Goal: Task Accomplishment & Management: Manage account settings

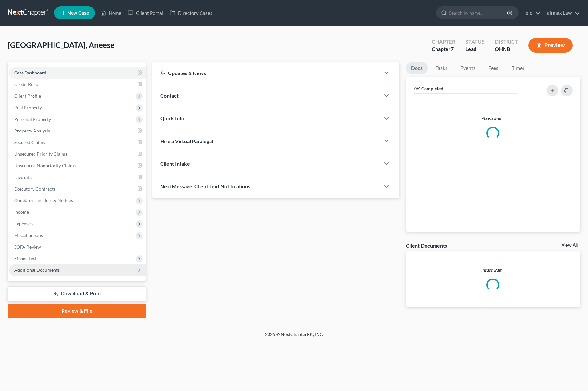
click at [39, 270] on span "Additional Documents" at bounding box center [36, 269] width 45 height 5
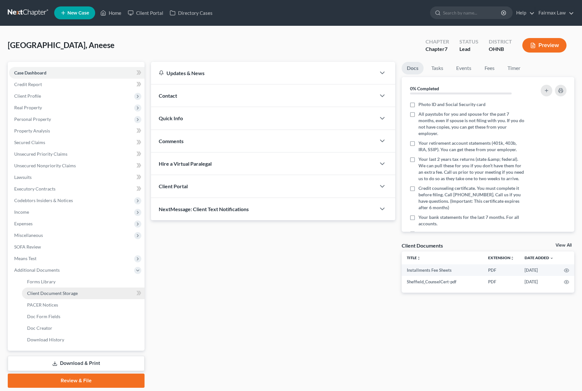
click at [63, 291] on span "Client Document Storage" at bounding box center [52, 293] width 51 height 5
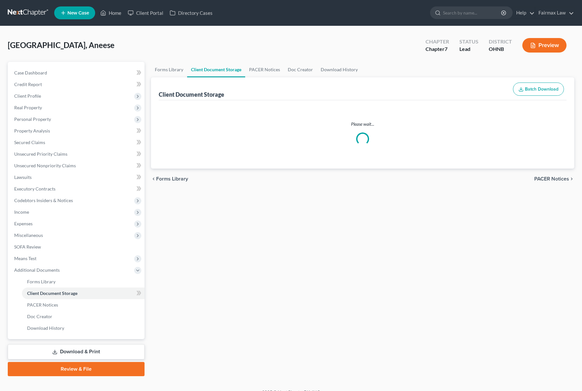
select select "5"
select select "24"
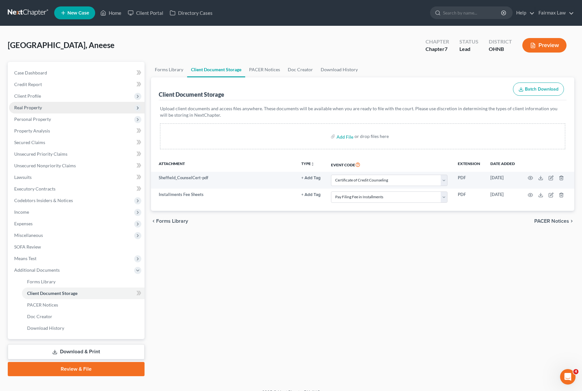
click at [56, 102] on span "Real Property" at bounding box center [76, 108] width 135 height 12
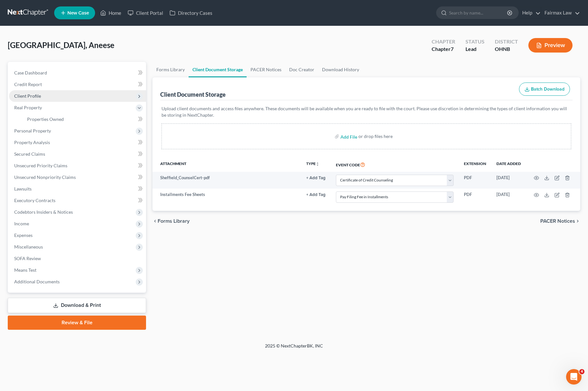
click at [61, 95] on span "Client Profile" at bounding box center [77, 96] width 137 height 12
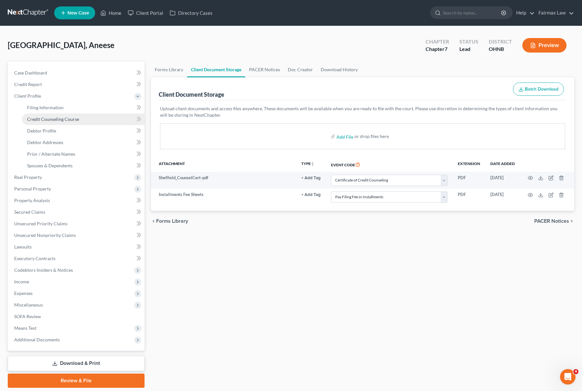
click at [48, 118] on span "Credit Counseling Course" at bounding box center [53, 118] width 52 height 5
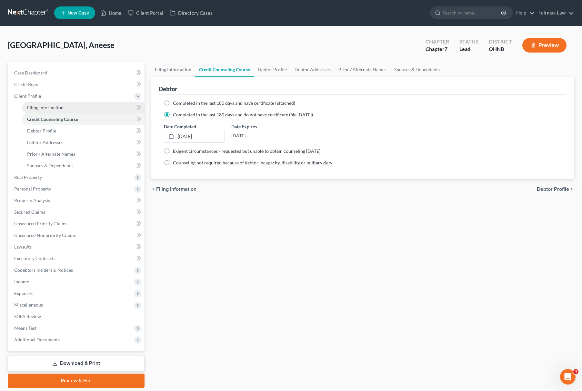
click at [62, 107] on span "Filing Information" at bounding box center [45, 107] width 36 height 5
select select "1"
select select "0"
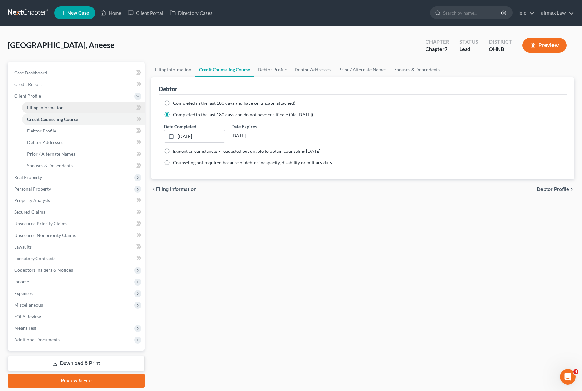
select select "36"
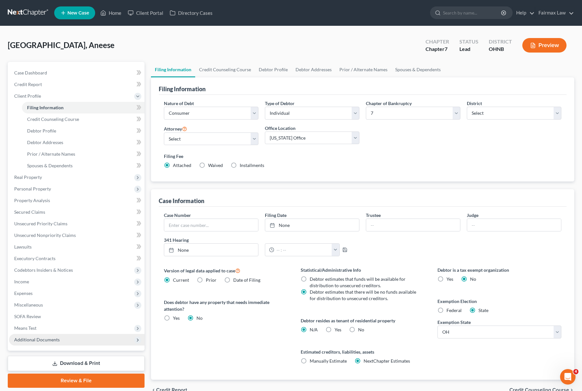
click at [67, 338] on span "Additional Documents" at bounding box center [76, 340] width 135 height 12
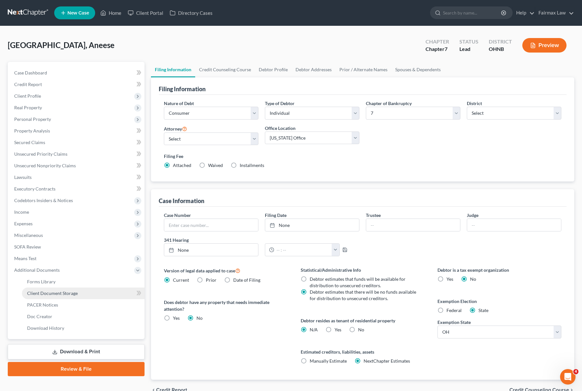
click at [80, 288] on link "Client Document Storage" at bounding box center [83, 294] width 123 height 12
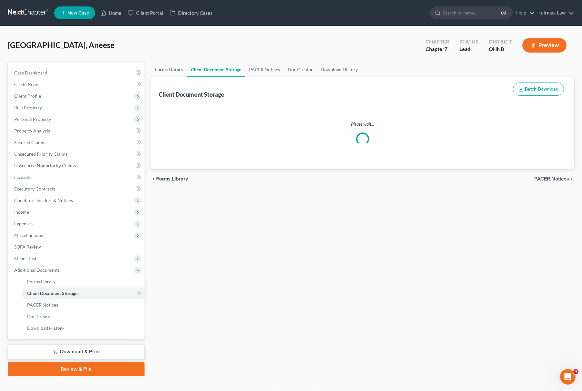
select select "5"
select select "24"
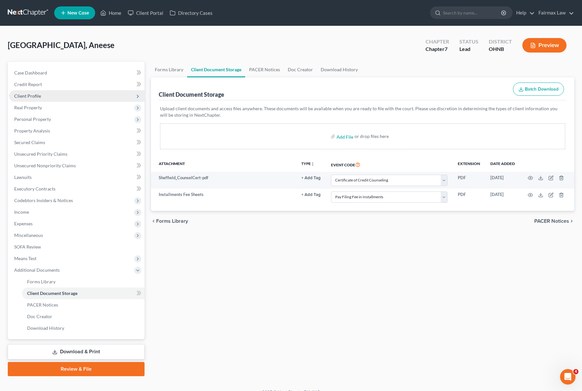
click at [62, 93] on span "Client Profile" at bounding box center [76, 96] width 135 height 12
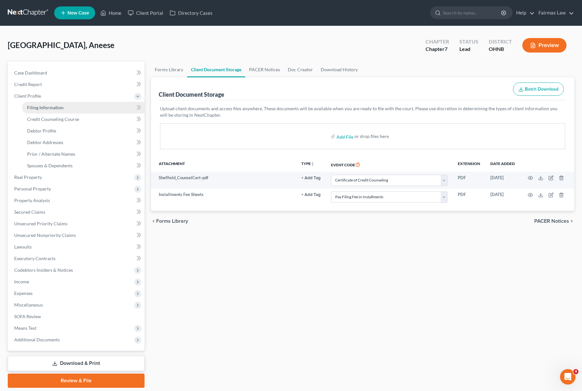
click at [81, 102] on link "Filing Information" at bounding box center [83, 108] width 123 height 12
select select "1"
select select "0"
select select "61"
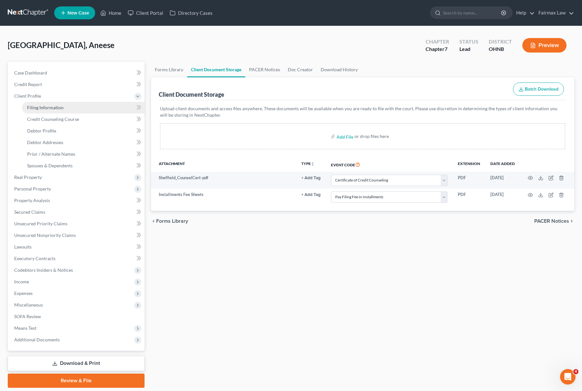
select select "12"
select select "0"
select select "36"
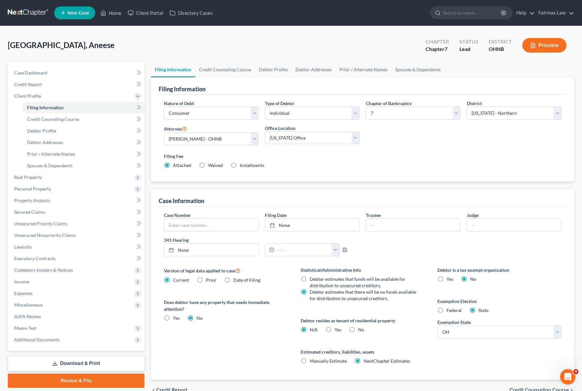
click at [240, 168] on span "Installments" at bounding box center [252, 165] width 25 height 5
click at [242, 166] on input "Installments Installments" at bounding box center [244, 164] width 4 height 4
radio input "true"
radio input "false"
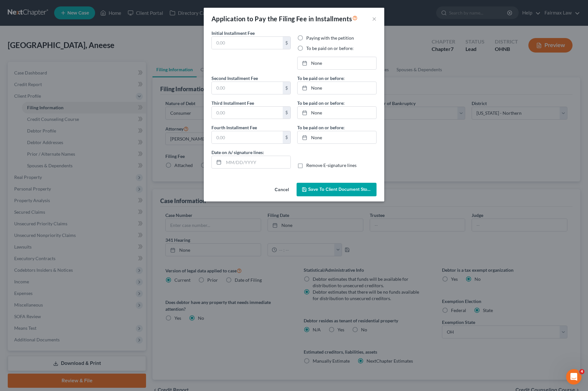
type input "84.50"
radio input "true"
type input "84.50"
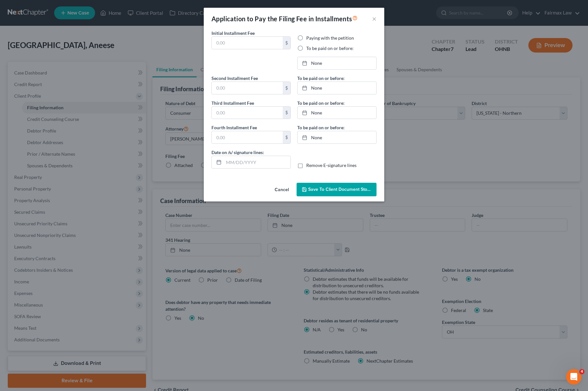
type input "[DATE]"
click at [278, 190] on button "Cancel" at bounding box center [282, 190] width 25 height 13
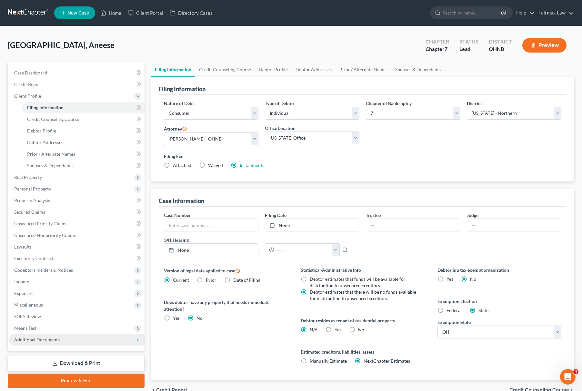
click at [89, 344] on span "Additional Documents" at bounding box center [76, 340] width 135 height 12
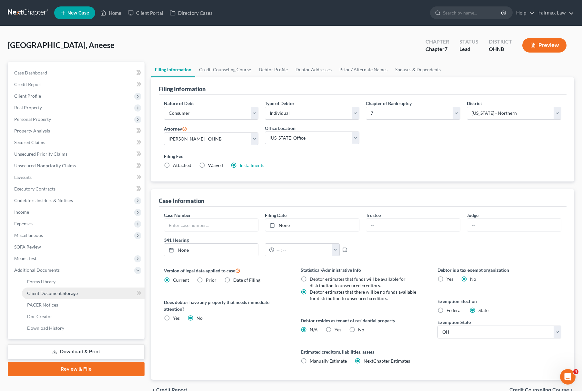
click at [95, 290] on link "Client Document Storage" at bounding box center [83, 294] width 123 height 12
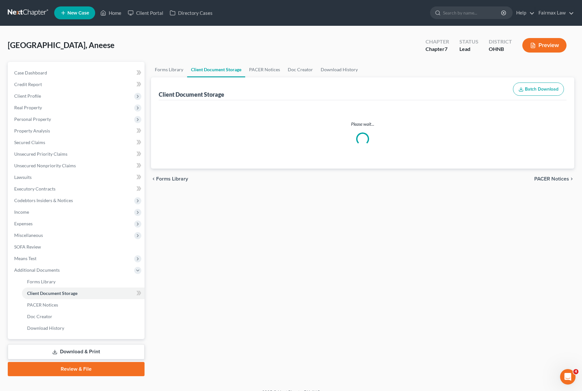
select select "5"
select select "24"
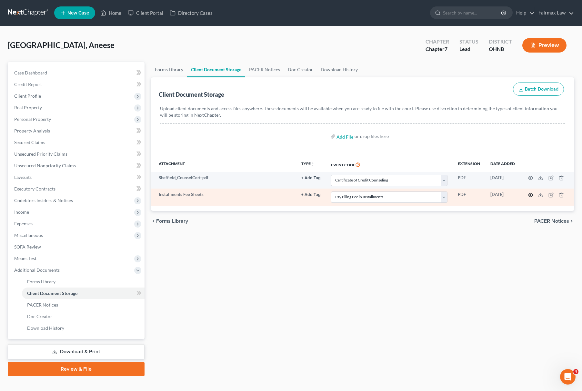
click at [528, 195] on icon "button" at bounding box center [530, 195] width 5 height 5
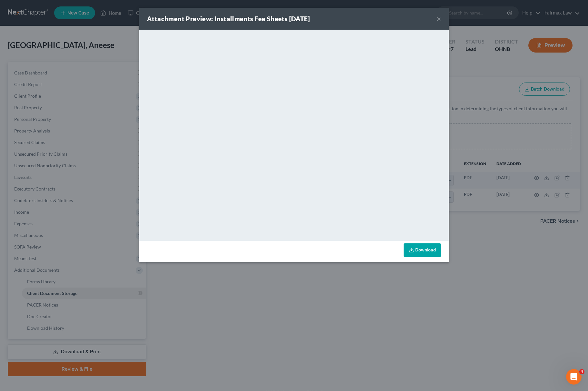
click at [349, 300] on div "Attachment Preview: Installments Fee Sheets 10/03/2025 × <object ng-attr-data='…" at bounding box center [294, 195] width 588 height 391
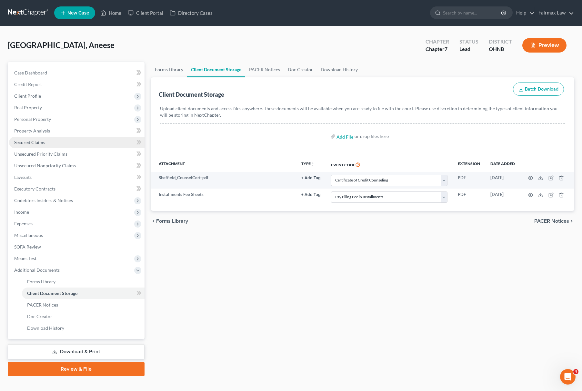
click at [72, 137] on link "Secured Claims" at bounding box center [76, 143] width 135 height 12
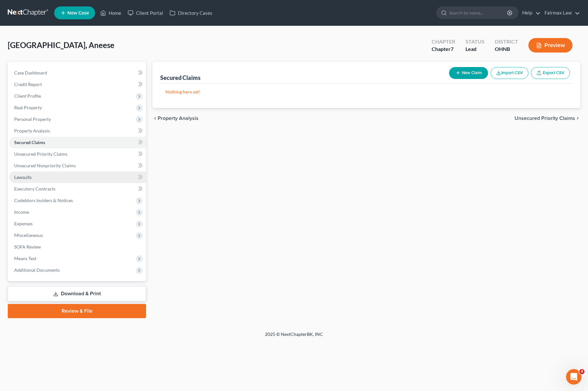
click at [55, 179] on link "Lawsuits" at bounding box center [77, 178] width 137 height 12
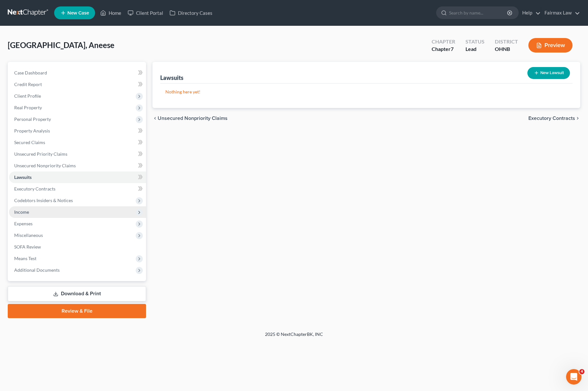
click at [57, 210] on span "Income" at bounding box center [77, 212] width 137 height 12
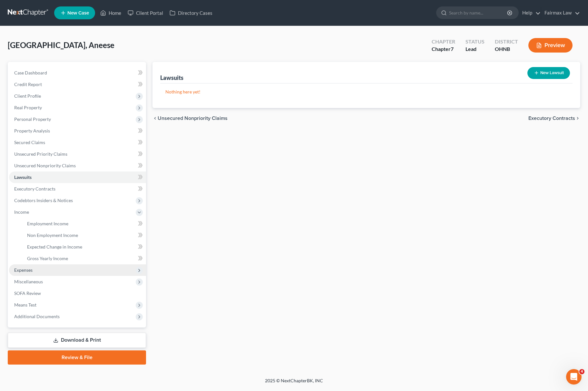
click at [38, 269] on span "Expenses" at bounding box center [77, 270] width 137 height 12
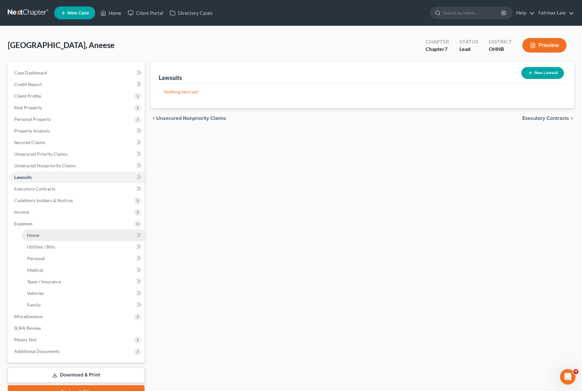
click at [39, 232] on link "Home" at bounding box center [83, 236] width 123 height 12
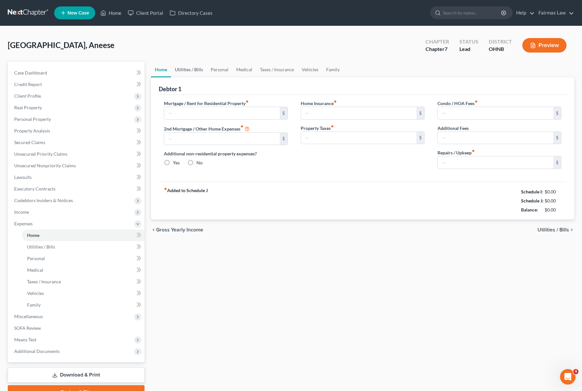
type input "700.00"
type input "0.00"
radio input "true"
type input "0.00"
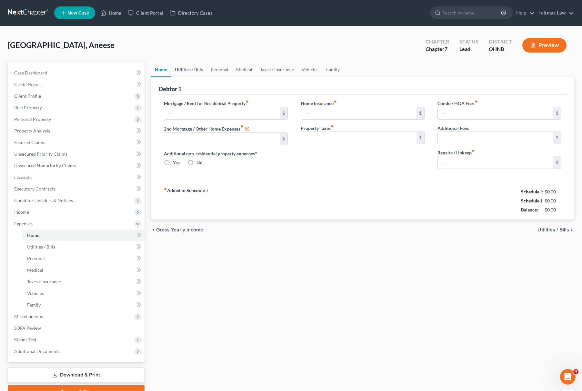
type input "0.00"
click at [184, 66] on link "Utilities / Bills" at bounding box center [189, 69] width 36 height 15
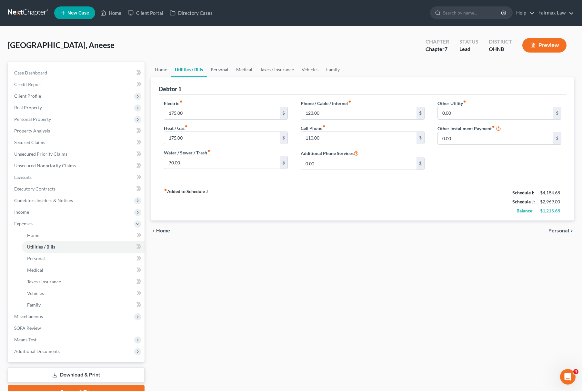
click at [216, 67] on link "Personal" at bounding box center [219, 69] width 25 height 15
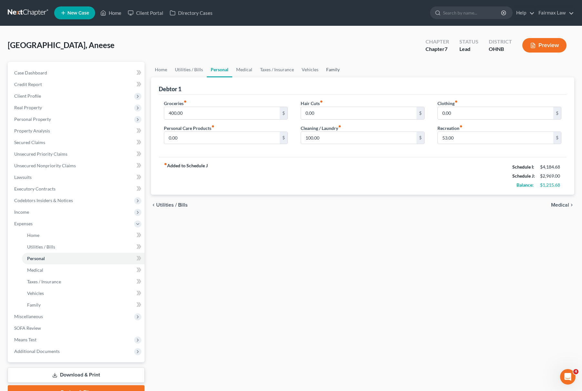
click at [332, 66] on link "Family" at bounding box center [332, 69] width 21 height 15
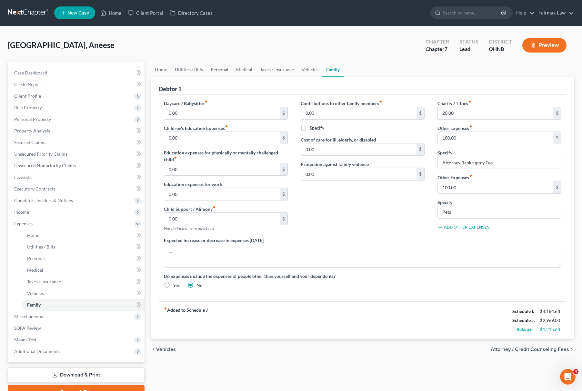
click at [213, 69] on link "Personal" at bounding box center [219, 69] width 25 height 15
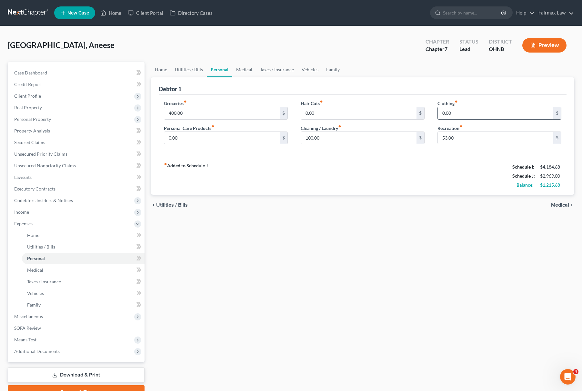
click at [450, 110] on input "0.00" at bounding box center [495, 113] width 115 height 12
type input "100.00"
click at [69, 237] on link "Home" at bounding box center [83, 236] width 123 height 12
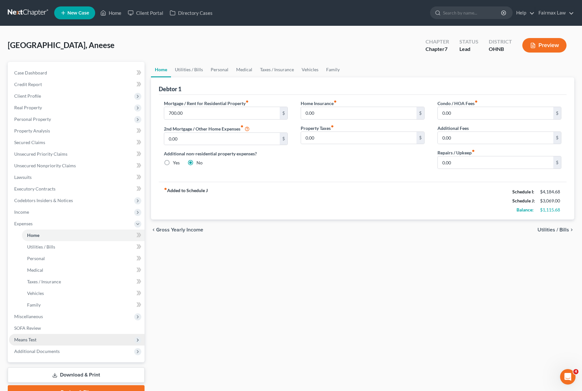
click at [43, 336] on span "Means Test" at bounding box center [76, 340] width 135 height 12
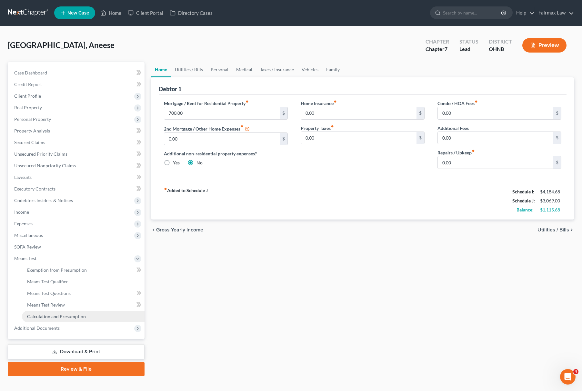
click at [67, 315] on span "Calculation and Presumption" at bounding box center [56, 316] width 59 height 5
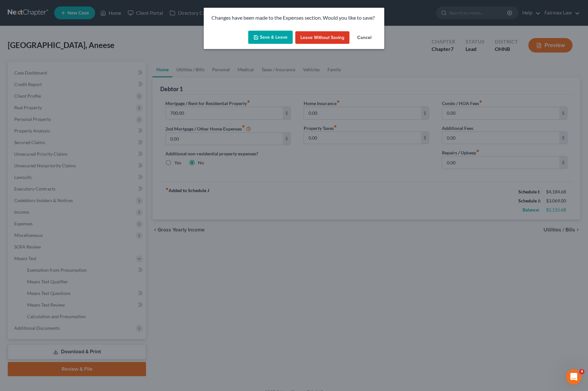
click at [274, 35] on button "Save & Leave" at bounding box center [270, 38] width 45 height 14
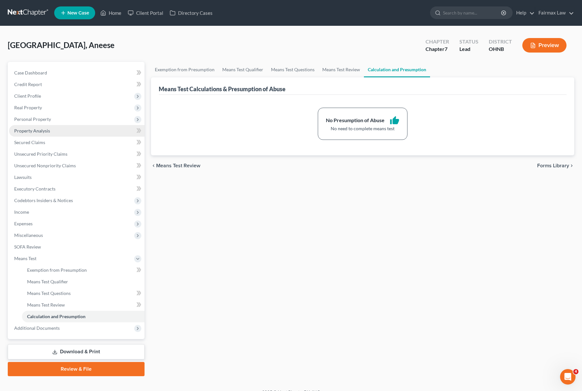
click at [38, 132] on span "Property Analysis" at bounding box center [32, 130] width 36 height 5
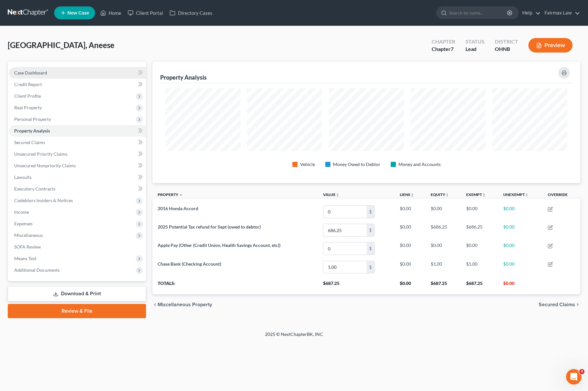
scroll to position [122, 428]
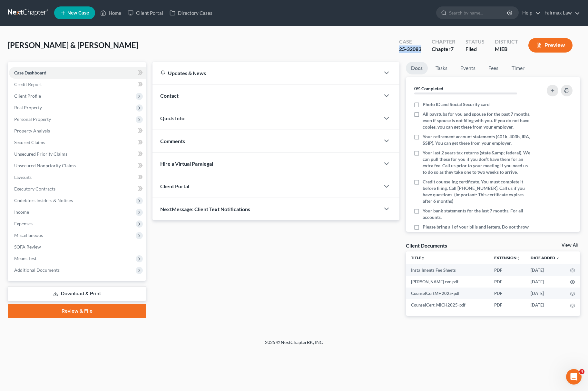
drag, startPoint x: 393, startPoint y: 49, endPoint x: 424, endPoint y: 48, distance: 31.0
click at [424, 48] on div "Case 25-32083 Chapter Chapter 7 Status Filed District MIEB Preview" at bounding box center [486, 45] width 189 height 23
click at [354, 43] on div "Hunt, Michael & Laura Upgraded Case 25-32083 Chapter Chapter 7 Status Filed Dis…" at bounding box center [294, 48] width 573 height 28
drag, startPoint x: 394, startPoint y: 52, endPoint x: 425, endPoint y: 54, distance: 30.7
click at [425, 54] on div "Case 25-32083" at bounding box center [410, 45] width 33 height 19
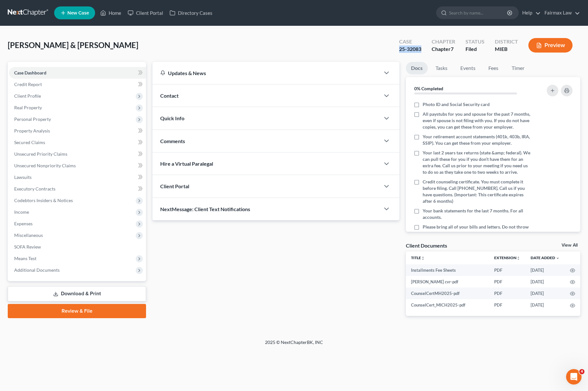
copy div "25-32083"
click at [60, 271] on span "Additional Documents" at bounding box center [77, 270] width 137 height 12
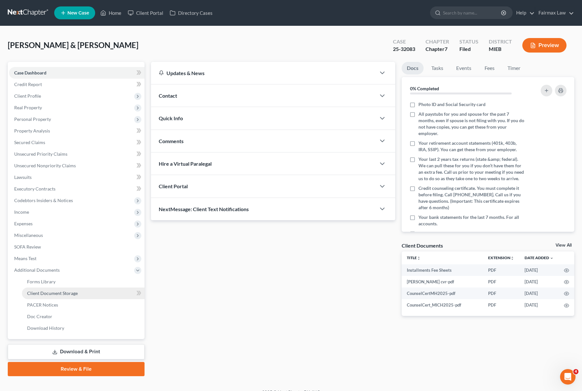
click at [59, 291] on span "Client Document Storage" at bounding box center [52, 293] width 51 height 5
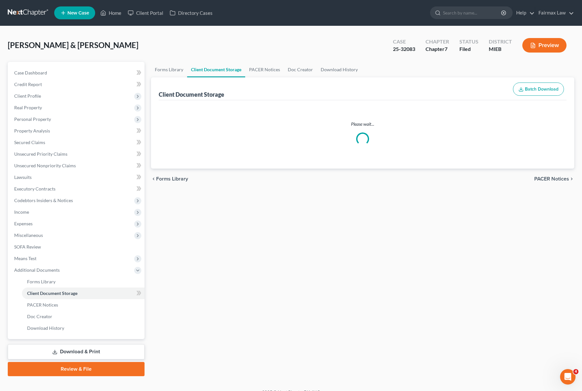
select select "7"
select select "6"
select select "32"
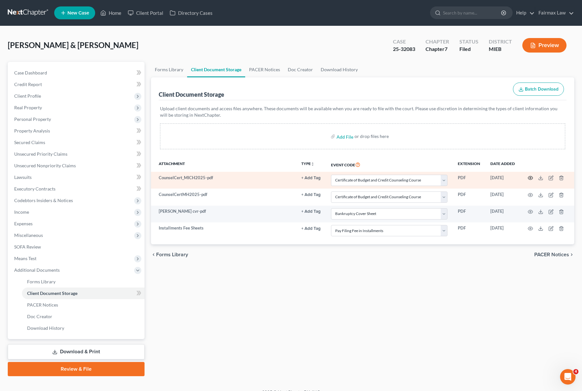
click at [532, 178] on icon "button" at bounding box center [530, 178] width 5 height 4
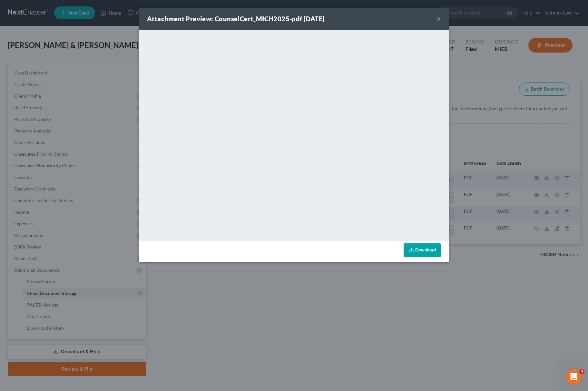
click at [464, 280] on div "Attachment Preview: CounselCert_MICH2025-pdf 09/29/2025 × <object ng-attr-data=…" at bounding box center [294, 195] width 588 height 391
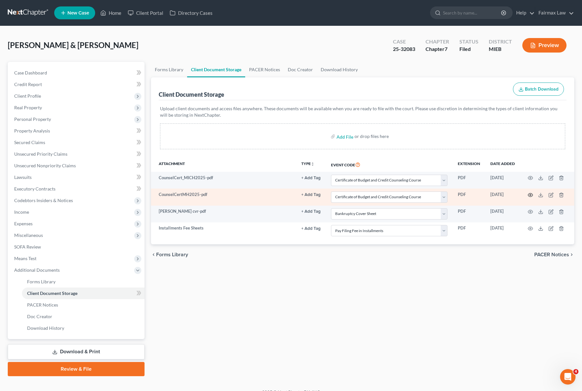
click at [529, 195] on icon "button" at bounding box center [530, 195] width 5 height 5
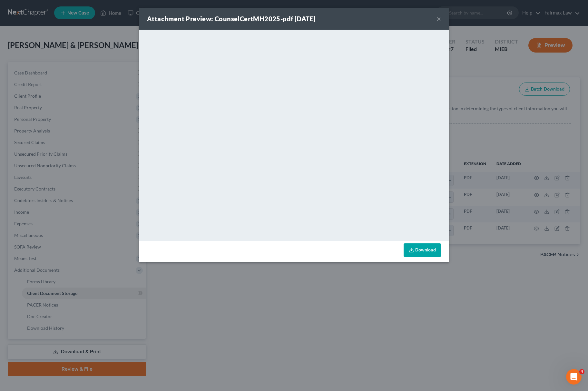
click at [390, 327] on div "Attachment Preview: CounselCertMH2025-pdf 09/29/2025 × <object ng-attr-data='ht…" at bounding box center [294, 195] width 588 height 391
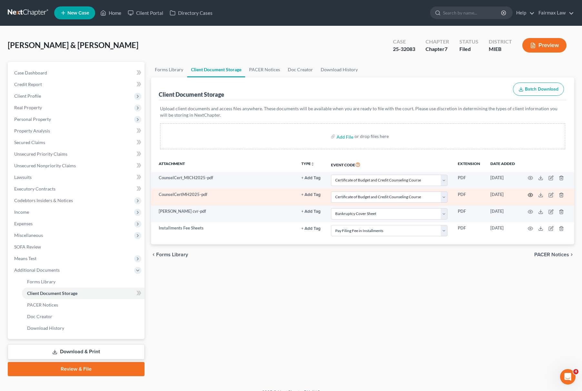
click at [530, 194] on icon "button" at bounding box center [530, 195] width 5 height 5
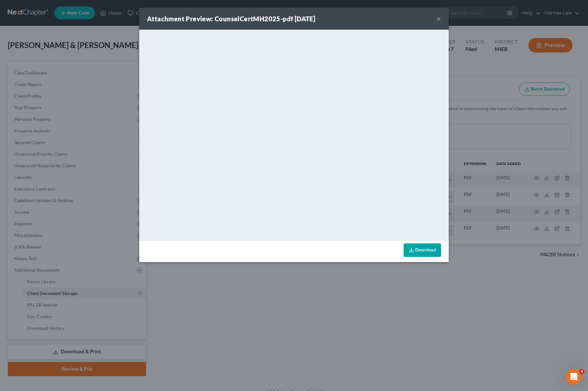
click at [412, 290] on div "Attachment Preview: CounselCertMH2025-pdf 09/29/2025 × <object ng-attr-data='ht…" at bounding box center [294, 195] width 588 height 391
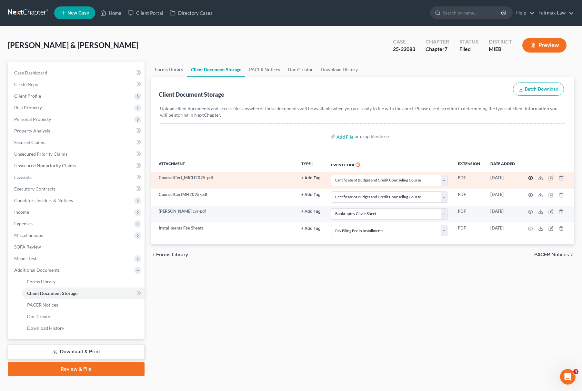
click at [531, 177] on circle "button" at bounding box center [530, 177] width 1 height 1
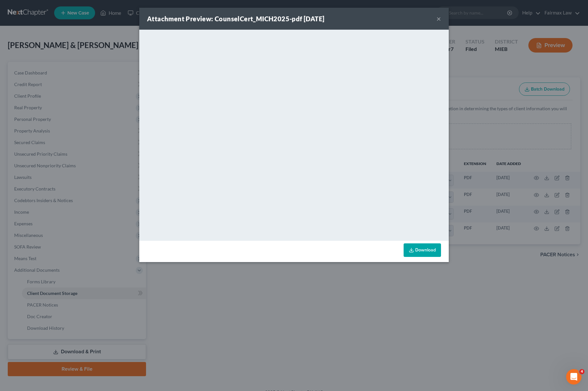
click at [414, 248] on icon at bounding box center [411, 250] width 5 height 5
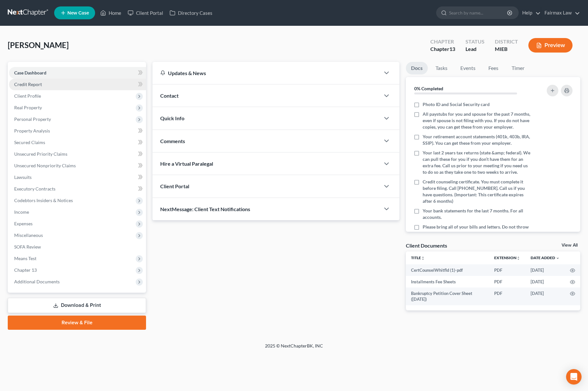
click at [49, 85] on link "Credit Report" at bounding box center [77, 85] width 137 height 12
click at [50, 92] on span "Client Profile" at bounding box center [77, 96] width 137 height 12
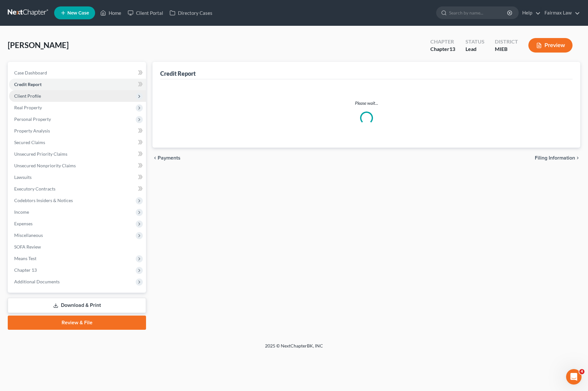
click at [46, 99] on span "Client Profile" at bounding box center [77, 96] width 137 height 12
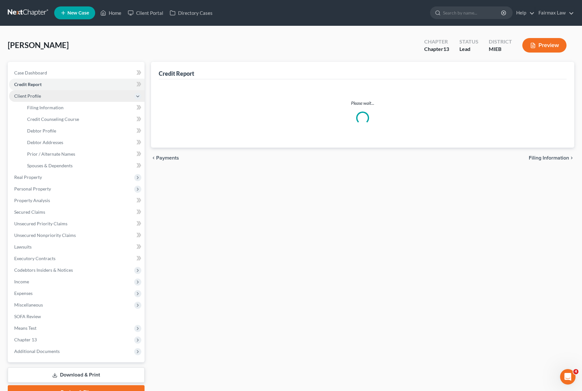
click at [46, 97] on span "Client Profile" at bounding box center [76, 96] width 135 height 12
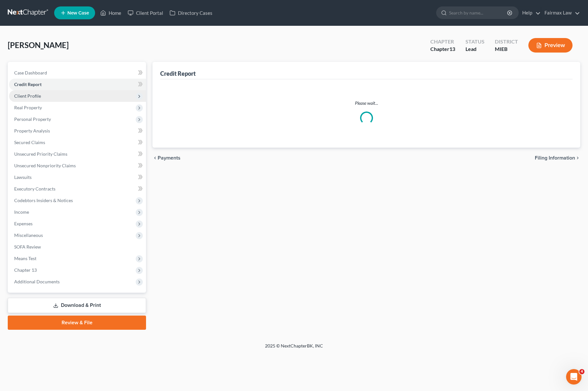
click at [50, 95] on span "Client Profile" at bounding box center [77, 96] width 137 height 12
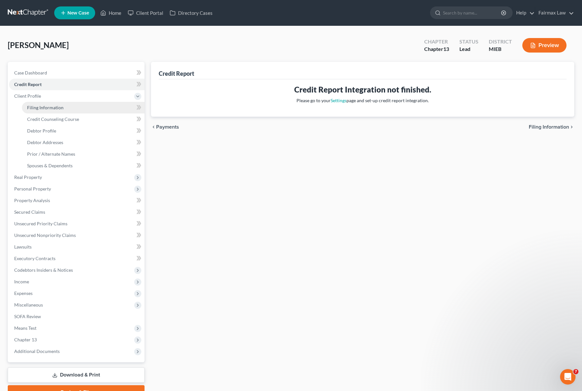
click at [51, 102] on link "Filing Information" at bounding box center [83, 108] width 123 height 12
select select "1"
select select "0"
select select "3"
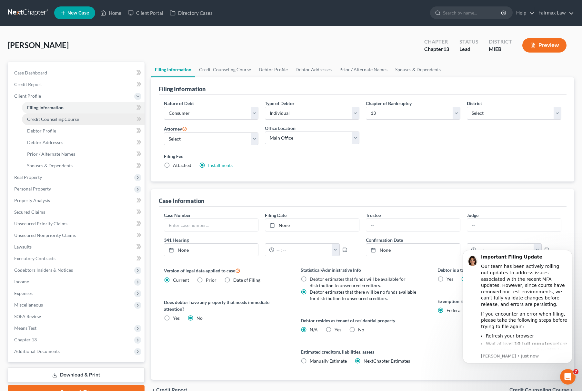
click at [52, 121] on link "Credit Counseling Course" at bounding box center [83, 120] width 123 height 12
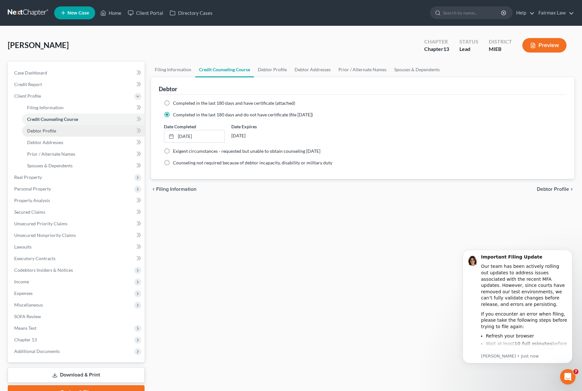
click at [51, 128] on span "Debtor Profile" at bounding box center [41, 130] width 29 height 5
select select "0"
select select "3"
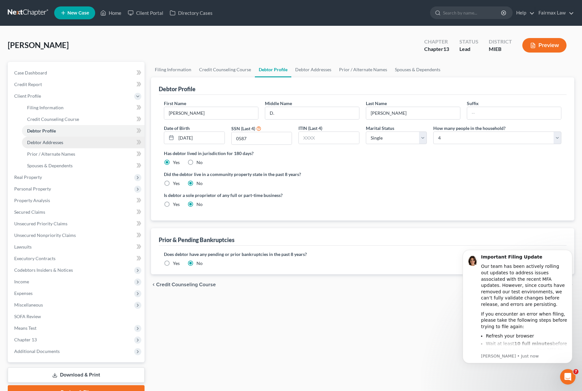
click at [35, 146] on link "Debtor Addresses" at bounding box center [83, 143] width 123 height 12
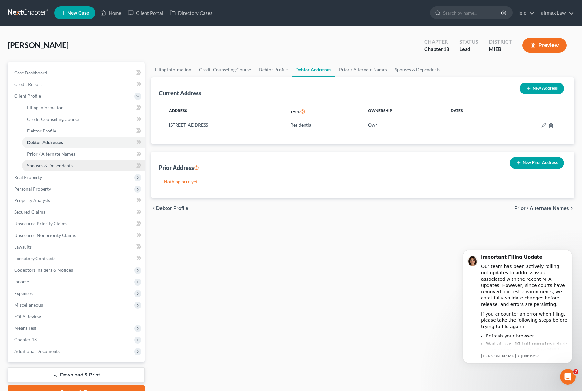
click at [44, 161] on link "Spouses & Dependents" at bounding box center [83, 166] width 123 height 12
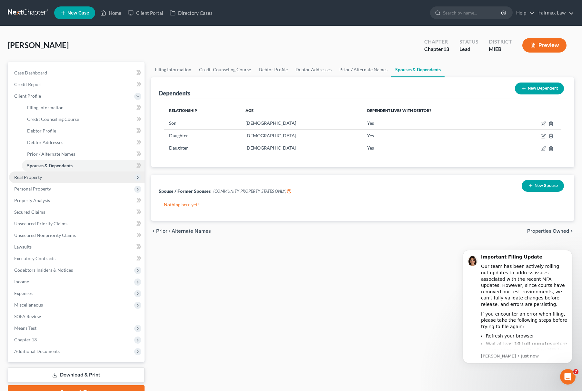
click at [36, 179] on span "Real Property" at bounding box center [28, 176] width 28 height 5
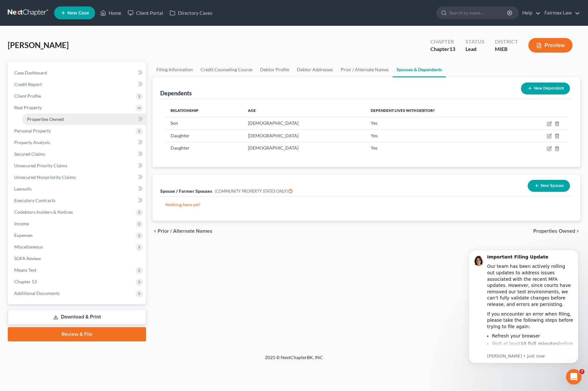
click at [78, 120] on link "Properties Owned" at bounding box center [84, 120] width 124 height 12
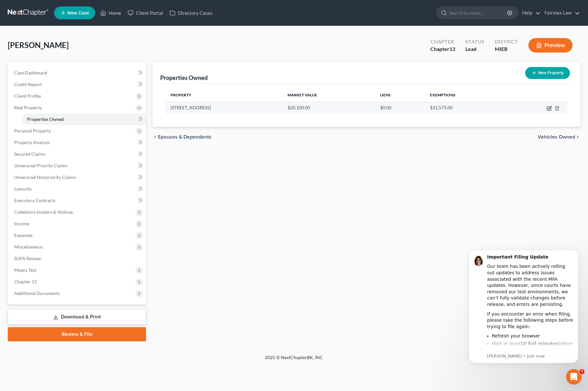
click at [550, 106] on icon "button" at bounding box center [549, 108] width 5 height 5
select select "23"
select select "0"
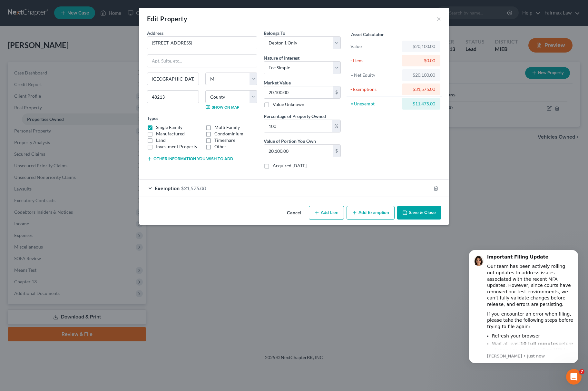
click at [426, 220] on button "Save & Close" at bounding box center [419, 213] width 44 height 14
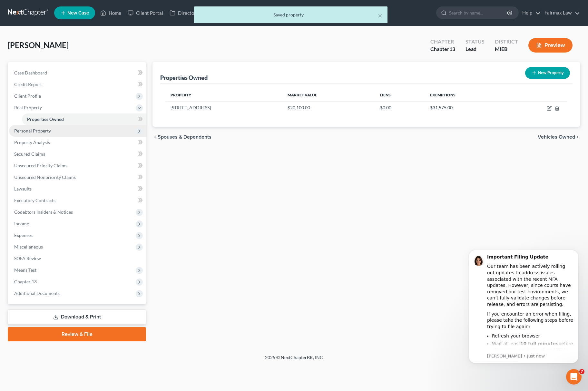
click at [37, 128] on span "Personal Property" at bounding box center [32, 130] width 37 height 5
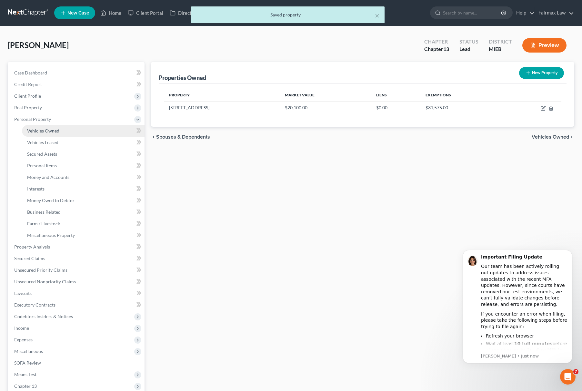
click at [45, 128] on span "Vehicles Owned" at bounding box center [43, 130] width 32 height 5
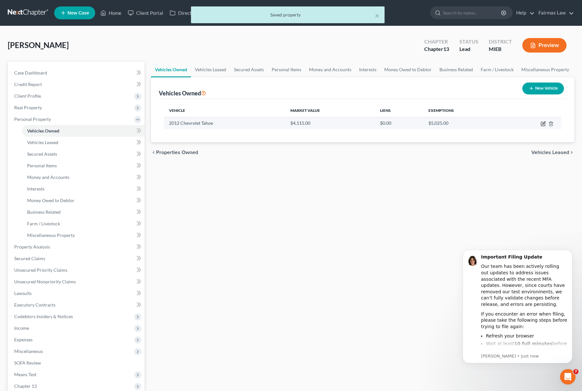
click at [543, 123] on icon "button" at bounding box center [543, 123] width 3 height 3
select select "0"
select select "14"
select select "3"
select select "0"
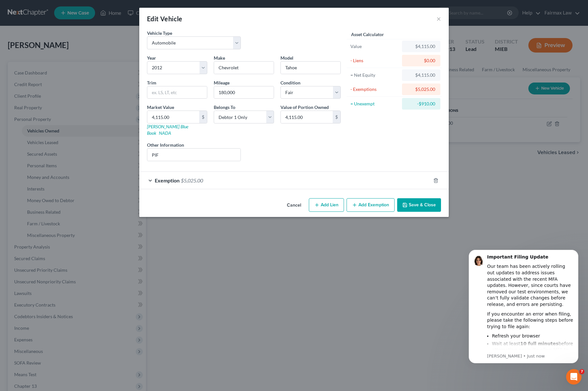
click at [422, 198] on button "Save & Close" at bounding box center [419, 205] width 44 height 14
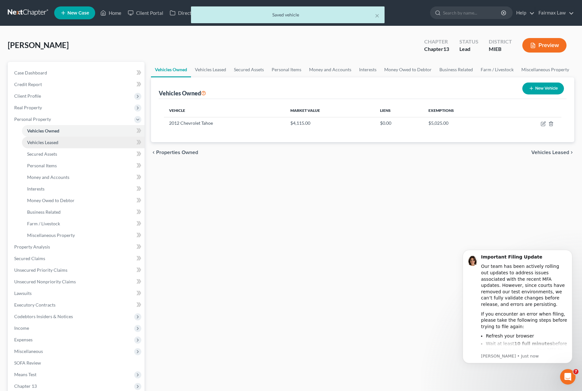
click at [48, 142] on span "Vehicles Leased" at bounding box center [42, 142] width 31 height 5
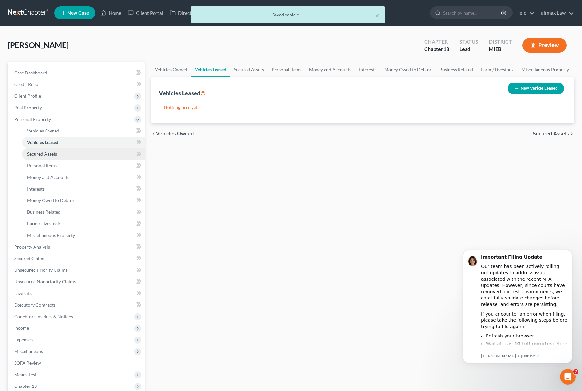
click at [60, 154] on link "Secured Assets" at bounding box center [83, 154] width 123 height 12
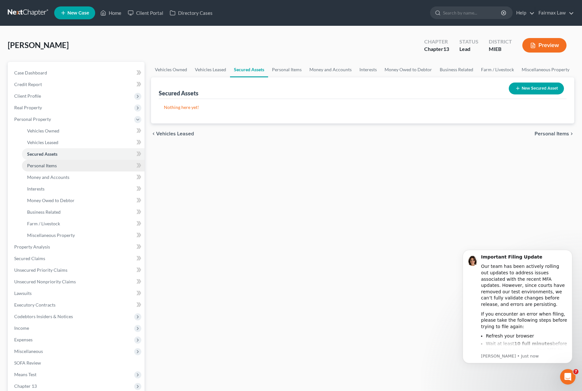
click at [64, 168] on link "Personal Items" at bounding box center [83, 166] width 123 height 12
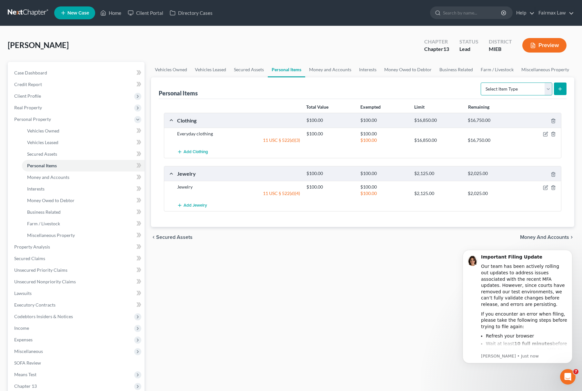
click at [527, 88] on select "Select Item Type Clothing Collectibles Of Value Electronics Firearms Household …" at bounding box center [517, 89] width 72 height 13
select select "electronics"
click at [481, 83] on select "Select Item Type Clothing Collectibles Of Value Electronics Firearms Household …" at bounding box center [517, 89] width 72 height 13
click at [556, 85] on button "submit" at bounding box center [560, 89] width 13 height 13
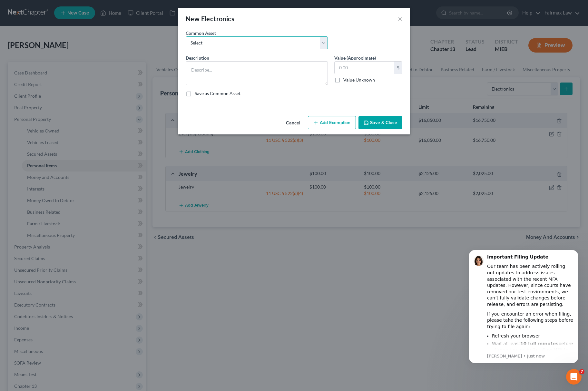
click at [231, 49] on select "Select Household Electronics, including cell phones, PC or tablet device, telev…" at bounding box center [257, 42] width 142 height 13
select select "7"
click at [186, 36] on select "Select Household Electronics, including cell phones, PC or tablet device, telev…" at bounding box center [257, 42] width 142 height 13
type textarea "Common household electronics, no single item has a value greater than $625.00 f…"
type input "1,500.00"
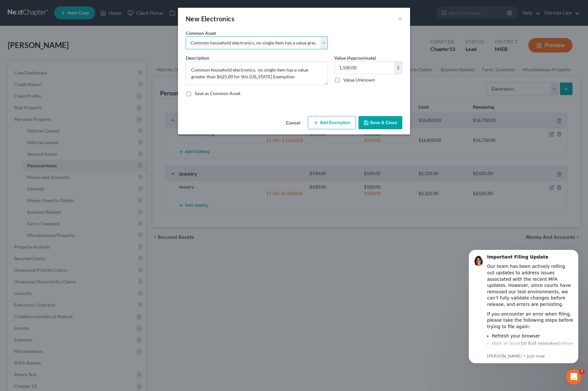
click at [251, 43] on select "Select Household Electronics, including cell phones, PC or tablet device, telev…" at bounding box center [257, 42] width 142 height 13
select select "8"
click at [186, 36] on select "Select Household Electronics, including cell phones, PC or tablet device, telev…" at bounding box center [257, 42] width 142 height 13
type textarea "Household Electronics"
click at [367, 63] on input "500.00" at bounding box center [365, 68] width 60 height 12
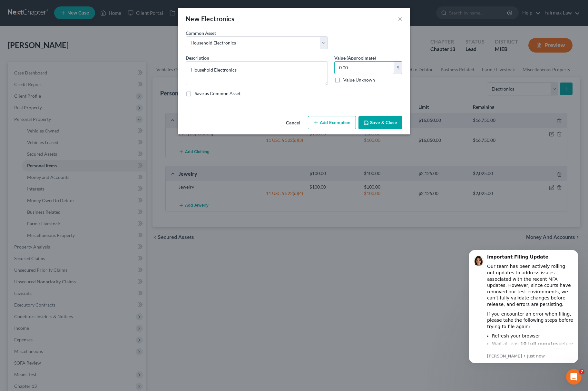
type input "0.00"
click at [387, 127] on button "Save & Close" at bounding box center [381, 123] width 44 height 14
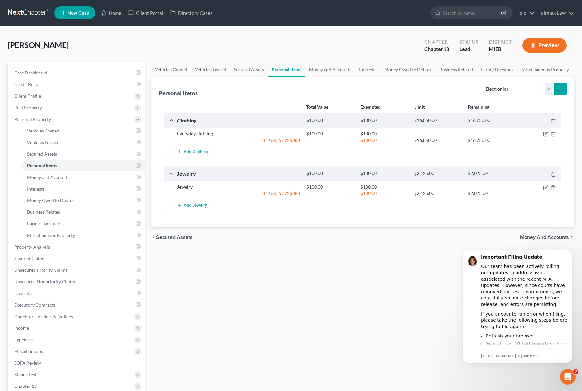
click at [513, 91] on select "Select Item Type Clothing Collectibles Of Value Electronics Firearms Household …" at bounding box center [517, 89] width 72 height 13
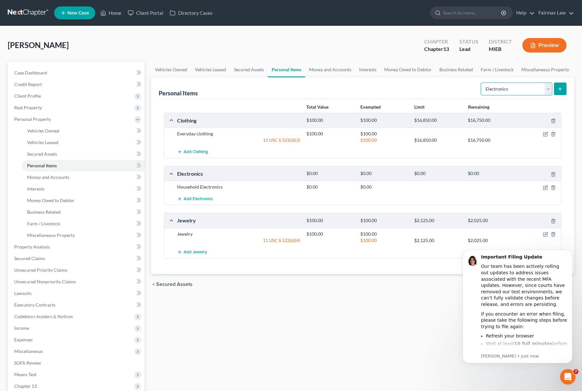
select select "household_goods"
click at [481, 83] on select "Select Item Type Clothing Collectibles Of Value Electronics Firearms Household …" at bounding box center [517, 89] width 72 height 13
click at [560, 92] on button "submit" at bounding box center [560, 89] width 13 height 13
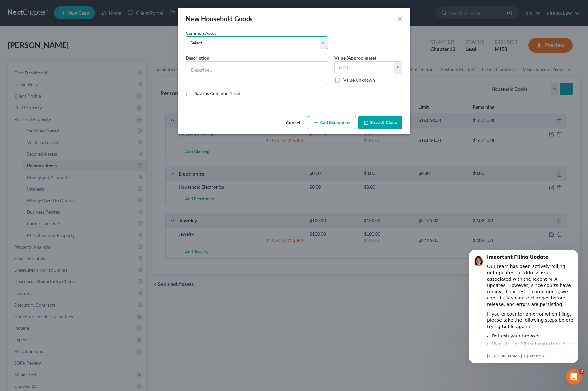
click at [208, 39] on select "Select Common household furnishings, appliances, and decor Common household fur…" at bounding box center [257, 42] width 142 height 13
select select "13"
click at [186, 36] on select "Select Common household furnishings, appliances, and decor Common household fur…" at bounding box center [257, 42] width 142 height 13
type textarea "Household Goods"
click at [337, 66] on input "1,000.00" at bounding box center [365, 68] width 60 height 12
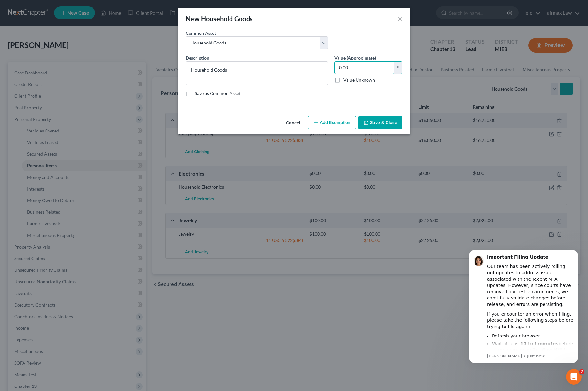
type input "0.00"
click at [372, 120] on button "Save & Close" at bounding box center [381, 123] width 44 height 14
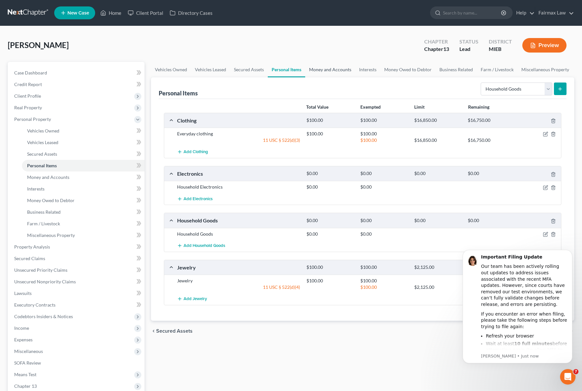
click at [328, 64] on link "Money and Accounts" at bounding box center [330, 69] width 50 height 15
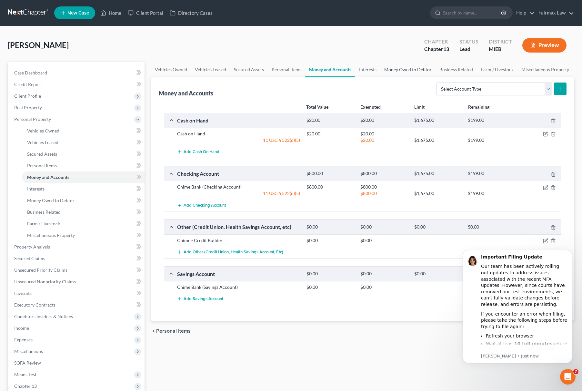
click at [416, 71] on link "Money Owed to Debtor" at bounding box center [407, 69] width 55 height 15
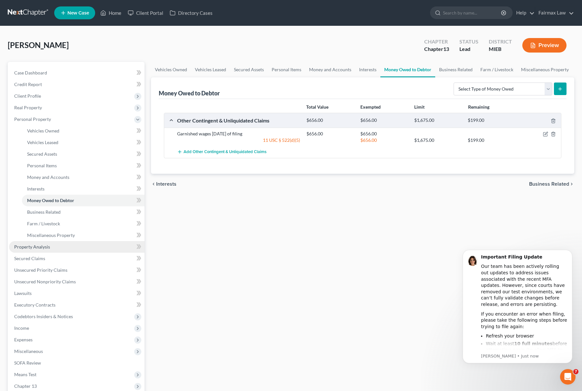
click at [41, 245] on span "Property Analysis" at bounding box center [32, 246] width 36 height 5
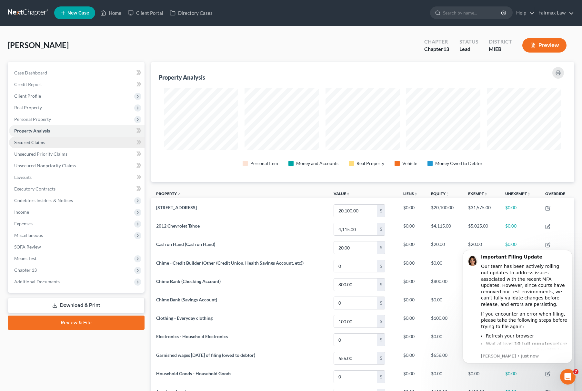
click at [38, 143] on span "Secured Claims" at bounding box center [29, 142] width 31 height 5
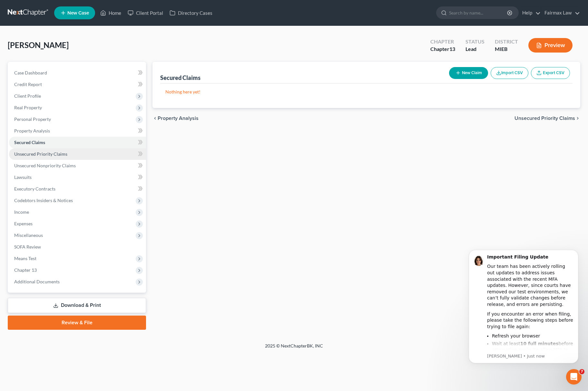
click at [43, 153] on span "Unsecured Priority Claims" at bounding box center [40, 153] width 53 height 5
click at [45, 166] on span "Unsecured Nonpriority Claims" at bounding box center [45, 165] width 62 height 5
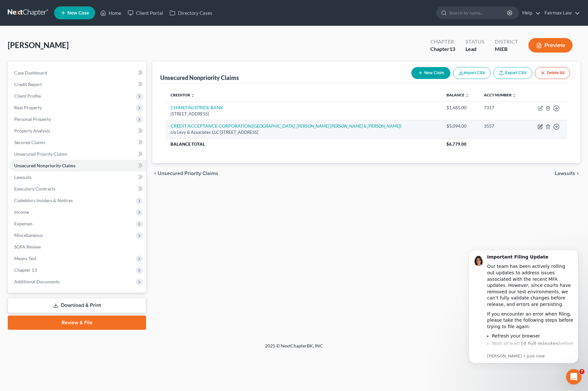
click at [538, 128] on icon "button" at bounding box center [540, 127] width 4 height 4
select select "36"
select select "2"
select select "0"
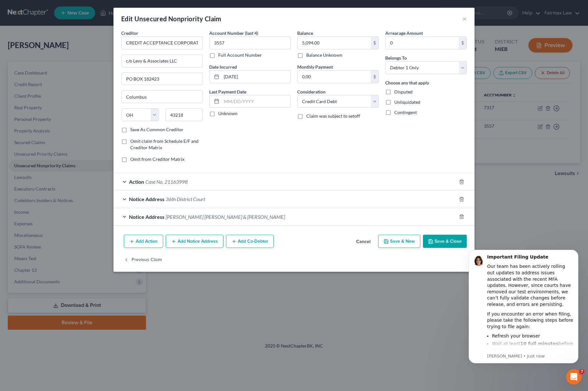
click at [211, 182] on div "Action Case No. 21163998" at bounding box center [285, 181] width 343 height 17
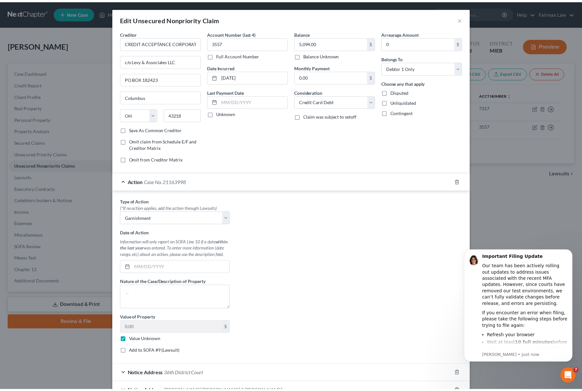
scroll to position [66, 0]
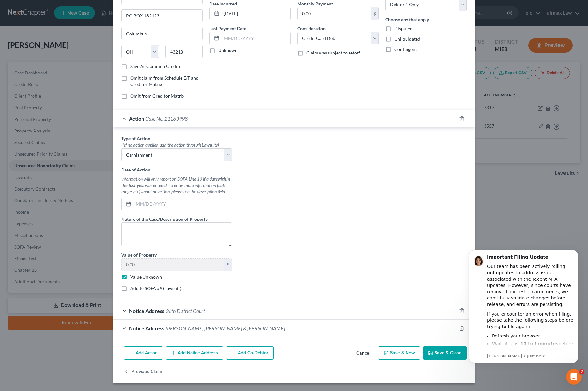
click at [425, 353] on button "Save & Close" at bounding box center [445, 353] width 44 height 14
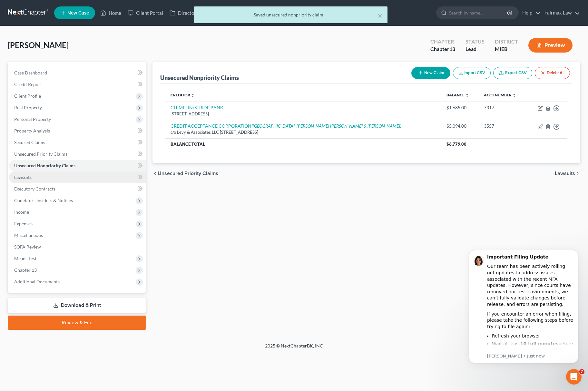
click at [25, 178] on span "Lawsuits" at bounding box center [22, 176] width 17 height 5
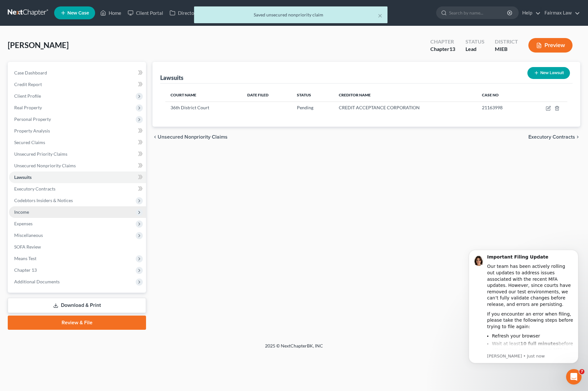
click at [33, 210] on span "Income" at bounding box center [77, 212] width 137 height 12
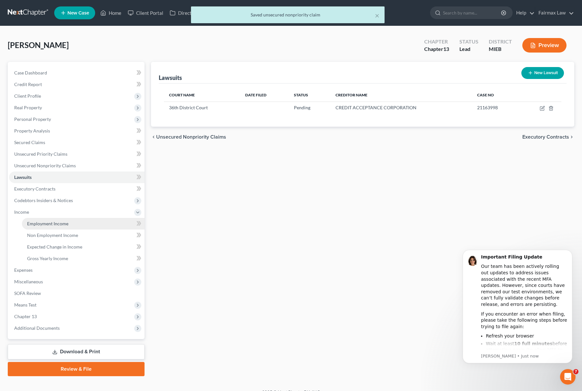
click at [64, 225] on span "Employment Income" at bounding box center [47, 223] width 41 height 5
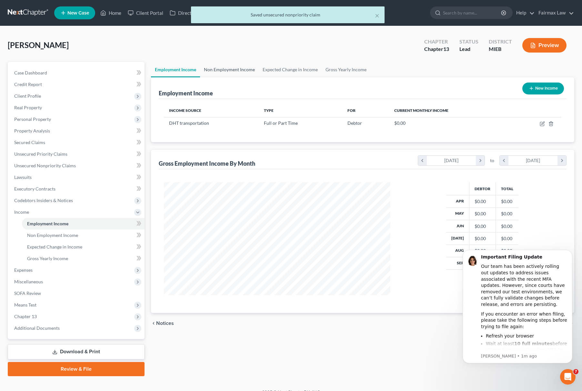
scroll to position [116, 239]
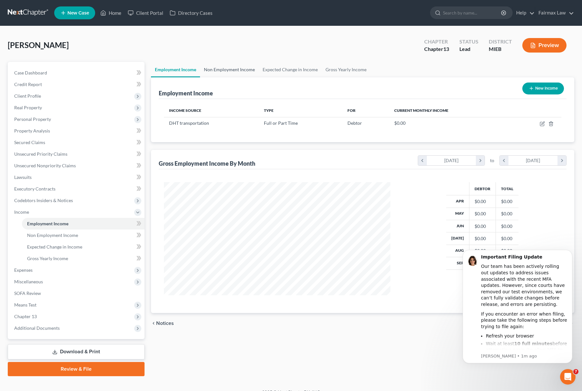
click at [208, 71] on link "Non Employment Income" at bounding box center [229, 69] width 59 height 15
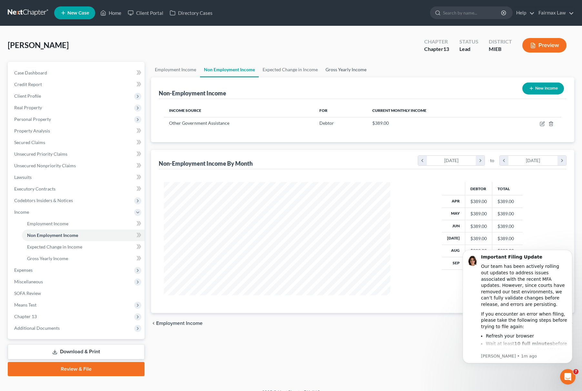
scroll to position [116, 239]
click at [344, 68] on link "Gross Yearly Income" at bounding box center [346, 69] width 49 height 15
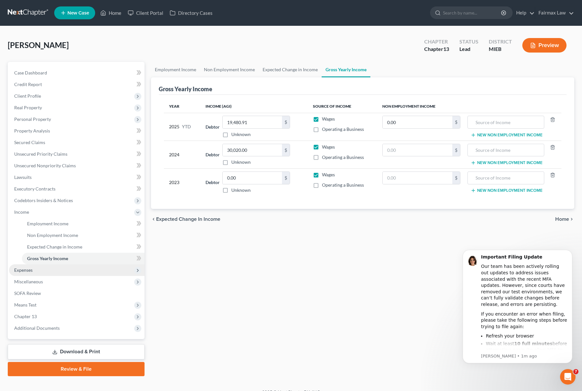
click at [51, 266] on span "Expenses" at bounding box center [76, 270] width 135 height 12
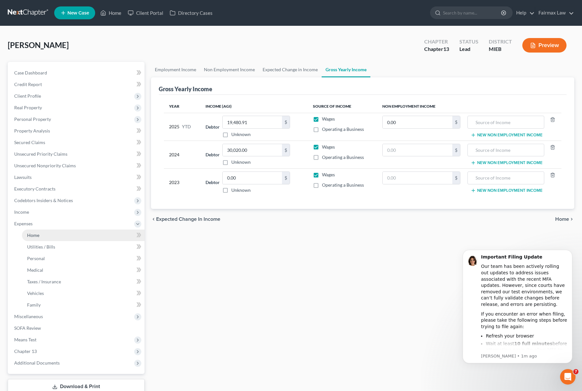
click at [28, 234] on span "Home" at bounding box center [33, 235] width 12 height 5
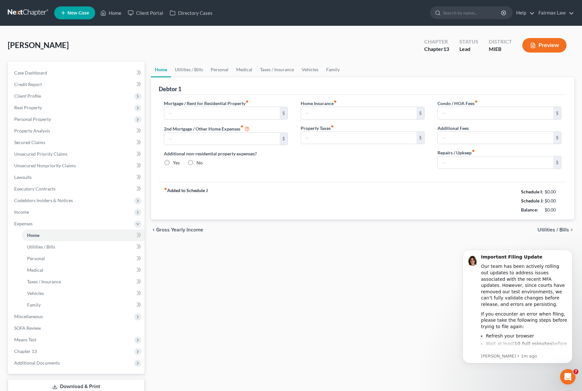
type input "0.00"
radio input "true"
type input "0.00"
type input "150.00"
type input "0.00"
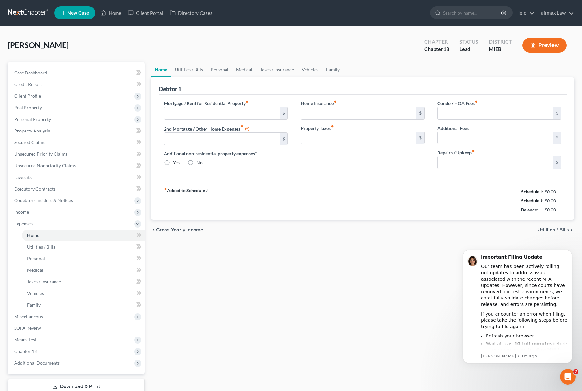
type input "0.00"
click at [196, 70] on link "Utilities / Bills" at bounding box center [189, 69] width 36 height 15
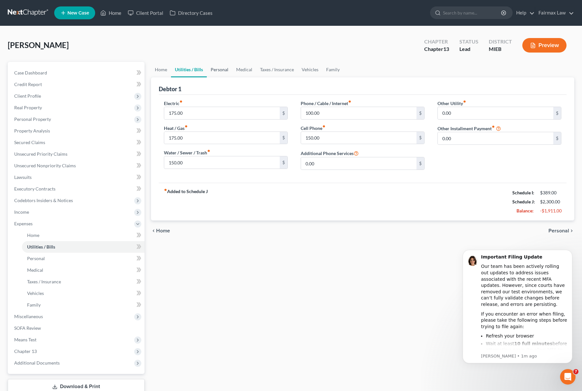
click at [217, 68] on link "Personal" at bounding box center [219, 69] width 25 height 15
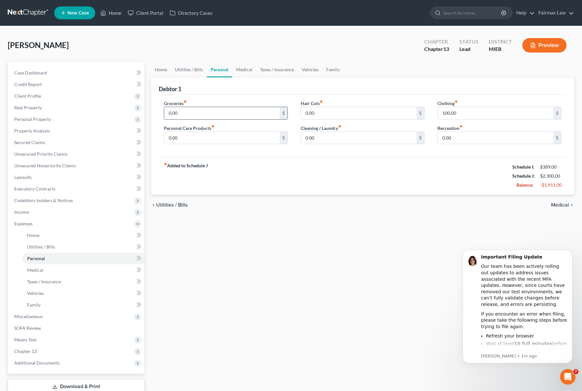
click at [225, 108] on input "0.00" at bounding box center [221, 113] width 115 height 12
click at [480, 112] on input "100.00" at bounding box center [495, 113] width 115 height 12
type input "150.00"
click at [179, 109] on input "0.00" at bounding box center [221, 113] width 115 height 12
type input "500.00"
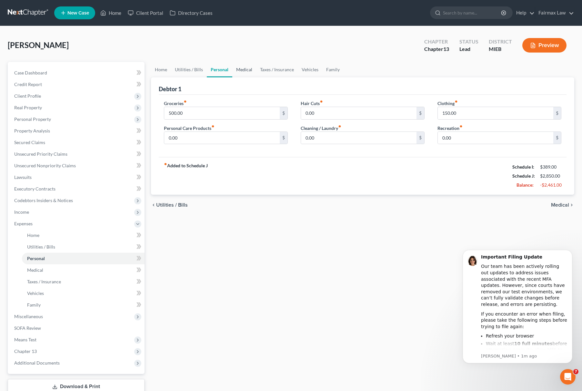
click at [243, 66] on link "Medical" at bounding box center [244, 69] width 24 height 15
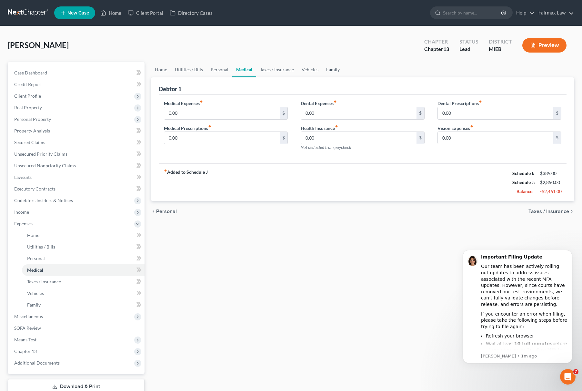
click at [327, 71] on link "Family" at bounding box center [332, 69] width 21 height 15
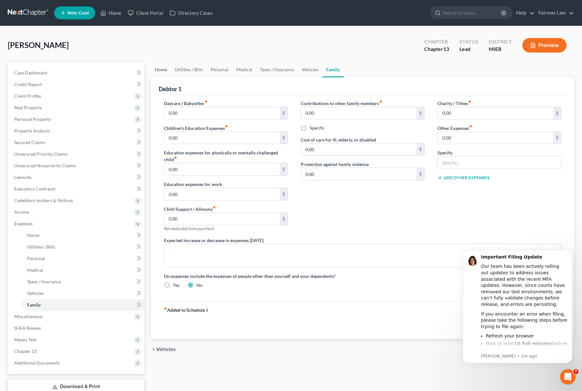
click at [167, 70] on link "Home" at bounding box center [161, 69] width 20 height 15
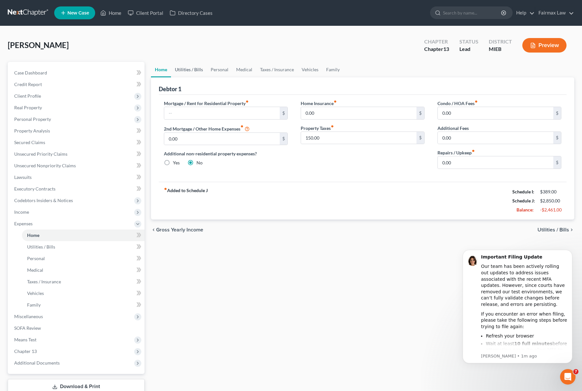
click at [188, 70] on link "Utilities / Bills" at bounding box center [189, 69] width 36 height 15
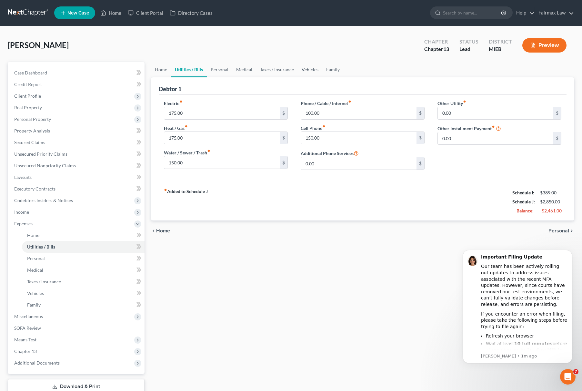
click at [314, 65] on link "Vehicles" at bounding box center [310, 69] width 25 height 15
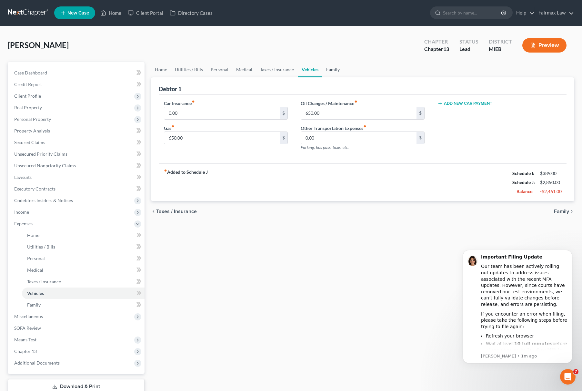
click at [328, 74] on link "Family" at bounding box center [332, 69] width 21 height 15
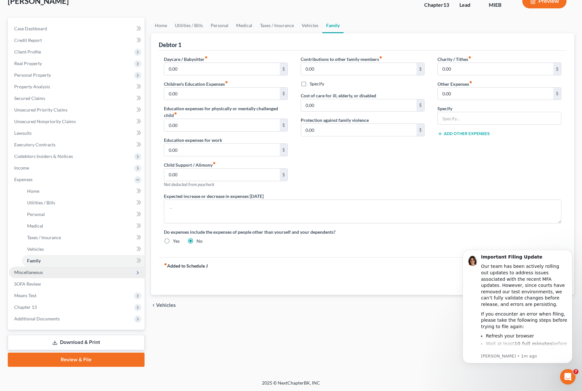
click at [44, 270] on span "Miscellaneous" at bounding box center [76, 273] width 135 height 12
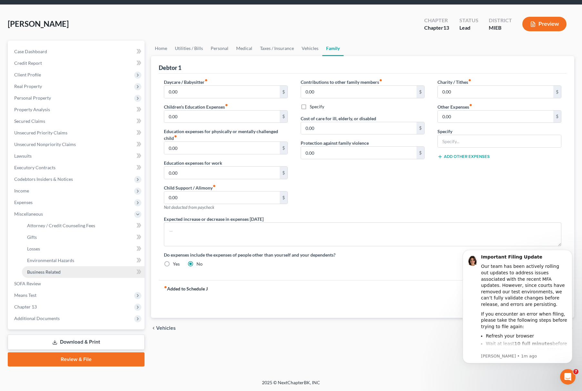
scroll to position [21, 0]
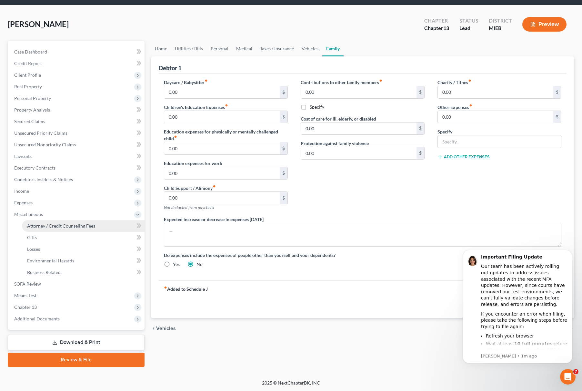
click at [74, 223] on span "Attorney / Credit Counseling Fees" at bounding box center [61, 225] width 68 height 5
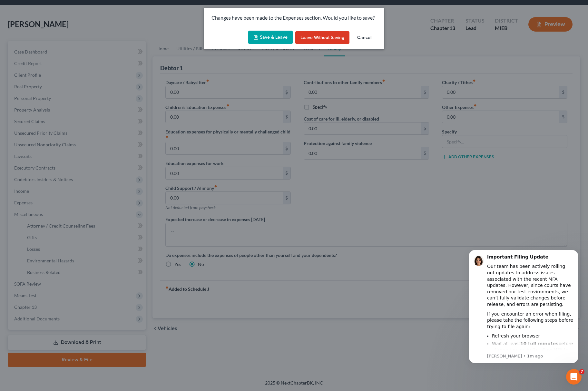
click at [283, 28] on div "Save & Leave Leave without Saving Cancel" at bounding box center [294, 38] width 181 height 21
click at [278, 31] on button "Save & Leave" at bounding box center [270, 38] width 45 height 14
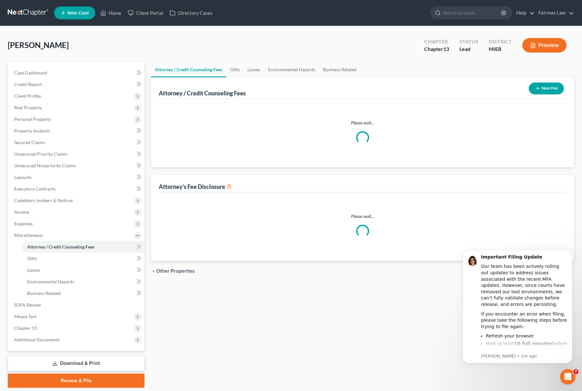
select select "3"
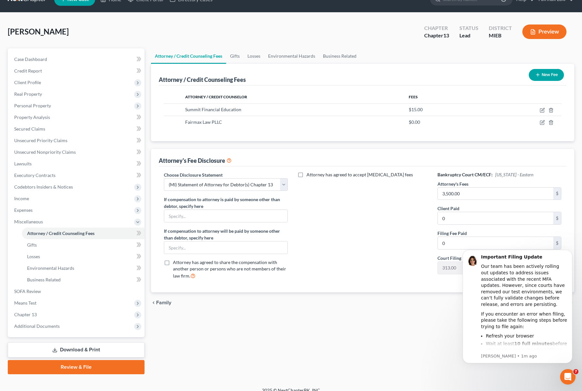
scroll to position [21, 0]
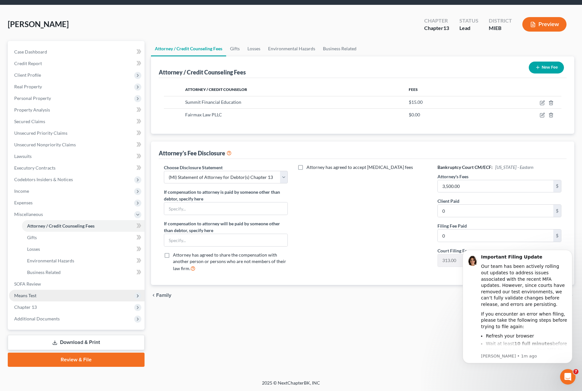
click at [32, 300] on span "Means Test" at bounding box center [76, 296] width 135 height 12
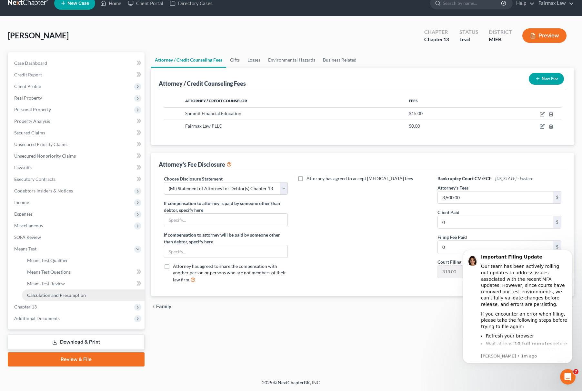
scroll to position [9, 0]
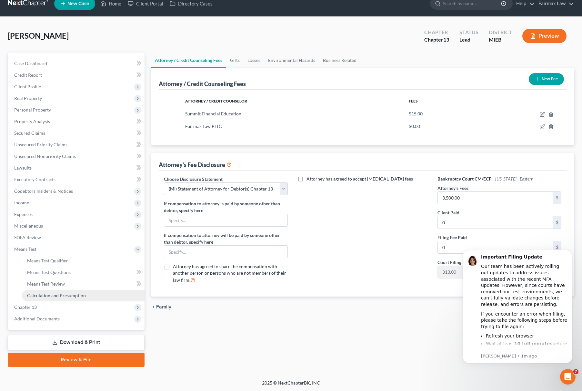
click at [50, 290] on link "Calculation and Presumption" at bounding box center [83, 296] width 123 height 12
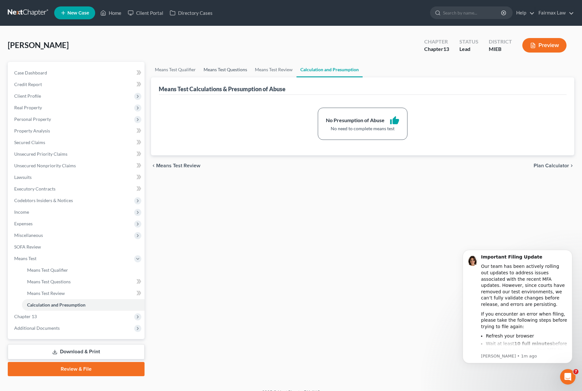
click at [244, 66] on link "Means Test Questions" at bounding box center [225, 69] width 51 height 15
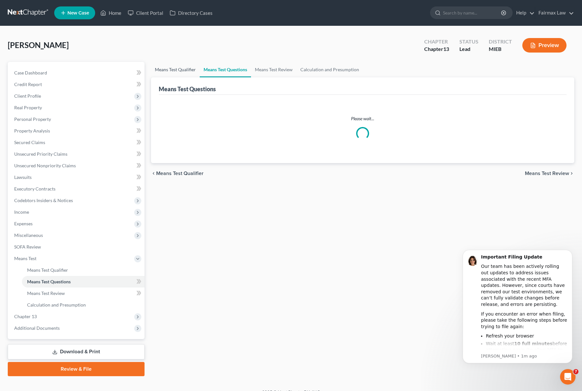
click at [184, 68] on link "Means Test Qualifier" at bounding box center [175, 69] width 49 height 15
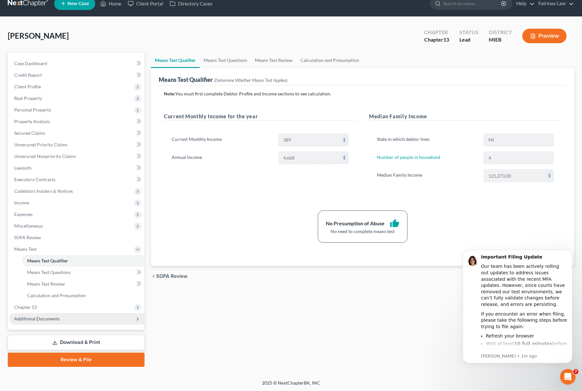
click at [60, 319] on span "Additional Documents" at bounding box center [76, 319] width 135 height 12
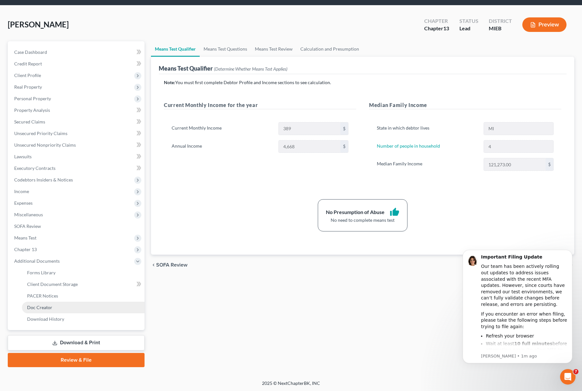
scroll to position [21, 0]
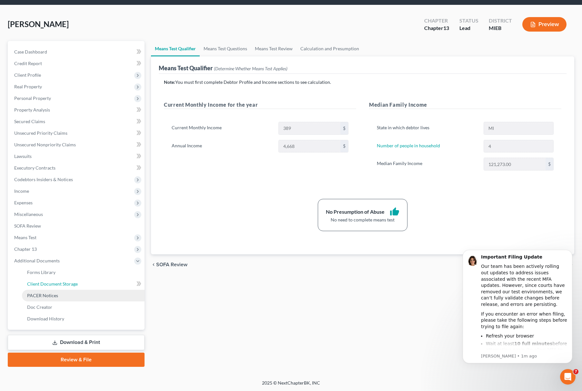
drag, startPoint x: 92, startPoint y: 283, endPoint x: 105, endPoint y: 294, distance: 16.0
click at [92, 283] on link "Client Document Storage" at bounding box center [83, 284] width 123 height 12
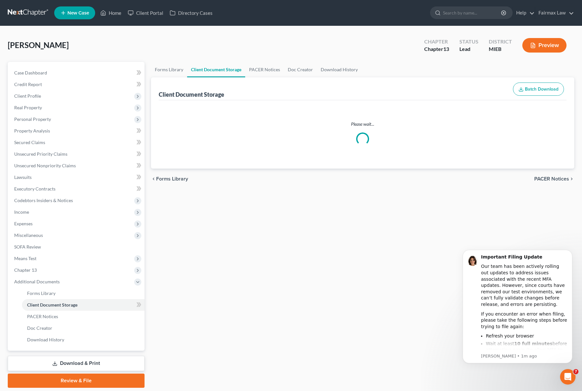
select select "6"
select select "32"
select select "7"
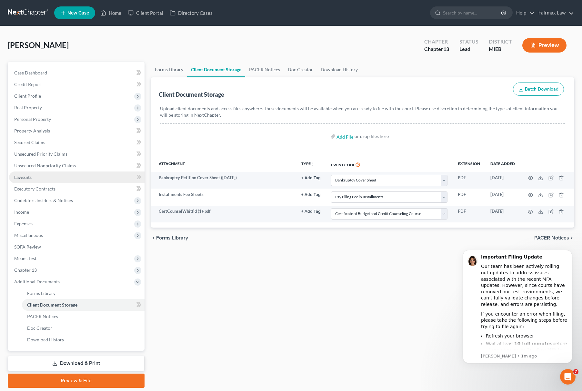
click at [17, 174] on span "Lawsuits" at bounding box center [22, 176] width 17 height 5
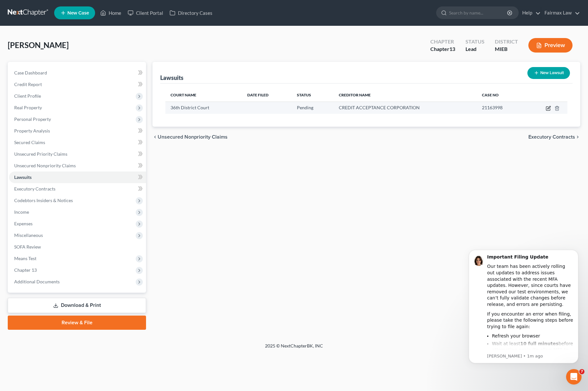
click at [548, 110] on icon "button" at bounding box center [548, 108] width 5 height 5
select select "23"
select select "0"
select select "1"
select select "36"
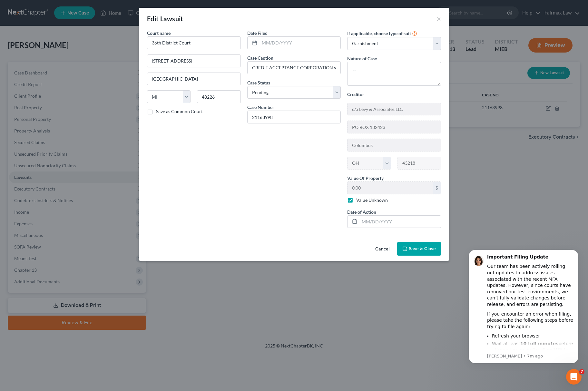
click at [416, 252] on span "Save & Close" at bounding box center [422, 248] width 27 height 5
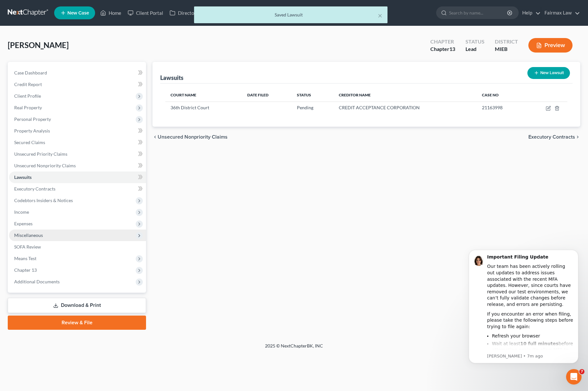
click at [36, 233] on span "Miscellaneous" at bounding box center [28, 235] width 29 height 5
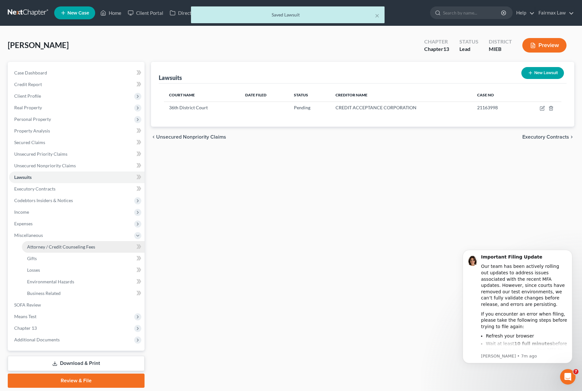
click at [53, 242] on link "Attorney / Credit Counseling Fees" at bounding box center [83, 247] width 123 height 12
select select "3"
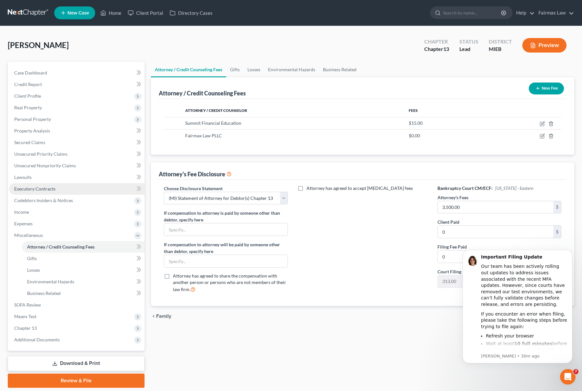
click at [75, 185] on link "Executory Contracts" at bounding box center [76, 189] width 135 height 12
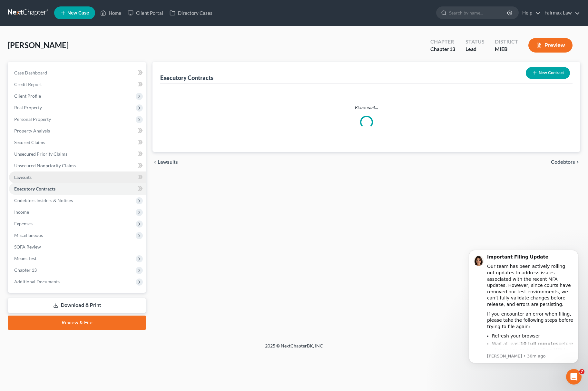
click at [81, 181] on link "Lawsuits" at bounding box center [77, 178] width 137 height 12
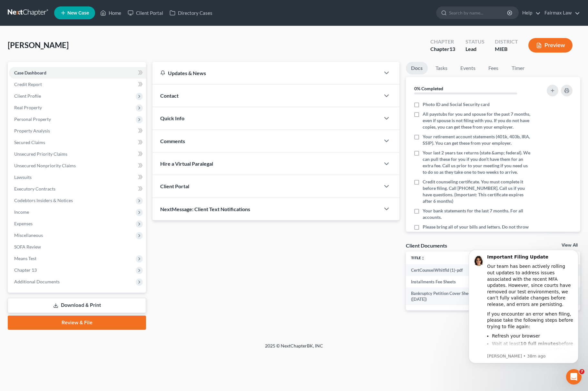
click at [384, 31] on div "[PERSON_NAME] Upgraded Chapter Chapter 13 Status Lead District MIEB Preview Pet…" at bounding box center [294, 184] width 588 height 317
click at [69, 94] on span "Client Profile" at bounding box center [77, 96] width 137 height 12
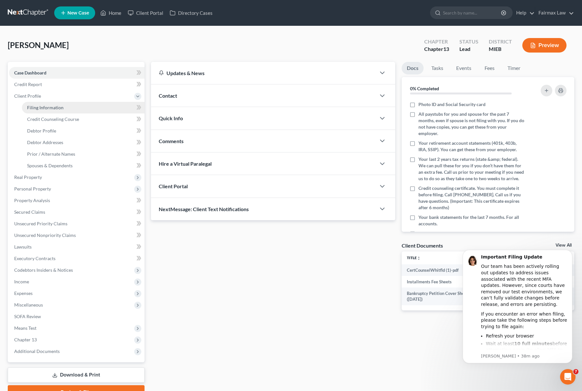
click at [50, 109] on span "Filing Information" at bounding box center [45, 107] width 36 height 5
select select "1"
select select "0"
select select "3"
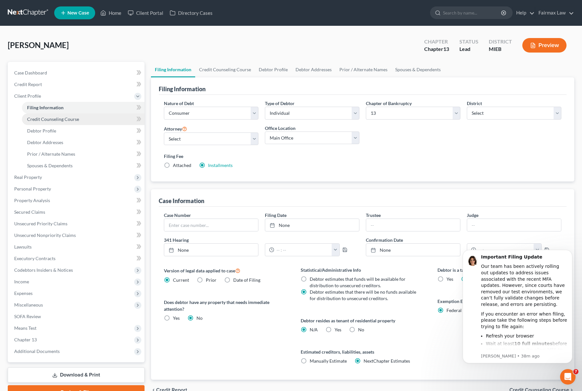
click at [53, 119] on span "Credit Counseling Course" at bounding box center [53, 118] width 52 height 5
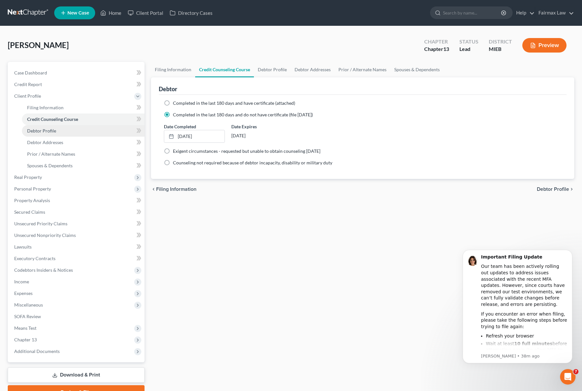
click at [47, 130] on span "Debtor Profile" at bounding box center [41, 130] width 29 height 5
select select "0"
select select "3"
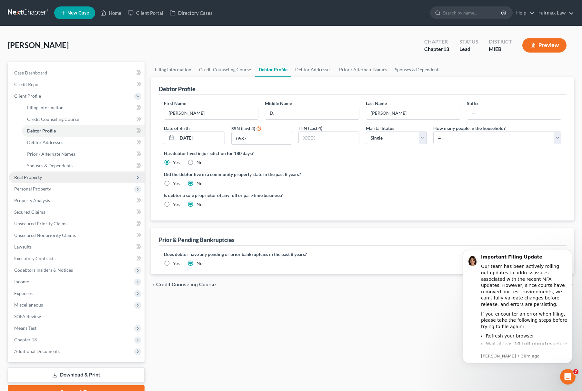
click at [48, 174] on span "Real Property" at bounding box center [76, 178] width 135 height 12
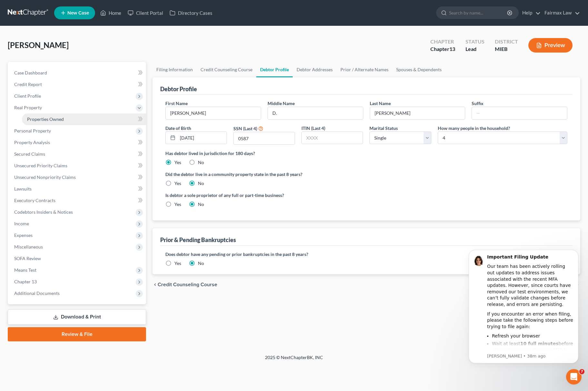
click at [46, 123] on link "Properties Owned" at bounding box center [84, 120] width 124 height 12
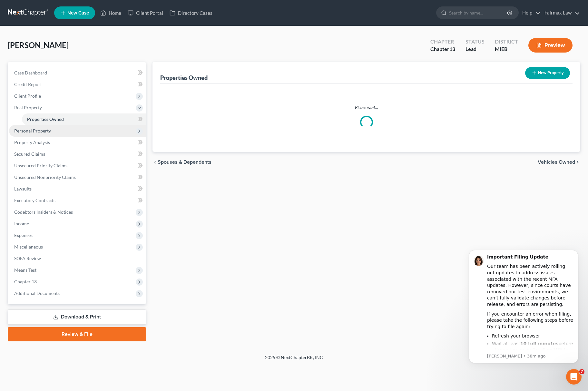
click at [41, 126] on span "Personal Property" at bounding box center [77, 131] width 137 height 12
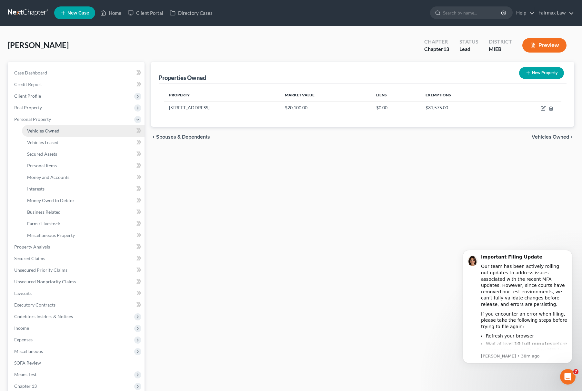
click at [50, 132] on span "Vehicles Owned" at bounding box center [43, 130] width 32 height 5
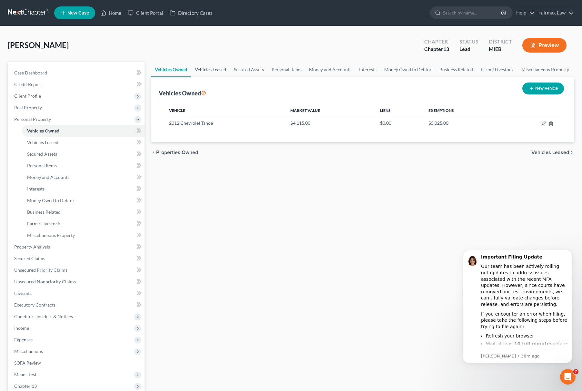
click at [214, 62] on link "Vehicles Leased" at bounding box center [210, 69] width 39 height 15
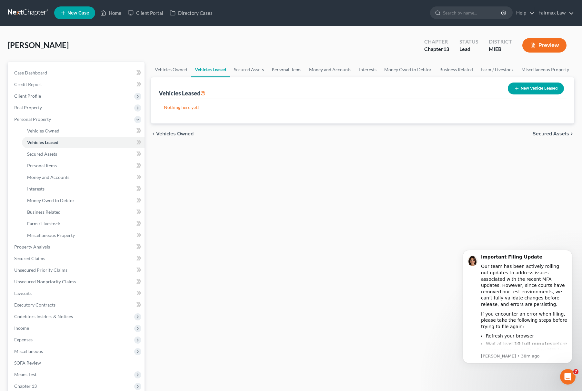
click at [287, 63] on link "Personal Items" at bounding box center [286, 69] width 37 height 15
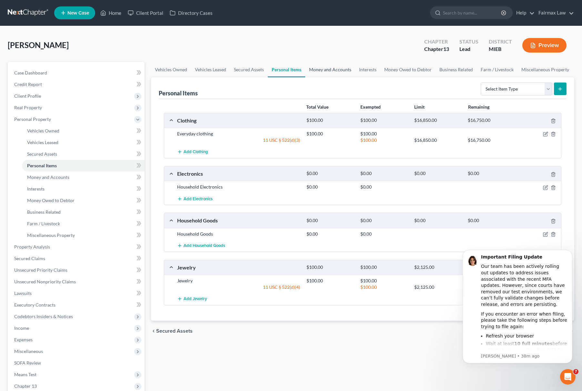
click at [333, 65] on link "Money and Accounts" at bounding box center [330, 69] width 50 height 15
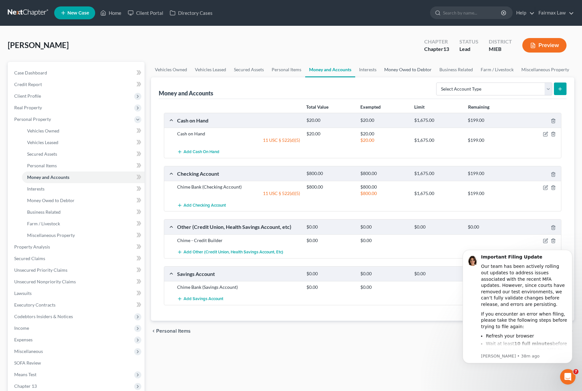
click at [386, 68] on link "Money Owed to Debtor" at bounding box center [407, 69] width 55 height 15
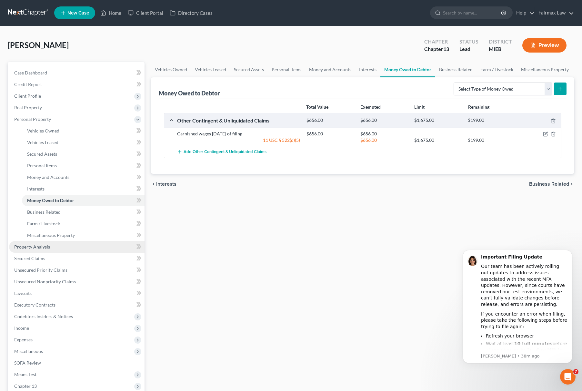
click at [85, 245] on link "Property Analysis" at bounding box center [76, 247] width 135 height 12
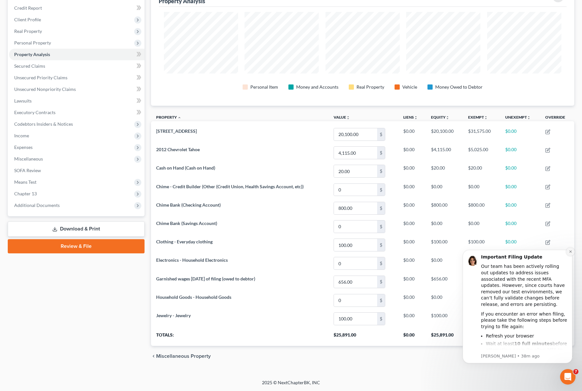
click at [569, 252] on icon "Dismiss notification" at bounding box center [571, 252] width 4 height 4
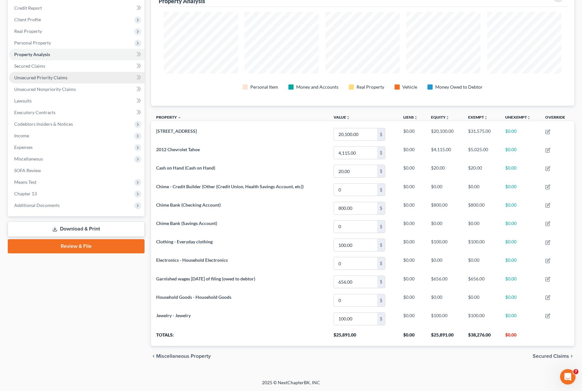
click at [62, 75] on span "Unsecured Priority Claims" at bounding box center [40, 77] width 53 height 5
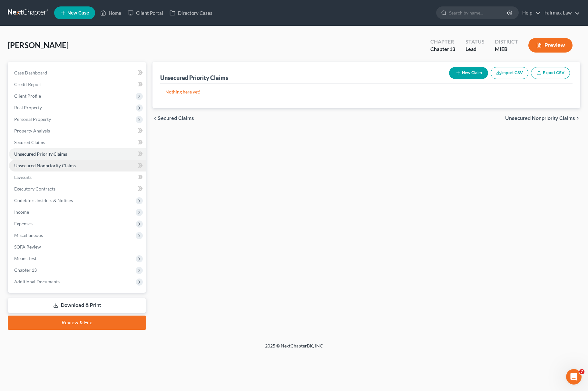
click at [67, 168] on link "Unsecured Nonpriority Claims" at bounding box center [77, 166] width 137 height 12
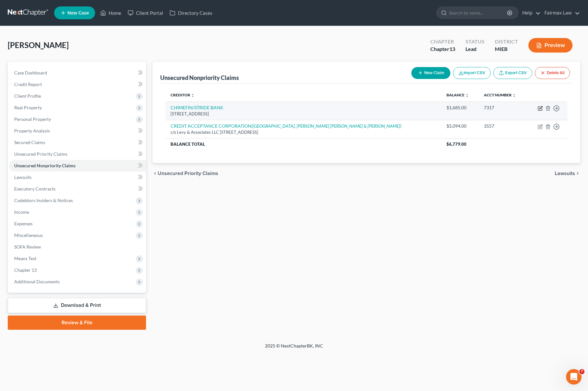
click at [541, 110] on icon "button" at bounding box center [540, 109] width 4 height 4
select select "4"
select select "2"
select select "0"
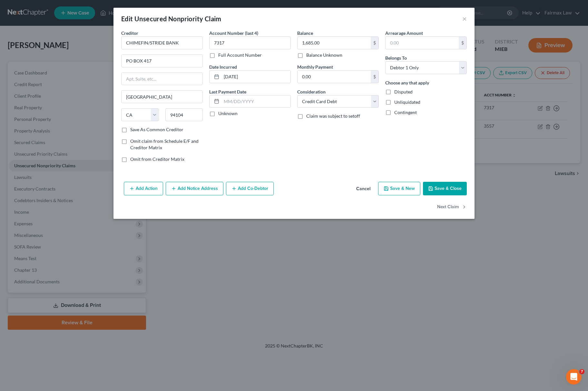
click at [437, 199] on div "Add Action Add Notice Address Add Co-Debtor Cancel Save & New Save & Close" at bounding box center [294, 189] width 361 height 21
click at [442, 194] on button "Save & Close" at bounding box center [445, 189] width 44 height 14
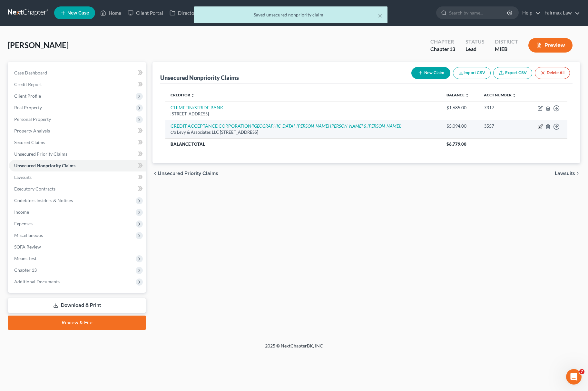
click at [542, 125] on icon "button" at bounding box center [540, 126] width 5 height 5
select select "36"
select select "2"
select select "0"
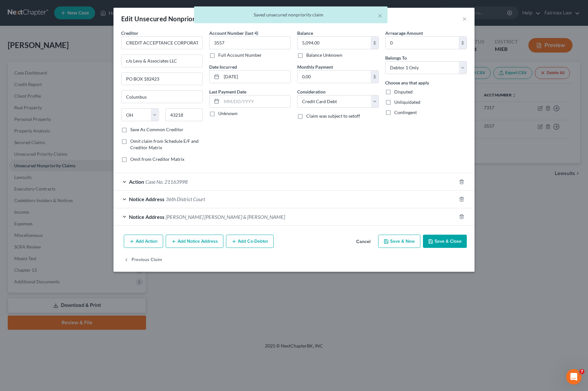
click at [442, 245] on button "Save & Close" at bounding box center [445, 242] width 44 height 14
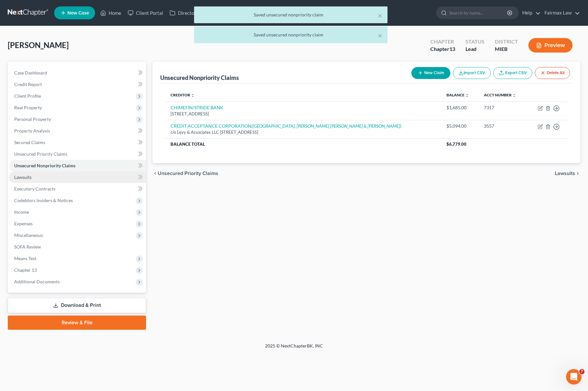
click at [31, 174] on span "Lawsuits" at bounding box center [22, 176] width 17 height 5
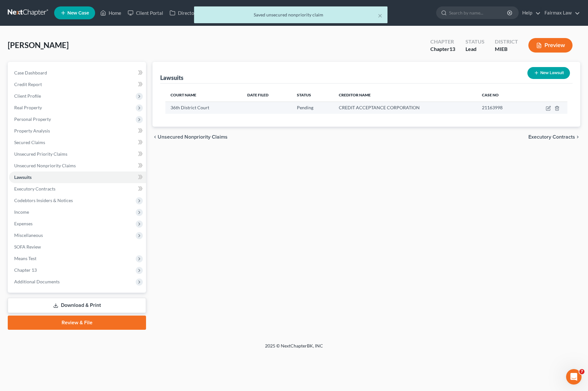
click at [547, 104] on td at bounding box center [547, 108] width 42 height 12
click at [547, 106] on icon "button" at bounding box center [548, 108] width 5 height 5
select select "23"
select select "0"
select select "1"
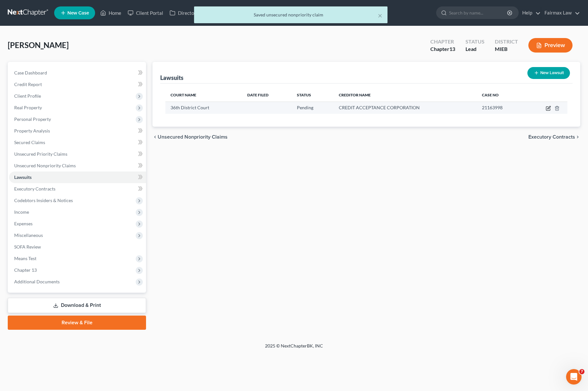
select select "36"
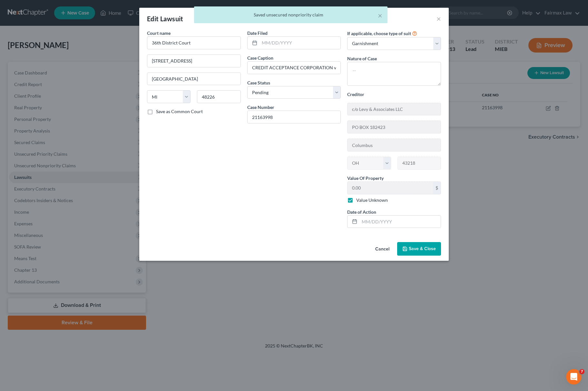
click at [420, 246] on button "Save & Close" at bounding box center [419, 249] width 44 height 14
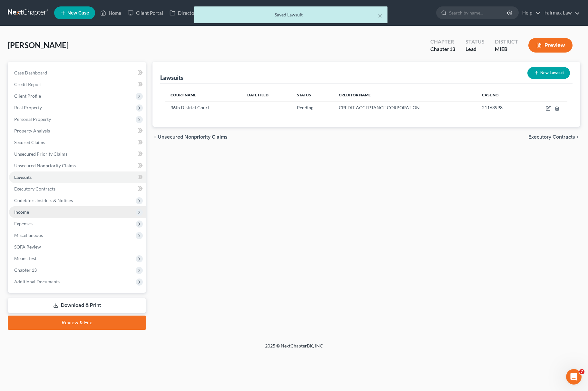
click at [29, 206] on span "Income" at bounding box center [77, 212] width 137 height 12
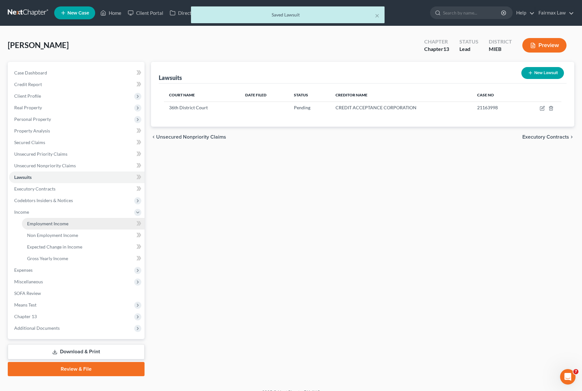
click at [53, 227] on link "Employment Income" at bounding box center [83, 224] width 123 height 12
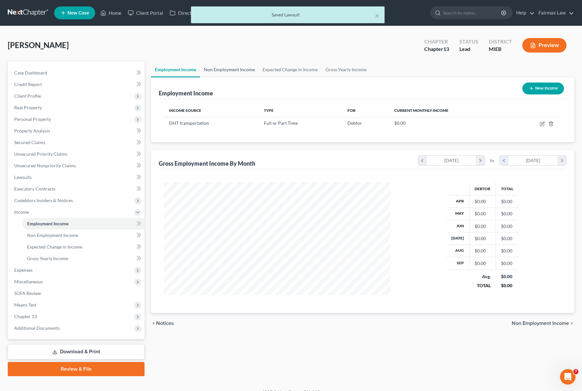
scroll to position [116, 239]
click at [212, 70] on link "Non Employment Income" at bounding box center [229, 69] width 59 height 15
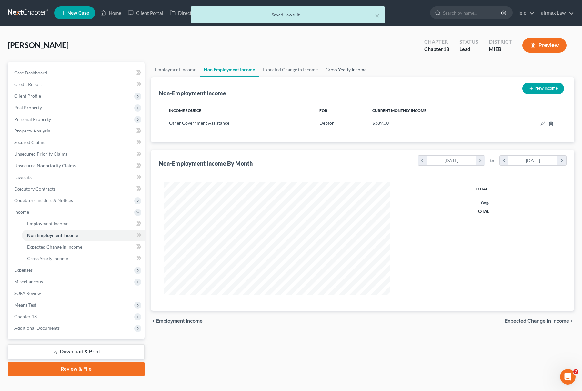
click at [336, 66] on link "Gross Yearly Income" at bounding box center [346, 69] width 49 height 15
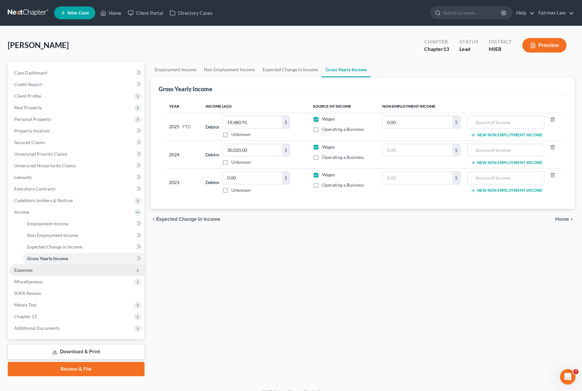
click at [69, 268] on span "Expenses" at bounding box center [76, 270] width 135 height 12
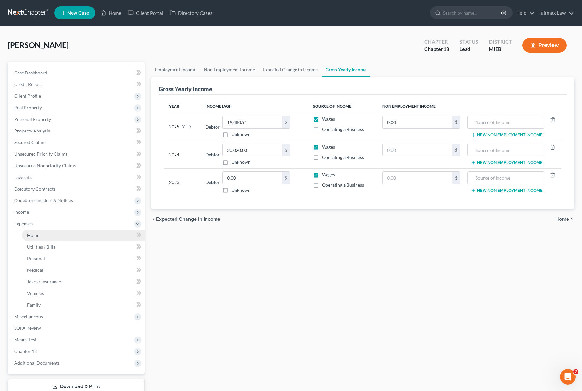
click at [40, 234] on link "Home" at bounding box center [83, 236] width 123 height 12
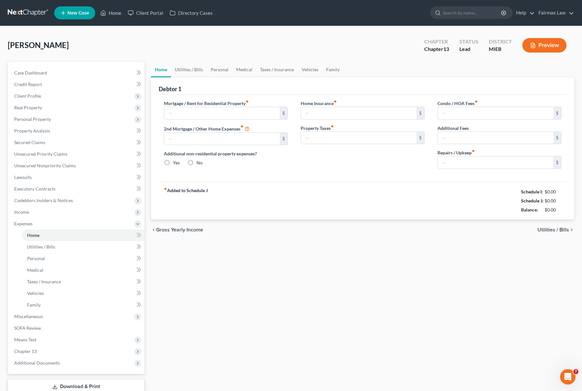
type input "0.00"
radio input "true"
type input "0.00"
type input "150.00"
type input "0.00"
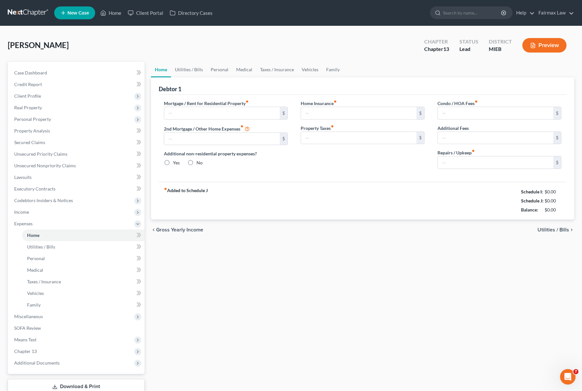
type input "0.00"
click at [195, 71] on link "Utilities / Bills" at bounding box center [189, 69] width 36 height 15
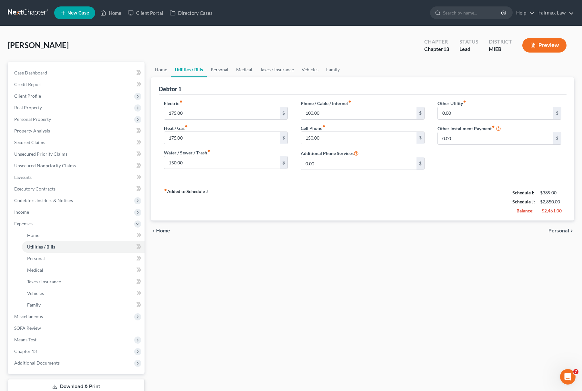
click at [215, 67] on link "Personal" at bounding box center [219, 69] width 25 height 15
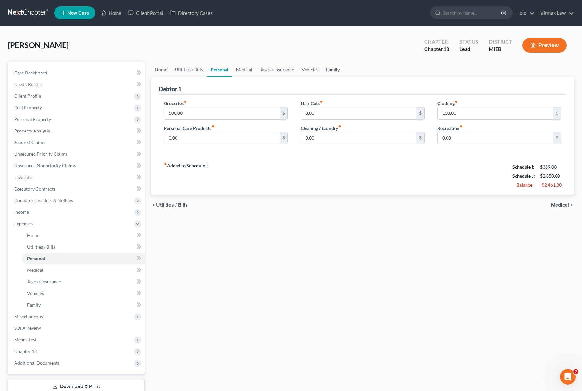
click at [333, 72] on link "Family" at bounding box center [332, 69] width 21 height 15
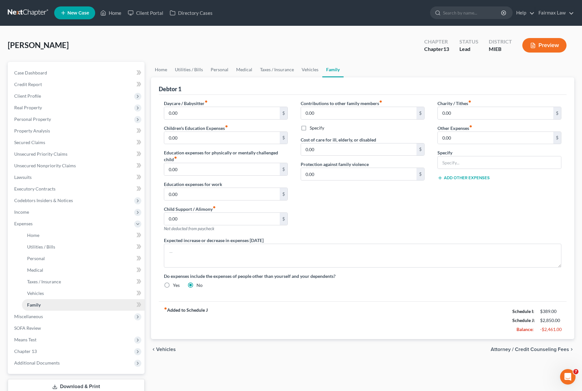
click at [72, 309] on link "Family" at bounding box center [83, 305] width 123 height 12
click at [46, 313] on span "Miscellaneous" at bounding box center [76, 317] width 135 height 12
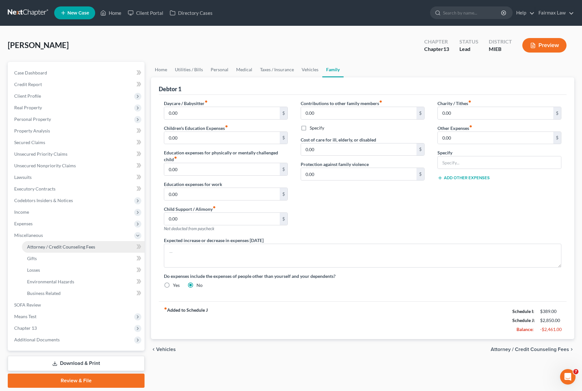
click at [71, 242] on link "Attorney / Credit Counseling Fees" at bounding box center [83, 247] width 123 height 12
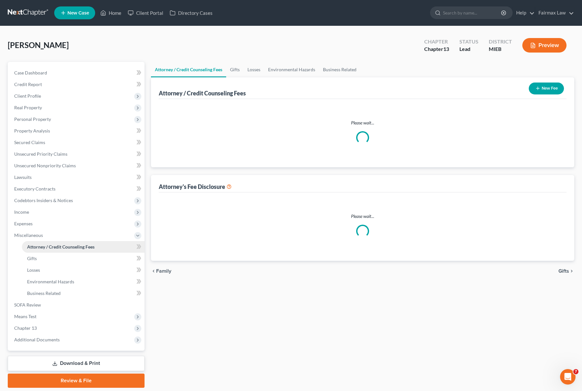
select select "3"
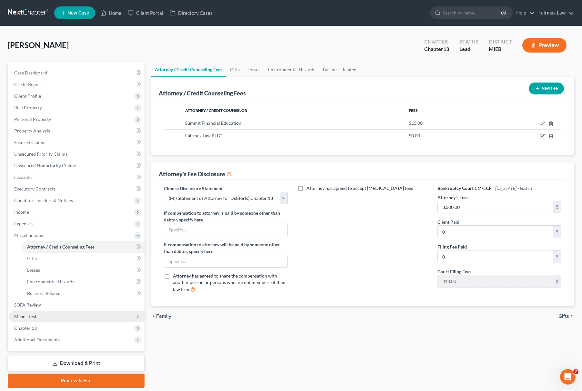
drag, startPoint x: 35, startPoint y: 315, endPoint x: 38, endPoint y: 328, distance: 13.1
click at [35, 315] on span "Means Test" at bounding box center [25, 316] width 22 height 5
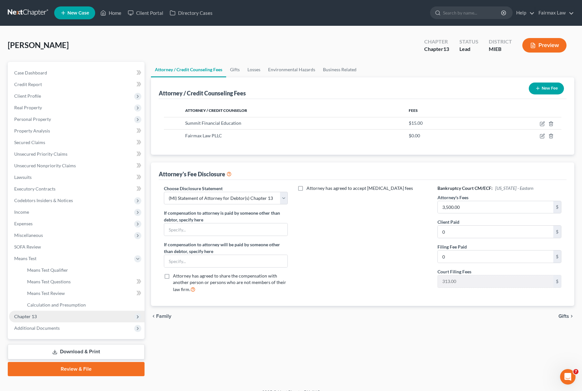
click at [64, 315] on span "Chapter 13" at bounding box center [76, 317] width 135 height 12
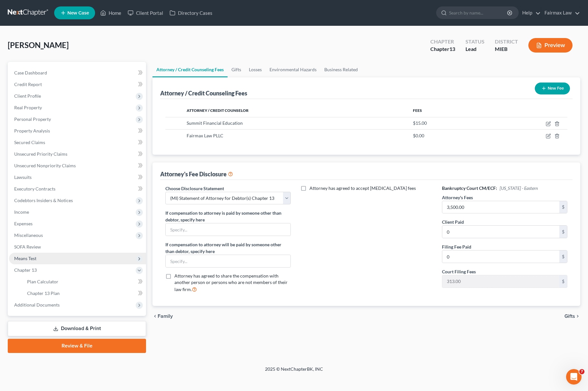
click at [43, 257] on span "Means Test" at bounding box center [77, 259] width 137 height 12
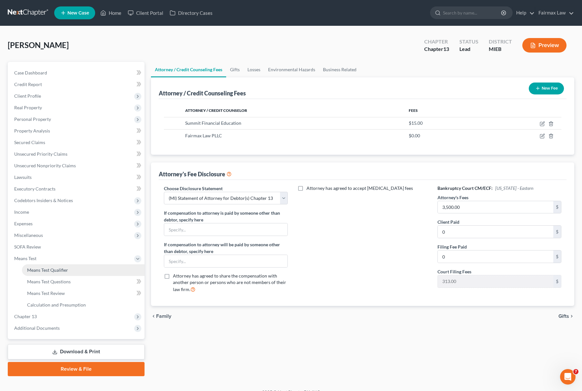
click at [46, 268] on span "Means Test Qualifier" at bounding box center [47, 269] width 41 height 5
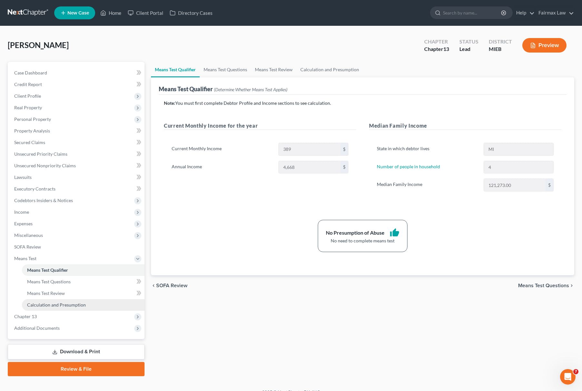
click at [74, 301] on link "Calculation and Presumption" at bounding box center [83, 305] width 123 height 12
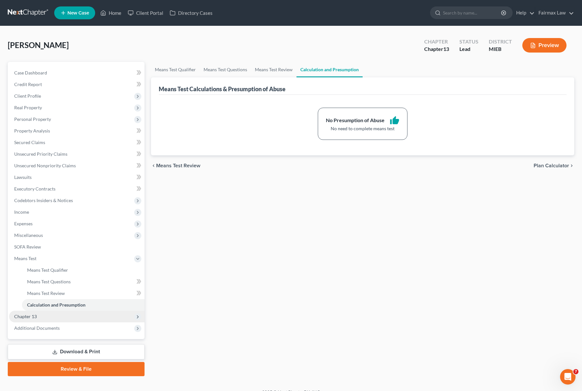
click at [62, 317] on span "Chapter 13" at bounding box center [76, 317] width 135 height 12
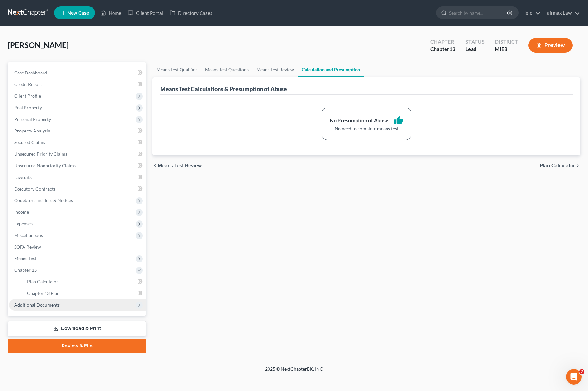
click at [77, 299] on span "Additional Documents" at bounding box center [77, 305] width 137 height 12
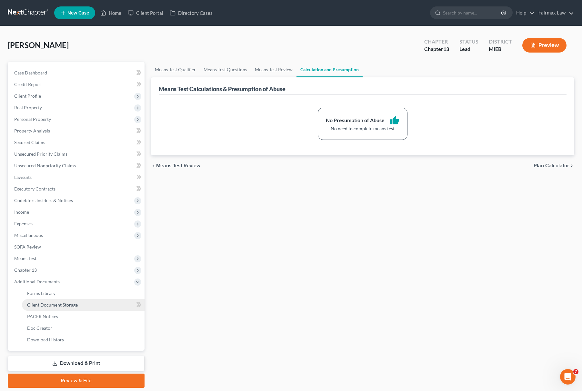
click at [78, 299] on link "Client Document Storage" at bounding box center [83, 305] width 123 height 12
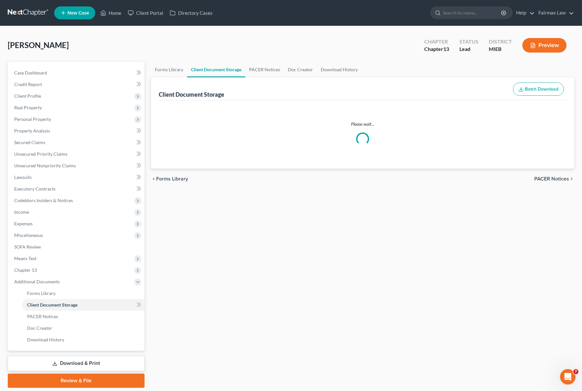
select select "6"
select select "32"
select select "7"
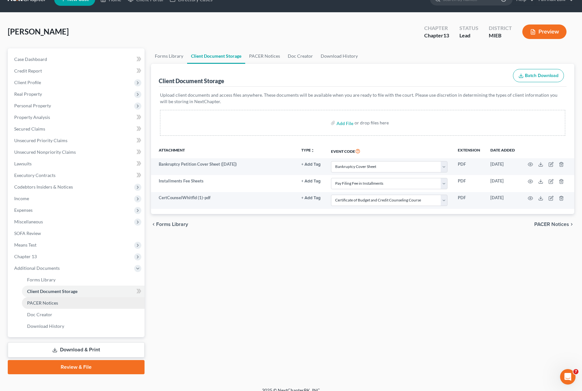
scroll to position [21, 0]
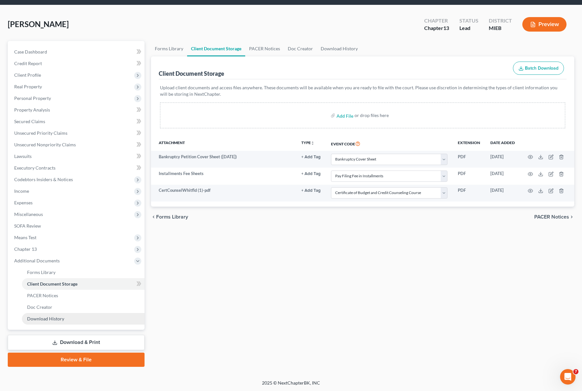
click at [78, 321] on link "Download History" at bounding box center [83, 319] width 123 height 12
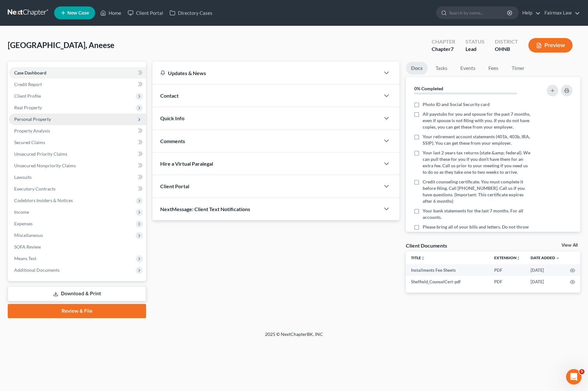
click at [75, 119] on span "Personal Property" at bounding box center [77, 120] width 137 height 12
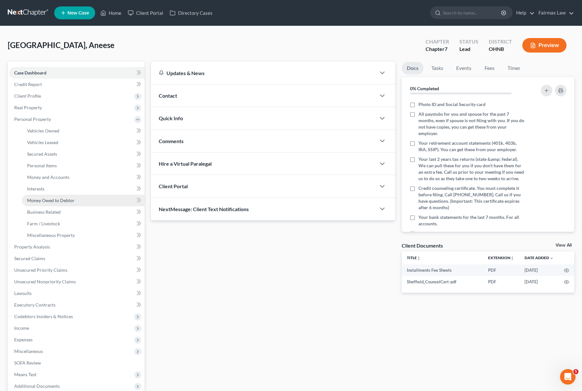
click at [87, 199] on link "Money Owed to Debtor" at bounding box center [83, 201] width 123 height 12
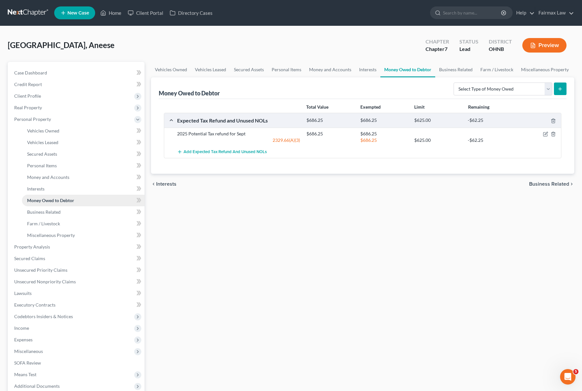
scroll to position [67, 0]
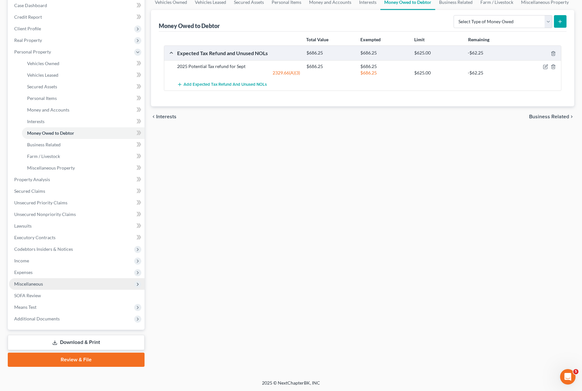
click at [61, 284] on span "Miscellaneous" at bounding box center [76, 284] width 135 height 12
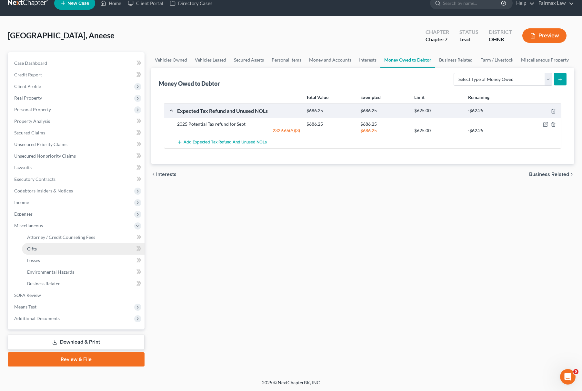
scroll to position [9, 0]
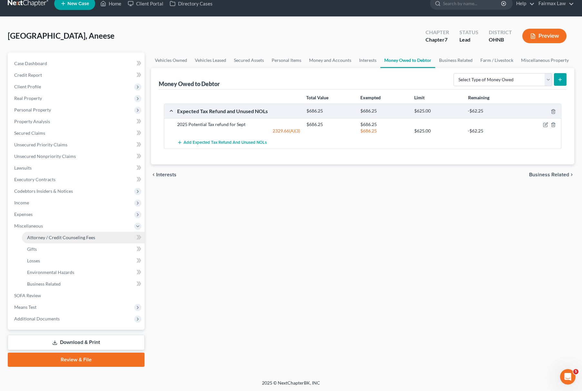
click at [88, 233] on link "Attorney / Credit Counseling Fees" at bounding box center [83, 238] width 123 height 12
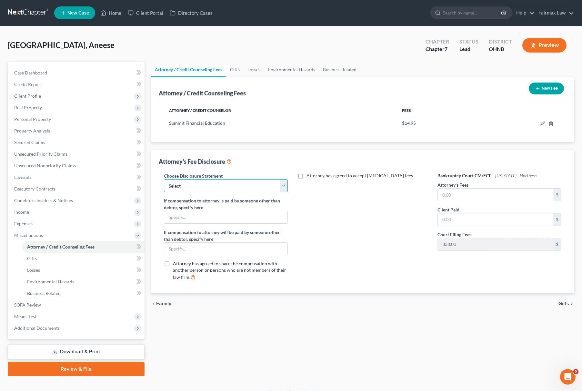
click at [237, 187] on select "Select WDMI - Chapter 13 - Disclosure of Attorney Compensation OHNB & MIWB Disc…" at bounding box center [226, 185] width 124 height 13
select select "5"
click at [164, 179] on select "Select WDMI - Chapter 13 - Disclosure of Attorney Compensation OHNB & MIWB Disc…" at bounding box center [226, 185] width 124 height 13
click at [486, 195] on input "text" at bounding box center [495, 195] width 115 height 12
type input "1,498"
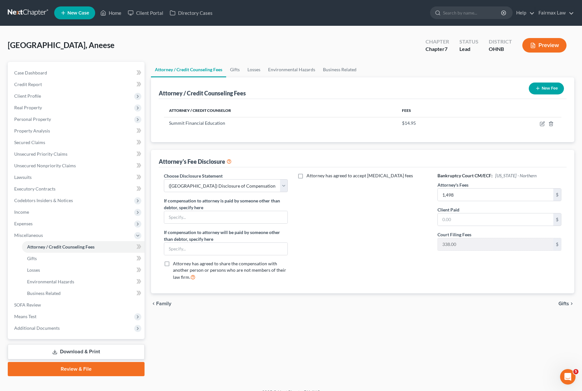
click at [546, 87] on button "New Fee" at bounding box center [546, 89] width 35 height 12
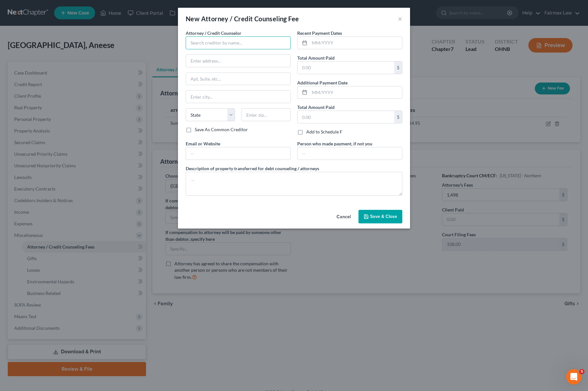
click at [262, 39] on input "text" at bounding box center [238, 42] width 105 height 13
click at [523, 111] on div "New Attorney / Credit Counseling Fee × Attorney / Credit Counselor * State AL A…" at bounding box center [294, 195] width 588 height 391
click at [402, 19] on button "×" at bounding box center [400, 19] width 5 height 8
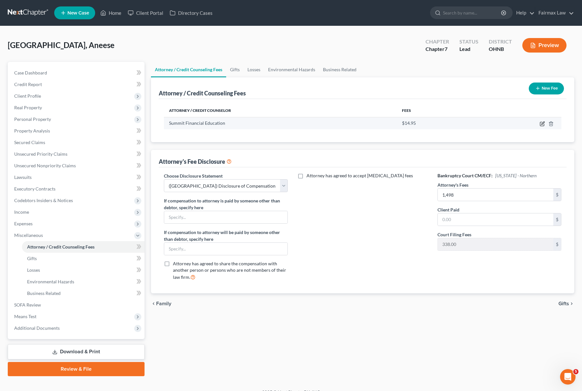
click at [543, 124] on icon "button" at bounding box center [542, 123] width 5 height 5
select select "3"
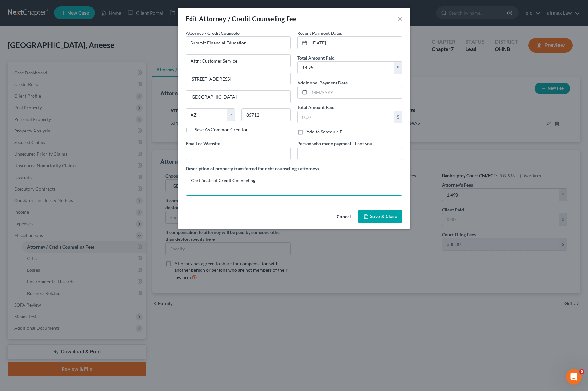
click at [245, 183] on textarea "Certificate of Credit Counceling" at bounding box center [294, 184] width 217 height 24
type textarea "Certificate of Credit Counseling"
click at [356, 37] on input "09/21/2025" at bounding box center [356, 43] width 93 height 12
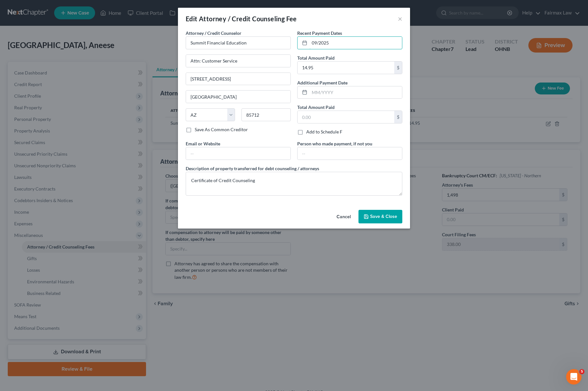
type input "09/2025"
click at [370, 212] on button "Save & Close" at bounding box center [381, 217] width 44 height 14
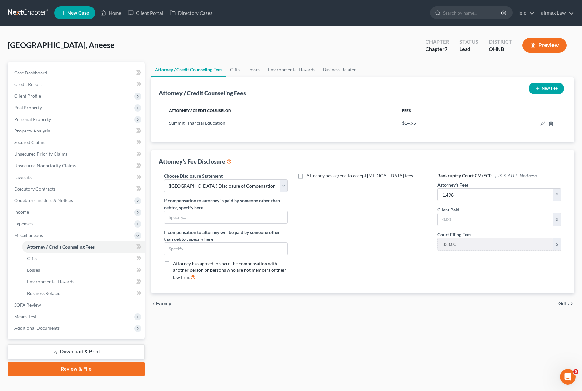
click at [550, 90] on button "New Fee" at bounding box center [546, 89] width 35 height 12
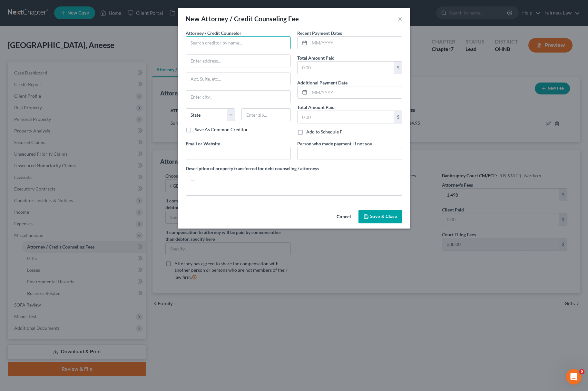
click at [240, 46] on input "text" at bounding box center [238, 42] width 105 height 13
type input "Fairmax Law PLLC"
click at [203, 65] on div "Fairmax Law PLLC" at bounding box center [224, 64] width 67 height 6
type input "25639 Ford Rd"
type input "Suite 201"
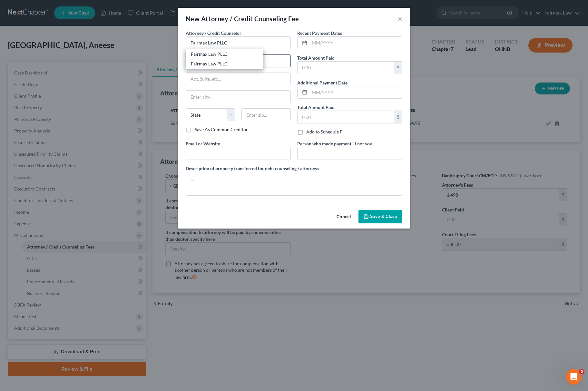
type input "Dearborn Heights"
select select "23"
type input "48127"
click at [234, 44] on input "Fairmax Law PLLC" at bounding box center [238, 42] width 105 height 13
type input "Fairmax Law PLLC"
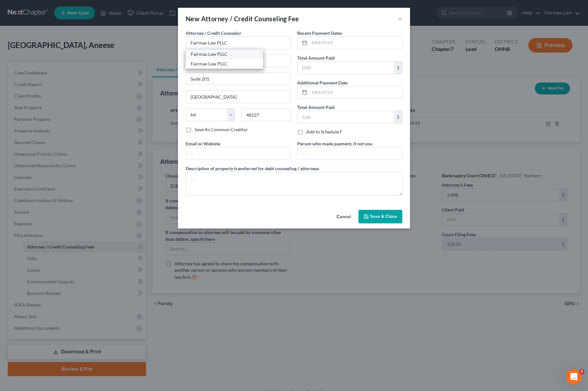
click at [211, 52] on div "Fairmax Law PLLC" at bounding box center [224, 54] width 67 height 6
type input "15000 Madison Ave"
type input "Lakewood"
select select "36"
type input "44107"
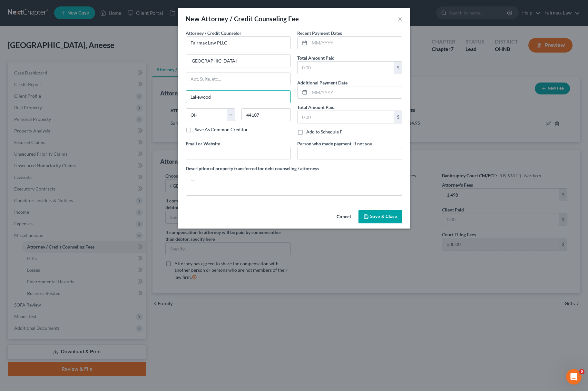
drag, startPoint x: 239, startPoint y: 97, endPoint x: 137, endPoint y: 97, distance: 101.6
click at [137, 97] on div "New Attorney / Credit Counseling Fee × Attorney / Credit Counselor * Fairmax La…" at bounding box center [294, 195] width 588 height 391
type input "c"
type input "Cleveland"
click at [336, 66] on input "text" at bounding box center [346, 68] width 97 height 12
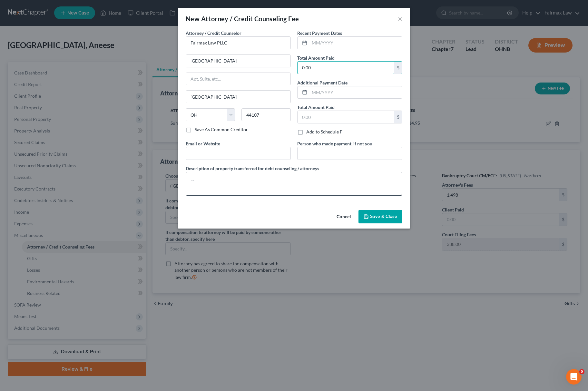
type input "0.00"
click at [273, 184] on textarea at bounding box center [294, 184] width 217 height 24
click at [282, 186] on textarea at bounding box center [294, 184] width 217 height 24
click at [272, 187] on textarea at bounding box center [294, 184] width 217 height 24
paste textarea "Due to the debtor’s limited monthly budget surplus, they are unable to reasonab…"
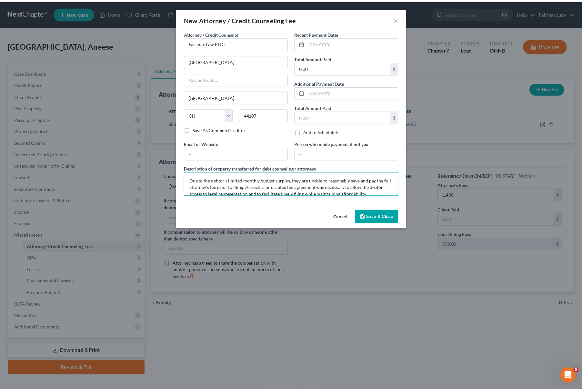
scroll to position [35, 0]
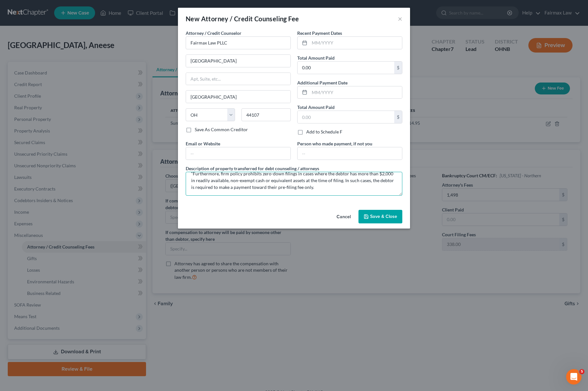
type textarea "Due to the debtor’s limited monthly budget surplus, they are unable to reasonab…"
click at [379, 219] on span "Save & Close" at bounding box center [383, 216] width 27 height 5
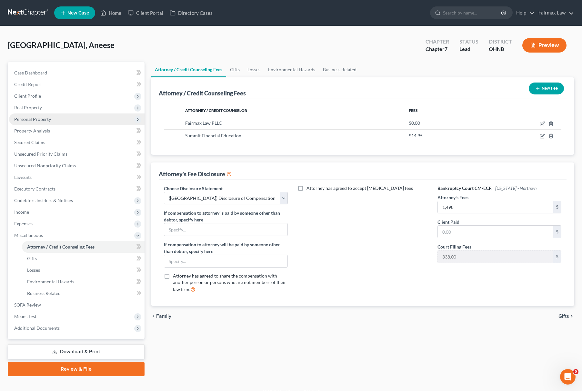
click at [65, 119] on span "Personal Property" at bounding box center [76, 120] width 135 height 12
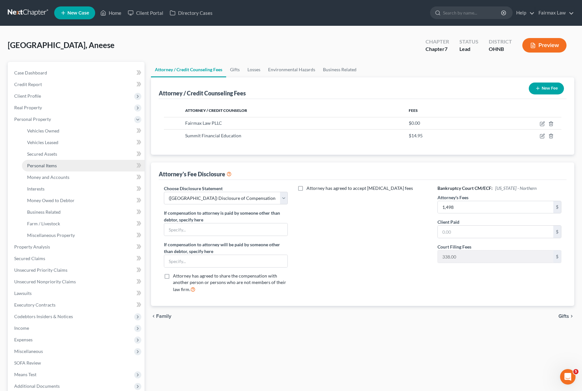
click at [59, 164] on link "Personal Items" at bounding box center [83, 166] width 123 height 12
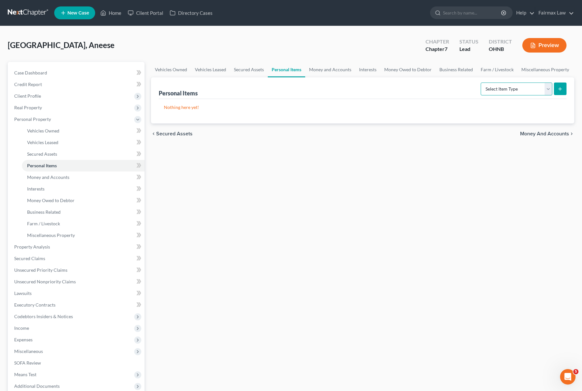
click at [513, 86] on select "Select Item Type Clothing Collectibles Of Value Electronics Firearms Household …" at bounding box center [517, 89] width 72 height 13
select select "clothing"
click at [481, 83] on select "Select Item Type Clothing Collectibles Of Value Electronics Firearms Household …" at bounding box center [517, 89] width 72 height 13
click at [557, 85] on button "submit" at bounding box center [560, 89] width 13 height 13
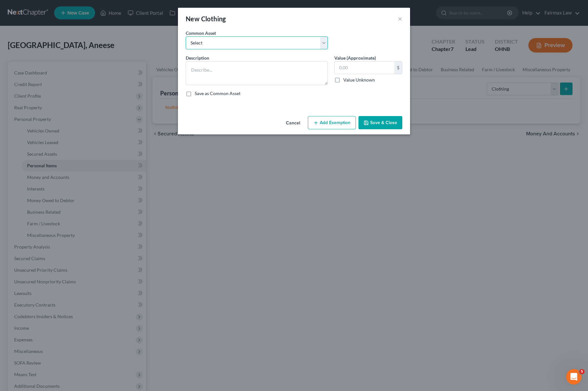
click at [255, 43] on select "Select Common clothing Everyday clothing Professional Men's wear. Everyday wear…" at bounding box center [257, 42] width 142 height 13
select select "1"
click at [186, 36] on select "Select Common clothing Everyday clothing Professional Men's wear. Everyday wear…" at bounding box center [257, 42] width 142 height 13
type textarea "Everyday clothing"
click at [387, 64] on input "400.00" at bounding box center [365, 68] width 60 height 12
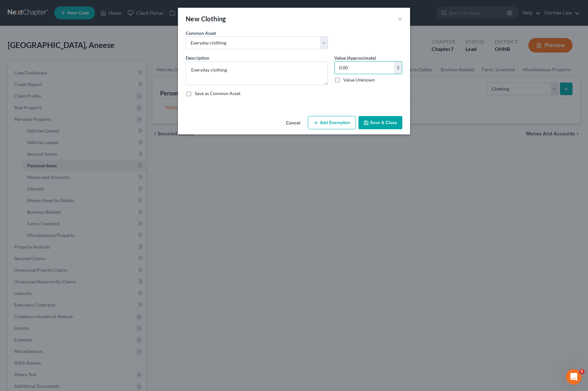
type input "0.00"
click at [383, 123] on button "Save & Close" at bounding box center [381, 123] width 44 height 14
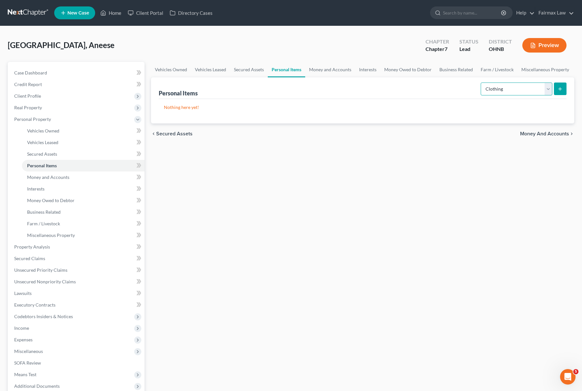
click at [508, 90] on select "Select Item Type Clothing Collectibles Of Value Electronics Firearms Household …" at bounding box center [517, 89] width 72 height 13
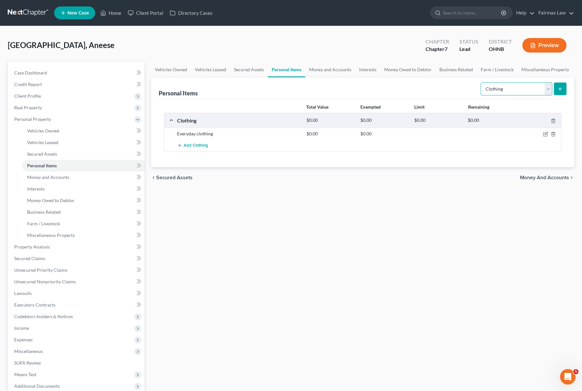
select select "electronics"
click at [481, 83] on select "Select Item Type Clothing Collectibles Of Value Electronics Firearms Household …" at bounding box center [517, 89] width 72 height 13
click at [555, 87] on button "submit" at bounding box center [560, 89] width 13 height 13
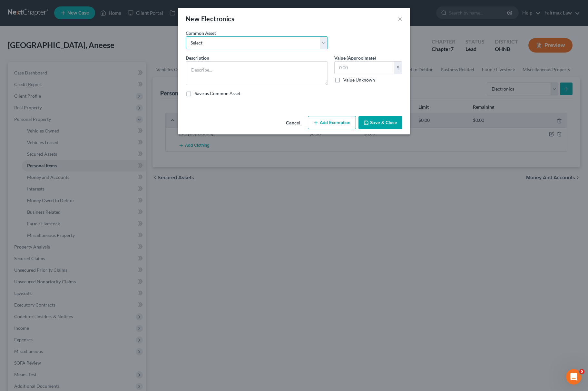
click at [244, 43] on select "Select Household Electronics, including cell phones, PC or tablet device, telev…" at bounding box center [257, 42] width 142 height 13
select select "8"
click at [186, 36] on select "Select Household Electronics, including cell phones, PC or tablet device, telev…" at bounding box center [257, 42] width 142 height 13
type textarea "Household Electronics"
click at [389, 62] on input "500.00" at bounding box center [365, 68] width 60 height 12
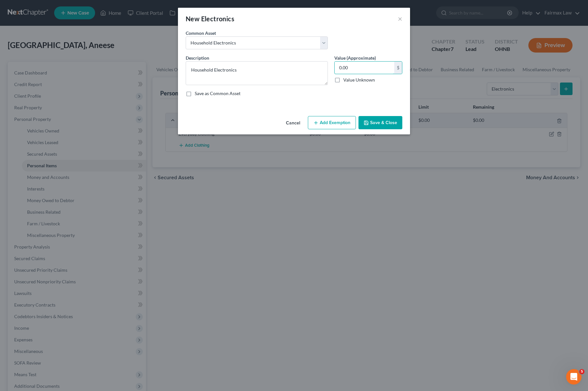
type input "0.00"
click at [376, 127] on button "Save & Close" at bounding box center [381, 123] width 44 height 14
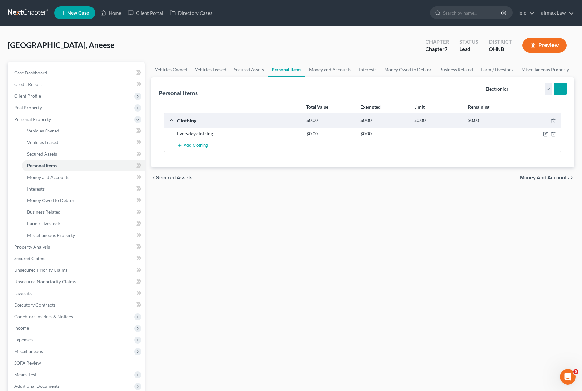
click at [518, 88] on select "Select Item Type Clothing Collectibles Of Value Electronics Firearms Household …" at bounding box center [517, 89] width 72 height 13
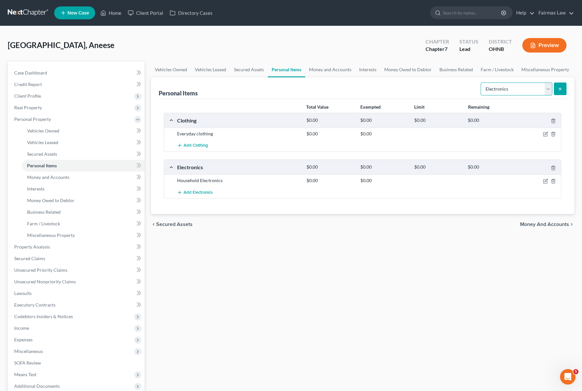
select select "household_goods"
click at [481, 83] on select "Select Item Type Clothing Collectibles Of Value Electronics Firearms Household …" at bounding box center [517, 89] width 72 height 13
click at [560, 91] on icon "submit" at bounding box center [559, 88] width 5 height 5
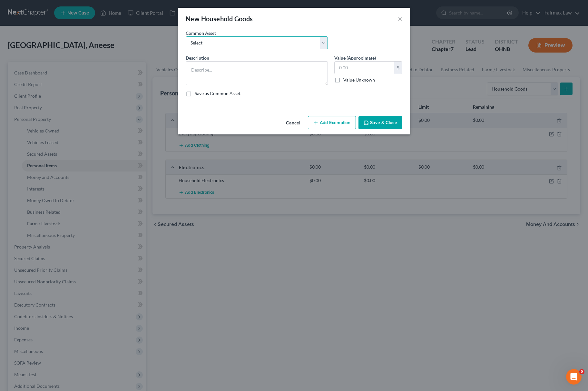
click at [233, 41] on select "Select Common household furnishings, appliances, and decor Common household fur…" at bounding box center [257, 42] width 142 height 13
select select "13"
click at [186, 36] on select "Select Common household furnishings, appliances, and decor Common household fur…" at bounding box center [257, 42] width 142 height 13
type textarea "Household Goods"
click at [362, 66] on input "1,000.00" at bounding box center [365, 68] width 60 height 12
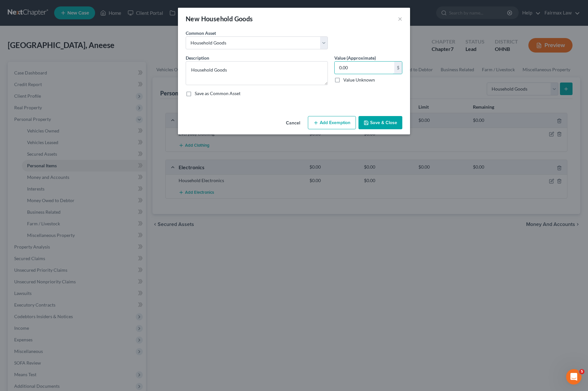
type input "0.00"
click at [379, 122] on button "Save & Close" at bounding box center [381, 123] width 44 height 14
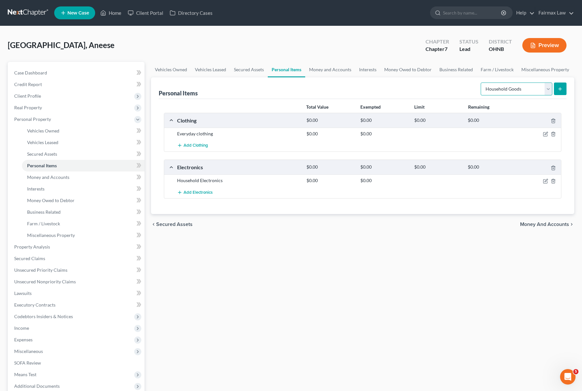
click at [527, 91] on select "Select Item Type Clothing Collectibles Of Value Electronics Firearms Household …" at bounding box center [517, 89] width 72 height 13
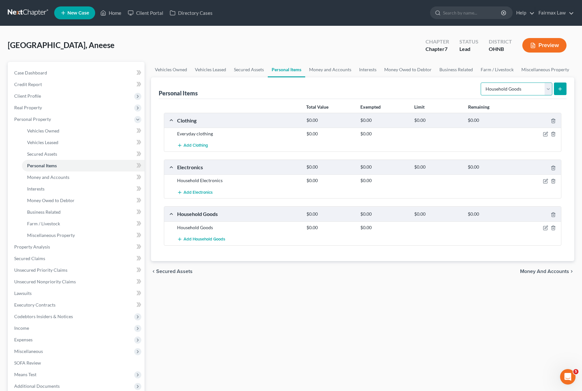
select select "jewelry"
click at [481, 83] on select "Select Item Type Clothing Collectibles Of Value Electronics Firearms Household …" at bounding box center [517, 89] width 72 height 13
click at [565, 89] on button "submit" at bounding box center [560, 89] width 13 height 13
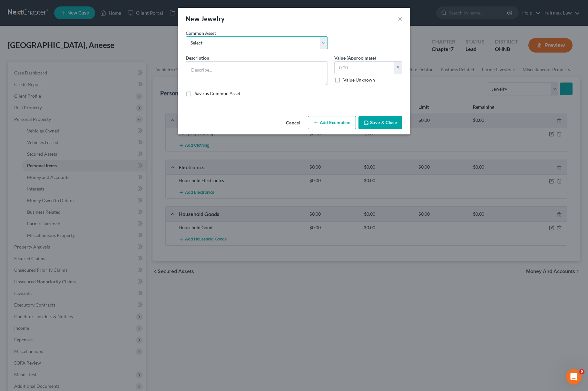
click at [241, 41] on select "Select Jewelry Wedding bands Costume Jewelry Watch Wedding ring and costume jew…" at bounding box center [257, 42] width 142 height 13
select select "0"
click at [186, 36] on select "Select Jewelry Wedding bands Costume Jewelry Watch Wedding ring and costume jew…" at bounding box center [257, 42] width 142 height 13
type textarea "Jewelry"
click at [358, 70] on input "100.00" at bounding box center [365, 68] width 60 height 12
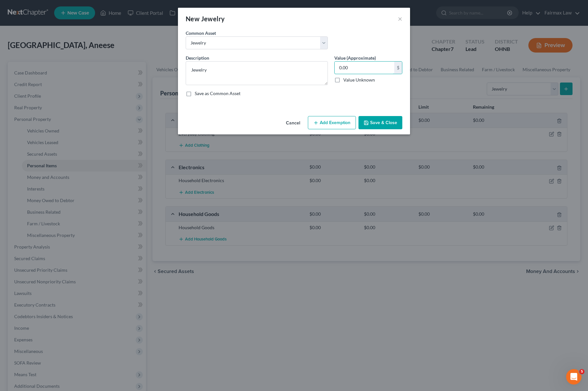
type input "0.00"
click at [377, 123] on button "Save & Close" at bounding box center [381, 123] width 44 height 14
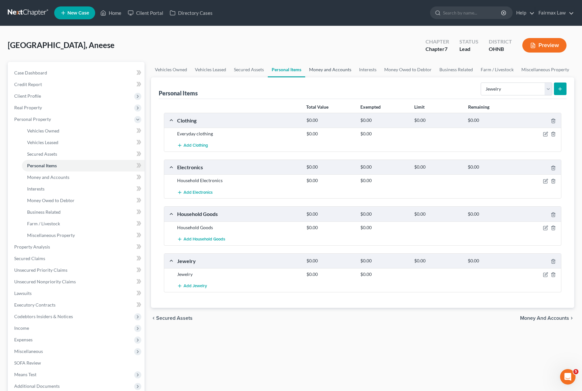
click at [345, 65] on link "Money and Accounts" at bounding box center [330, 69] width 50 height 15
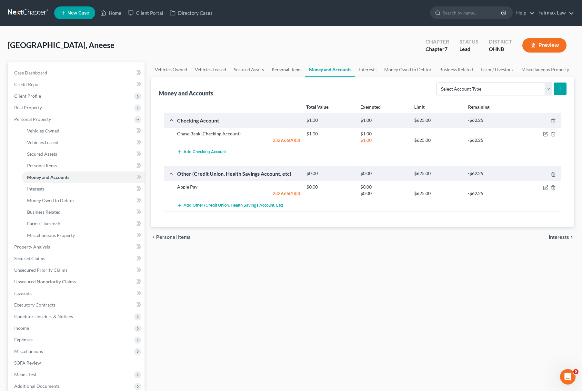
click at [292, 68] on link "Personal Items" at bounding box center [286, 69] width 37 height 15
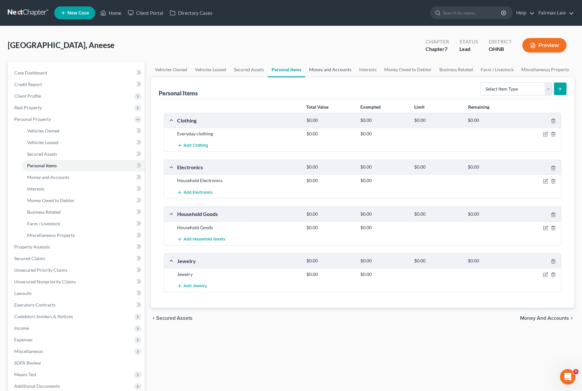
click at [323, 70] on link "Money and Accounts" at bounding box center [330, 69] width 50 height 15
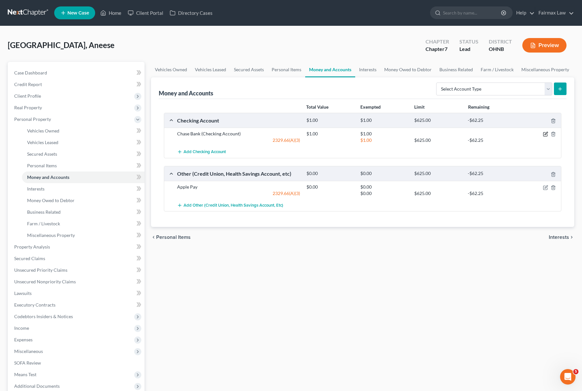
click at [546, 133] on icon "button" at bounding box center [545, 134] width 5 height 5
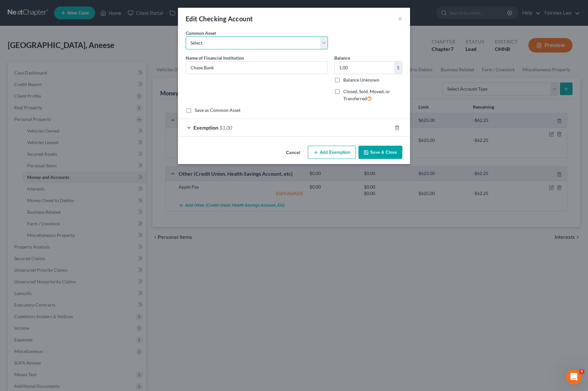
click at [236, 39] on select "Select Day Air FCU Daily Pay So-Fi Adventure Credit Union So-Fi Mountain Credit…" at bounding box center [257, 42] width 142 height 13
click at [278, 27] on div "Edit Checking Account ×" at bounding box center [294, 19] width 232 height 22
click at [267, 136] on div "Exemption $1.00" at bounding box center [285, 127] width 214 height 17
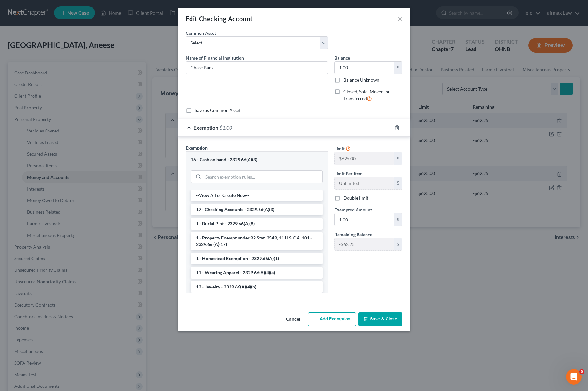
click at [377, 315] on button "Save & Close" at bounding box center [381, 320] width 44 height 14
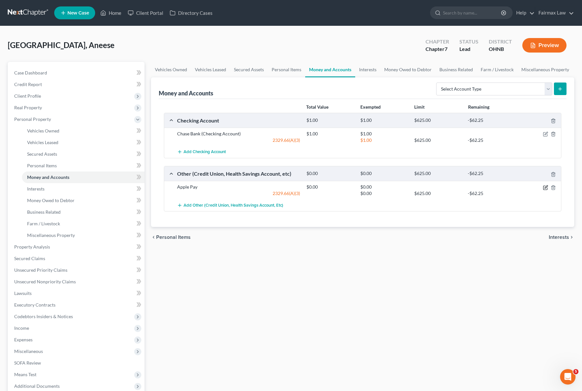
click at [545, 187] on icon "button" at bounding box center [545, 186] width 3 height 3
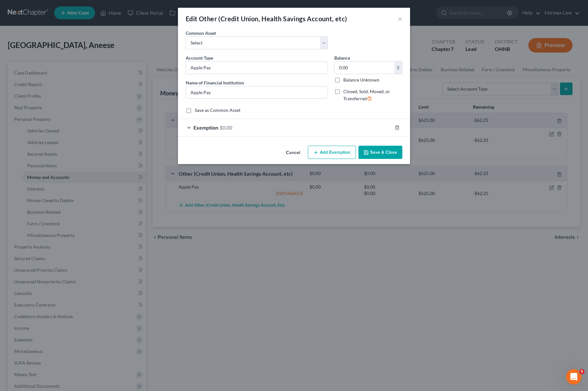
click at [205, 35] on label "Common Asset" at bounding box center [201, 33] width 30 height 7
click at [206, 40] on select "Select Prepaid Debit Card - Chime Credit Builder Way2Go Prepaid Debit Card - Ne…" at bounding box center [257, 42] width 142 height 13
select select "0"
click at [186, 36] on select "Select Prepaid Debit Card - Chime Credit Builder Way2Go Prepaid Debit Card - Ne…" at bounding box center [257, 42] width 142 height 13
type input "Prepaid Debit Card - Chime Credit Builder"
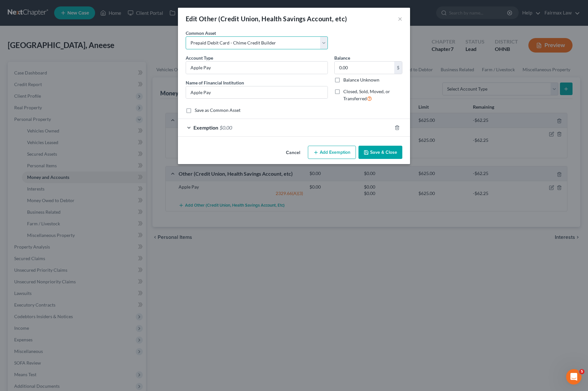
type input "Chime Credit Builder"
type input "0"
drag, startPoint x: 282, startPoint y: 70, endPoint x: 232, endPoint y: 69, distance: 50.3
click at [232, 69] on input "Prepaid Debit Card - Chime Credit Builder" at bounding box center [257, 68] width 142 height 12
click at [244, 68] on input "Prepaid Debit Card - ApplePay" at bounding box center [257, 68] width 142 height 12
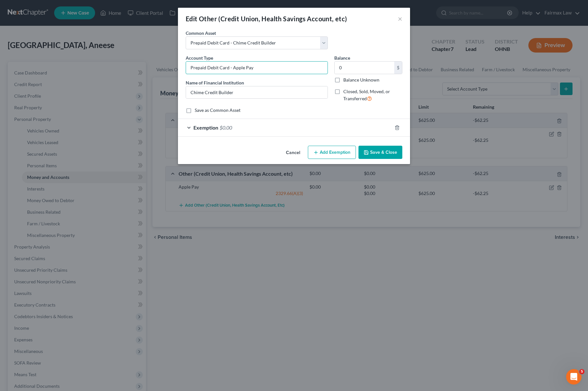
drag, startPoint x: 277, startPoint y: 65, endPoint x: 144, endPoint y: 65, distance: 132.9
click at [144, 65] on div "Edit Other (Credit Union, Health Savings Account, etc) × An exemption set must …" at bounding box center [294, 195] width 588 height 391
type input "Prepaid Debit Card - Apple Pay"
drag, startPoint x: 248, startPoint y: 92, endPoint x: 108, endPoint y: 92, distance: 139.3
click at [108, 92] on div "Edit Other (Credit Union, Health Savings Account, etc) × An exemption set must …" at bounding box center [294, 195] width 588 height 391
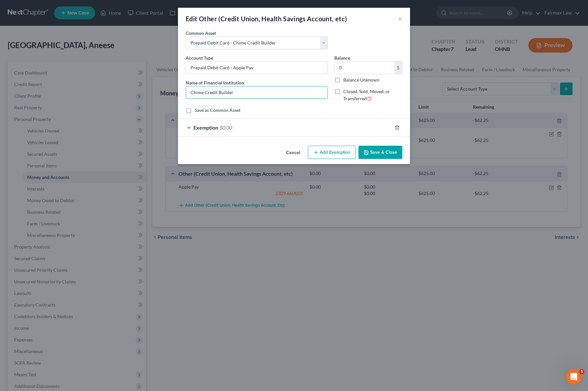
paste input "Prepaid Debit Card - Apple Pay"
type input "Prepaid Debit Card - Apple Pay"
click at [384, 158] on button "Save & Close" at bounding box center [381, 153] width 44 height 14
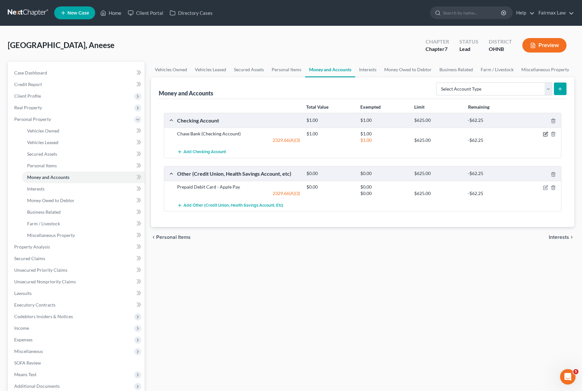
click at [543, 132] on icon "button" at bounding box center [545, 134] width 5 height 5
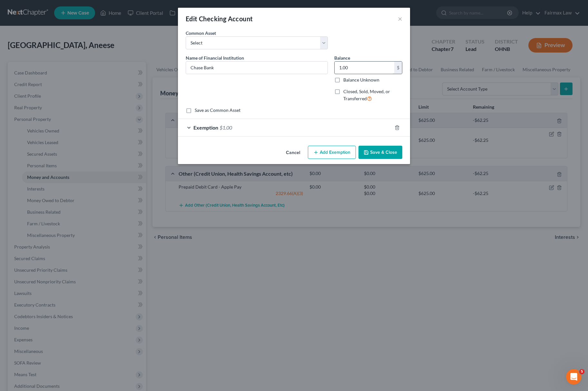
click at [372, 66] on input "1.00" at bounding box center [365, 68] width 60 height 12
type input "215.00"
click at [319, 127] on div "Exemption $1.00" at bounding box center [285, 127] width 214 height 17
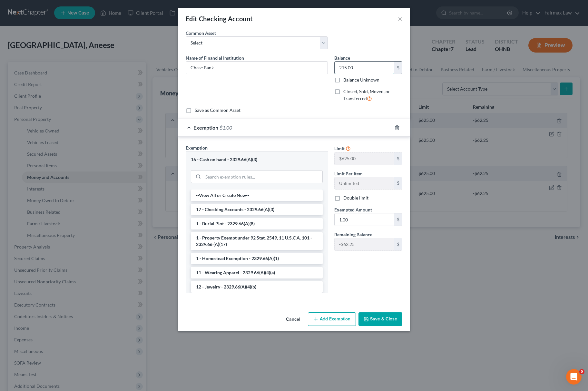
click at [374, 69] on input "215.00" at bounding box center [365, 68] width 60 height 12
click at [355, 211] on span "Exempted Amount" at bounding box center [353, 209] width 38 height 5
click at [355, 222] on input "1.00" at bounding box center [365, 220] width 60 height 12
paste input "215"
type input "215.00"
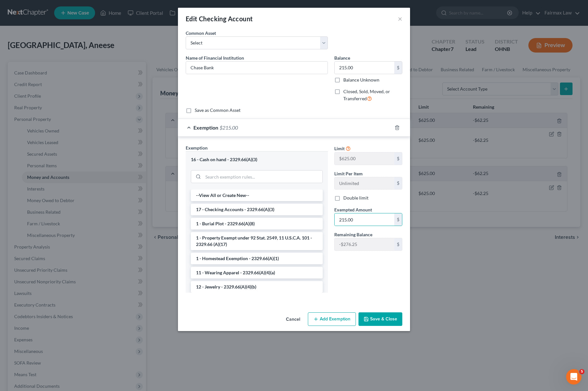
click at [375, 314] on div "Cancel Add Exemption Save & Close" at bounding box center [294, 320] width 232 height 21
click at [378, 318] on button "Save & Close" at bounding box center [381, 320] width 44 height 14
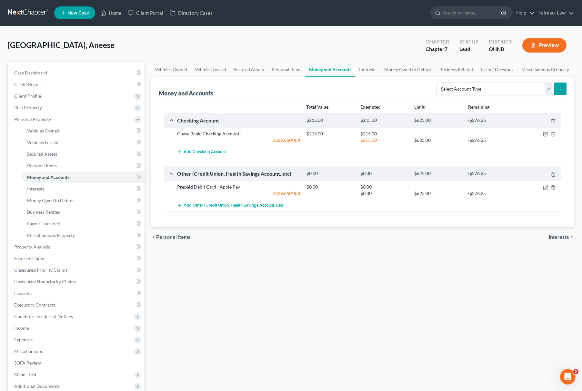
click at [515, 78] on div "Money and Accounts Select Account Type Brokerage Cash on Hand Certificates of D…" at bounding box center [363, 88] width 408 height 22
click at [513, 85] on select "Select Account Type Brokerage Cash on Hand Certificates of Deposit Checking Acc…" at bounding box center [494, 89] width 116 height 13
select select "savings"
click at [437, 83] on select "Select Account Type Brokerage Cash on Hand Certificates of Deposit Checking Acc…" at bounding box center [494, 89] width 116 height 13
click at [559, 90] on icon "submit" at bounding box center [559, 88] width 5 height 5
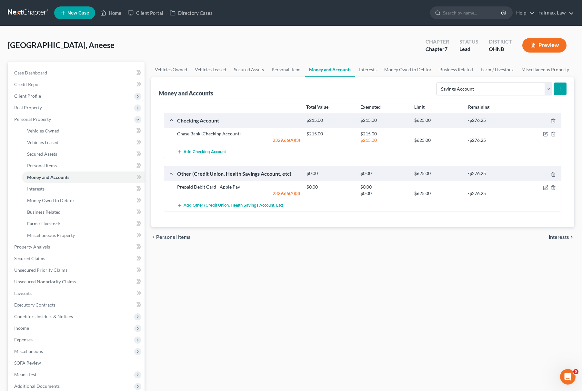
click at [561, 88] on icon "submit" at bounding box center [559, 88] width 5 height 5
drag, startPoint x: 284, startPoint y: 70, endPoint x: 296, endPoint y: 70, distance: 11.6
click at [284, 70] on link "Personal Items" at bounding box center [286, 69] width 37 height 15
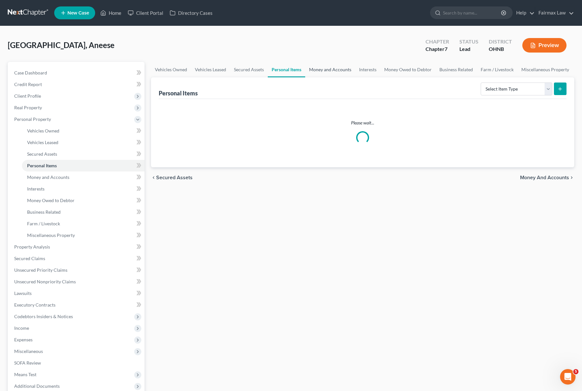
click at [335, 68] on link "Money and Accounts" at bounding box center [330, 69] width 50 height 15
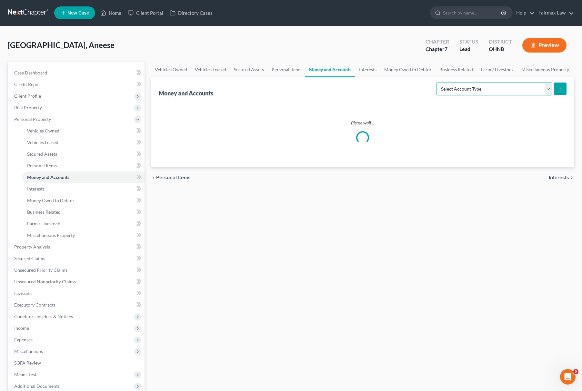
click at [483, 86] on select "Select Account Type Brokerage Cash on Hand Certificates of Deposit Checking Acc…" at bounding box center [494, 89] width 116 height 13
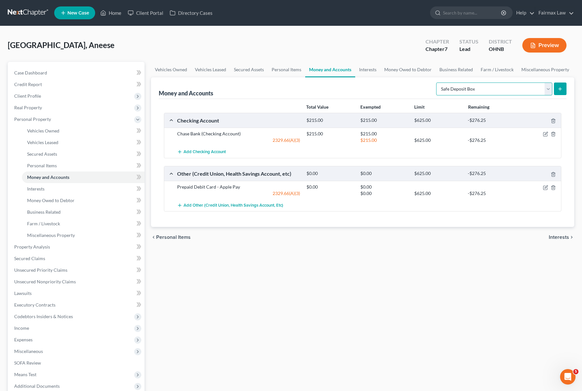
click at [437, 83] on select "Select Account Type Brokerage Cash on Hand Certificates of Deposit Checking Acc…" at bounding box center [494, 89] width 116 height 13
click at [470, 83] on select "Select Account Type Brokerage Cash on Hand Certificates of Deposit Checking Acc…" at bounding box center [494, 89] width 116 height 13
select select "savings"
click at [437, 83] on select "Select Account Type Brokerage Cash on Hand Certificates of Deposit Checking Acc…" at bounding box center [494, 89] width 116 height 13
click at [555, 81] on div "Select Account Type Brokerage Cash on Hand Certificates of Deposit Checking Acc…" at bounding box center [499, 88] width 133 height 17
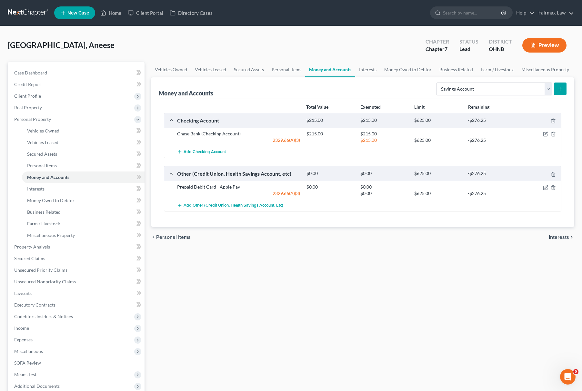
click at [561, 88] on icon "submit" at bounding box center [559, 88] width 5 height 5
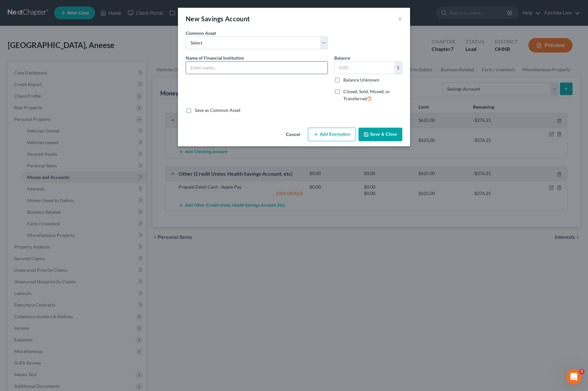
click at [256, 63] on input "text" at bounding box center [257, 68] width 142 height 12
type input "Chase Bank"
click at [353, 74] on input "text" at bounding box center [365, 68] width 60 height 12
type input "1.00"
click at [339, 136] on button "Add Exemption" at bounding box center [332, 135] width 48 height 14
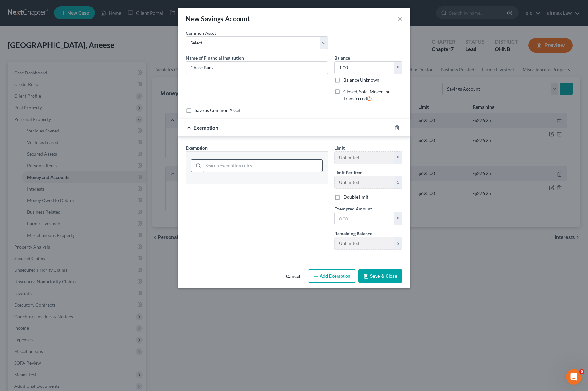
click at [235, 164] on input "search" at bounding box center [262, 166] width 119 height 12
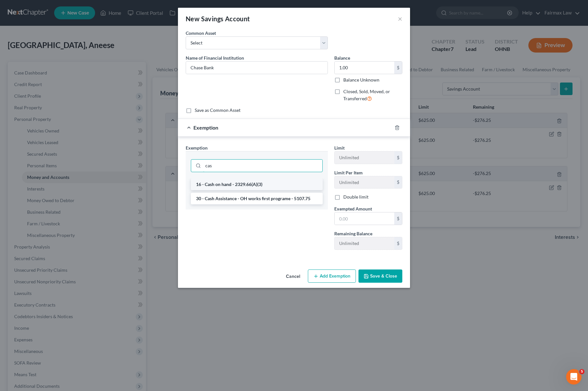
type input "cas"
click at [224, 185] on li "16 - Cash on hand - 2329.66(A)(3)" at bounding box center [257, 185] width 132 height 12
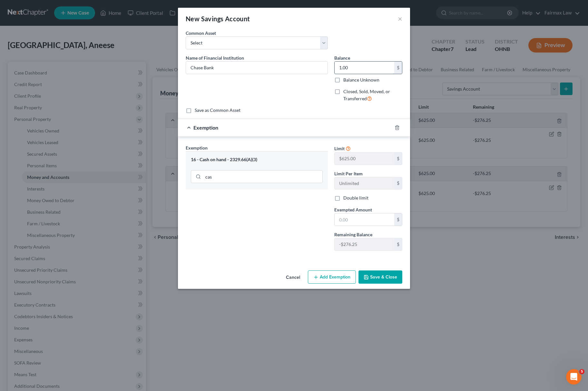
click at [362, 66] on input "1.00" at bounding box center [365, 68] width 60 height 12
click at [372, 223] on input "text" at bounding box center [365, 220] width 60 height 12
paste input "1.00"
type input "1.00"
click at [288, 222] on div "Exemption Set must be selected for CA. Exemption * 16 - Cash on hand - 2329.66(…" at bounding box center [257, 200] width 149 height 112
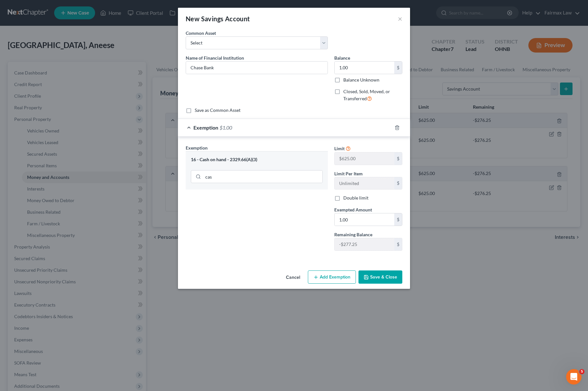
click at [372, 275] on button "Save & Close" at bounding box center [381, 278] width 44 height 14
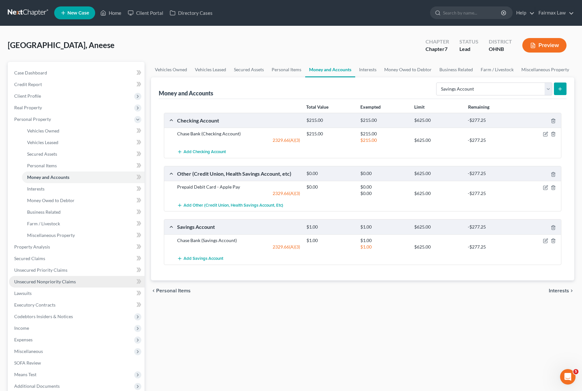
click at [86, 280] on link "Unsecured Nonpriority Claims" at bounding box center [76, 282] width 135 height 12
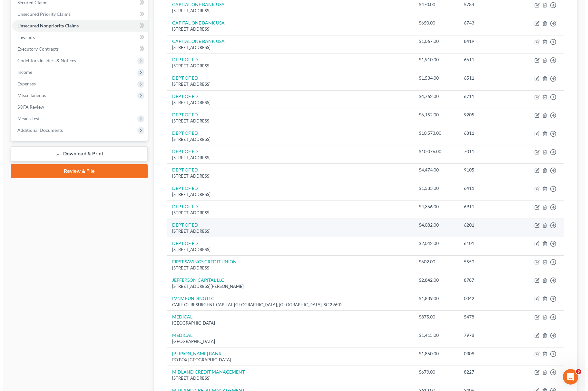
scroll to position [242, 0]
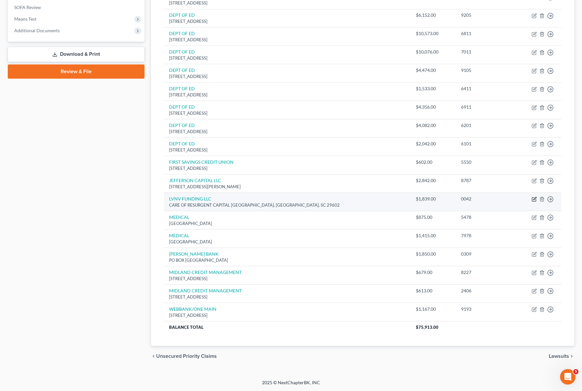
click at [536, 199] on icon "button" at bounding box center [534, 199] width 5 height 5
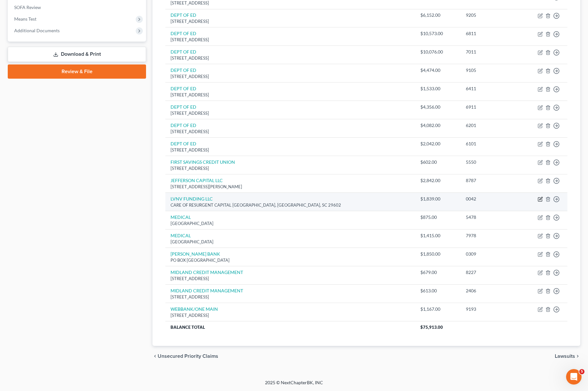
select select "42"
select select "2"
select select "0"
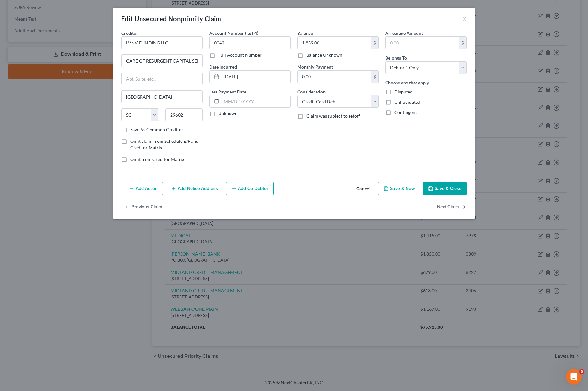
click at [144, 183] on button "Add Action" at bounding box center [143, 189] width 39 height 14
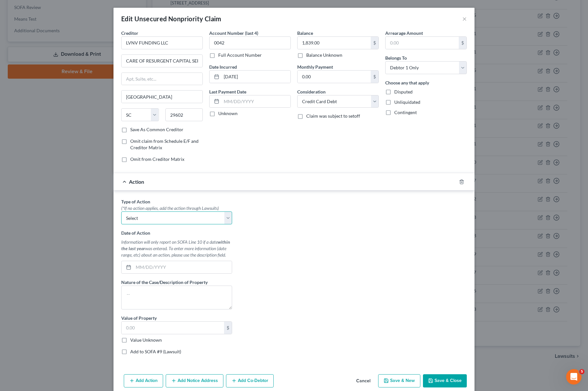
click at [169, 222] on select "Select Repossession Garnishment Foreclosure Personal Injury Attached, Seized, O…" at bounding box center [176, 218] width 111 height 13
select select "1"
click at [121, 213] on select "Select Repossession Garnishment Foreclosure Personal Injury Attached, Seized, O…" at bounding box center [176, 218] width 111 height 13
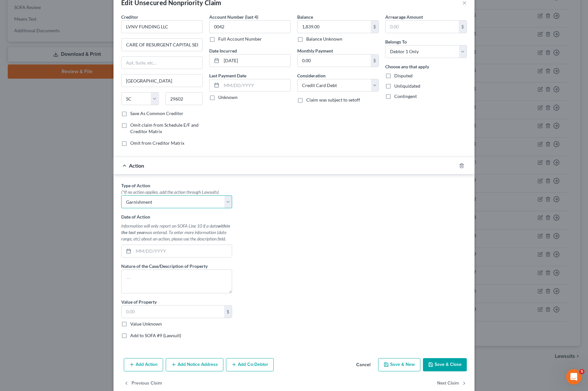
scroll to position [30, 0]
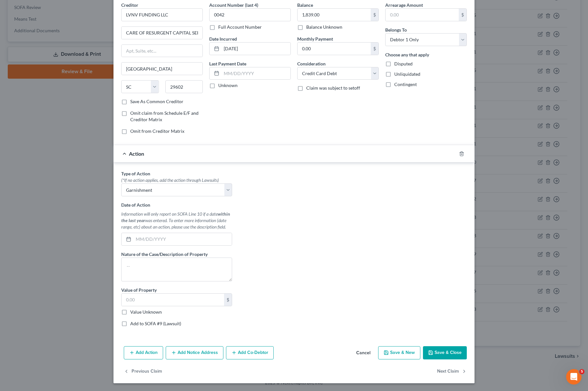
click at [130, 312] on label "Value Unknown" at bounding box center [146, 312] width 32 height 6
click at [133, 312] on input "Value Unknown" at bounding box center [135, 311] width 4 height 4
checkbox input "true"
type input "0.00"
click at [130, 323] on label "Add to SOFA #9 (Lawsuit)" at bounding box center [155, 324] width 51 height 6
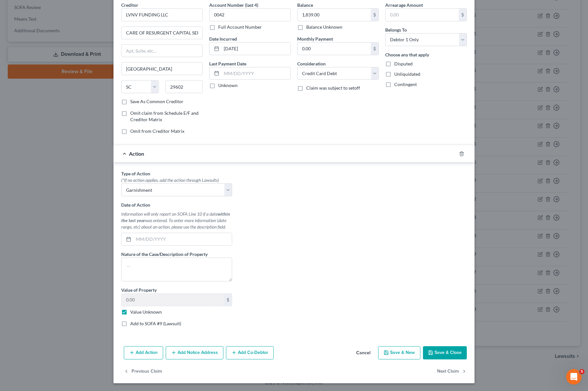
click at [133, 323] on input "Add to SOFA #9 (Lawsuit)" at bounding box center [135, 323] width 4 height 4
checkbox input "true"
select select "0"
click at [275, 175] on div "Court Name *" at bounding box center [294, 180] width 111 height 20
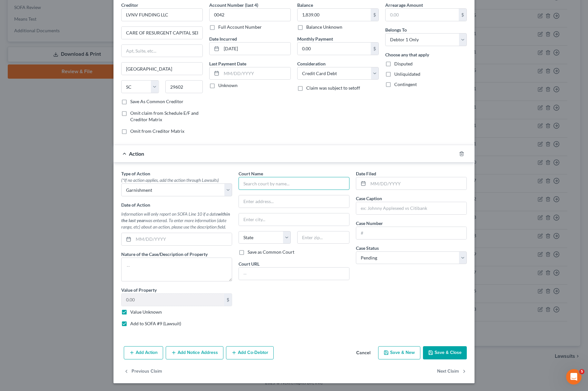
click at [277, 177] on input "text" at bounding box center [294, 183] width 111 height 13
type input "Akron Municipal Court"
click at [249, 195] on div "Akron Municipal Court" at bounding box center [277, 195] width 67 height 6
type input "217 South High Street"
type input "Akron"
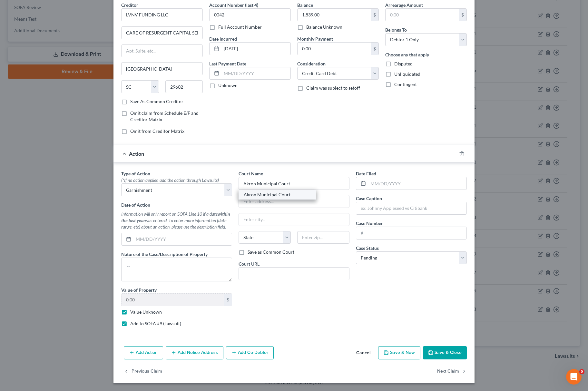
select select "36"
type input "44308"
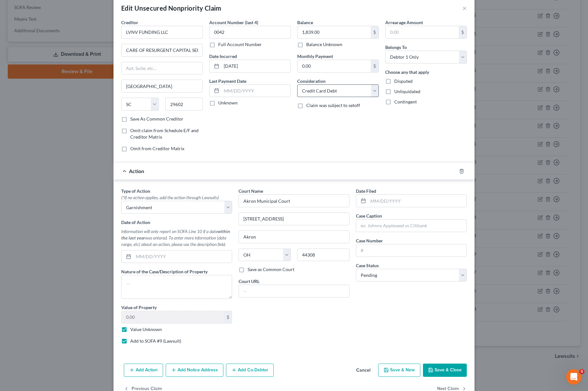
scroll to position [0, 0]
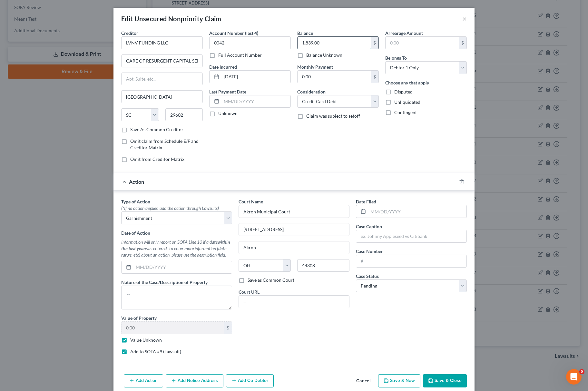
click at [337, 44] on input "1,839.00" at bounding box center [334, 43] width 73 height 12
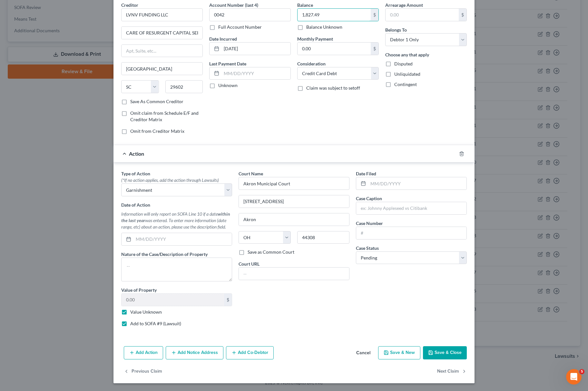
type input "1,827.49"
drag, startPoint x: 200, startPoint y: 355, endPoint x: 206, endPoint y: 353, distance: 6.1
click at [206, 353] on button "Add Notice Address" at bounding box center [195, 353] width 58 height 14
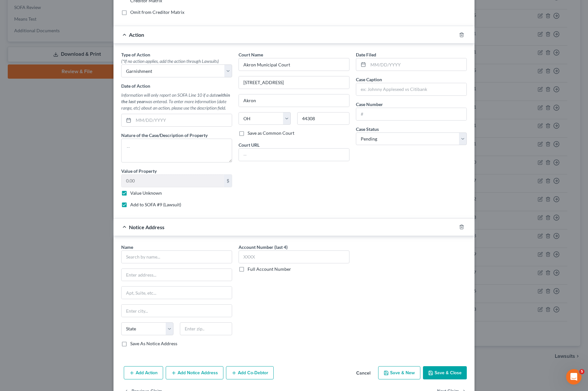
scroll to position [171, 0]
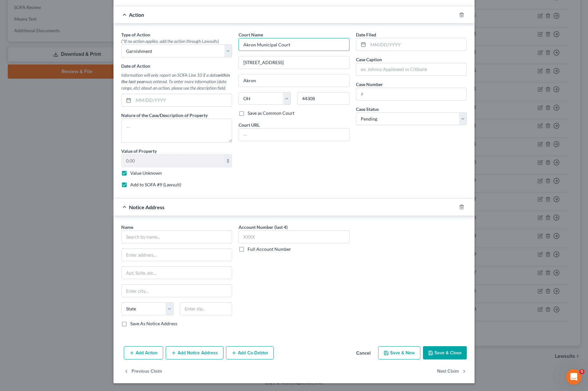
drag, startPoint x: 333, startPoint y: 43, endPoint x: 27, endPoint y: 84, distance: 308.8
click at [60, 66] on div "Edit Unsecured Nonpriority Claim × Creditor * LVNV FUNDING LLC CARE OF RESURGEN…" at bounding box center [294, 195] width 588 height 391
click at [171, 229] on div "Name *" at bounding box center [176, 234] width 111 height 20
drag, startPoint x: 171, startPoint y: 229, endPoint x: 169, endPoint y: 232, distance: 3.9
click at [169, 232] on div "Name *" at bounding box center [176, 234] width 111 height 20
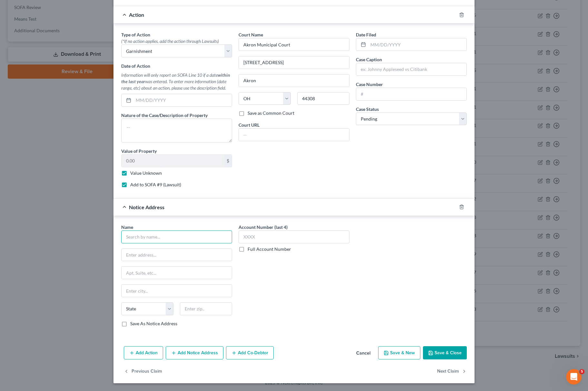
paste input "Akron Municipal Court"
type input "Akron Municipal Court"
drag, startPoint x: 347, startPoint y: 48, endPoint x: 341, endPoint y: 49, distance: 6.3
click at [341, 49] on div "Court Name * Akron Municipal Court 217 South High Street Akron State AL AK AR A…" at bounding box center [293, 112] width 117 height 162
click at [319, 59] on input "217 South High Street" at bounding box center [294, 62] width 110 height 12
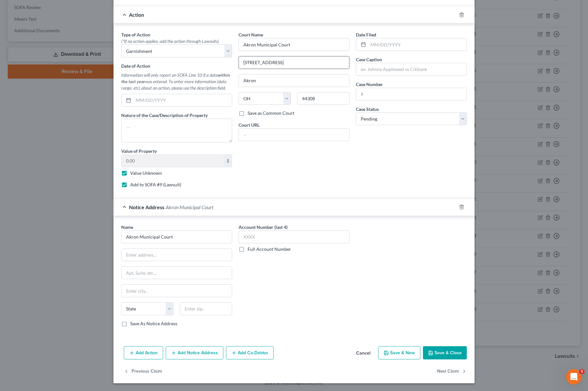
click at [319, 59] on input "217 South High Street" at bounding box center [294, 62] width 110 height 12
click at [147, 257] on input "text" at bounding box center [177, 255] width 110 height 12
paste input "217 South High Street"
type input "217 South High Street"
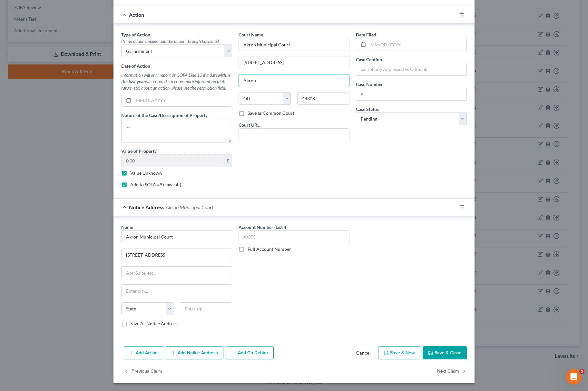
drag, startPoint x: 279, startPoint y: 79, endPoint x: 113, endPoint y: 98, distance: 167.3
click at [120, 94] on div "Type of Action * (*If no action applies, add the action through Lawsuits) Selec…" at bounding box center [294, 112] width 352 height 162
click at [162, 286] on input "text" at bounding box center [177, 291] width 110 height 12
paste input "Akron"
type input "Akron"
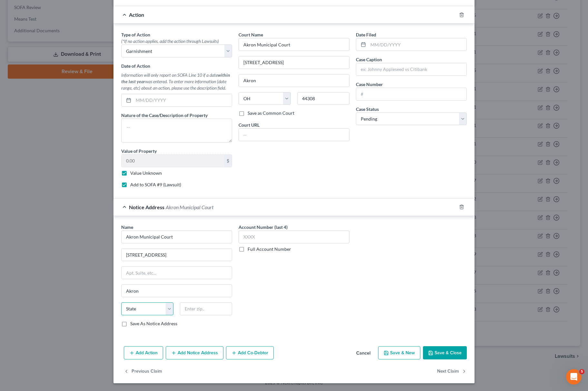
click at [149, 305] on select "State AL AK AR AZ CA CO CT DE DC FL GA GU HI ID IL IN IA KS KY LA ME MD MA MI M…" at bounding box center [147, 309] width 52 height 13
select select "36"
click at [121, 303] on select "State AL AK AR AZ CA CO CT DE DC FL GA GU HI ID IL IN IA KS KY LA ME MD MA MI M…" at bounding box center [147, 309] width 52 height 13
drag, startPoint x: 329, startPoint y: 93, endPoint x: 90, endPoint y: 124, distance: 241.6
click at [106, 116] on div "Edit Unsecured Nonpriority Claim × Creditor * LVNV FUNDING LLC CARE OF RESURGEN…" at bounding box center [294, 195] width 588 height 391
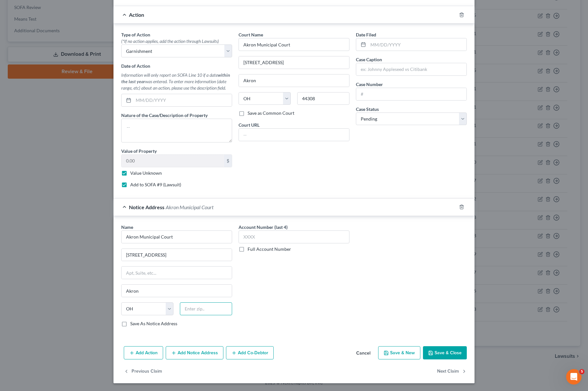
click at [195, 310] on input "text" at bounding box center [206, 309] width 52 height 13
paste input "44308"
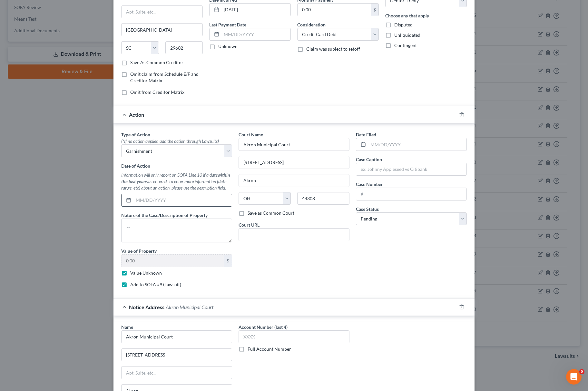
scroll to position [0, 0]
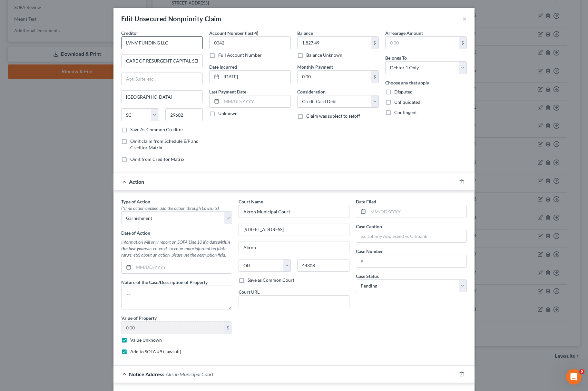
type input "44308"
drag, startPoint x: 183, startPoint y: 45, endPoint x: 9, endPoint y: 60, distance: 174.1
click at [9, 60] on div "Edit Unsecured Nonpriority Claim × Creditor * LVNV FUNDING LLC CARE OF RESURGEN…" at bounding box center [294, 195] width 588 height 391
drag, startPoint x: 370, startPoint y: 233, endPoint x: 372, endPoint y: 236, distance: 3.8
click at [372, 235] on input "text" at bounding box center [411, 236] width 110 height 12
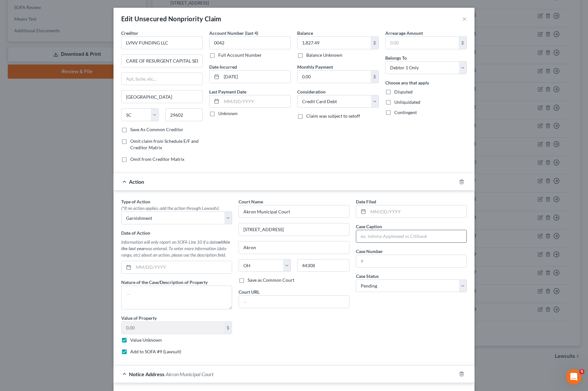
paste input "LVNV FUNDING LLC"
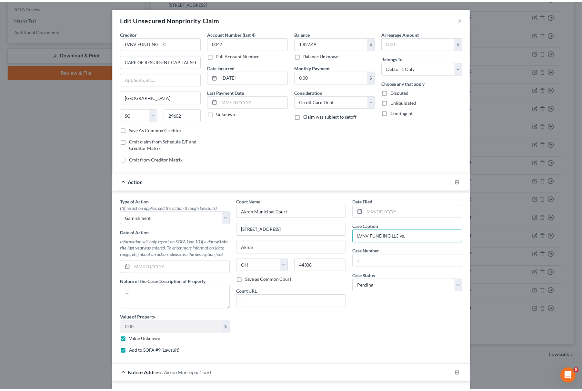
scroll to position [171, 0]
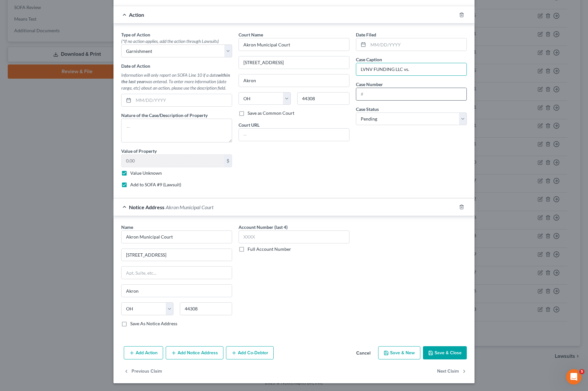
type input "LVNV FUNDING LLC vs."
click at [410, 88] on input "text" at bounding box center [411, 94] width 110 height 12
type input "24CV08517"
drag, startPoint x: 426, startPoint y: 345, endPoint x: 431, endPoint y: 344, distance: 5.4
click at [427, 345] on div "Add Action Add Notice Address Add Co-Debtor Cancel Save & New Save & Close" at bounding box center [294, 354] width 361 height 21
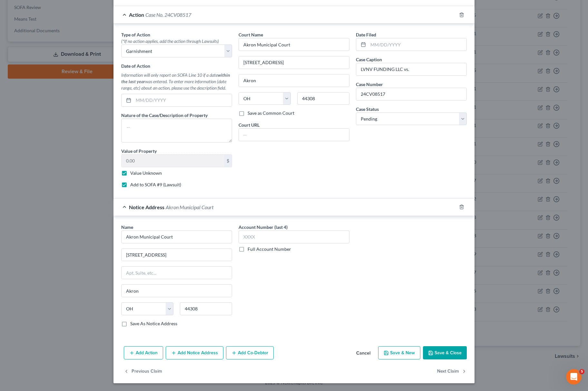
click at [428, 353] on icon "button" at bounding box center [430, 353] width 5 height 5
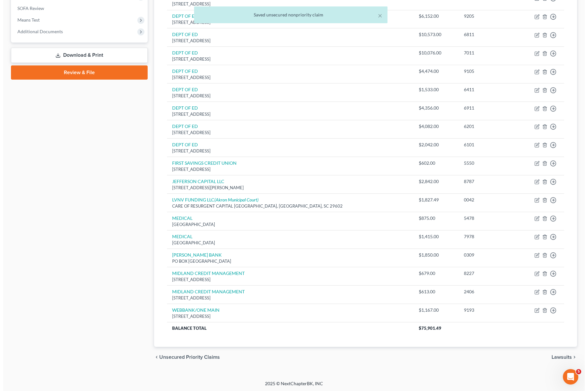
scroll to position [242, 0]
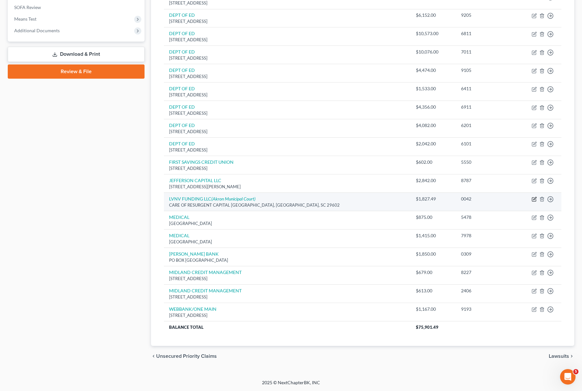
click at [534, 198] on icon "button" at bounding box center [534, 198] width 3 height 3
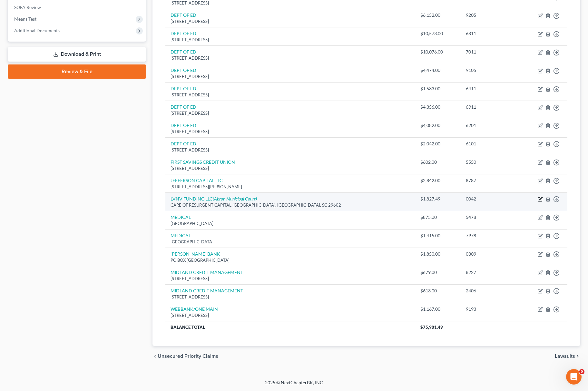
select select "42"
select select "2"
select select "0"
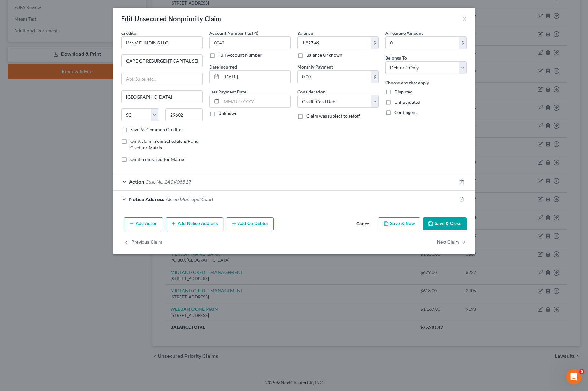
click at [315, 190] on div "Action Case No. 24CV08517" at bounding box center [285, 181] width 343 height 17
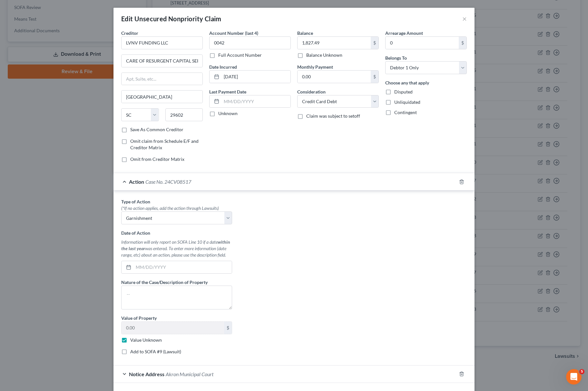
click at [130, 355] on label "Add to SOFA #9 (Lawsuit)" at bounding box center [155, 352] width 51 height 6
click at [133, 353] on input "Add to SOFA #9 (Lawsuit)" at bounding box center [135, 351] width 4 height 4
checkbox input "true"
select select "36"
select select "0"
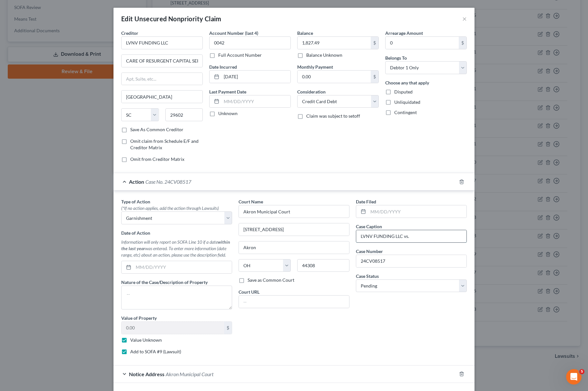
click at [409, 238] on input "LVNV FUNDING LLC vs." at bounding box center [411, 236] width 110 height 12
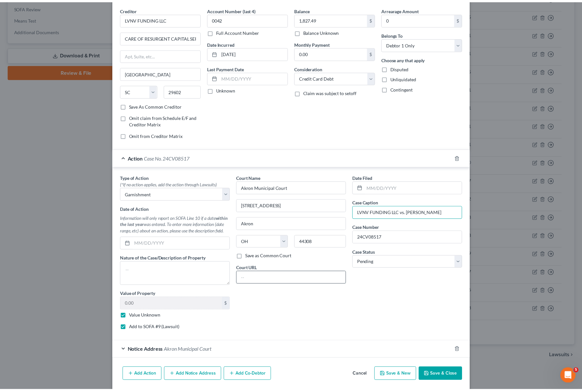
scroll to position [48, 0]
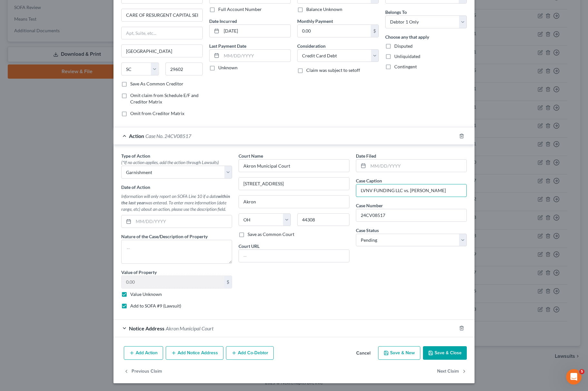
type input "LVNV FUNDING LLC vs. Aneese Sheffield"
click at [456, 354] on button "Save & Close" at bounding box center [445, 353] width 44 height 14
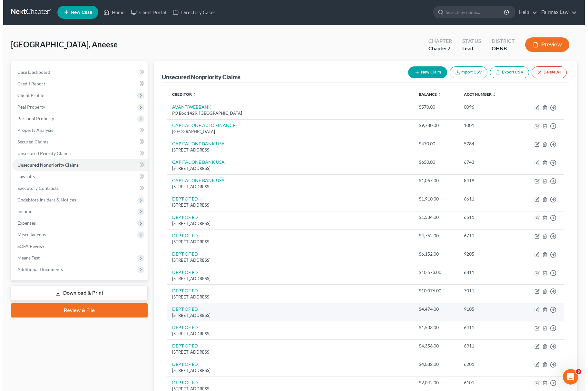
scroll to position [0, 0]
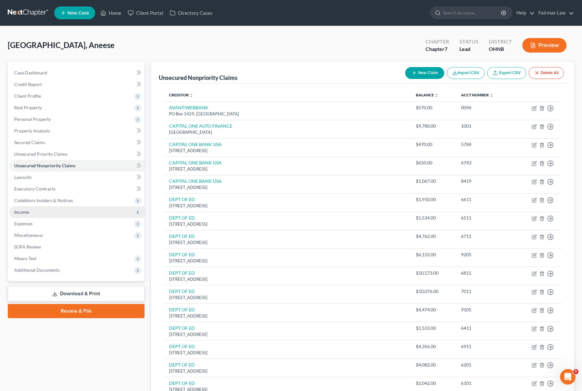
click at [21, 214] on span "Income" at bounding box center [21, 211] width 15 height 5
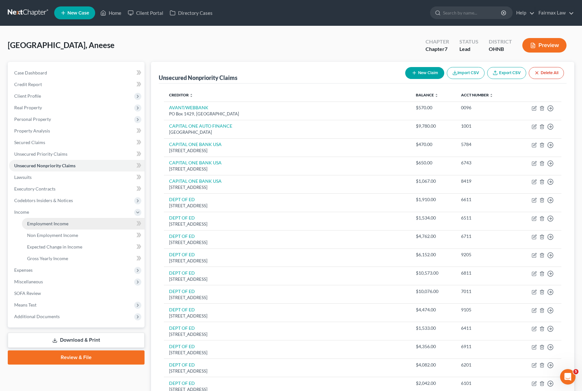
click at [57, 225] on span "Employment Income" at bounding box center [47, 223] width 41 height 5
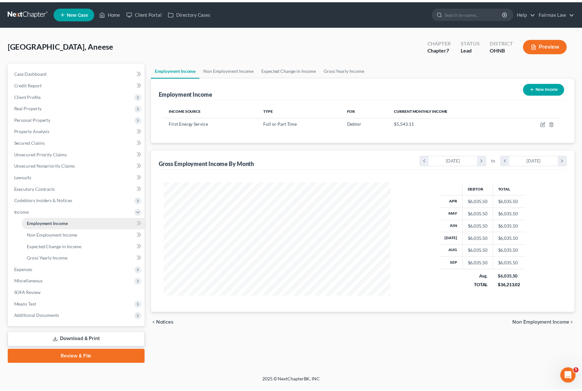
scroll to position [116, 242]
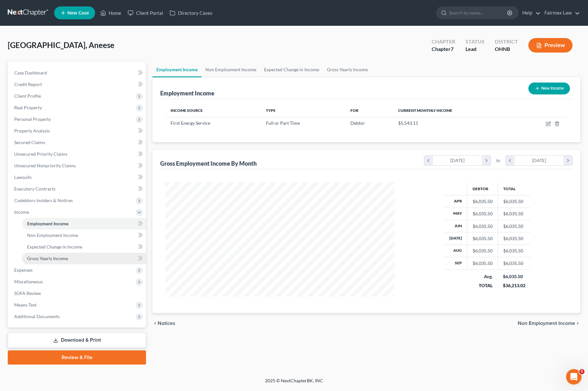
click at [61, 256] on span "Gross Yearly Income" at bounding box center [47, 258] width 41 height 5
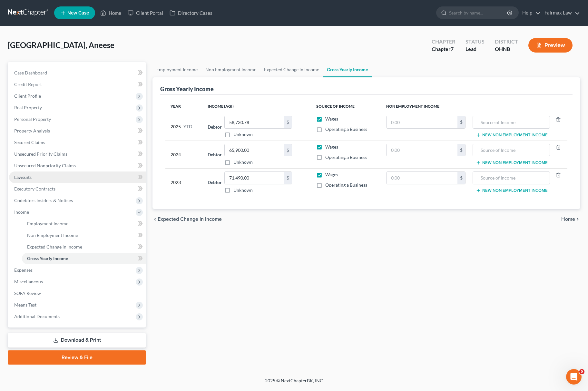
click at [50, 178] on link "Lawsuits" at bounding box center [77, 178] width 137 height 12
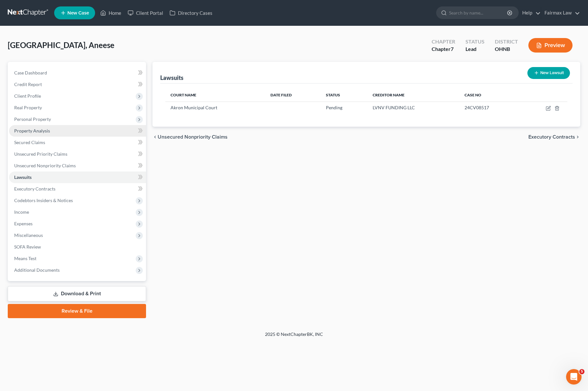
click at [34, 125] on link "Property Analysis" at bounding box center [77, 131] width 137 height 12
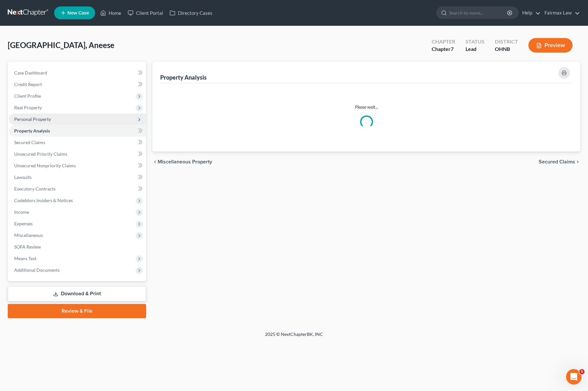
click at [43, 120] on span "Personal Property" at bounding box center [32, 118] width 37 height 5
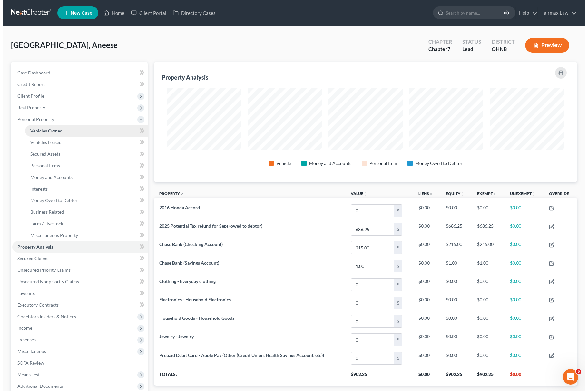
scroll to position [120, 423]
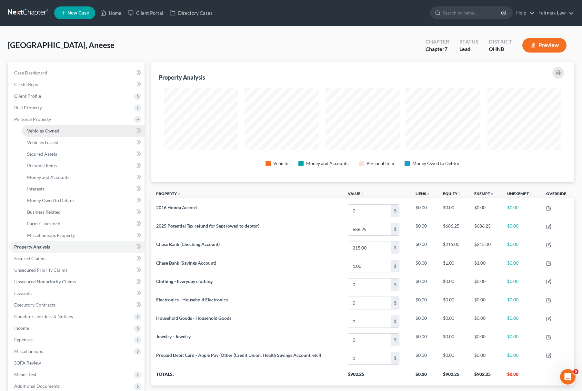
click at [52, 132] on span "Vehicles Owned" at bounding box center [43, 130] width 32 height 5
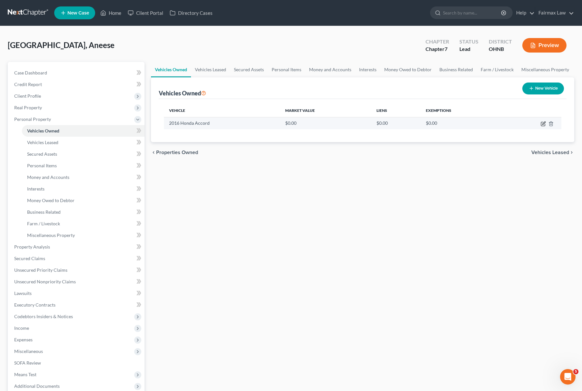
click at [541, 124] on icon "button" at bounding box center [543, 123] width 5 height 5
select select "0"
select select "10"
select select "2"
select select "0"
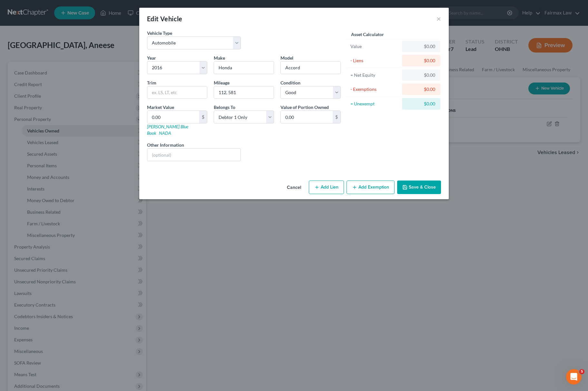
click at [380, 181] on button "Add Exemption" at bounding box center [371, 188] width 48 height 14
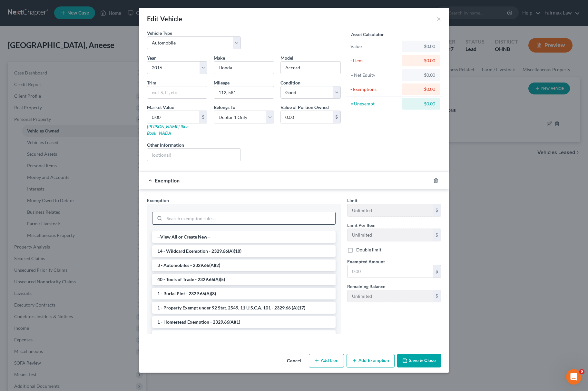
click at [219, 217] on input "search" at bounding box center [249, 218] width 171 height 12
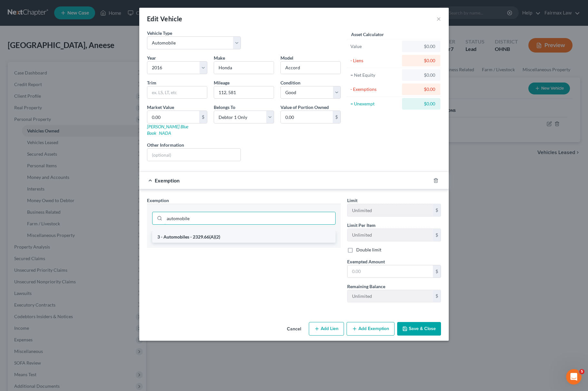
type input "automobile"
click at [224, 231] on li "3 - Automobiles - 2329.66(A)(2)" at bounding box center [244, 237] width 184 height 12
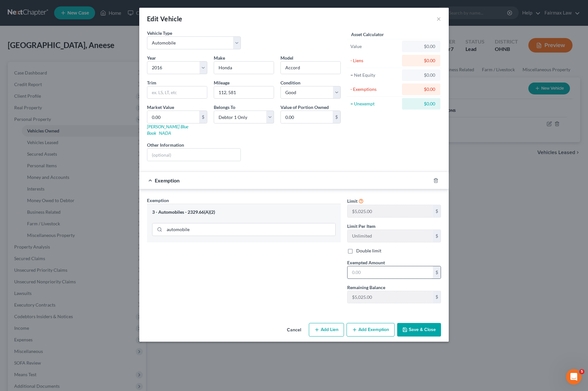
click at [363, 269] on input "text" at bounding box center [390, 272] width 85 height 12
type input "5,025.00"
click at [416, 330] on button "Save & Close" at bounding box center [419, 330] width 44 height 14
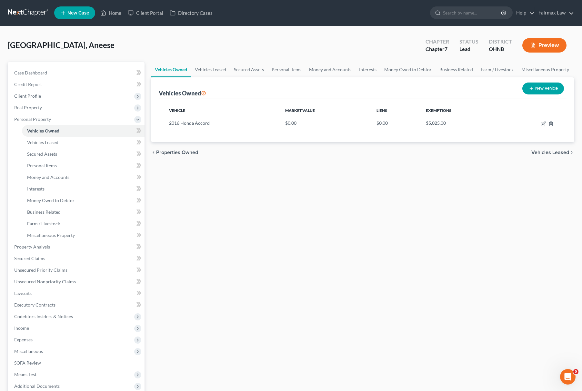
drag, startPoint x: 203, startPoint y: 230, endPoint x: 229, endPoint y: 237, distance: 26.6
click at [203, 230] on div "Vehicles Owned Vehicles Leased Secured Assets Personal Items Money and Accounts…" at bounding box center [363, 248] width 430 height 373
click at [47, 331] on span "Income" at bounding box center [76, 329] width 135 height 12
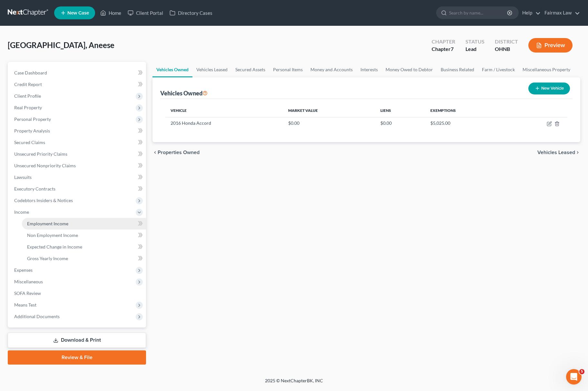
click at [74, 222] on link "Employment Income" at bounding box center [84, 224] width 124 height 12
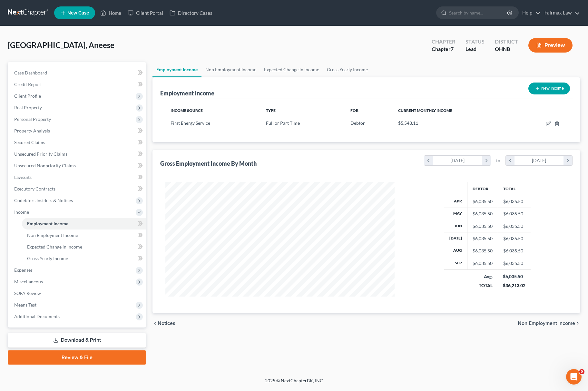
scroll to position [116, 242]
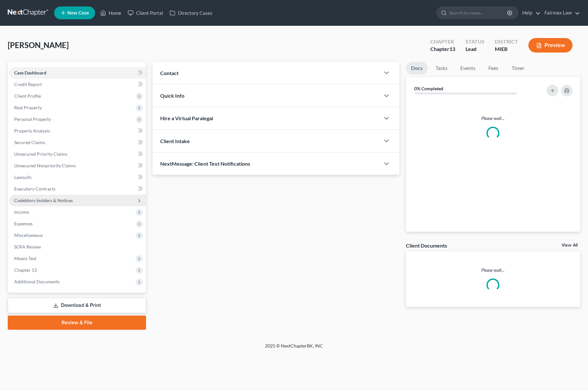
click at [43, 204] on span "Codebtors Insiders & Notices" at bounding box center [77, 201] width 137 height 12
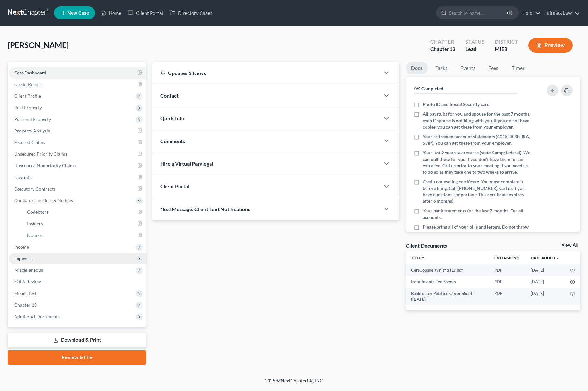
drag, startPoint x: 25, startPoint y: 248, endPoint x: 45, endPoint y: 267, distance: 28.3
click at [28, 251] on span "Income" at bounding box center [77, 247] width 137 height 12
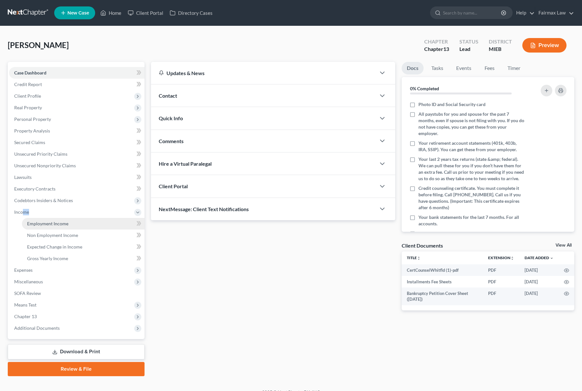
click at [55, 221] on span "Employment Income" at bounding box center [47, 223] width 41 height 5
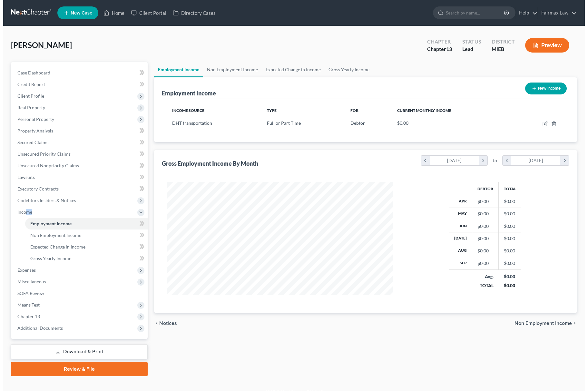
scroll to position [116, 239]
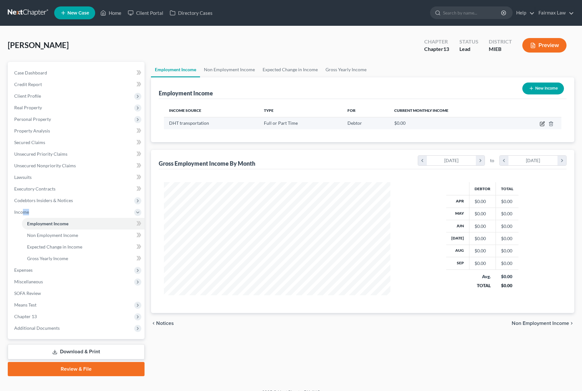
click at [543, 122] on icon "button" at bounding box center [542, 123] width 5 height 5
select select "0"
select select "23"
select select "3"
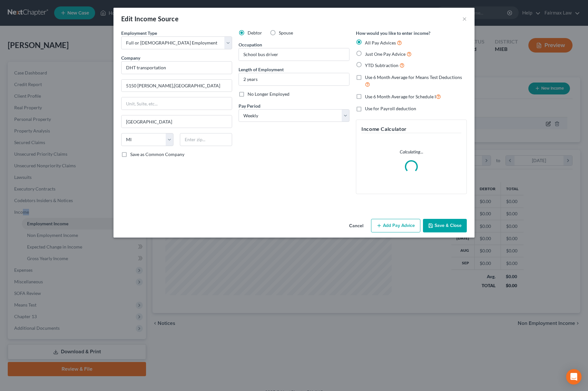
scroll to position [116, 242]
click at [394, 234] on div "Cancel Add Pay Advice Save & Close" at bounding box center [294, 226] width 361 height 21
click at [404, 226] on button "Add Pay Advice" at bounding box center [395, 226] width 49 height 14
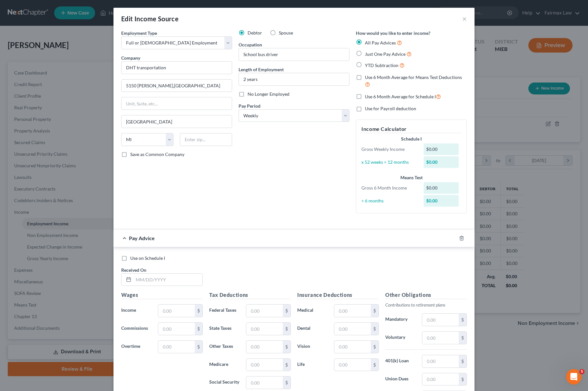
drag, startPoint x: 154, startPoint y: 274, endPoint x: 203, endPoint y: 295, distance: 53.6
click at [155, 275] on div "Received On *" at bounding box center [162, 277] width 88 height 20
click at [184, 283] on input "text" at bounding box center [168, 280] width 69 height 12
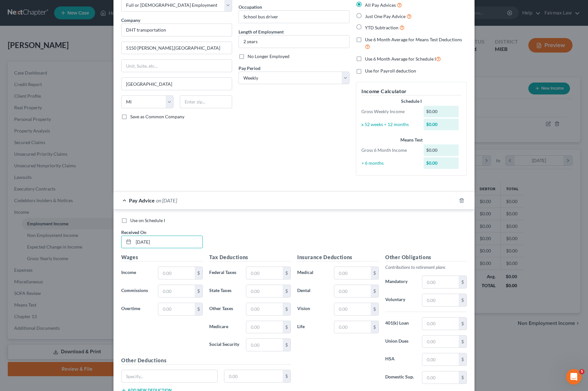
scroll to position [88, 0]
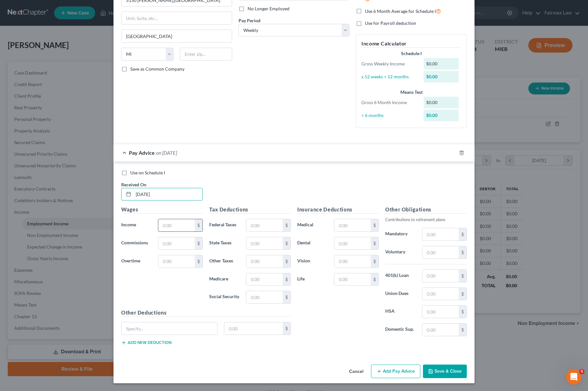
type input "[DATE]"
click at [183, 223] on input "text" at bounding box center [176, 225] width 36 height 12
type input "0.00"
click at [452, 150] on icon "button" at bounding box center [454, 152] width 5 height 5
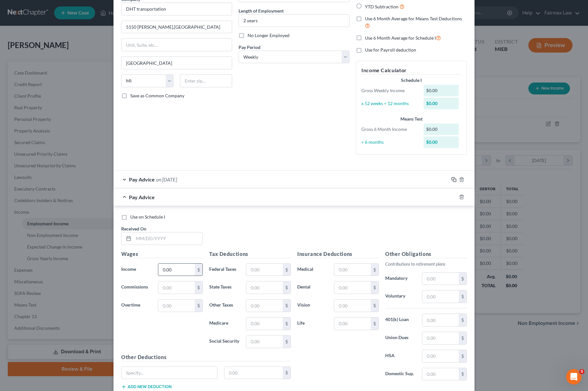
scroll to position [105, 0]
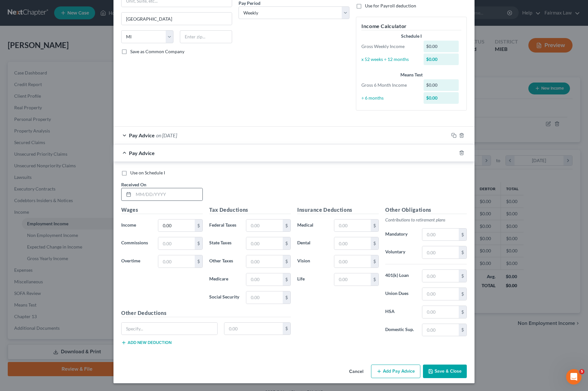
click at [152, 188] on div at bounding box center [162, 194] width 82 height 13
click at [151, 188] on input "text" at bounding box center [168, 194] width 69 height 12
type input "[DATE]"
click at [169, 222] on input "0.00" at bounding box center [176, 226] width 36 height 12
paste input "612.50"
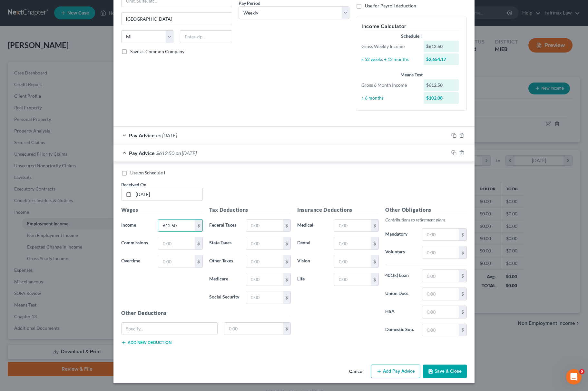
type input "612.50"
click at [275, 300] on input "text" at bounding box center [264, 298] width 36 height 12
paste input "37.98"
type input "37.98"
drag, startPoint x: 247, startPoint y: 283, endPoint x: 250, endPoint y: 280, distance: 3.9
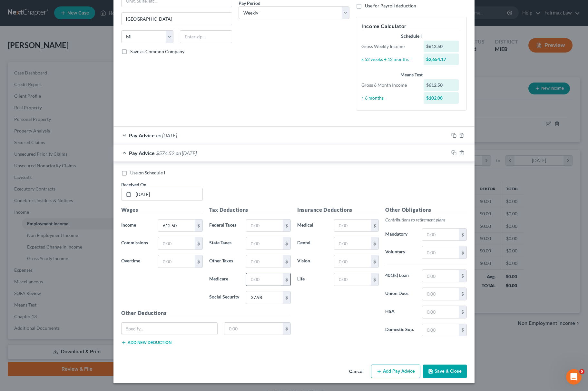
click at [248, 282] on div "$" at bounding box center [268, 279] width 45 height 13
click at [252, 280] on input "text" at bounding box center [264, 280] width 36 height 12
paste input "8.89"
type input "8.89"
click at [266, 226] on input "text" at bounding box center [264, 226] width 36 height 12
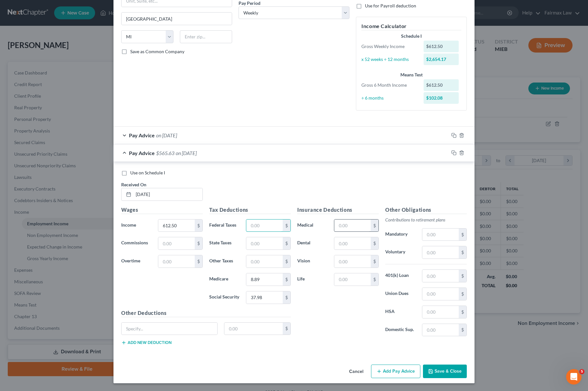
paste input "17.98"
type input "17.98"
click at [265, 240] on input "text" at bounding box center [264, 243] width 36 height 12
paste input "26.03"
type input "26.03"
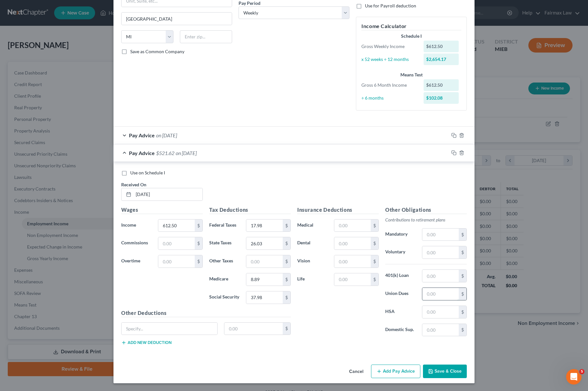
click at [435, 291] on input "text" at bounding box center [441, 294] width 36 height 12
paste input "130.41"
type input "130.41"
click at [435, 291] on input "130.41" at bounding box center [441, 294] width 36 height 12
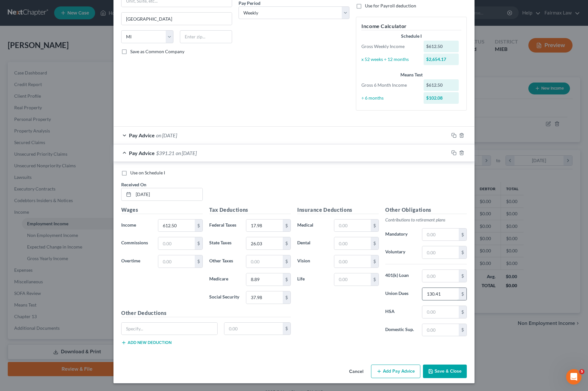
click at [435, 291] on input "130.41" at bounding box center [441, 294] width 36 height 12
click at [451, 148] on div at bounding box center [462, 153] width 26 height 10
click at [452, 153] on icon "button" at bounding box center [454, 152] width 5 height 5
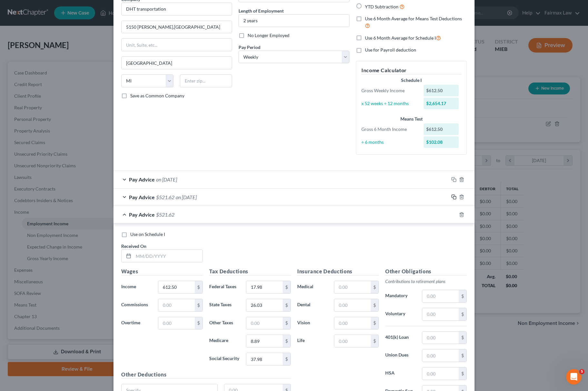
scroll to position [123, 0]
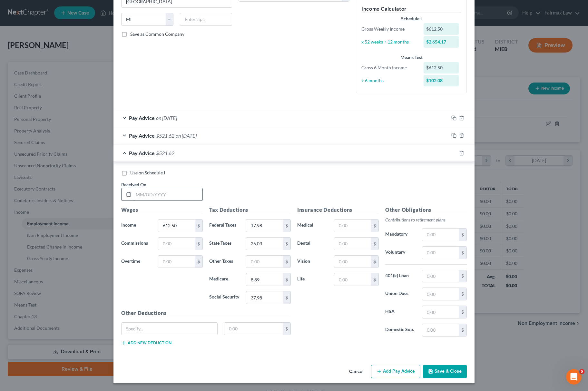
click at [134, 192] on input "text" at bounding box center [168, 194] width 69 height 12
type input "[DATE]"
click at [174, 224] on input "612.50" at bounding box center [176, 226] width 36 height 12
click at [251, 176] on div "Use on Schedule I Received On * 04/18/2025" at bounding box center [294, 188] width 352 height 36
click at [453, 153] on rect "button" at bounding box center [454, 154] width 3 height 3
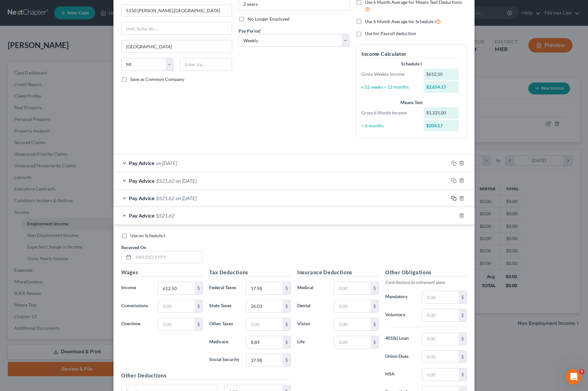
scroll to position [141, 0]
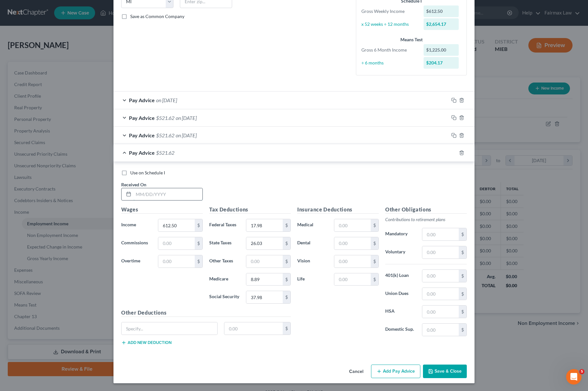
click at [168, 195] on input "text" at bounding box center [168, 194] width 69 height 12
drag, startPoint x: 325, startPoint y: 193, endPoint x: 321, endPoint y: 183, distance: 10.7
click at [322, 192] on div "Use on Schedule I Received On *" at bounding box center [294, 188] width 352 height 36
click at [188, 134] on span "on 04/18/2025" at bounding box center [186, 135] width 21 height 6
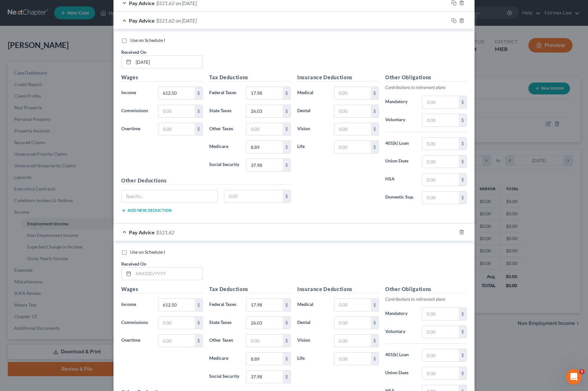
scroll to position [337, 0]
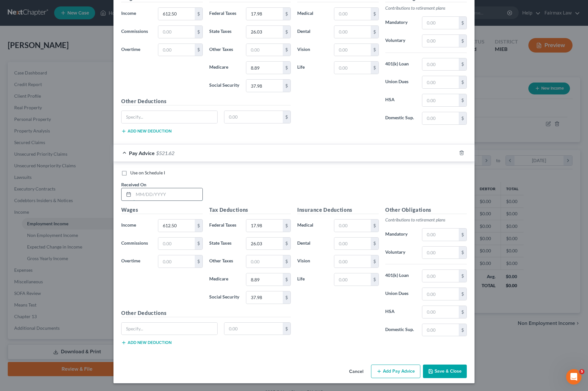
click at [171, 194] on input "text" at bounding box center [168, 194] width 69 height 12
paste input "04/25/2025"
type input "04/25/2025"
click at [261, 294] on input "37.98" at bounding box center [264, 298] width 36 height 12
paste input "23.92"
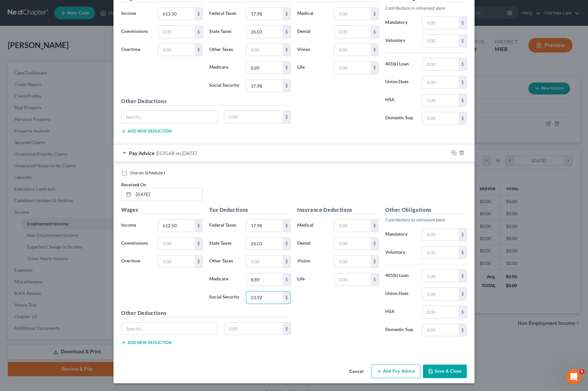
type input "23.92"
click at [271, 278] on input "8.89" at bounding box center [264, 280] width 36 height 12
paste input "5.5"
type input "5.59"
click at [270, 240] on input "26.03" at bounding box center [264, 244] width 36 height 12
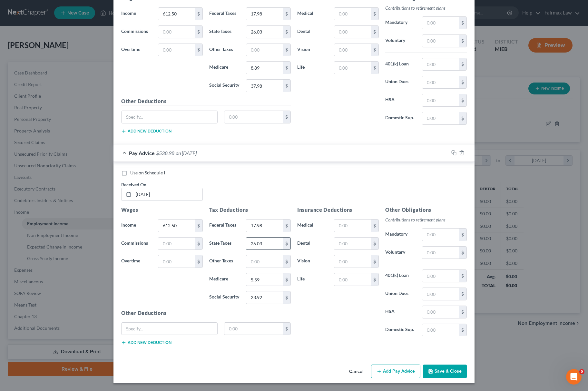
paste input "16.40"
type input "16.40"
click at [431, 279] on input "text" at bounding box center [441, 276] width 36 height 12
paste input "84.99"
type input "84.99"
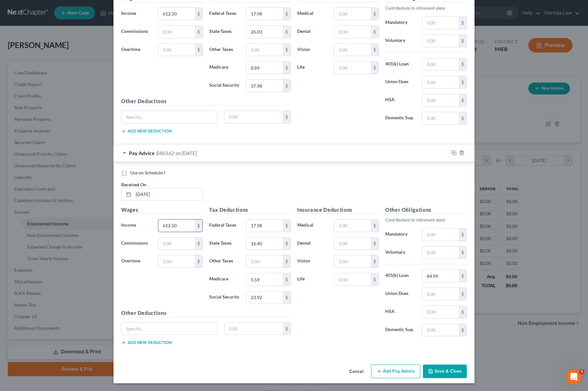
click at [175, 227] on input "612.50" at bounding box center [176, 226] width 36 height 12
paste input "385.88"
type input "385.88"
click at [434, 271] on input "84.99" at bounding box center [441, 276] width 36 height 12
click at [454, 152] on div at bounding box center [462, 153] width 26 height 10
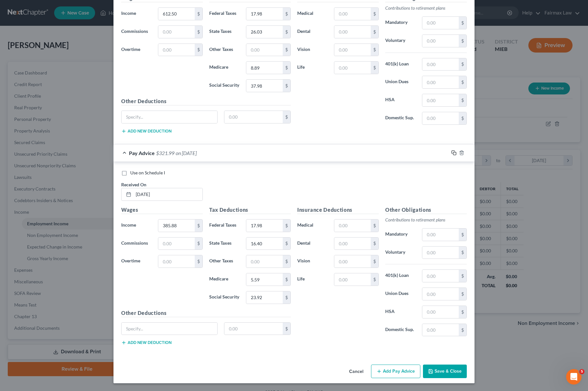
click at [452, 151] on icon "button" at bounding box center [454, 152] width 5 height 5
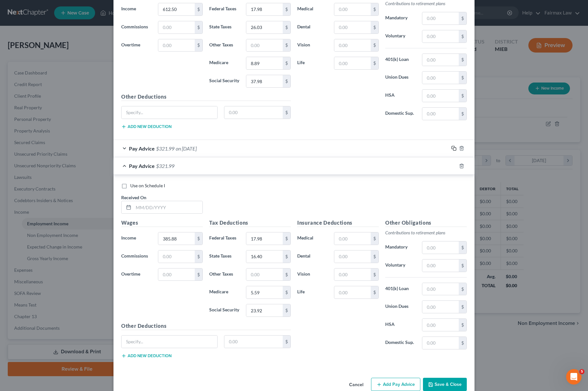
scroll to position [354, 0]
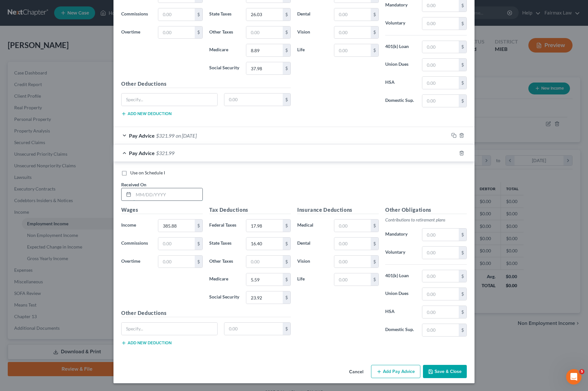
click at [198, 194] on input "text" at bounding box center [168, 194] width 69 height 12
type input "05/02/2025"
drag, startPoint x: 170, startPoint y: 227, endPoint x: 177, endPoint y: 226, distance: 6.8
click at [170, 227] on input "385.88" at bounding box center [176, 226] width 36 height 12
paste input "722.75"
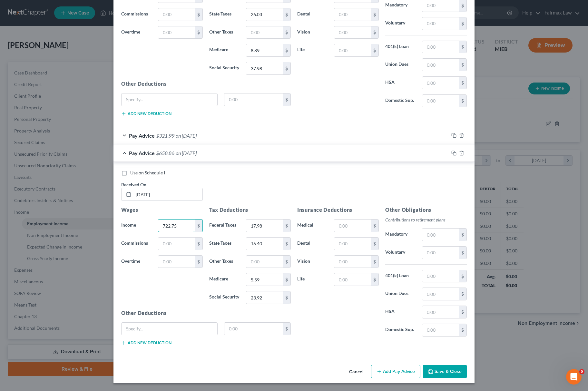
type input "722.75"
click at [250, 301] on input "23.92" at bounding box center [264, 298] width 36 height 12
paste input "44.81"
type input "44.81"
click at [264, 281] on input "5.59" at bounding box center [264, 280] width 36 height 12
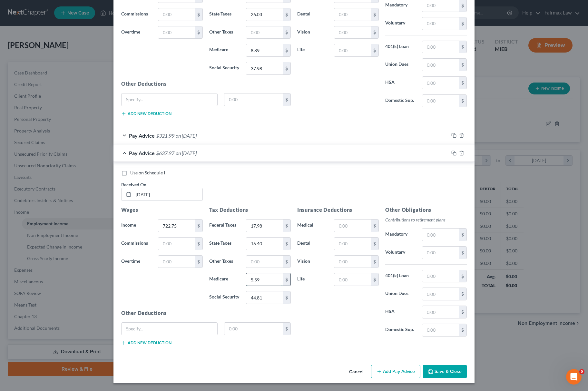
paste input "10.48"
type input "10.48"
click at [262, 221] on input "17.98" at bounding box center [264, 226] width 36 height 12
paste input "29.01"
type input "29.01"
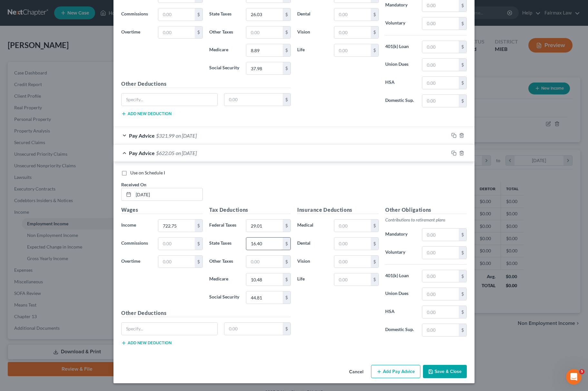
click at [263, 247] on input "16.40" at bounding box center [264, 244] width 36 height 12
paste input "30.72"
type input "30.72"
click at [435, 296] on input "text" at bounding box center [441, 294] width 36 height 12
paste input "151.93"
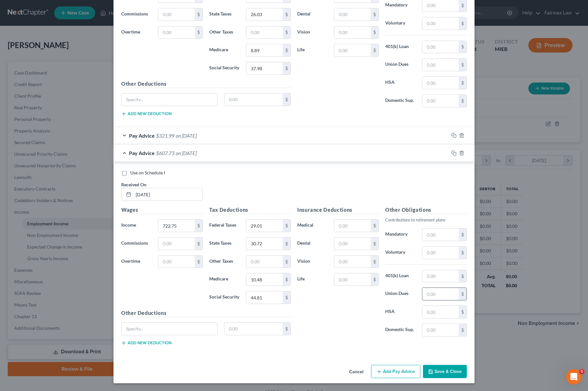
type input "151.93"
click at [435, 290] on input "151.93" at bounding box center [441, 294] width 36 height 12
click at [436, 290] on input "151.93" at bounding box center [441, 294] width 36 height 12
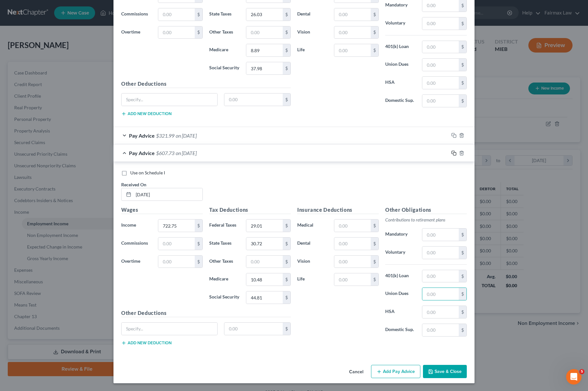
click at [452, 151] on icon "button" at bounding box center [454, 153] width 5 height 5
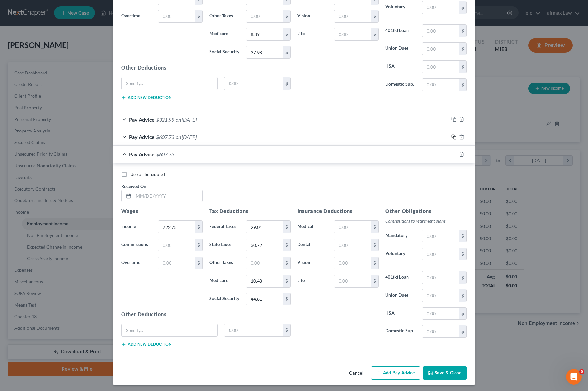
scroll to position [372, 0]
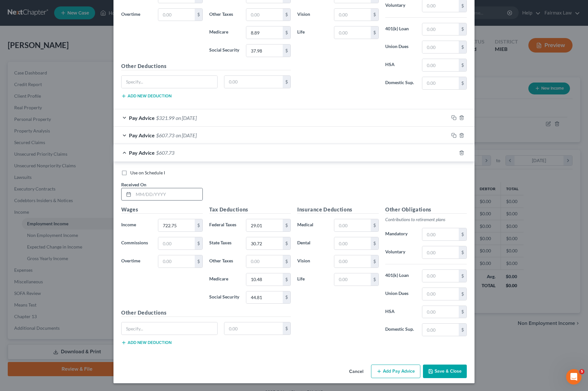
click at [189, 188] on div at bounding box center [162, 194] width 82 height 13
click at [184, 188] on input "text" at bounding box center [168, 194] width 69 height 12
type input "05/09/2025"
click at [164, 221] on input "722.75" at bounding box center [176, 225] width 36 height 12
paste input "526"
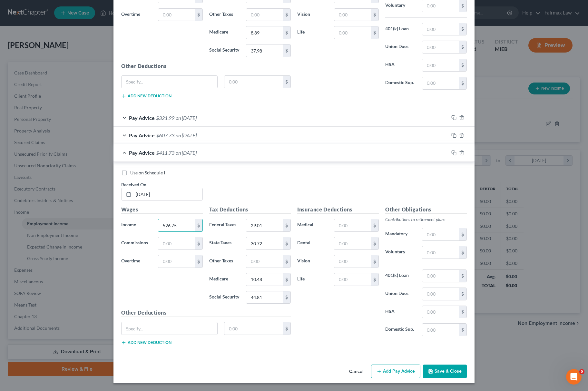
type input "526.75"
click at [268, 300] on input "44.81" at bounding box center [264, 298] width 36 height 12
paste input "32.66"
type input "32.66"
click at [260, 276] on input "10.48" at bounding box center [264, 280] width 36 height 12
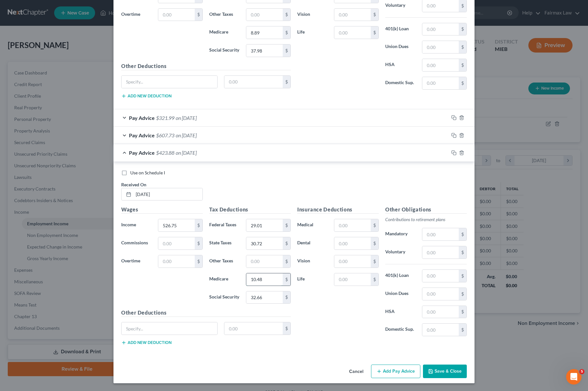
paste input "7.64"
type input "7.64"
click at [265, 228] on input "29.01" at bounding box center [264, 225] width 36 height 12
paste input "9.4"
type input "9.41"
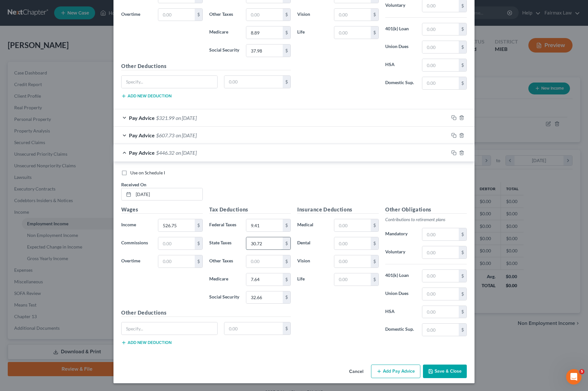
click at [264, 243] on input "30.72" at bounding box center [264, 243] width 36 height 12
paste input "22.39"
type input "22.39"
click at [429, 294] on input "text" at bounding box center [441, 294] width 36 height 12
paste input "113.66"
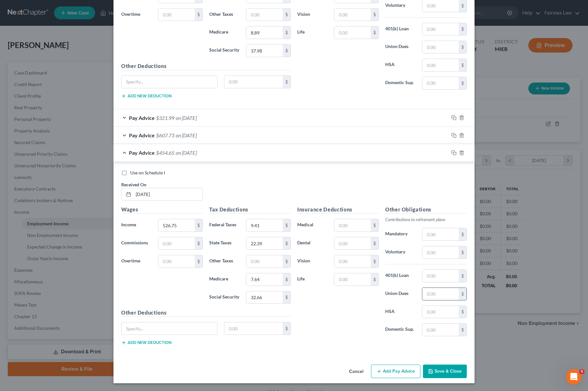
type input "113.66"
click at [430, 294] on input "113.66" at bounding box center [441, 294] width 36 height 12
click at [431, 294] on input "113.66" at bounding box center [441, 294] width 36 height 12
click at [453, 150] on icon "button" at bounding box center [454, 152] width 5 height 5
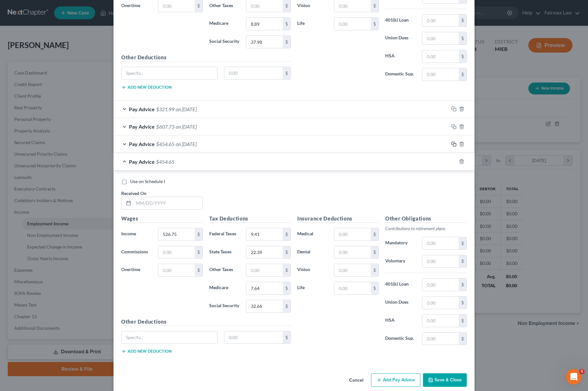
scroll to position [390, 0]
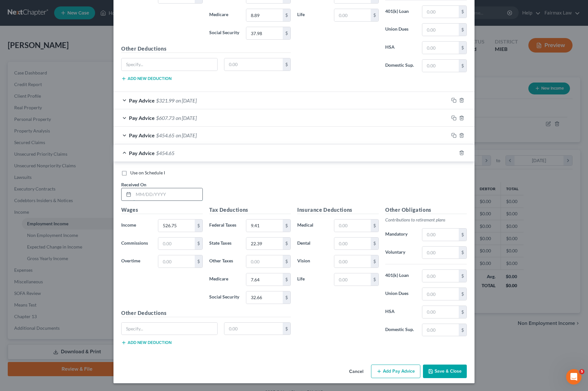
click at [156, 190] on input "text" at bounding box center [168, 194] width 69 height 12
type input "07/03/2025"
click at [283, 297] on div "$" at bounding box center [287, 298] width 8 height 12
click at [260, 294] on input "32.66" at bounding box center [264, 298] width 36 height 12
paste input "4.18"
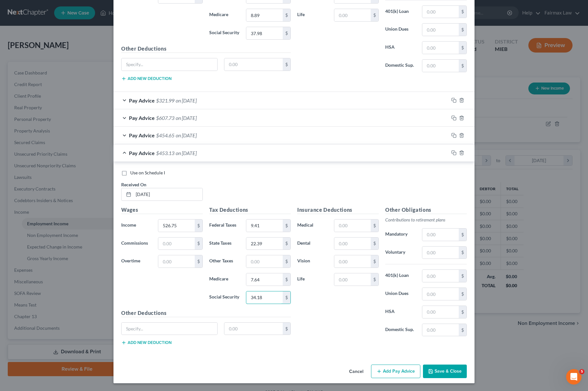
type input "34.18"
click at [269, 280] on input "7.64" at bounding box center [264, 280] width 36 height 12
paste input "99"
type input "7.99"
click at [258, 220] on input "9.41" at bounding box center [264, 226] width 36 height 12
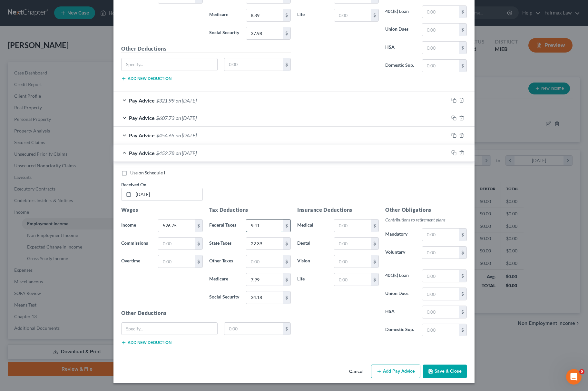
paste input "11.86"
type input "11.86"
click at [270, 244] on input "22.39" at bounding box center [264, 244] width 36 height 12
paste input "3.43"
type input "23.43"
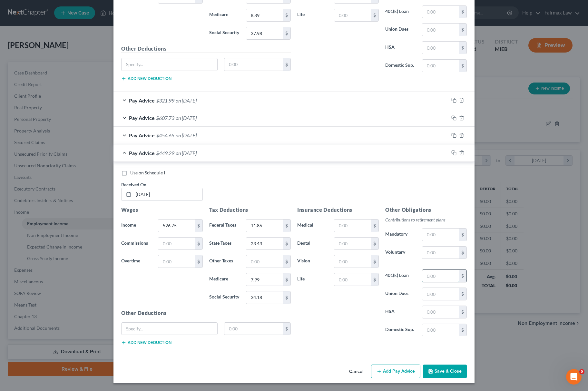
click at [437, 275] on input "text" at bounding box center [441, 276] width 36 height 12
paste input "118.45"
type input "118.45"
click at [168, 224] on input "526.75" at bounding box center [176, 226] width 36 height 12
drag, startPoint x: 181, startPoint y: 221, endPoint x: 138, endPoint y: 228, distance: 43.7
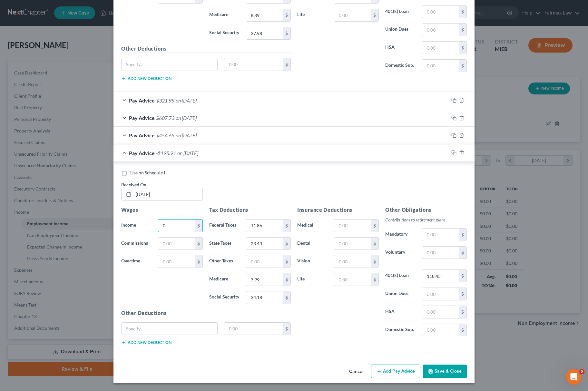
click at [138, 228] on div "Income * 0 $" at bounding box center [162, 225] width 88 height 13
type input "551.25"
click at [446, 272] on input "118.45" at bounding box center [441, 276] width 36 height 12
click at [453, 152] on rect "button" at bounding box center [454, 153] width 3 height 3
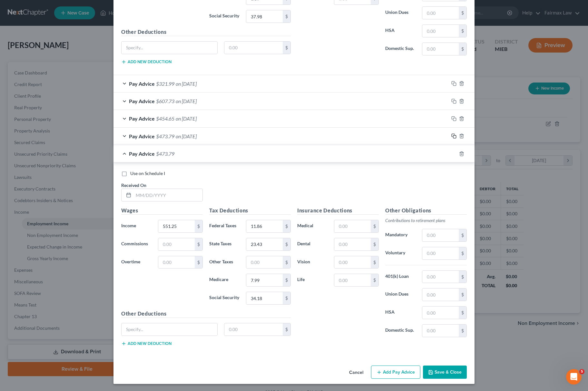
scroll to position [407, 0]
click at [150, 195] on input "text" at bounding box center [168, 194] width 69 height 12
type input "07/11/2025"
click at [185, 222] on input "551.25" at bounding box center [176, 226] width 36 height 12
paste input "441.00"
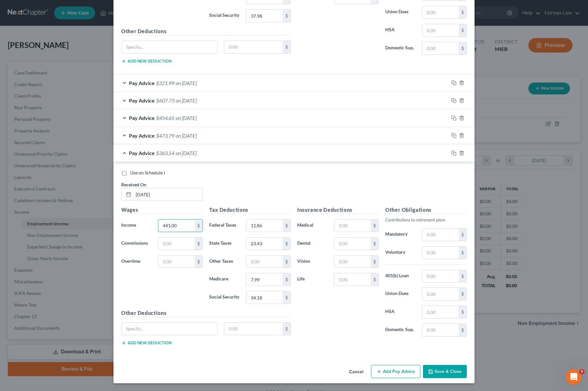
type input "441.00"
click at [255, 297] on input "34.18" at bounding box center [264, 298] width 36 height 12
paste input "27.34"
type input "27.34"
click at [267, 280] on input "7.99" at bounding box center [264, 280] width 36 height 12
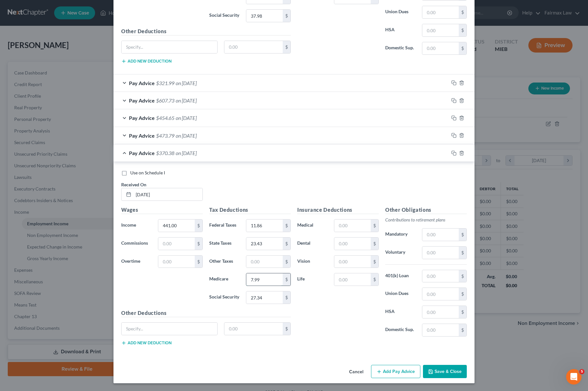
paste input "6.40"
type input "6.40"
click at [275, 221] on input "11.86" at bounding box center [264, 226] width 36 height 12
paste input "0.83"
type input "0.83"
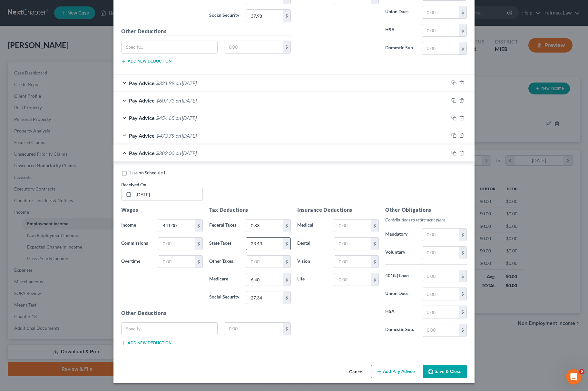
click at [257, 244] on input "23.43" at bounding box center [264, 244] width 36 height 12
paste input "18.74"
type input "18.74"
click at [427, 273] on input "text" at bounding box center [441, 276] width 36 height 12
paste input "96.92"
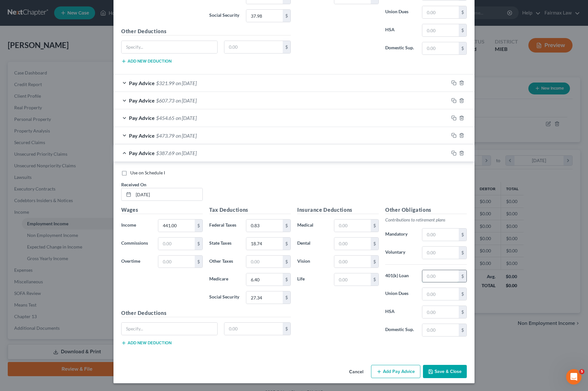
type input "96.92"
click at [439, 270] on input "96.92" at bounding box center [441, 276] width 36 height 12
click at [442, 274] on input "96.92" at bounding box center [441, 276] width 36 height 12
click at [443, 275] on input "96.92" at bounding box center [441, 276] width 36 height 12
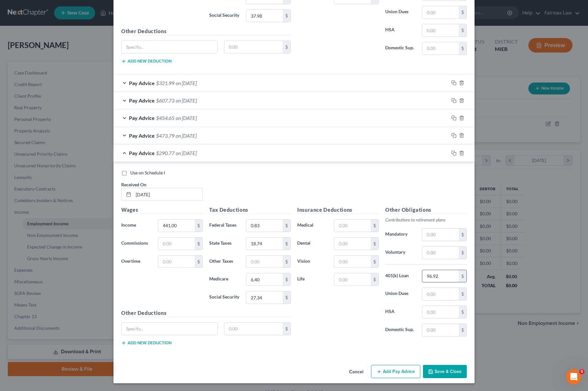
click at [443, 275] on input "96.92" at bounding box center [441, 276] width 36 height 12
click at [453, 153] on rect "button" at bounding box center [454, 154] width 3 height 3
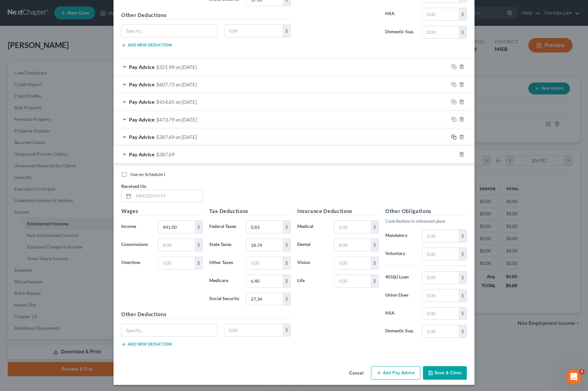
scroll to position [425, 0]
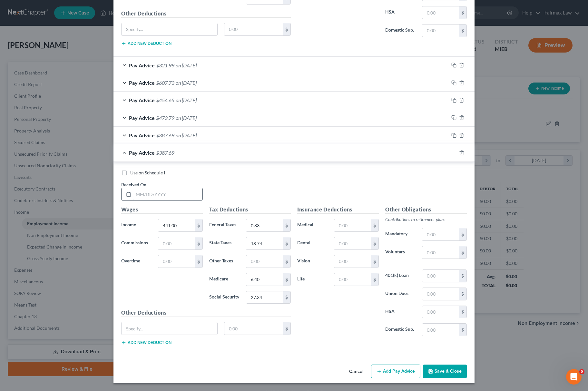
click at [171, 186] on div "Received On *" at bounding box center [162, 191] width 88 height 20
click at [170, 194] on input "text" at bounding box center [168, 194] width 69 height 12
type input "07/18/2025"
click at [162, 227] on input "441.00" at bounding box center [176, 225] width 36 height 12
paste input "538.2"
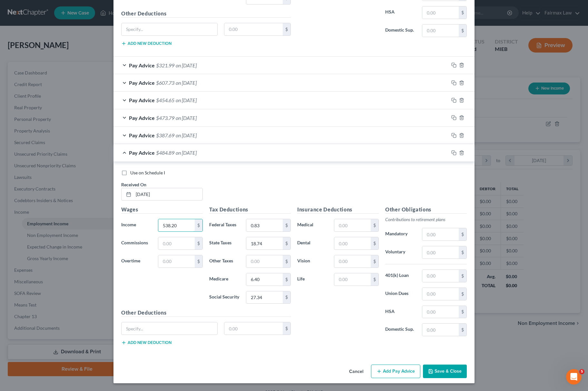
type input "538.20"
click at [261, 300] on input "27.34" at bounding box center [264, 298] width 36 height 12
paste input "33.37"
type input "33.37"
click at [254, 281] on input "6.40" at bounding box center [264, 280] width 36 height 12
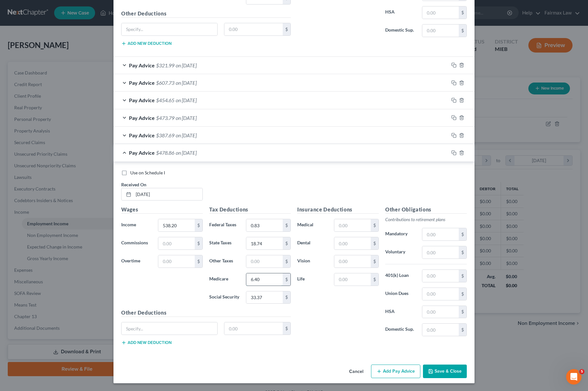
paste input "7.8"
type input "7.80"
click at [252, 224] on input "0.83" at bounding box center [264, 225] width 36 height 12
paste input "10.55"
type input "10.55"
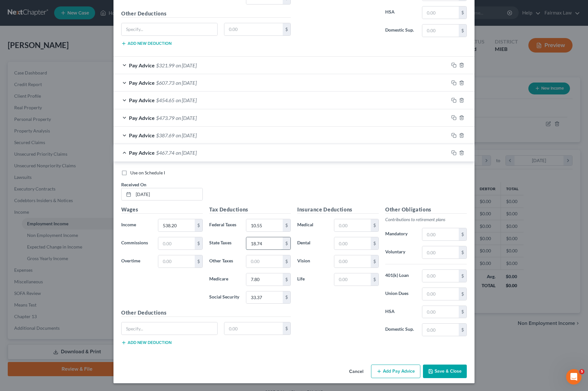
click at [270, 241] on input "18.74" at bounding box center [264, 243] width 36 height 12
paste input "22.87"
type input "22.87"
click at [433, 291] on input "text" at bounding box center [441, 294] width 36 height 12
paste input "61.00"
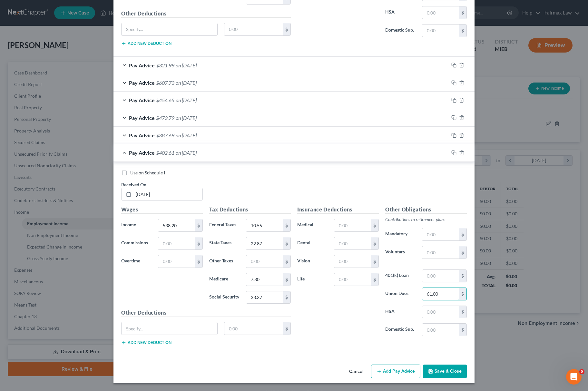
type input "61.00"
click at [346, 276] on input "text" at bounding box center [352, 280] width 36 height 12
paste input "115.90"
type input "115.90"
click at [346, 279] on input "115.90" at bounding box center [352, 280] width 36 height 12
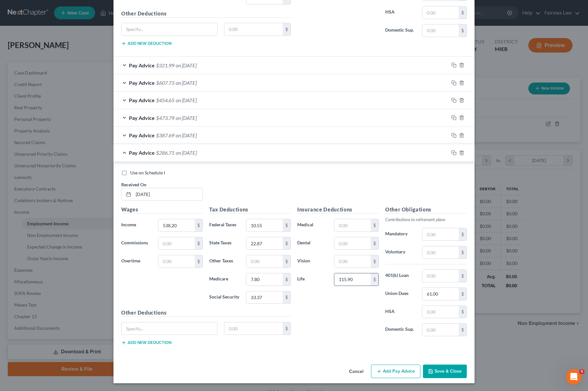
click at [346, 279] on input "115.90" at bounding box center [352, 280] width 36 height 12
click at [455, 150] on div at bounding box center [462, 153] width 26 height 10
click at [452, 150] on icon "button" at bounding box center [454, 152] width 5 height 5
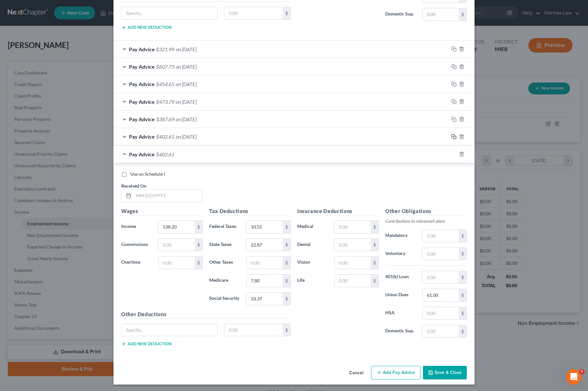
scroll to position [443, 0]
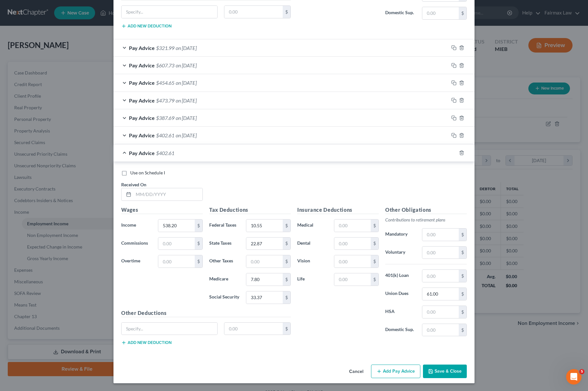
click at [442, 370] on button "Save & Close" at bounding box center [445, 372] width 44 height 14
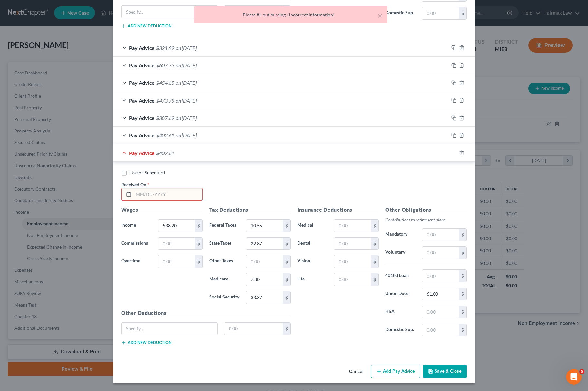
click at [149, 194] on input "text" at bounding box center [168, 194] width 69 height 12
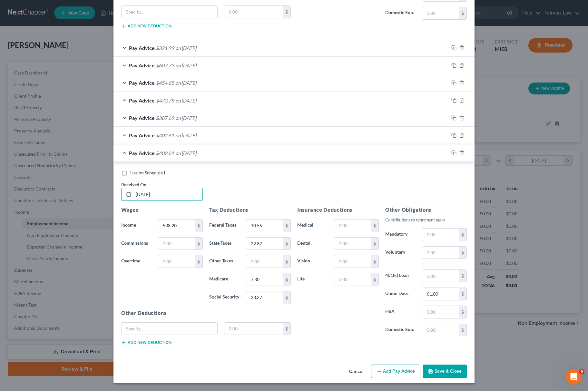
type input "07/25/2025"
click at [178, 227] on input "538.20" at bounding box center [176, 226] width 36 height 12
paste input "742.4"
type input "742.40"
click at [263, 296] on input "33.37" at bounding box center [264, 298] width 36 height 12
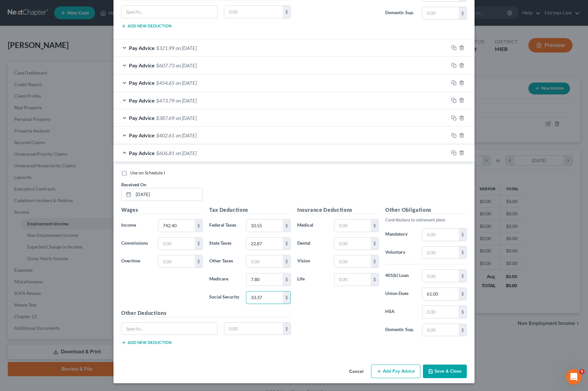
paste input "46.03"
type input "46.03"
click at [256, 280] on input "7.80" at bounding box center [264, 280] width 36 height 12
paste input "10.77"
type input "10.77"
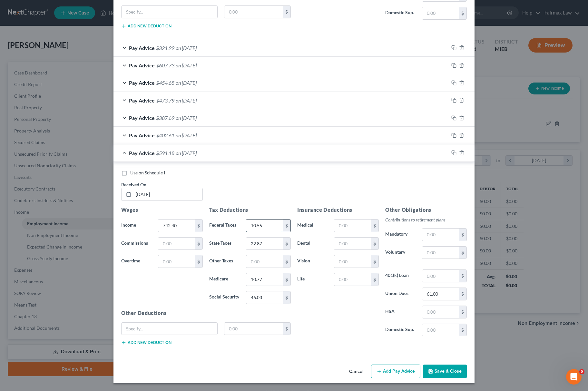
click at [264, 221] on input "10.55" at bounding box center [264, 226] width 36 height 12
paste input "30.97"
type input "30.97"
click at [283, 238] on div "$" at bounding box center [287, 244] width 8 height 12
click at [270, 238] on input "22.87" at bounding box center [264, 244] width 36 height 12
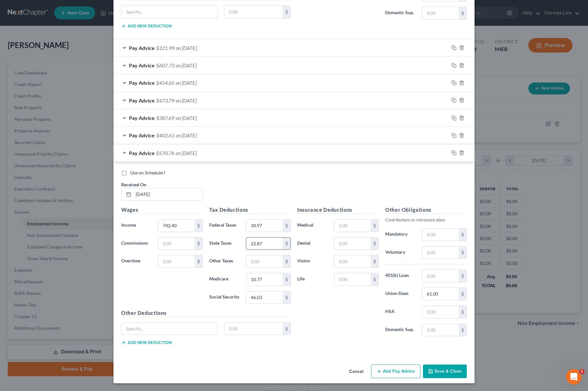
paste input "519.93 State Tax - MI 3"
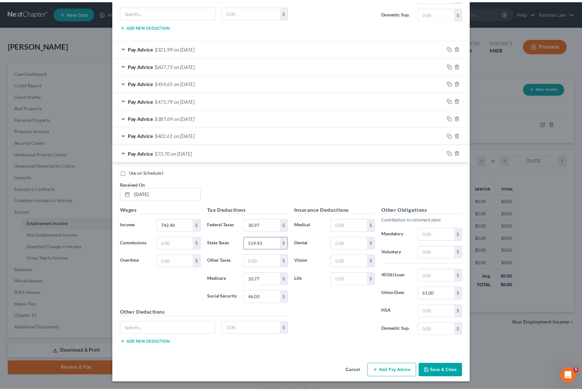
scroll to position [0, 0]
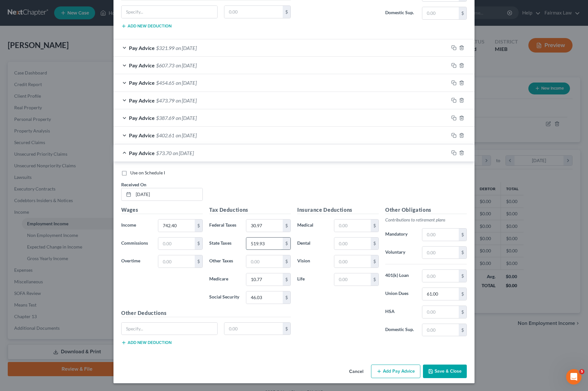
click at [267, 241] on input "519.93" at bounding box center [264, 244] width 36 height 12
paste input "31.55"
drag, startPoint x: 254, startPoint y: 243, endPoint x: 235, endPoint y: 243, distance: 19.7
click at [235, 243] on div "State Taxes 519.93 $" at bounding box center [250, 243] width 88 height 13
paste input "31.55"
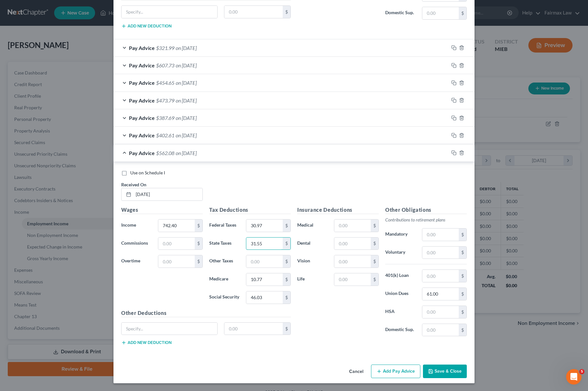
type input "31.55"
click at [444, 291] on input "61.00" at bounding box center [441, 294] width 36 height 12
paste input "155.77"
type input "155.77"
click at [443, 292] on input "155.77" at bounding box center [441, 294] width 36 height 12
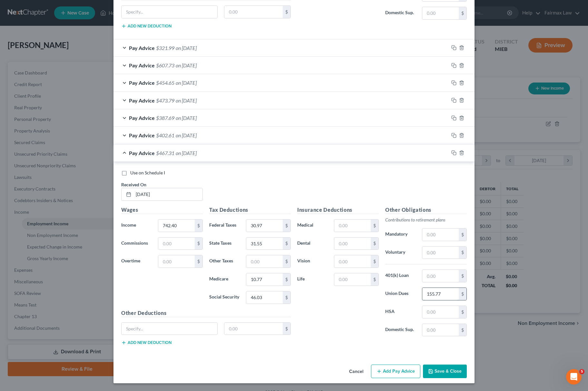
click at [443, 292] on input "155.77" at bounding box center [441, 294] width 36 height 12
click at [439, 373] on button "Save & Close" at bounding box center [445, 372] width 44 height 14
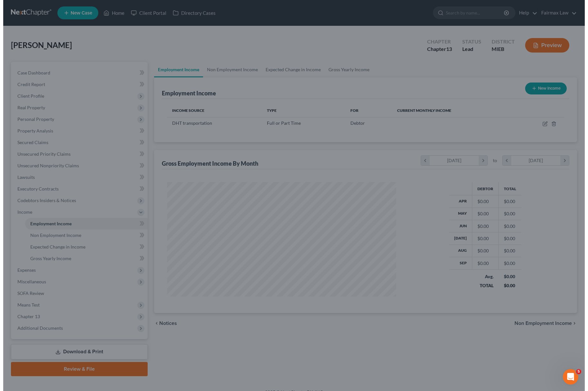
scroll to position [322425, 322301]
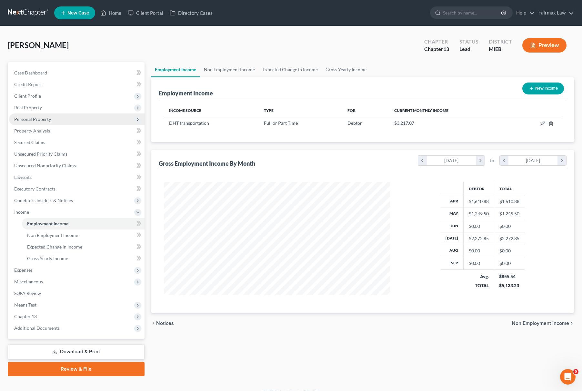
click at [35, 115] on span "Personal Property" at bounding box center [76, 120] width 135 height 12
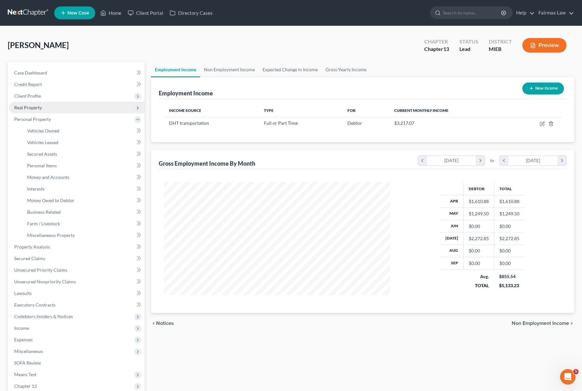
click at [55, 104] on span "Real Property" at bounding box center [76, 108] width 135 height 12
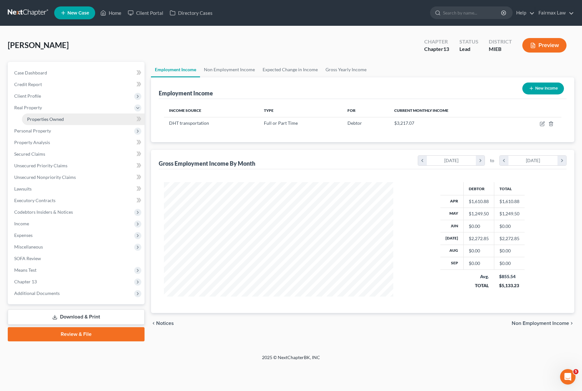
scroll to position [116, 242]
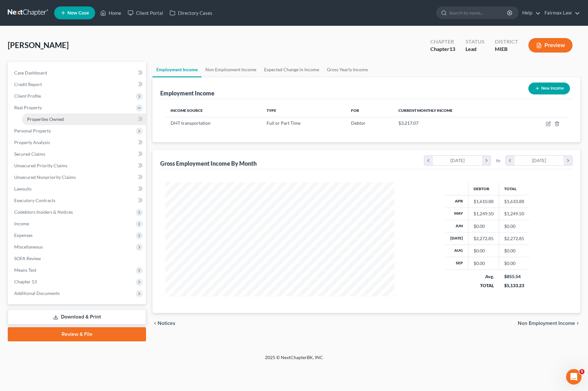
click at [53, 119] on span "Properties Owned" at bounding box center [45, 118] width 37 height 5
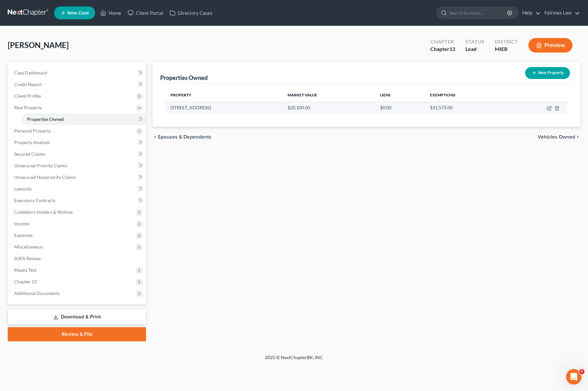
click at [547, 108] on td at bounding box center [538, 108] width 60 height 12
click at [548, 110] on icon "button" at bounding box center [549, 108] width 5 height 5
select select "23"
select select "0"
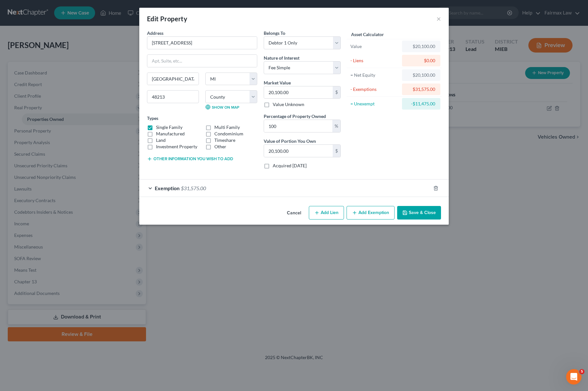
click at [419, 217] on button "Save & Close" at bounding box center [419, 213] width 44 height 14
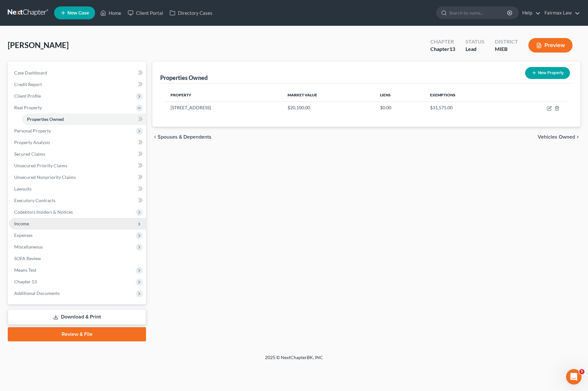
click at [88, 220] on span "Income" at bounding box center [77, 224] width 137 height 12
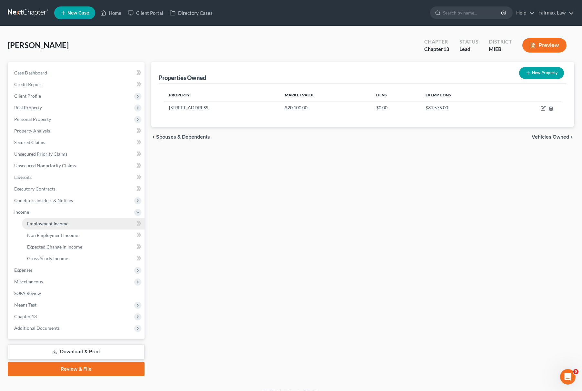
click at [85, 225] on link "Employment Income" at bounding box center [83, 224] width 123 height 12
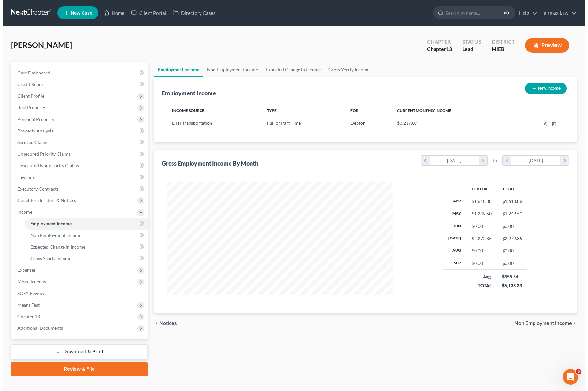
scroll to position [116, 239]
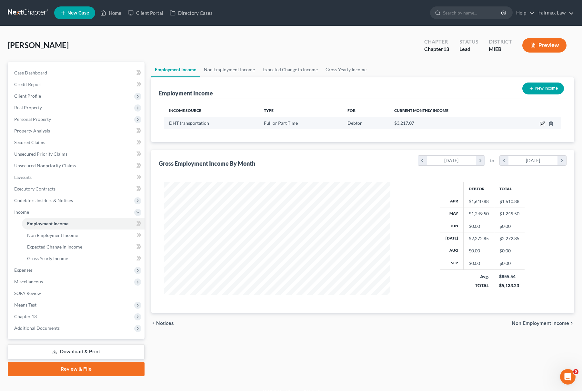
click at [540, 123] on icon "button" at bounding box center [542, 123] width 5 height 5
select select "0"
select select "23"
select select "3"
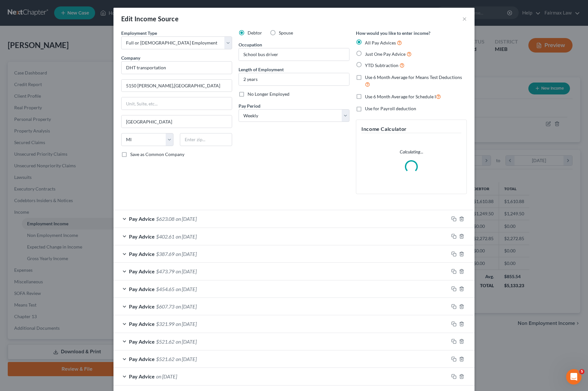
scroll to position [31, 0]
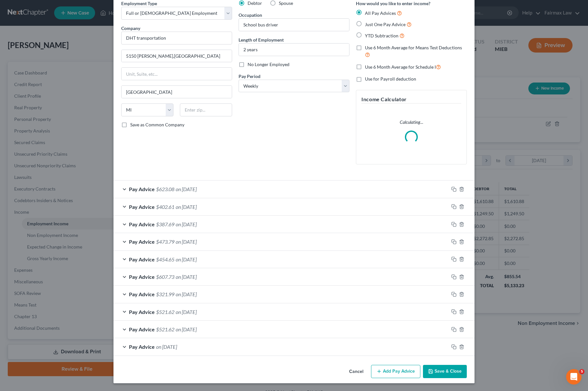
click at [202, 346] on div "Pay Advice on 04/04/2025" at bounding box center [281, 346] width 335 height 17
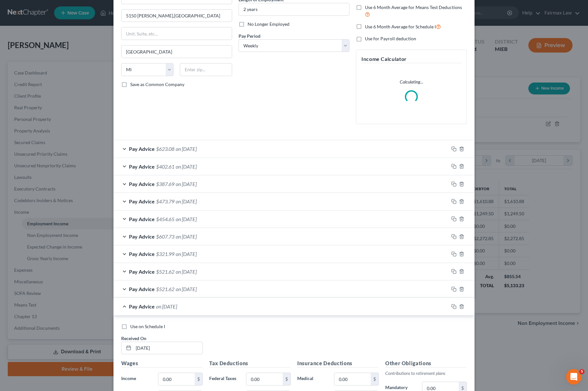
scroll to position [0, 0]
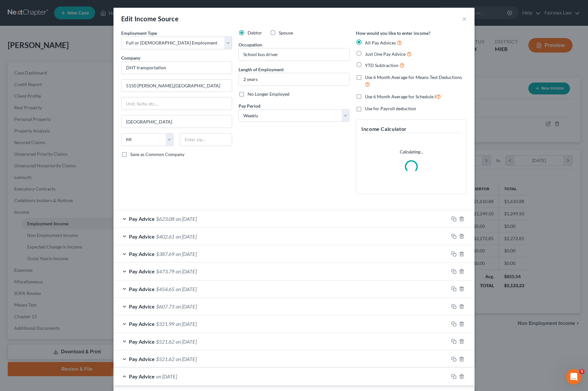
click at [216, 218] on div "Pay Advice $623.08 on 07/25/2025" at bounding box center [281, 218] width 335 height 17
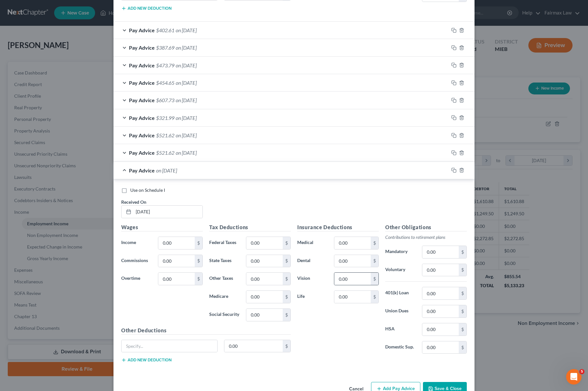
scroll to position [443, 0]
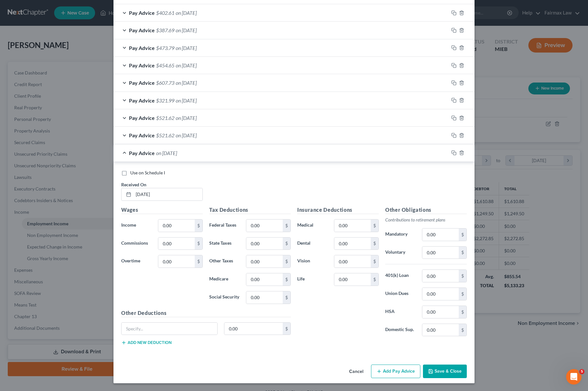
click at [400, 370] on button "Add Pay Advice" at bounding box center [395, 372] width 49 height 14
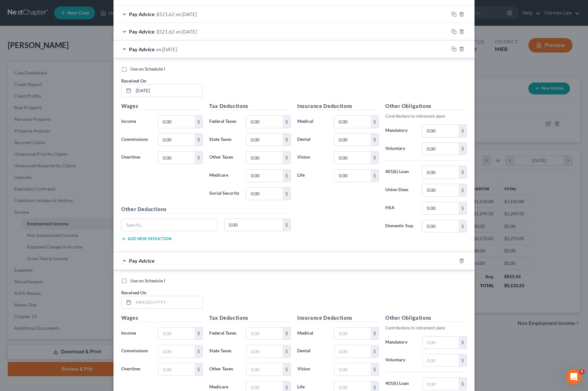
scroll to position [656, 0]
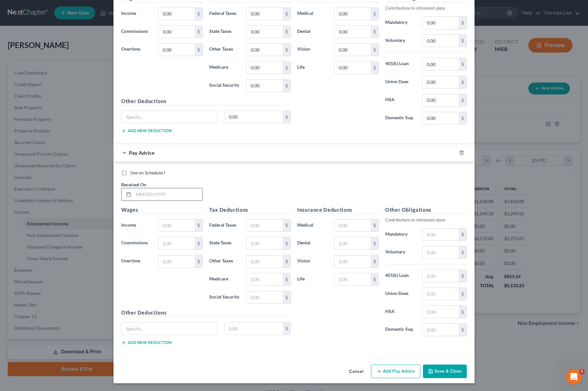
drag, startPoint x: 185, startPoint y: 195, endPoint x: 165, endPoint y: 195, distance: 19.7
click at [184, 195] on input "text" at bounding box center [168, 194] width 69 height 12
type input "08/01/2025"
click at [173, 230] on div "$" at bounding box center [180, 225] width 45 height 13
click at [173, 228] on input "text" at bounding box center [176, 226] width 36 height 12
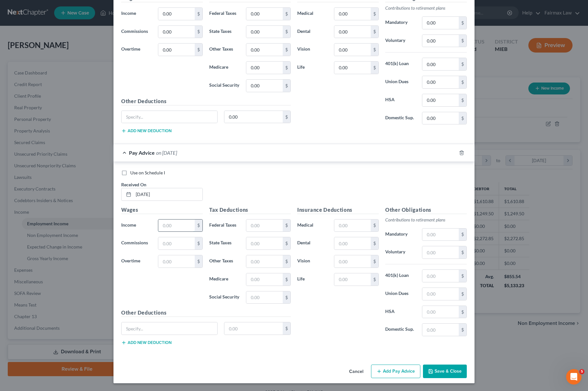
paste input "576.00"
type input "576.00"
click at [259, 299] on input "text" at bounding box center [264, 298] width 36 height 12
paste input "35.71"
type input "35.71"
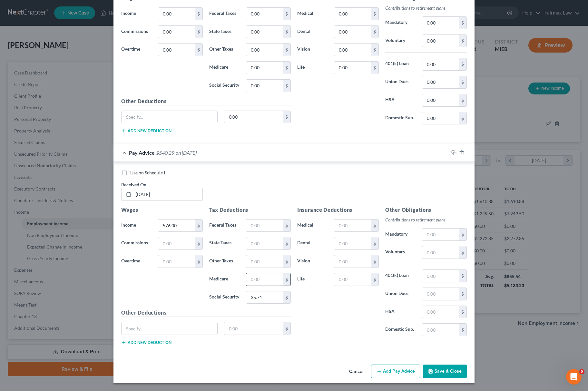
click at [267, 277] on input "text" at bounding box center [264, 280] width 36 height 12
paste input "8.35"
type input "8.35"
click at [276, 227] on input "text" at bounding box center [264, 226] width 36 height 12
paste input "14.33"
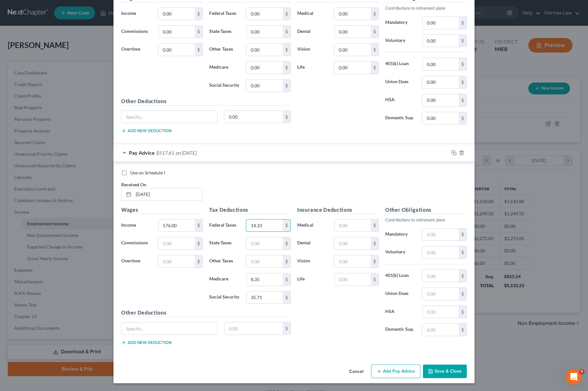
type input "14.33"
click at [268, 244] on input "text" at bounding box center [264, 243] width 36 height 12
paste input "24.48"
type input "24.48"
click at [440, 275] on input "text" at bounding box center [441, 276] width 36 height 12
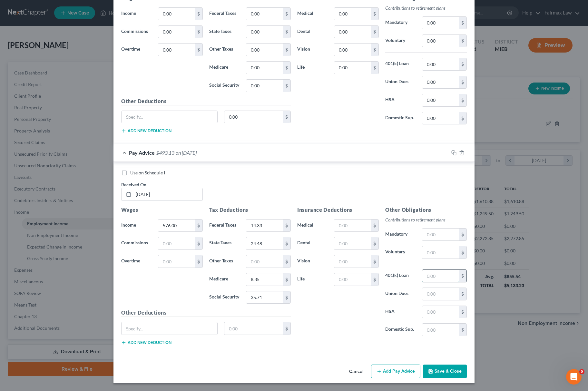
paste input "123.28"
type input "123.28"
click at [439, 290] on input "text" at bounding box center [441, 294] width 36 height 12
paste input "10.00"
type input "10.00"
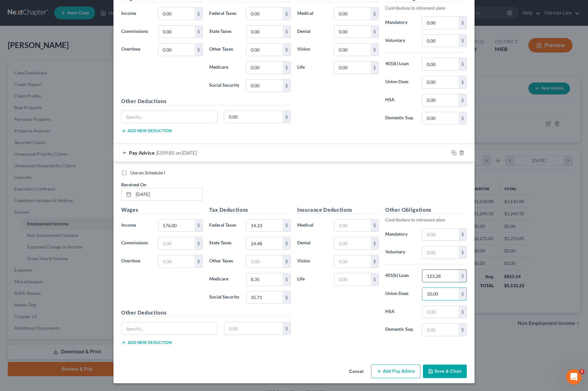
click at [444, 279] on input "123.28" at bounding box center [441, 276] width 36 height 12
click at [452, 151] on icon "button" at bounding box center [453, 152] width 3 height 3
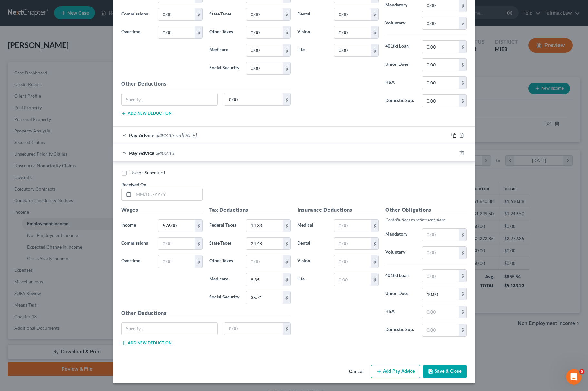
scroll to position [674, 0]
click at [151, 198] on input "text" at bounding box center [168, 194] width 69 height 12
type input "08/08/2025"
click at [178, 226] on input "576.00" at bounding box center [176, 226] width 36 height 12
type input "0.00"
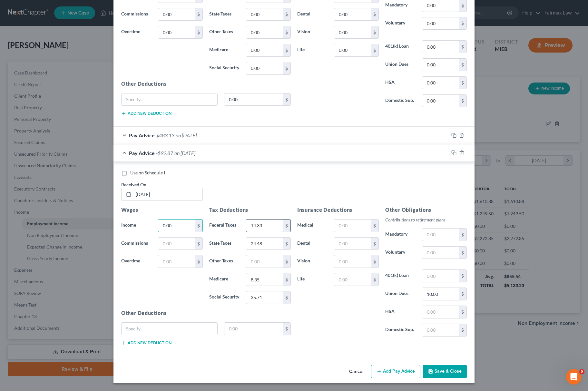
click at [267, 223] on input "14.33" at bounding box center [264, 226] width 36 height 12
click at [266, 239] on input "24.48" at bounding box center [264, 244] width 36 height 12
click at [265, 276] on input "8.35" at bounding box center [264, 280] width 36 height 12
click at [259, 296] on input "35.71" at bounding box center [264, 298] width 36 height 12
click at [432, 296] on input "10.00" at bounding box center [441, 294] width 36 height 12
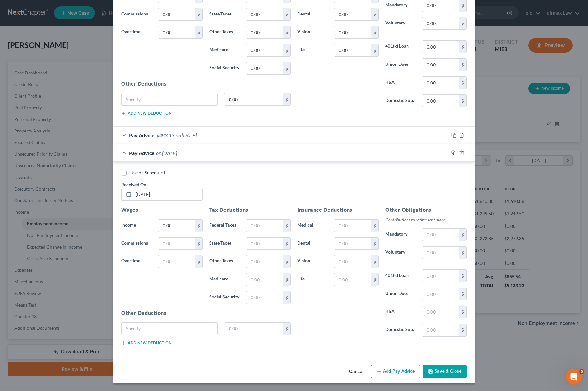
click at [452, 151] on icon "button" at bounding box center [453, 152] width 3 height 3
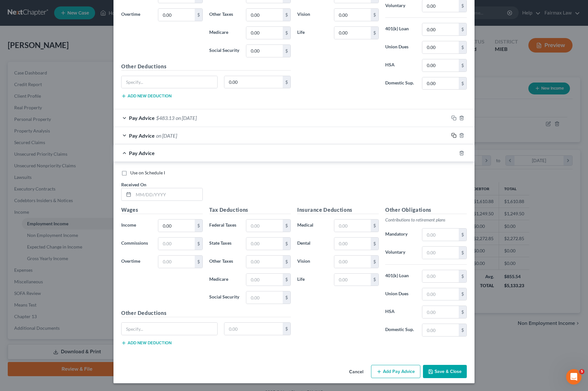
scroll to position [692, 0]
click at [175, 193] on input "text" at bounding box center [168, 194] width 69 height 12
type input "08/15/2025"
click at [171, 228] on input "0.00" at bounding box center [176, 226] width 36 height 12
paste input "10"
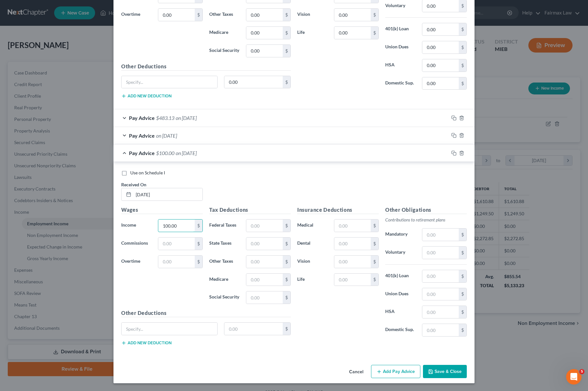
type input "100.00"
click at [447, 295] on input "text" at bounding box center [441, 294] width 36 height 12
paste input "100.00"
click at [450, 294] on input "100.00" at bounding box center [441, 294] width 36 height 12
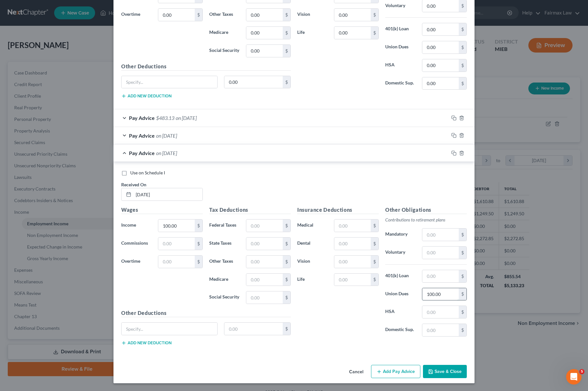
click at [450, 294] on input "100.00" at bounding box center [441, 294] width 36 height 12
type input "61.00"
click at [259, 297] on input "text" at bounding box center [264, 298] width 36 height 12
paste input "6.20"
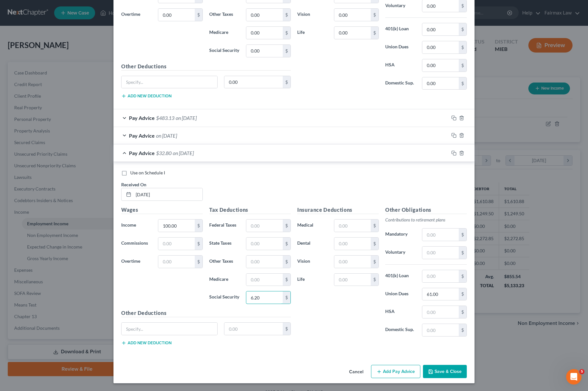
type input "6.20"
click at [268, 280] on input "text" at bounding box center [264, 280] width 36 height 12
paste input "1.45"
type input "1.45"
click at [253, 244] on input "text" at bounding box center [264, 244] width 36 height 12
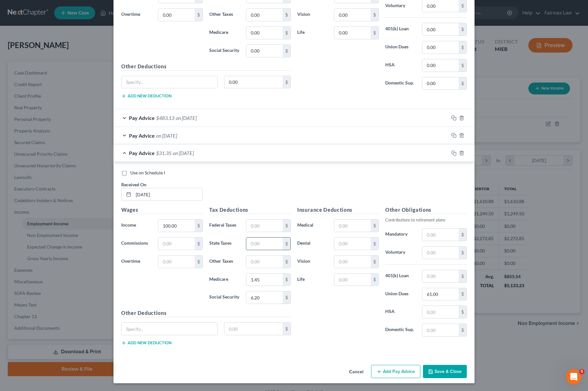
paste input "4.25"
type input "4.25"
click at [452, 153] on icon "button" at bounding box center [454, 153] width 5 height 5
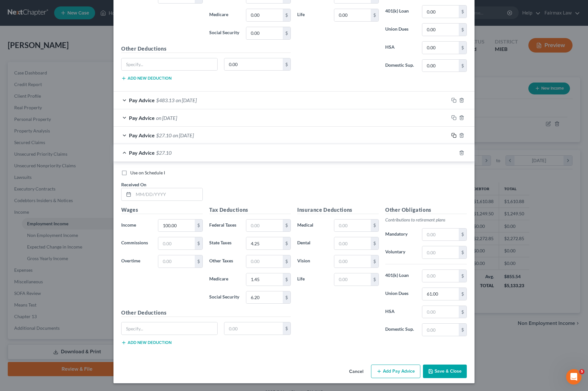
scroll to position [709, 0]
click at [171, 192] on input "text" at bounding box center [168, 194] width 69 height 12
type input "08/22/2025"
click at [155, 220] on div "100.00 $" at bounding box center [180, 225] width 51 height 13
click at [162, 220] on input "100.00" at bounding box center [176, 226] width 36 height 12
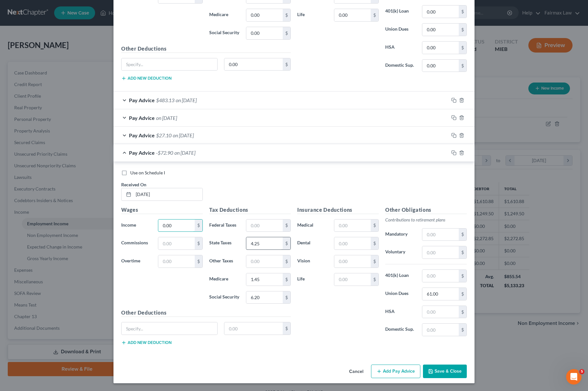
type input "0.00"
click at [263, 243] on input "4.25" at bounding box center [264, 243] width 36 height 12
click at [261, 282] on input "1.45" at bounding box center [264, 280] width 36 height 12
click at [257, 298] on input "6.20" at bounding box center [264, 298] width 36 height 12
click at [446, 290] on input "61.00" at bounding box center [441, 294] width 36 height 12
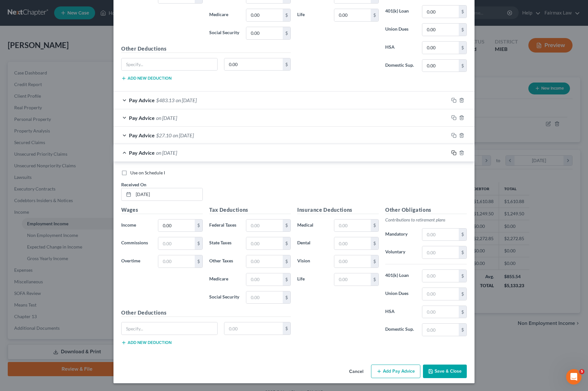
click at [453, 150] on icon "button" at bounding box center [454, 152] width 5 height 5
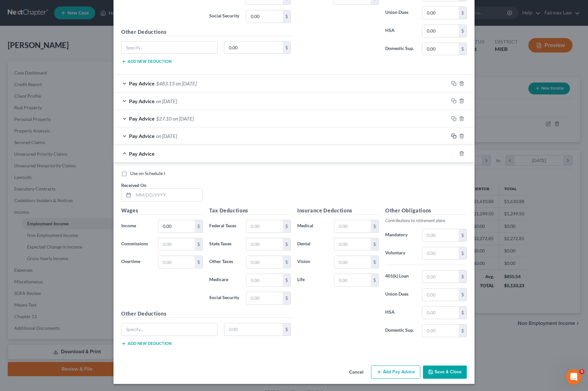
scroll to position [727, 0]
click at [174, 195] on input "text" at bounding box center [168, 194] width 69 height 12
type input "08/29/2025"
click at [177, 224] on input "0.00" at bounding box center [176, 226] width 36 height 12
paste input "76.8"
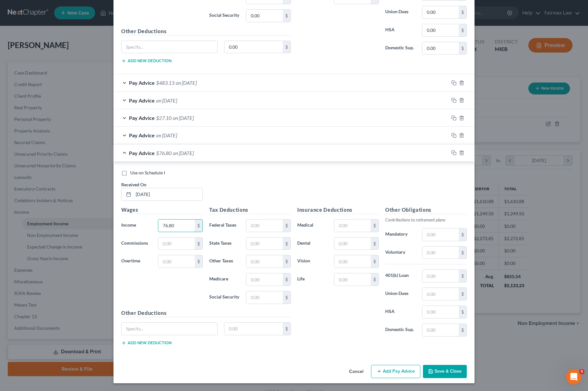
type input "76.80"
click at [246, 296] on input "text" at bounding box center [264, 298] width 36 height 12
paste input "4.76 1"
type input "4.76"
click at [259, 284] on div "$" at bounding box center [268, 279] width 45 height 13
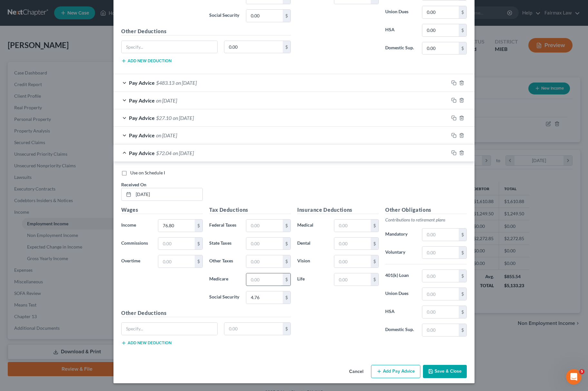
click at [261, 283] on input "text" at bounding box center [264, 280] width 36 height 12
paste input "1.11"
type input "1.11"
click at [257, 240] on input "text" at bounding box center [264, 244] width 36 height 12
paste input "3.26"
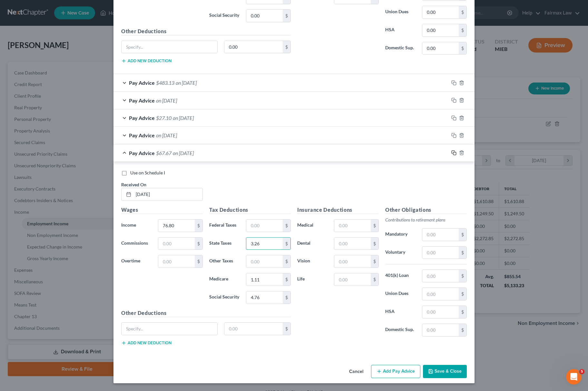
type input "3.26"
click at [453, 152] on rect "button" at bounding box center [454, 153] width 3 height 3
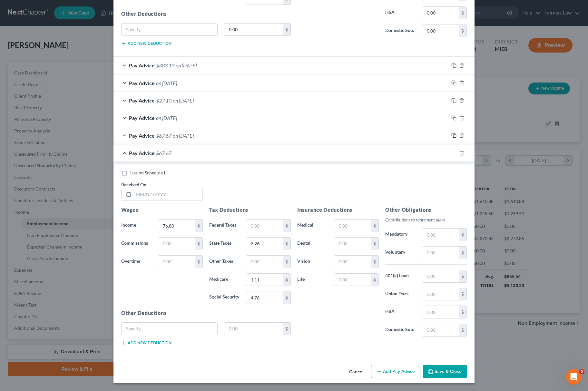
scroll to position [744, 0]
click at [184, 197] on input "text" at bounding box center [168, 194] width 69 height 12
type input "09/05/2025"
click at [174, 230] on div "76.80 $" at bounding box center [180, 225] width 45 height 13
paste input "512.00"
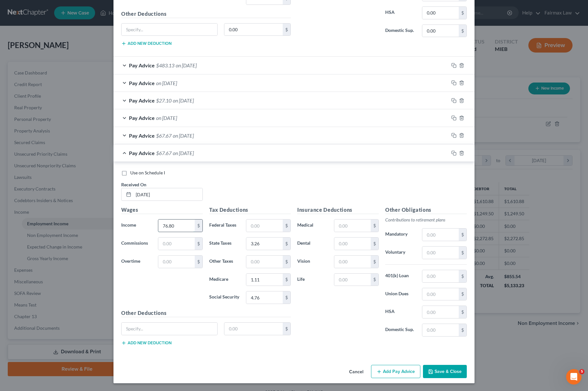
click at [177, 226] on input "76.80" at bounding box center [176, 226] width 36 height 12
type input "512.00"
click at [265, 295] on input "4.76" at bounding box center [264, 298] width 36 height 12
paste input "31.75"
type input "31.75"
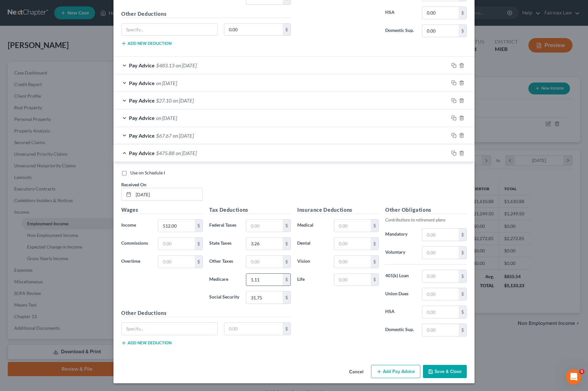
click at [262, 279] on input "1.11" at bounding box center [264, 280] width 36 height 12
paste input "7.43"
type input "7.43"
click at [267, 221] on input "text" at bounding box center [264, 226] width 36 height 12
paste input "7.93"
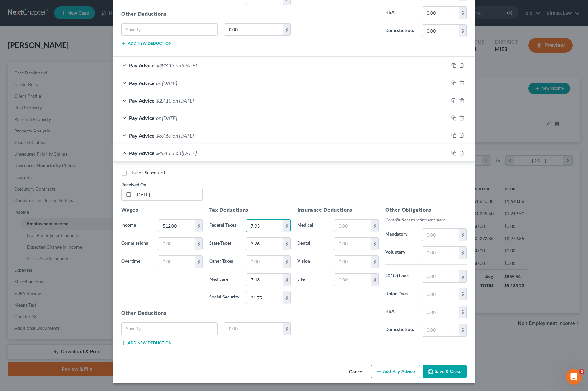
type input "7.93"
click at [276, 240] on input "3.26" at bounding box center [264, 244] width 36 height 12
paste input "21.7"
type input "21.76"
click at [439, 277] on input "text" at bounding box center [441, 276] width 36 height 12
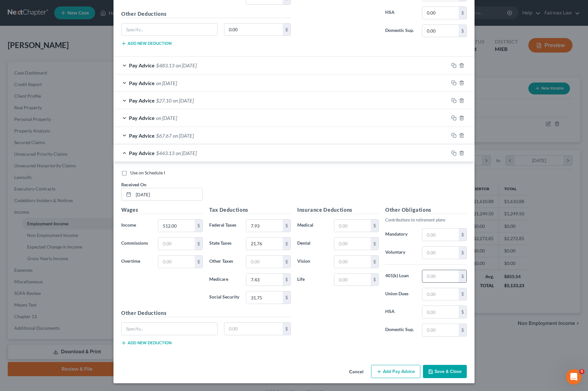
paste input "110.78"
type input "110.78"
click at [439, 277] on input "110.78" at bounding box center [441, 276] width 36 height 12
click at [452, 152] on icon "button" at bounding box center [454, 153] width 5 height 5
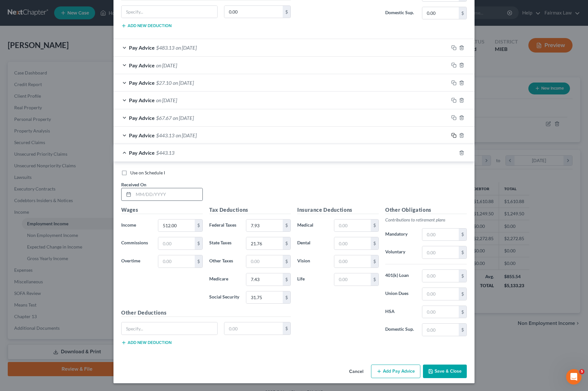
scroll to position [762, 0]
click at [179, 197] on input "text" at bounding box center [168, 194] width 69 height 12
type input "09/12/2025"
click at [172, 228] on input "512.00" at bounding box center [176, 226] width 36 height 12
paste input "63.2"
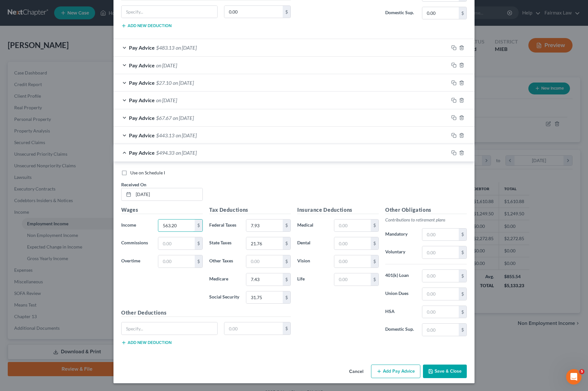
type input "563.20"
click at [246, 295] on input "31.75" at bounding box center [264, 298] width 36 height 12
paste input "4.91"
type input "34.91"
click at [274, 277] on input "7.43" at bounding box center [264, 280] width 36 height 12
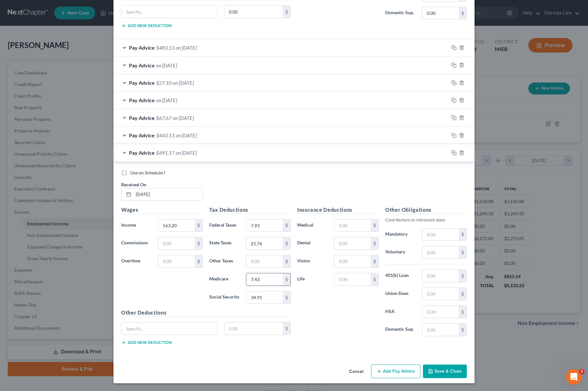
paste input "8.16"
type input "8.16"
click at [256, 226] on input "7.93" at bounding box center [264, 226] width 36 height 12
paste input "13.05"
type input "13.05"
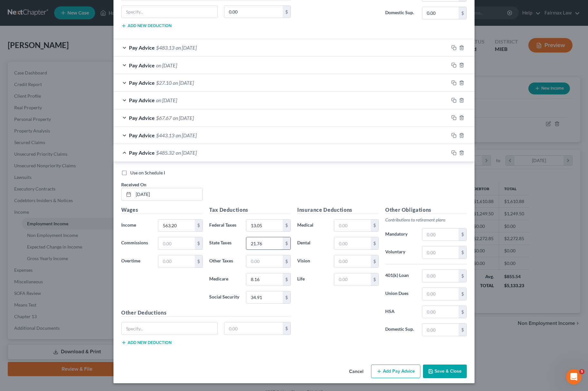
click at [256, 243] on input "21.76" at bounding box center [264, 243] width 36 height 12
paste input "3.94"
type input "23.94"
click at [423, 295] on input "text" at bounding box center [441, 294] width 36 height 12
paste input "120.79"
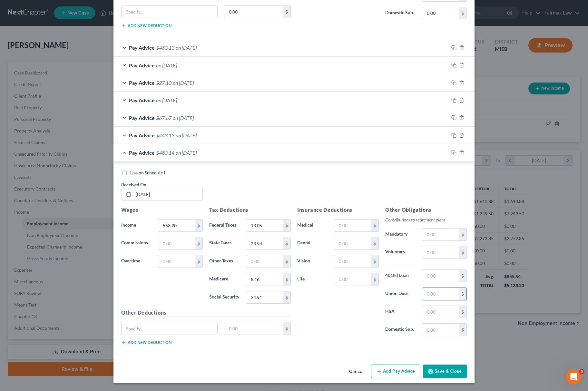
type input "120.79"
click at [440, 291] on input "120.79" at bounding box center [441, 294] width 36 height 12
click at [456, 155] on div at bounding box center [462, 153] width 26 height 10
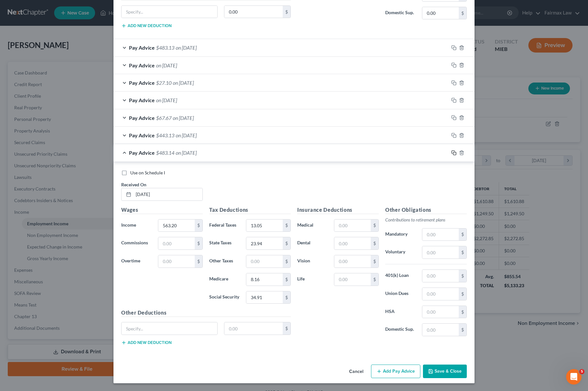
click at [452, 153] on icon "button" at bounding box center [454, 152] width 5 height 5
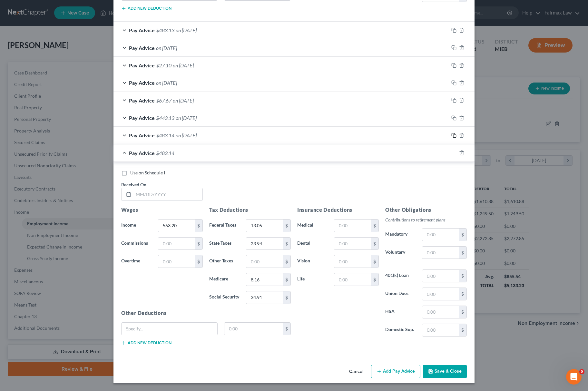
scroll to position [780, 0]
drag, startPoint x: 179, startPoint y: 193, endPoint x: 153, endPoint y: 202, distance: 28.4
click at [179, 193] on input "text" at bounding box center [168, 194] width 69 height 12
type input "09/19/2025"
click at [195, 225] on div "$" at bounding box center [199, 226] width 8 height 12
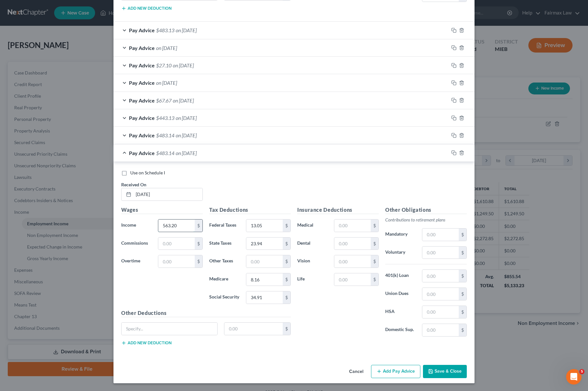
click at [183, 225] on input "563.20" at bounding box center [176, 226] width 36 height 12
paste input "627.20"
type input "627.20"
click at [269, 299] on input "34.91" at bounding box center [264, 298] width 36 height 12
paste input "8.89"
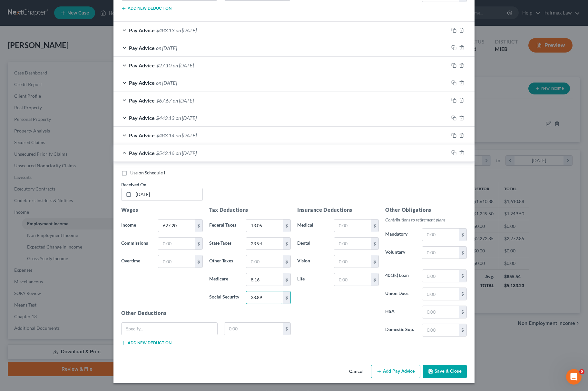
type input "38.89"
click at [246, 279] on input "8.16" at bounding box center [264, 280] width 36 height 12
paste input "9.10"
type input "9.10"
paste input "9.4"
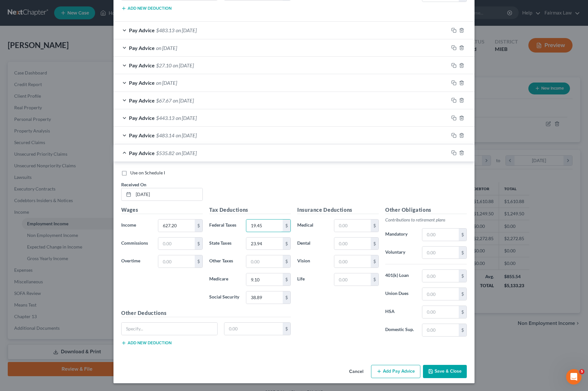
type input "19.45"
click at [264, 241] on input "23.94" at bounding box center [264, 244] width 36 height 12
paste input "6.66"
type input "26.66"
click at [435, 293] on input "text" at bounding box center [441, 294] width 36 height 12
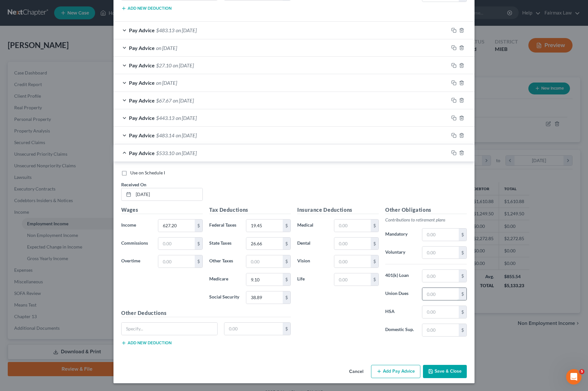
paste input "64.00"
type input "64.00"
click at [351, 278] on input "text" at bounding box center [352, 280] width 36 height 12
paste input "133.28"
type input "133.28"
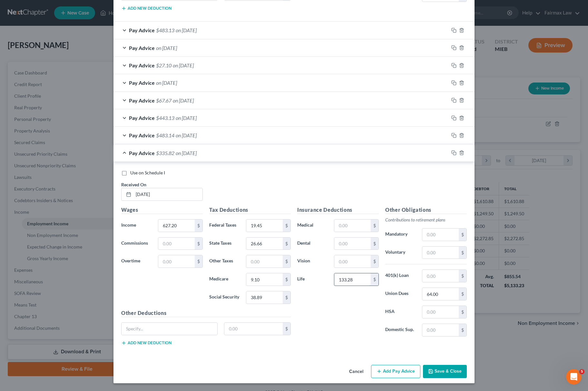
click at [348, 280] on input "133.28" at bounding box center [352, 280] width 36 height 12
click at [349, 280] on input "133.28" at bounding box center [352, 280] width 36 height 12
click at [349, 279] on input "133.28" at bounding box center [352, 280] width 36 height 12
click at [453, 152] on rect "button" at bounding box center [454, 153] width 3 height 3
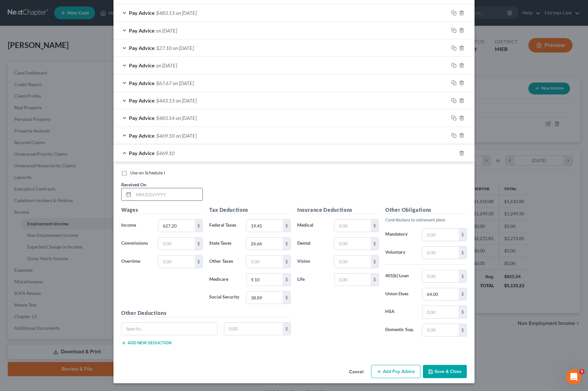
click at [144, 195] on input "text" at bounding box center [168, 194] width 69 height 12
type input "09/26/2025"
click at [173, 220] on div "627.20 $" at bounding box center [180, 225] width 45 height 13
paste input "810.75"
type input "810.75"
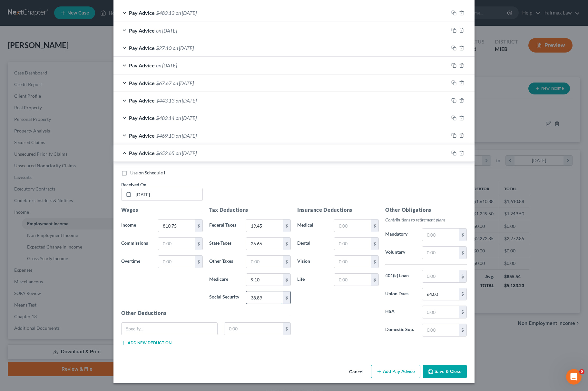
click at [254, 300] on input "38.89" at bounding box center [264, 298] width 36 height 12
paste input "50.27"
type input "50.27"
click at [265, 279] on input "9.10" at bounding box center [264, 280] width 36 height 12
paste input "11.75"
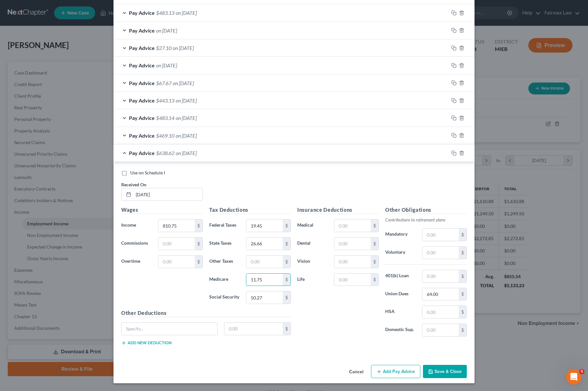
type input "11.75"
click at [263, 219] on div "19.45 $" at bounding box center [268, 225] width 45 height 13
click at [263, 220] on input "19.45" at bounding box center [264, 226] width 36 height 12
paste input "38.83"
type input "38.83"
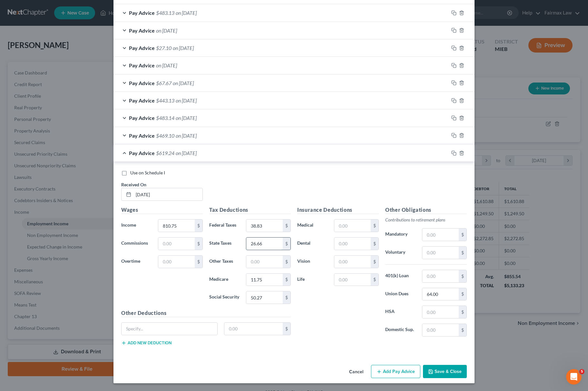
click at [246, 244] on input "26.66" at bounding box center [264, 244] width 36 height 12
paste input "34.4"
type input "34.46"
click at [441, 294] on input "64.00" at bounding box center [441, 294] width 36 height 12
paste input "168.86"
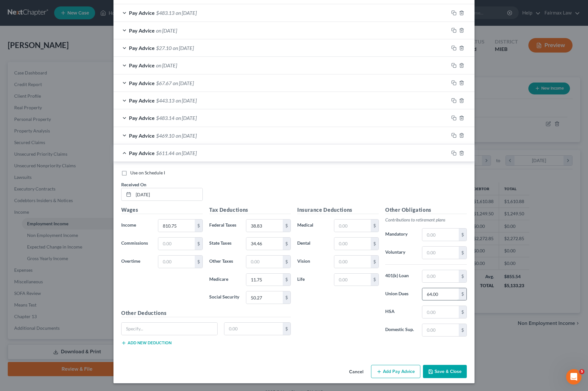
type input "168.86"
click at [440, 293] on input "168.86" at bounding box center [441, 294] width 36 height 12
click at [430, 374] on polyline "button" at bounding box center [431, 373] width 2 height 2
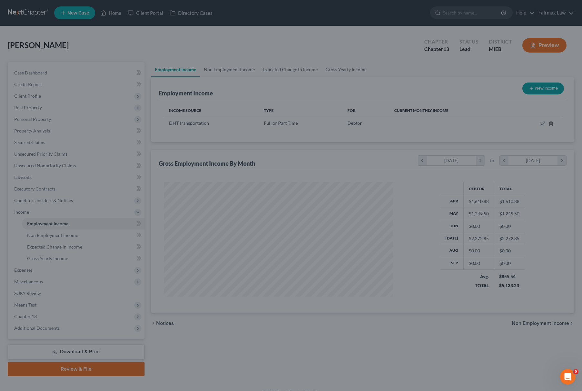
scroll to position [322425, 322301]
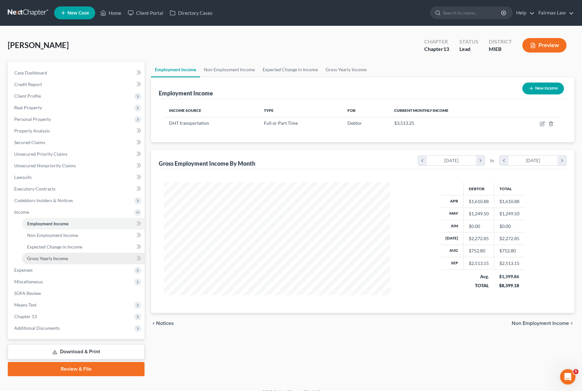
click at [88, 258] on link "Gross Yearly Income" at bounding box center [83, 259] width 123 height 12
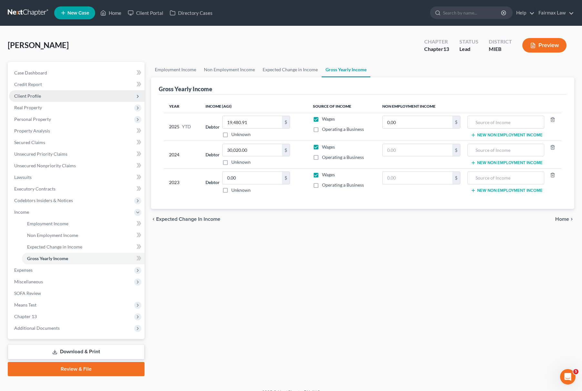
click at [43, 93] on span "Client Profile" at bounding box center [76, 96] width 135 height 12
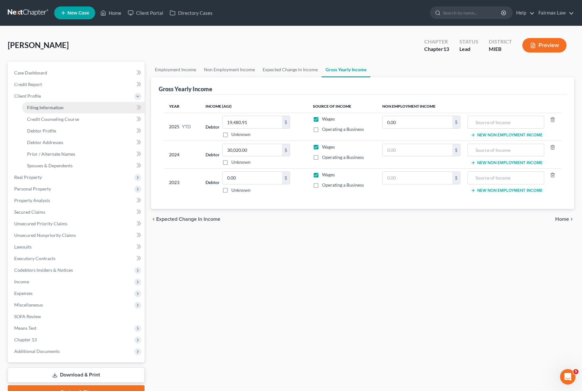
click at [43, 103] on link "Filing Information" at bounding box center [83, 108] width 123 height 12
select select "1"
select select "0"
select select "3"
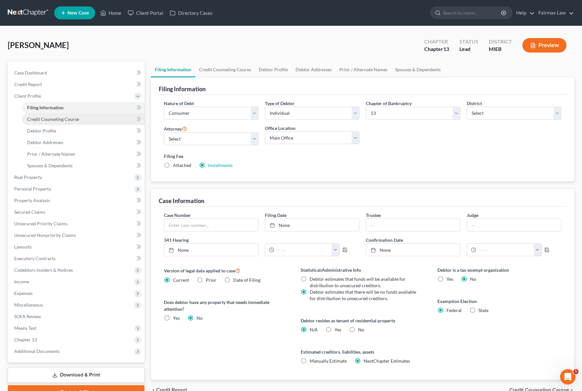
click at [54, 119] on span "Credit Counseling Course" at bounding box center [53, 118] width 52 height 5
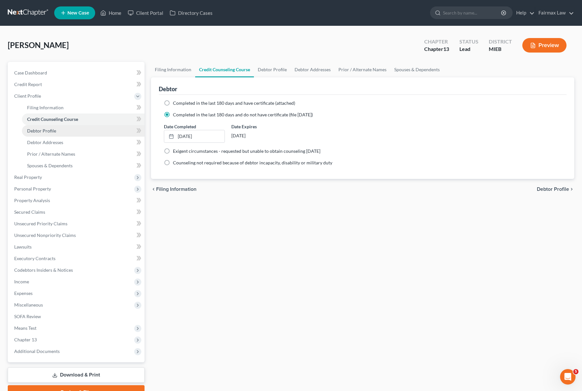
click at [39, 125] on link "Debtor Profile" at bounding box center [83, 131] width 123 height 12
select select "0"
select select "3"
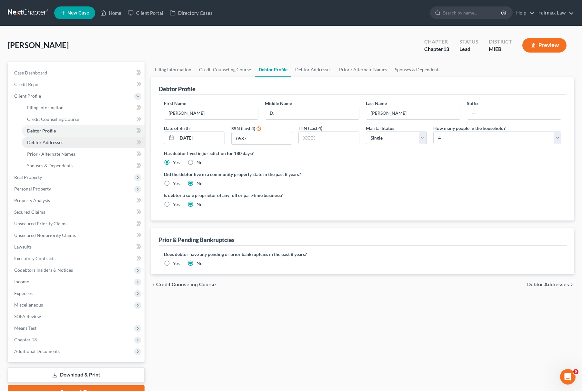
click at [45, 137] on link "Debtor Addresses" at bounding box center [83, 143] width 123 height 12
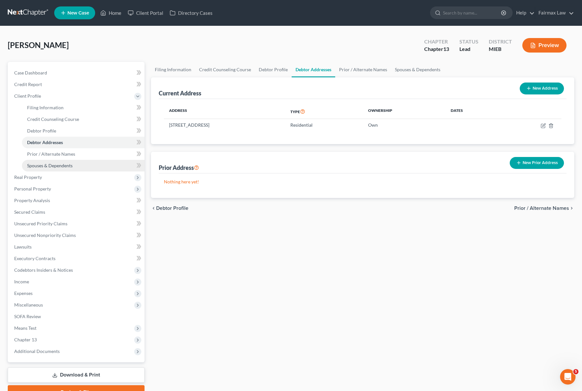
click at [57, 160] on link "Spouses & Dependents" at bounding box center [83, 166] width 123 height 12
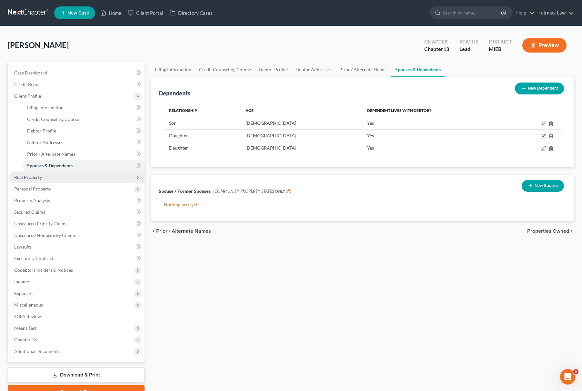
click at [55, 172] on span "Real Property" at bounding box center [76, 178] width 135 height 12
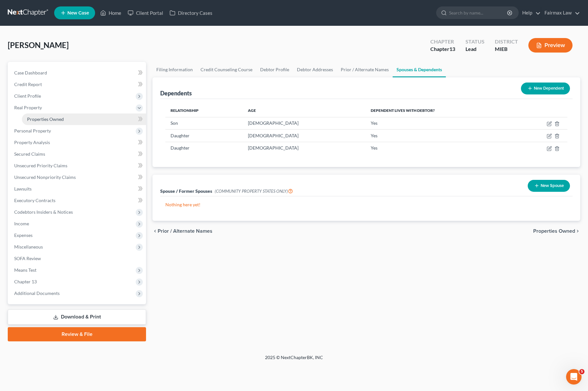
click at [67, 119] on link "Properties Owned" at bounding box center [84, 120] width 124 height 12
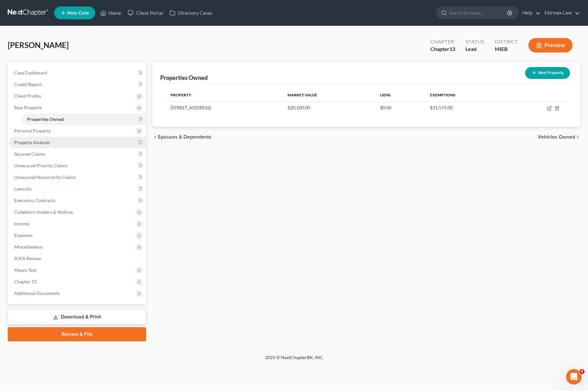
click at [75, 137] on link "Property Analysis" at bounding box center [77, 143] width 137 height 12
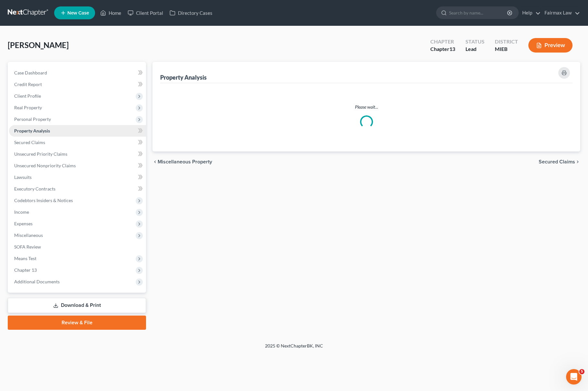
click at [71, 128] on link "Property Analysis" at bounding box center [77, 131] width 137 height 12
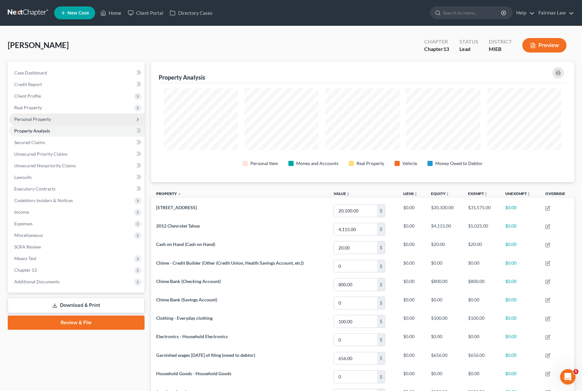
scroll to position [120, 423]
click at [76, 120] on span "Personal Property" at bounding box center [76, 120] width 135 height 12
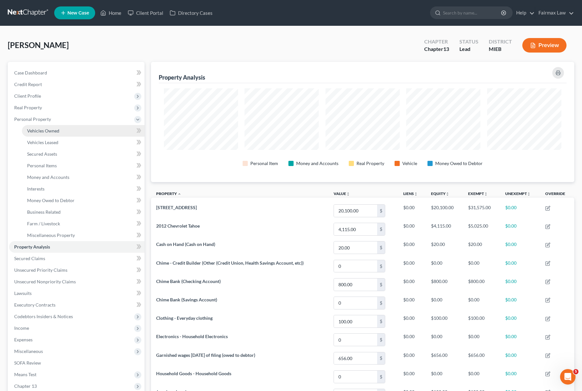
click at [73, 129] on link "Vehicles Owned" at bounding box center [83, 131] width 123 height 12
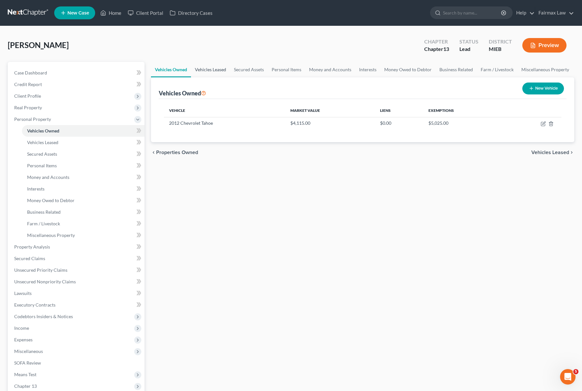
click at [216, 66] on link "Vehicles Leased" at bounding box center [210, 69] width 39 height 15
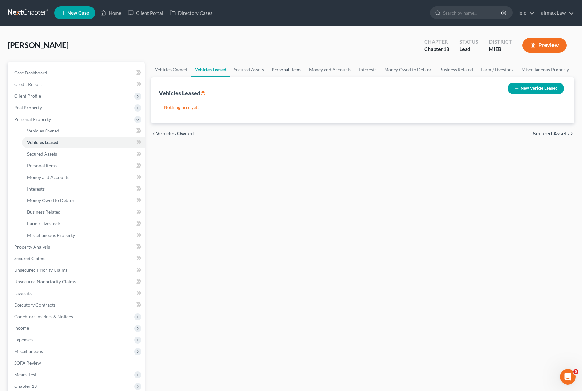
click at [277, 65] on link "Personal Items" at bounding box center [286, 69] width 37 height 15
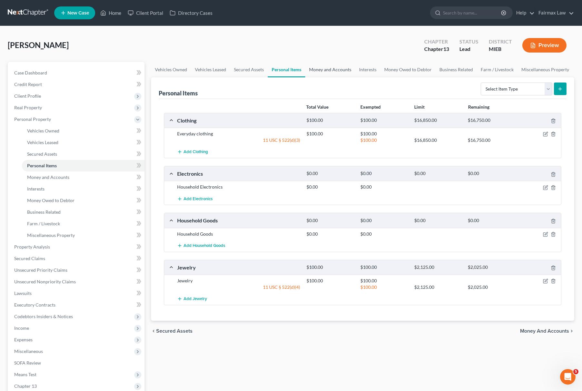
click at [334, 67] on link "Money and Accounts" at bounding box center [330, 69] width 50 height 15
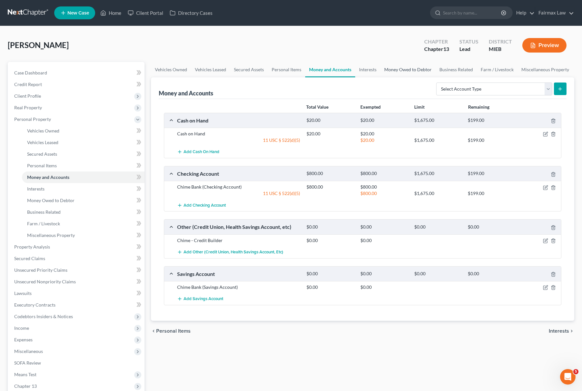
click at [404, 70] on link "Money Owed to Debtor" at bounding box center [407, 69] width 55 height 15
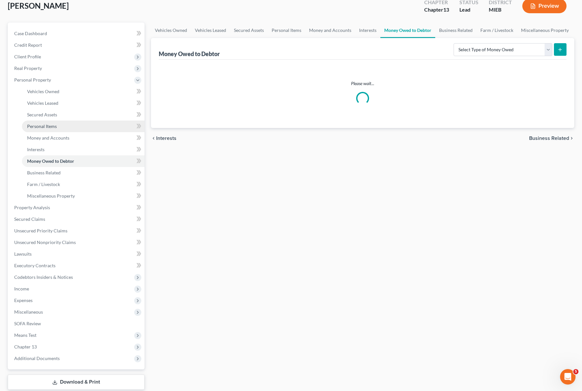
scroll to position [79, 0]
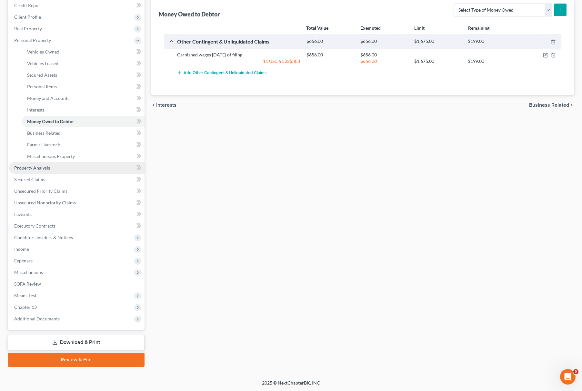
click at [41, 165] on span "Property Analysis" at bounding box center [32, 167] width 36 height 5
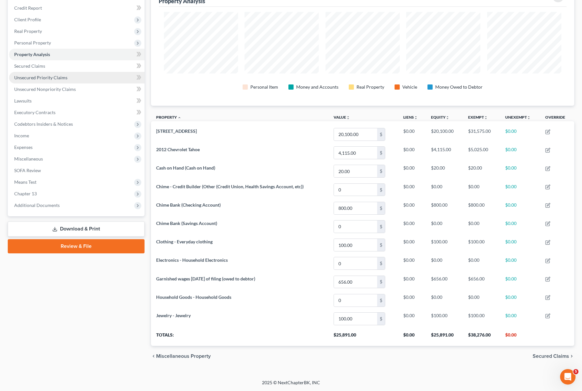
click at [45, 72] on link "Unsecured Priority Claims" at bounding box center [76, 78] width 135 height 12
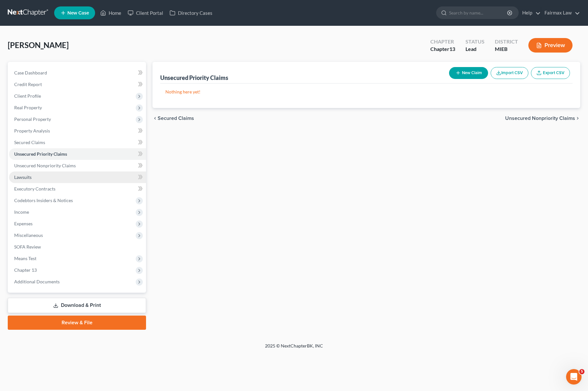
click at [32, 177] on link "Lawsuits" at bounding box center [77, 178] width 137 height 12
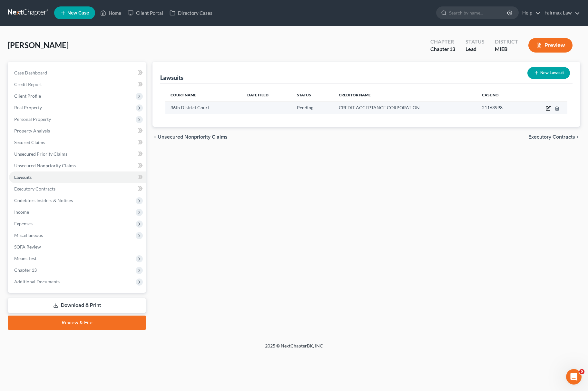
click at [547, 107] on icon "button" at bounding box center [548, 109] width 4 height 4
select select "23"
select select "0"
select select "1"
select select "36"
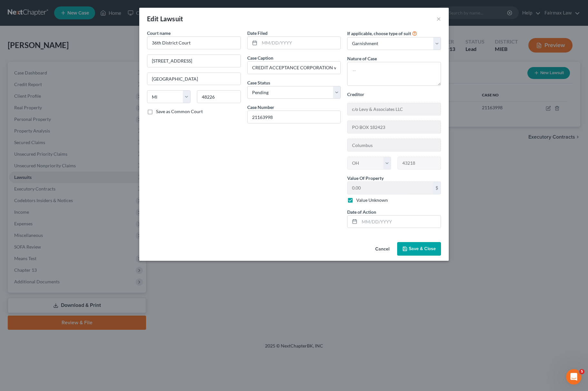
click at [417, 252] on span "Save & Close" at bounding box center [422, 248] width 27 height 5
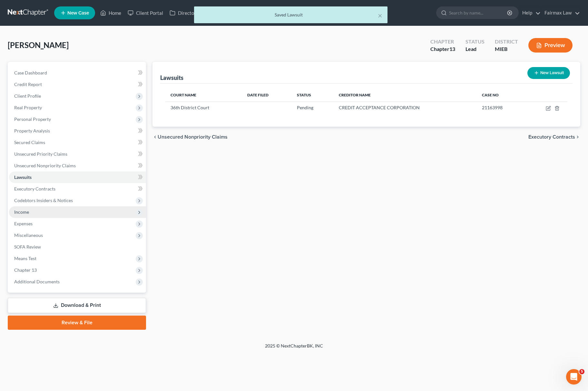
click at [30, 212] on span "Income" at bounding box center [77, 212] width 137 height 12
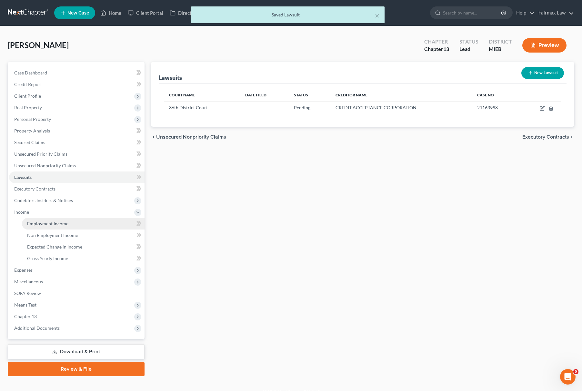
click at [62, 228] on link "Employment Income" at bounding box center [83, 224] width 123 height 12
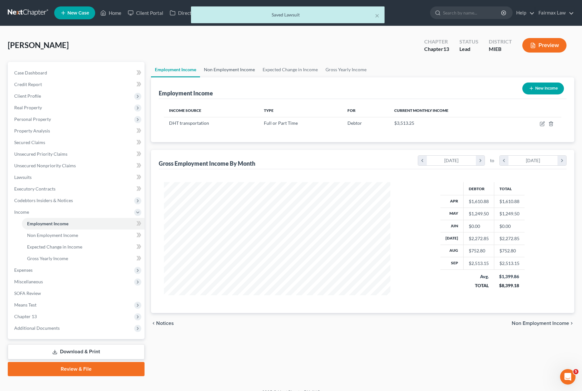
scroll to position [116, 239]
click at [229, 66] on link "Non Employment Income" at bounding box center [229, 69] width 59 height 15
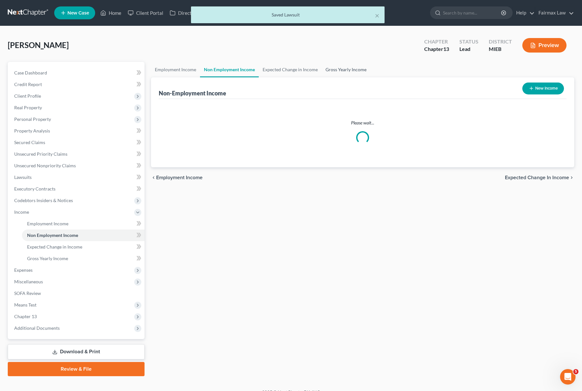
click at [354, 70] on link "Gross Yearly Income" at bounding box center [346, 69] width 49 height 15
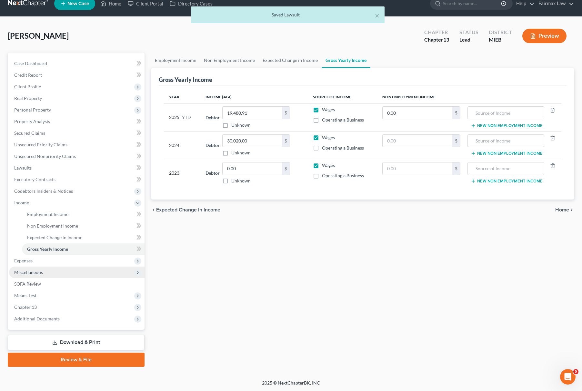
click at [55, 263] on span "Expenses" at bounding box center [76, 261] width 135 height 12
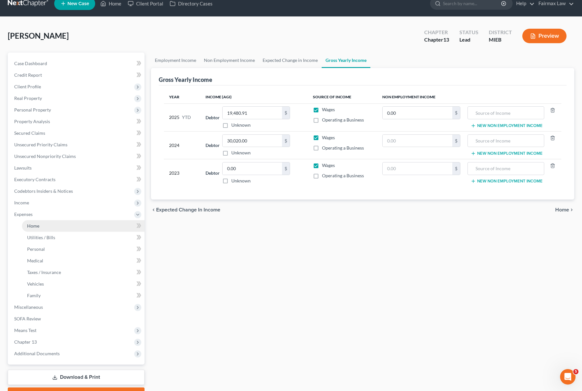
click at [57, 226] on link "Home" at bounding box center [83, 226] width 123 height 12
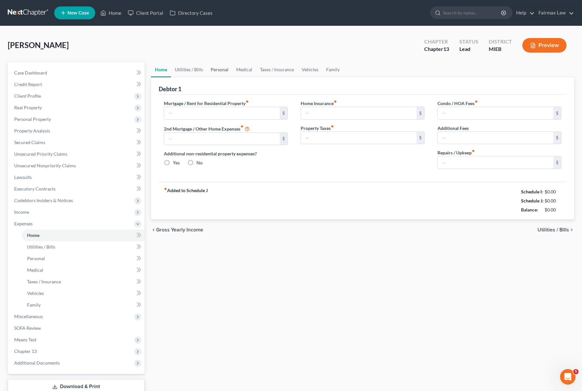
type input "0.00"
radio input "true"
type input "0.00"
type input "150.00"
type input "0.00"
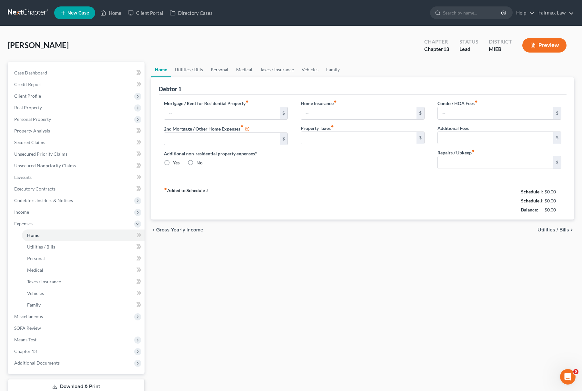
type input "0.00"
click at [195, 68] on link "Utilities / Bills" at bounding box center [189, 69] width 36 height 15
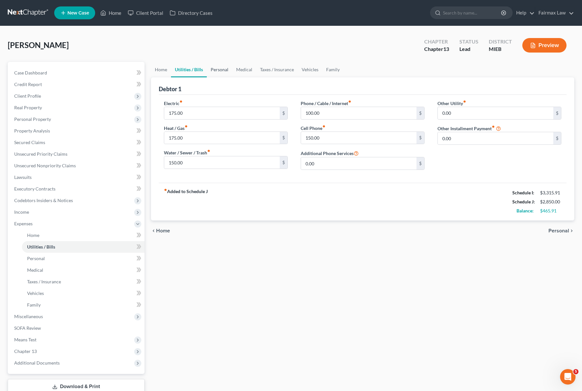
click at [227, 71] on link "Personal" at bounding box center [219, 69] width 25 height 15
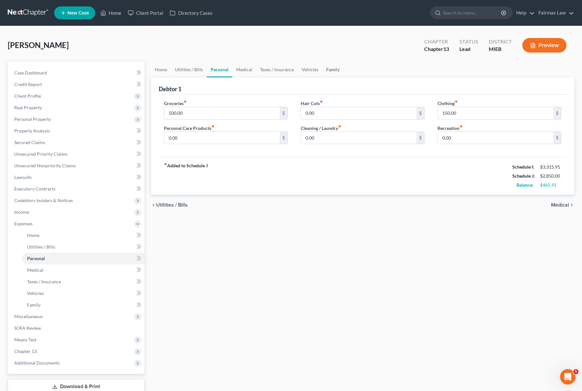
click at [332, 71] on link "Family" at bounding box center [332, 69] width 21 height 15
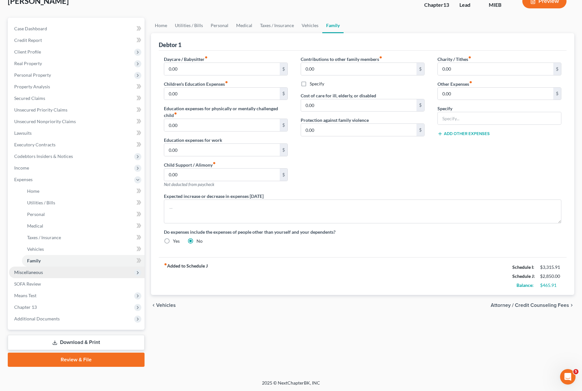
click at [77, 268] on span "Miscellaneous" at bounding box center [76, 273] width 135 height 12
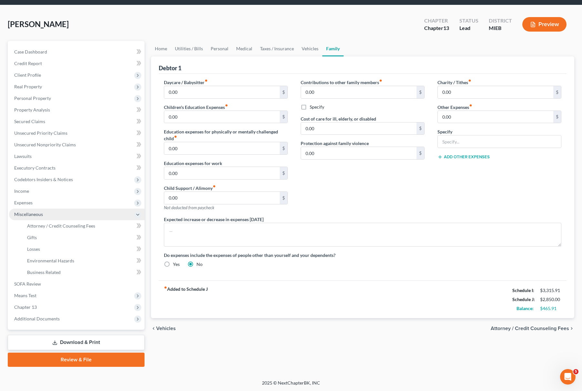
click at [75, 218] on span "Miscellaneous" at bounding box center [76, 215] width 135 height 12
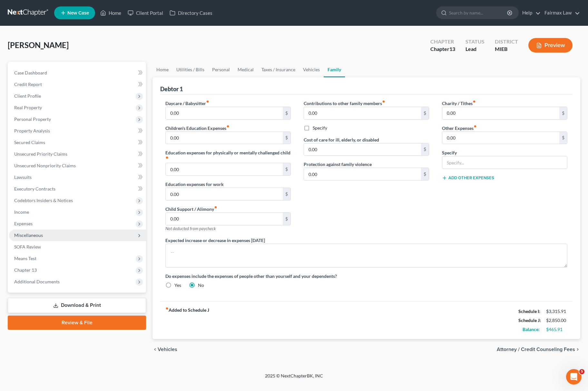
click at [55, 234] on span "Miscellaneous" at bounding box center [77, 236] width 137 height 12
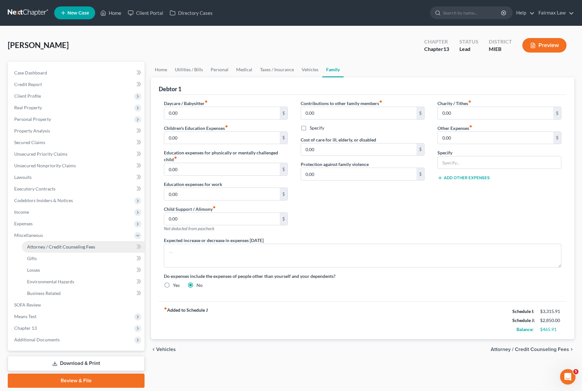
click at [77, 244] on span "Attorney / Credit Counseling Fees" at bounding box center [61, 246] width 68 height 5
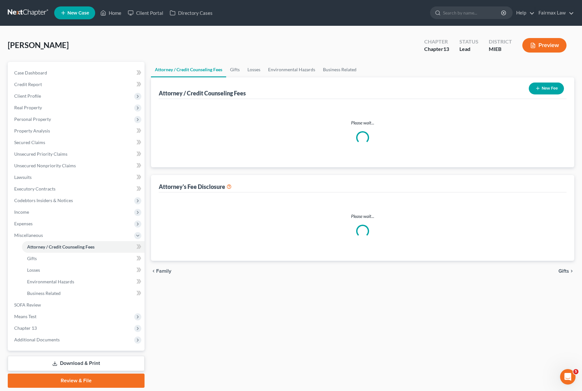
select select "3"
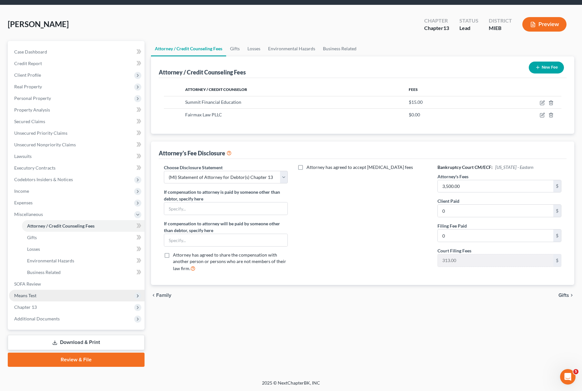
click at [37, 294] on span "Means Test" at bounding box center [76, 296] width 135 height 12
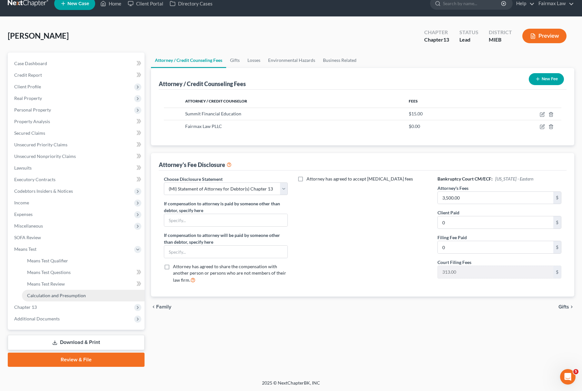
click at [57, 293] on span "Calculation and Presumption" at bounding box center [56, 295] width 59 height 5
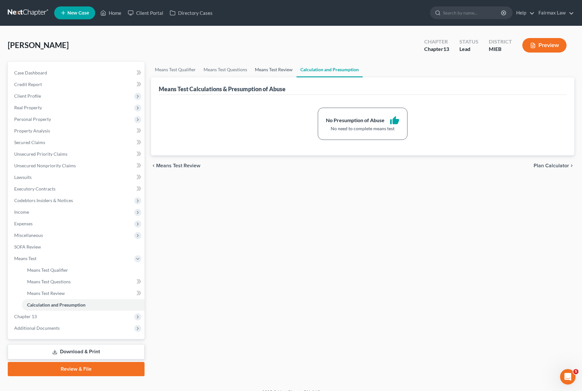
click at [260, 72] on link "Means Test Review" at bounding box center [273, 69] width 45 height 15
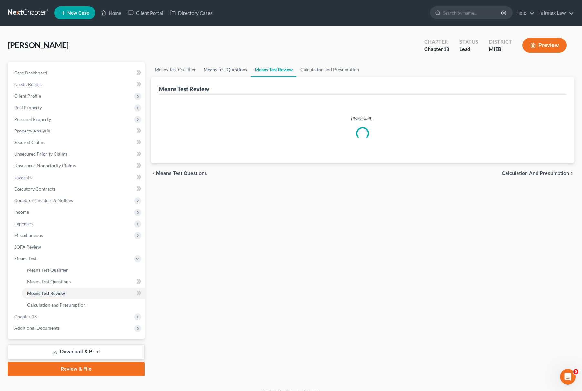
click at [226, 72] on link "Means Test Questions" at bounding box center [225, 69] width 51 height 15
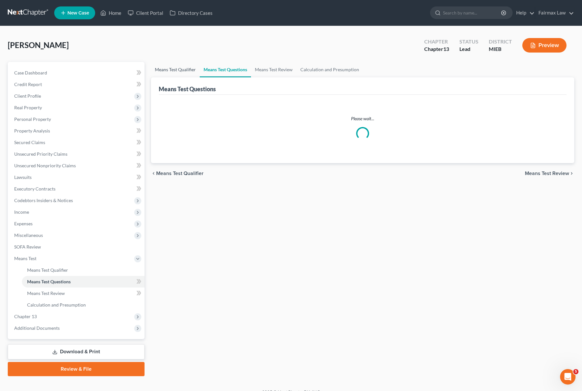
click at [172, 71] on link "Means Test Qualifier" at bounding box center [175, 69] width 49 height 15
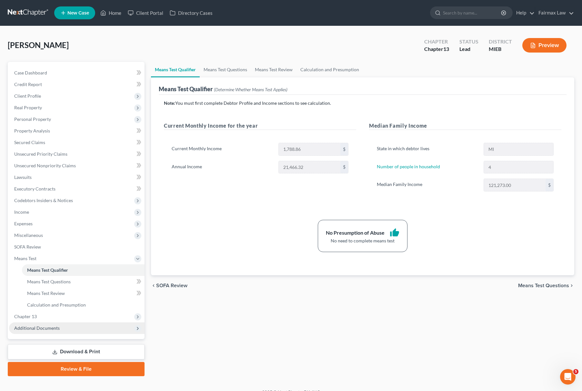
click at [72, 328] on span "Additional Documents" at bounding box center [76, 329] width 135 height 12
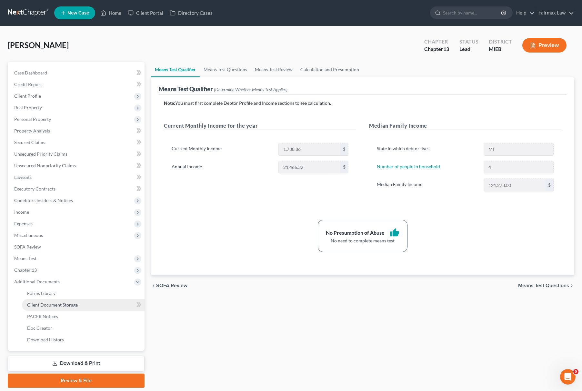
click at [90, 306] on link "Client Document Storage" at bounding box center [83, 305] width 123 height 12
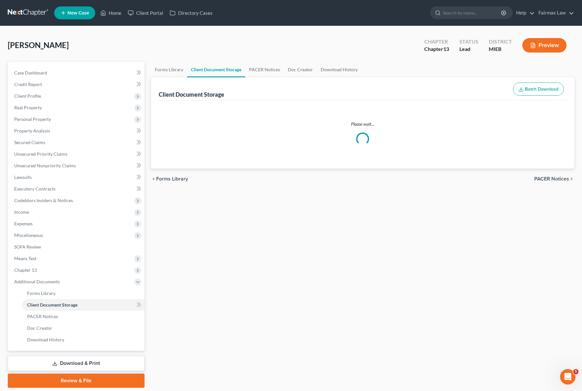
select select "6"
select select "32"
select select "7"
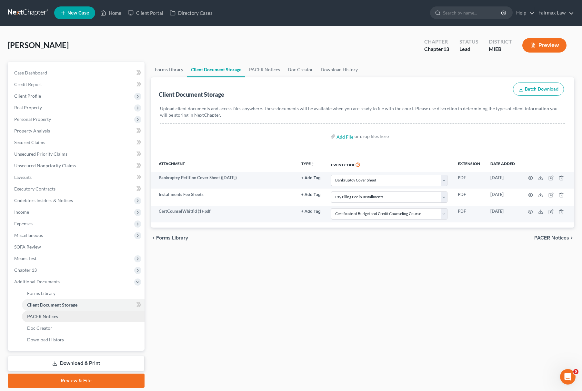
click at [59, 317] on link "PACER Notices" at bounding box center [83, 317] width 123 height 12
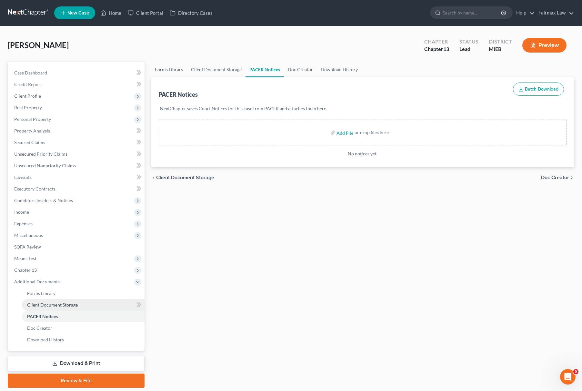
click at [71, 306] on span "Client Document Storage" at bounding box center [52, 304] width 51 height 5
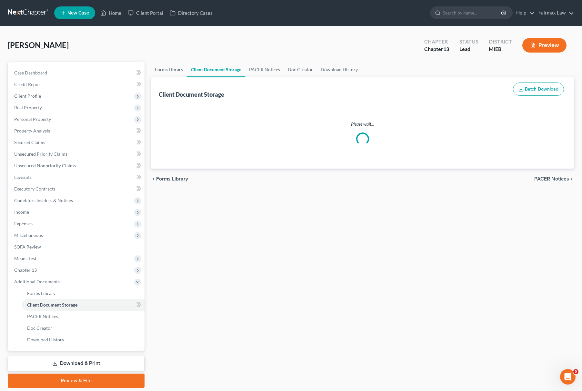
select select "6"
select select "32"
select select "7"
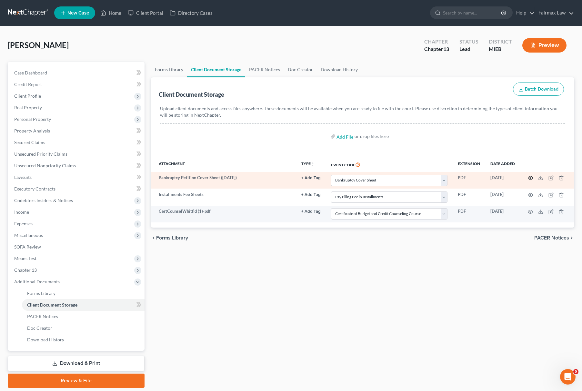
click at [529, 178] on icon "button" at bounding box center [530, 177] width 5 height 5
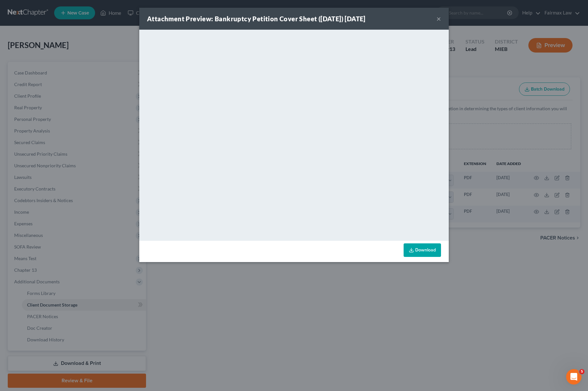
click at [344, 307] on div "Attachment Preview: Bankruptcy Petition Cover Sheet (10/02/2025) 10/02/2025 × <…" at bounding box center [294, 195] width 588 height 391
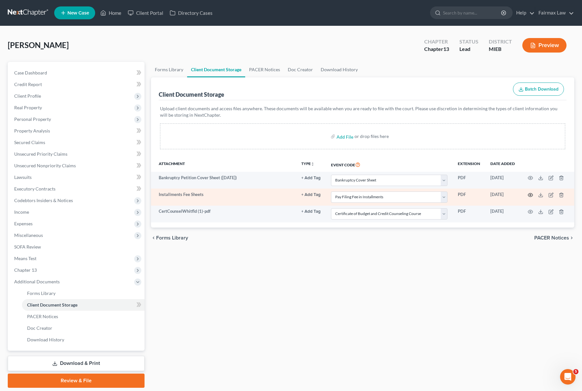
click at [530, 194] on circle "button" at bounding box center [530, 194] width 1 height 1
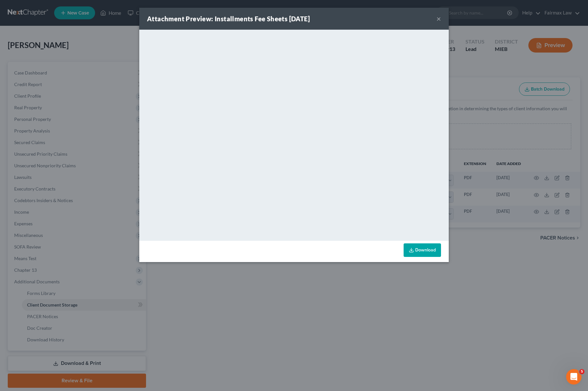
click at [473, 337] on div "Attachment Preview: Installments Fee Sheets 10/03/2025 × <object ng-attr-data='…" at bounding box center [294, 195] width 588 height 391
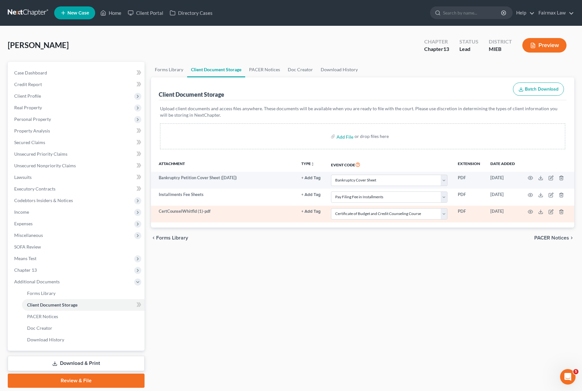
click at [528, 215] on td at bounding box center [547, 214] width 54 height 17
click at [529, 213] on icon "button" at bounding box center [530, 211] width 5 height 5
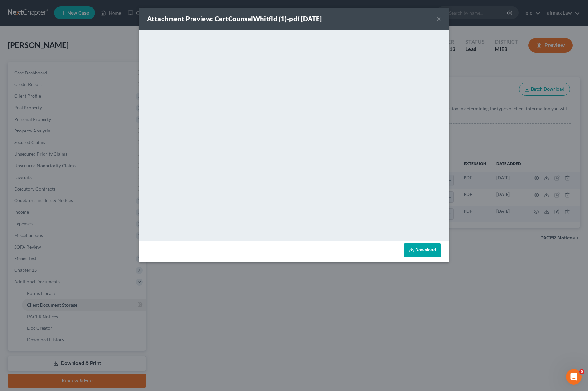
click at [304, 305] on div "Attachment Preview: CertCounselWhitfld (1)-pdf 10/03/2025 × <object ng-attr-dat…" at bounding box center [294, 195] width 588 height 391
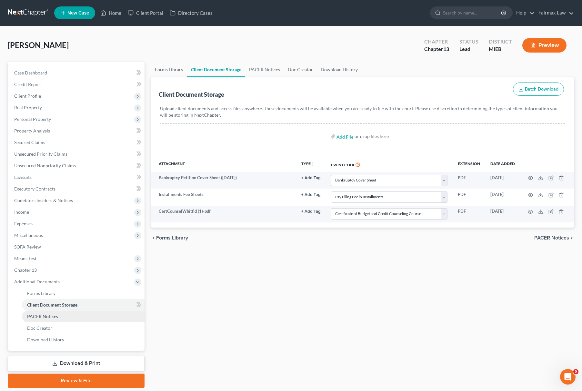
click at [101, 312] on link "PACER Notices" at bounding box center [83, 317] width 123 height 12
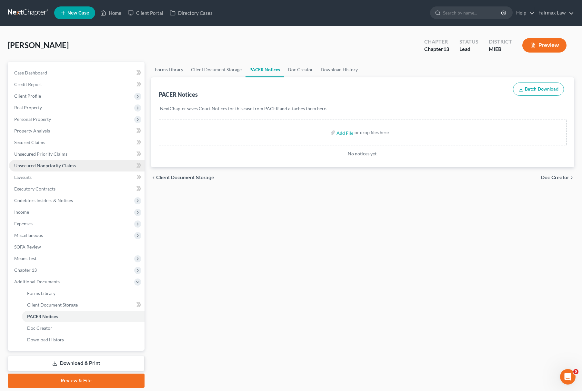
click at [94, 161] on link "Unsecured Nonpriority Claims" at bounding box center [76, 166] width 135 height 12
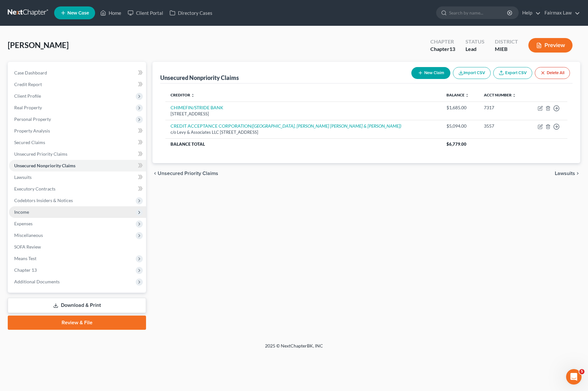
click at [21, 212] on span "Income" at bounding box center [21, 211] width 15 height 5
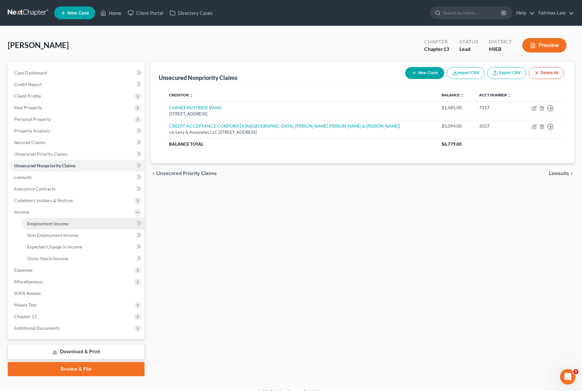
click at [54, 223] on span "Employment Income" at bounding box center [47, 223] width 41 height 5
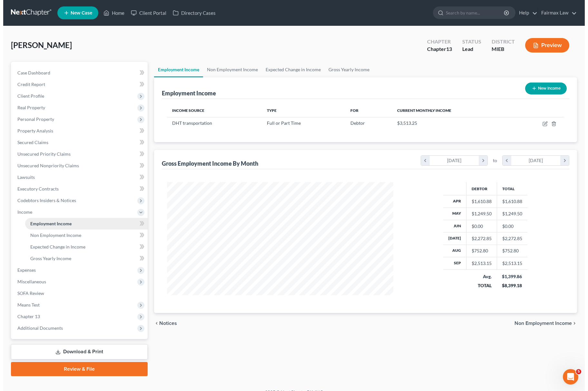
scroll to position [116, 239]
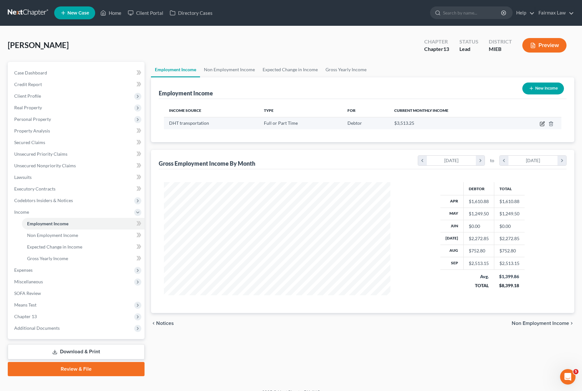
click at [541, 123] on icon "button" at bounding box center [542, 123] width 5 height 5
select select "0"
select select "23"
select select "3"
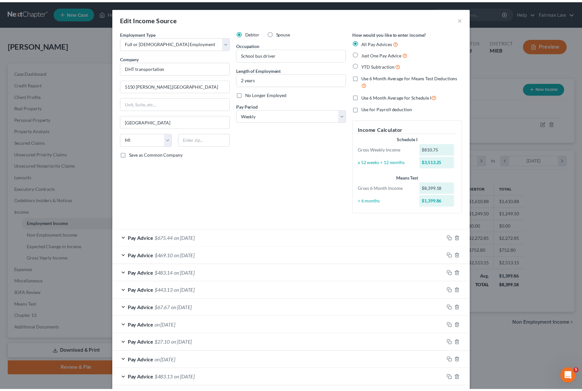
scroll to position [209, 0]
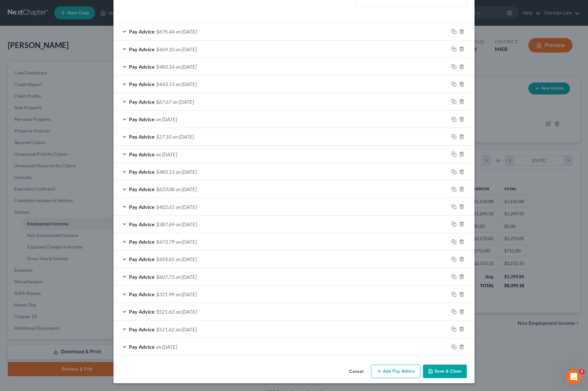
click at [452, 374] on button "Save & Close" at bounding box center [445, 372] width 44 height 14
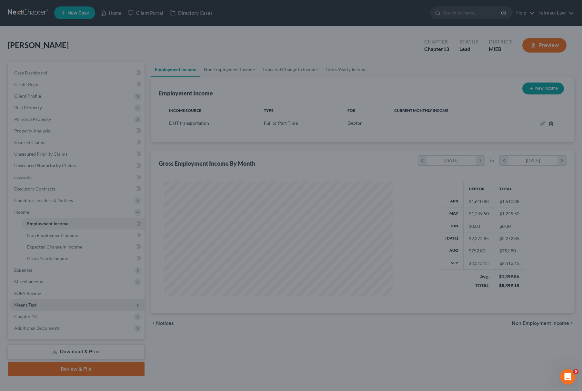
scroll to position [322425, 322301]
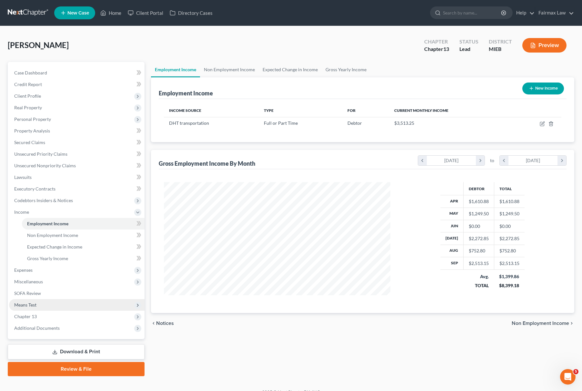
click at [36, 304] on span "Means Test" at bounding box center [25, 304] width 22 height 5
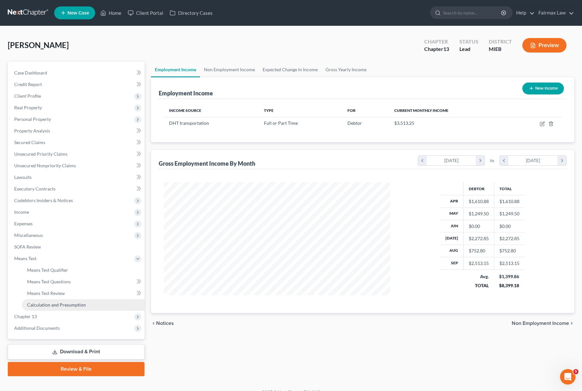
click at [68, 304] on span "Calculation and Presumption" at bounding box center [56, 304] width 59 height 5
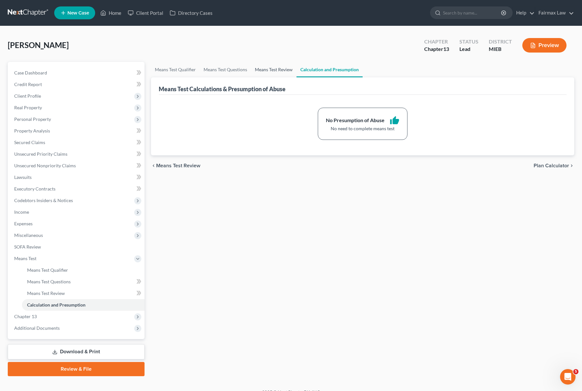
click at [292, 65] on link "Means Test Review" at bounding box center [273, 69] width 45 height 15
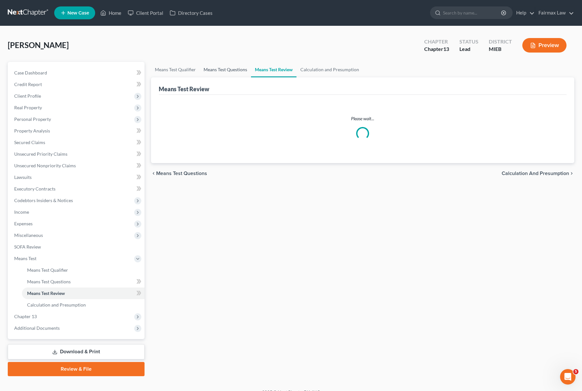
click at [234, 74] on link "Means Test Questions" at bounding box center [225, 69] width 51 height 15
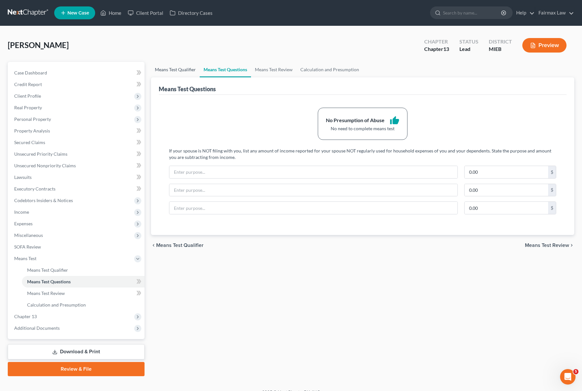
click at [175, 73] on link "Means Test Qualifier" at bounding box center [175, 69] width 49 height 15
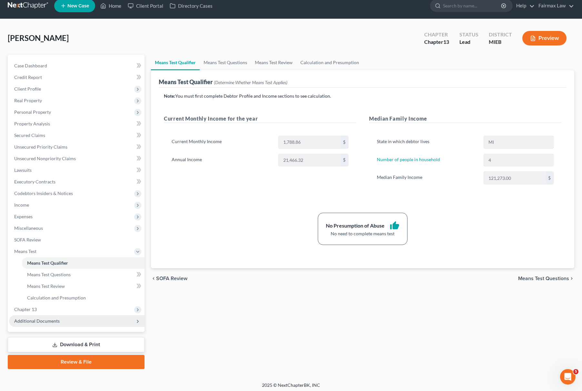
scroll to position [9, 0]
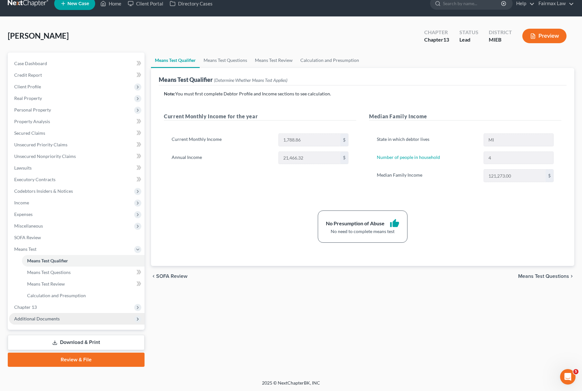
click at [71, 315] on span "Additional Documents" at bounding box center [76, 319] width 135 height 12
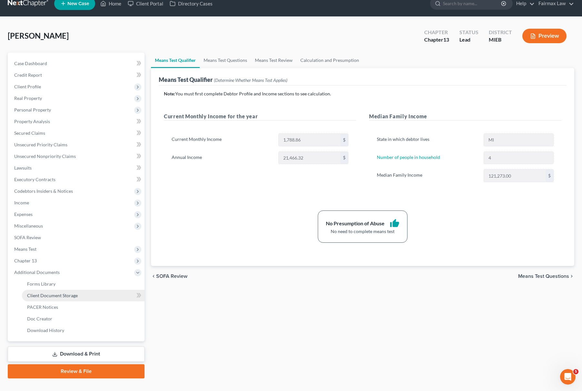
click at [80, 294] on link "Client Document Storage" at bounding box center [83, 296] width 123 height 12
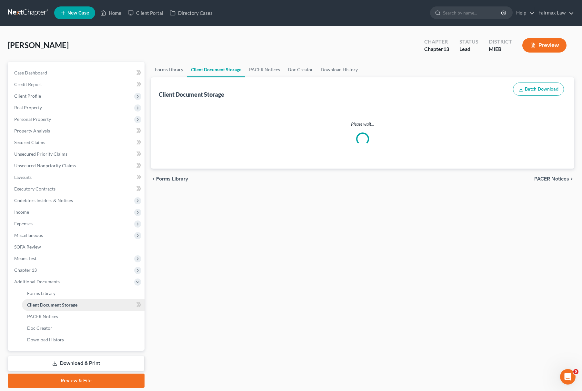
select select "6"
select select "32"
select select "7"
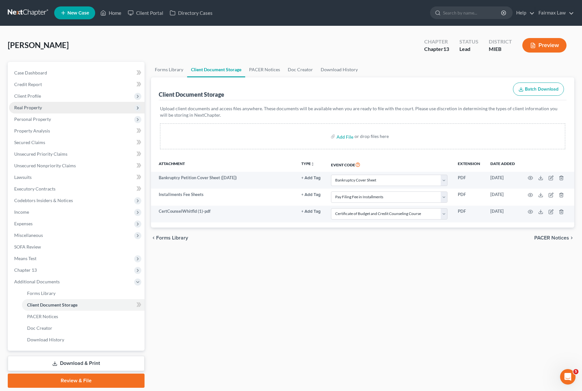
click at [48, 102] on span "Real Property" at bounding box center [76, 108] width 135 height 12
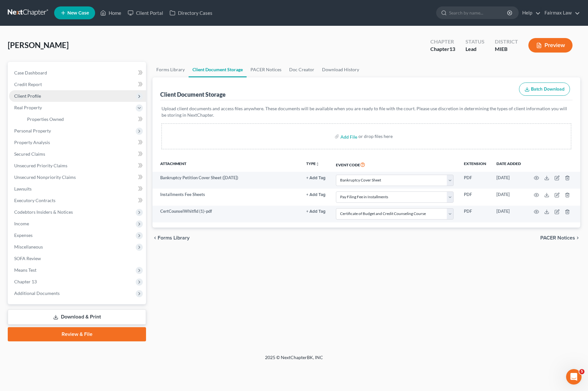
click at [52, 95] on span "Client Profile" at bounding box center [77, 96] width 137 height 12
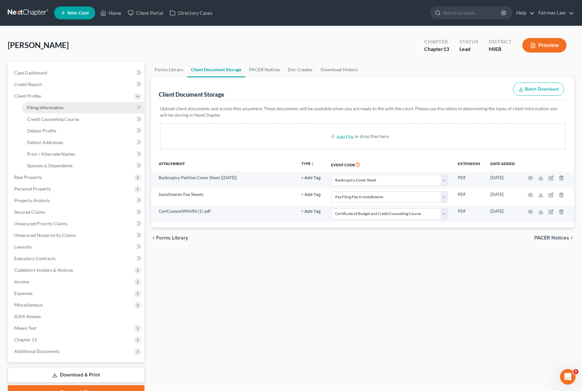
click at [50, 105] on span "Filing Information" at bounding box center [45, 107] width 36 height 5
select select "1"
select select "0"
select select "3"
select select "40"
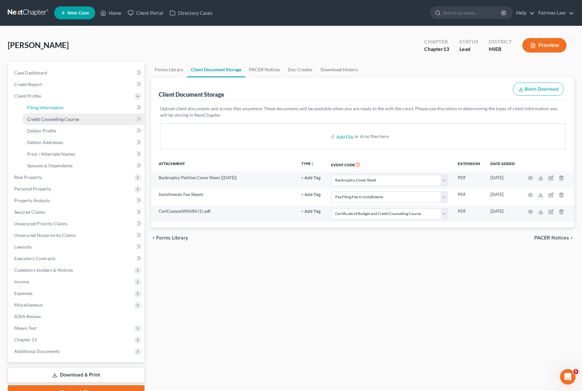
select select "0"
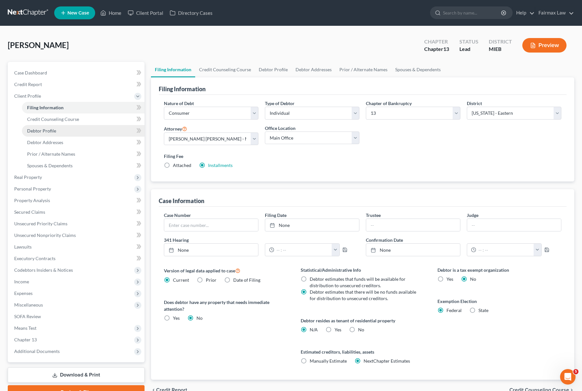
click at [55, 125] on link "Debtor Profile" at bounding box center [83, 131] width 123 height 12
select select "0"
select select "3"
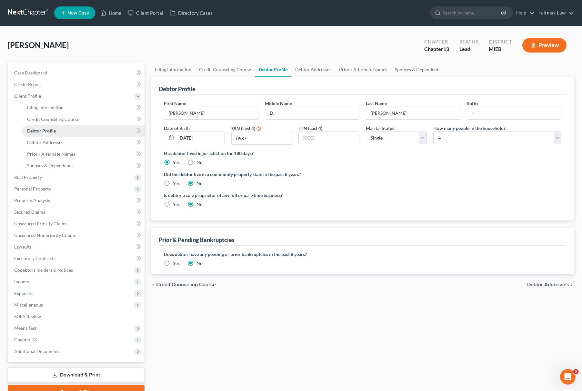
click at [48, 128] on span "Debtor Profile" at bounding box center [41, 130] width 29 height 5
click at [53, 163] on span "Spouses & Dependents" at bounding box center [49, 165] width 45 height 5
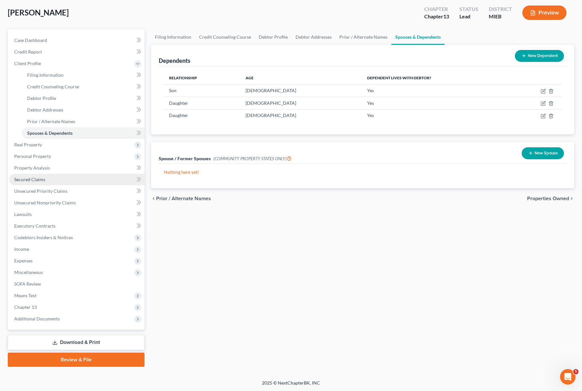
click at [36, 178] on span "Secured Claims" at bounding box center [29, 179] width 31 height 5
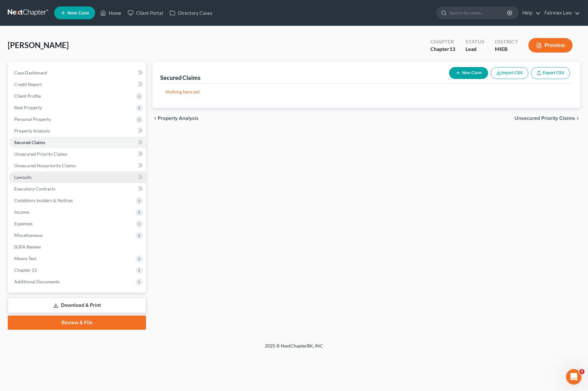
click at [42, 177] on link "Lawsuits" at bounding box center [77, 178] width 137 height 12
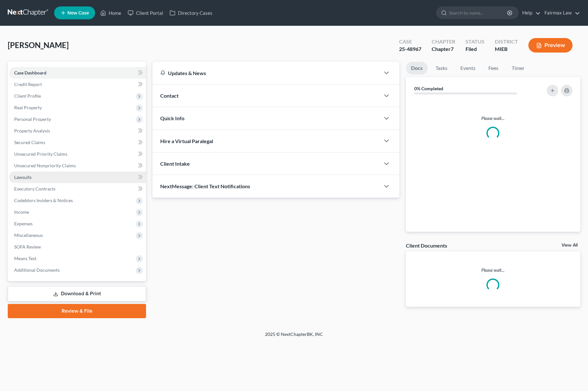
click at [55, 181] on link "Lawsuits" at bounding box center [77, 178] width 137 height 12
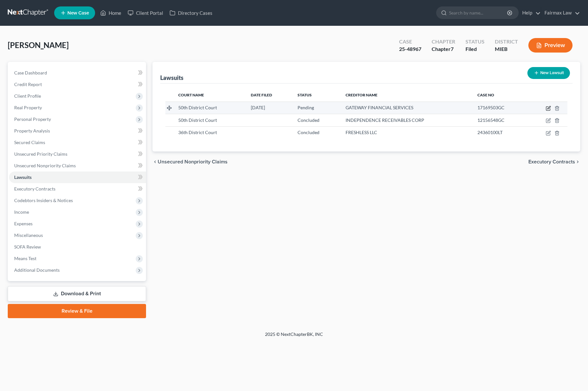
click at [546, 107] on icon "button" at bounding box center [548, 109] width 4 height 4
select select "23"
select select "0"
select select "1"
select select "23"
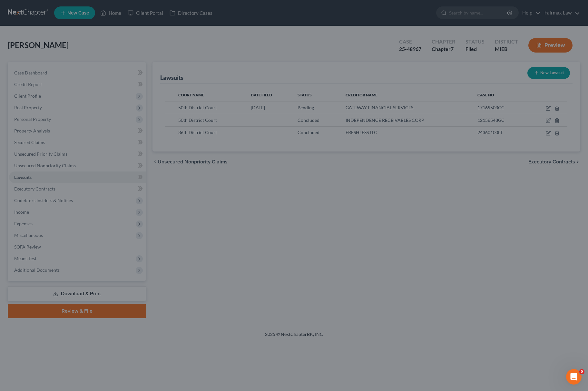
click at [478, 246] on div "New Lawsuit × Court name * 50th District Court [GEOGRAPHIC_DATA] [US_STATE] AK …" at bounding box center [294, 195] width 588 height 391
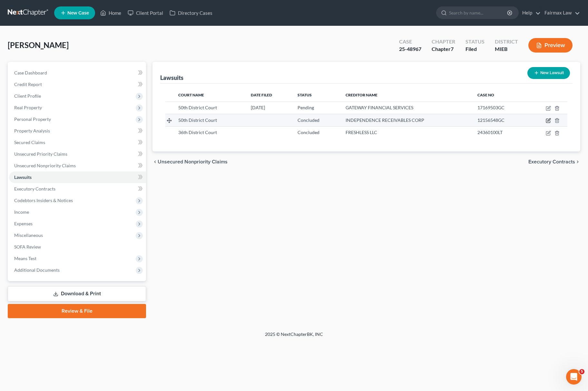
click at [549, 120] on icon "button" at bounding box center [549, 120] width 3 height 3
select select "23"
select select "2"
select select "4"
select select "21"
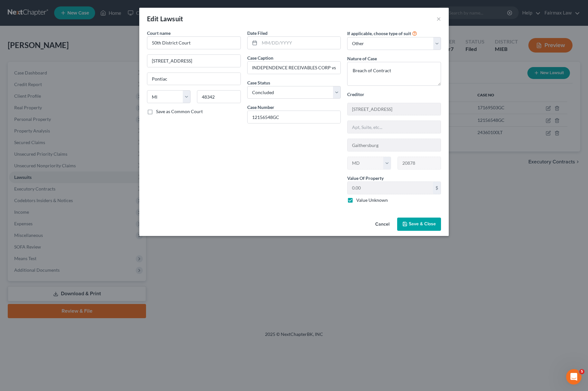
click at [423, 227] on span "Save & Close" at bounding box center [422, 224] width 27 height 5
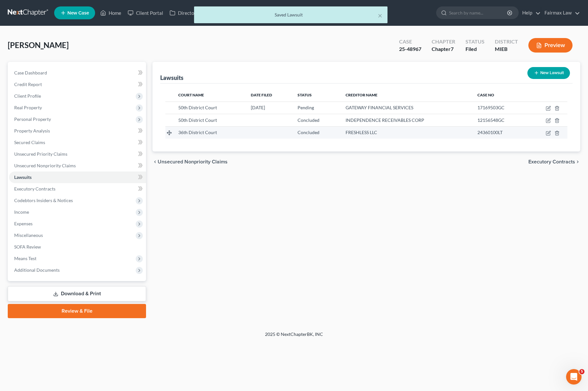
click at [548, 129] on td at bounding box center [548, 132] width 40 height 12
click at [548, 137] on td at bounding box center [548, 132] width 40 height 12
click at [550, 132] on icon "button" at bounding box center [548, 133] width 5 height 5
select select "23"
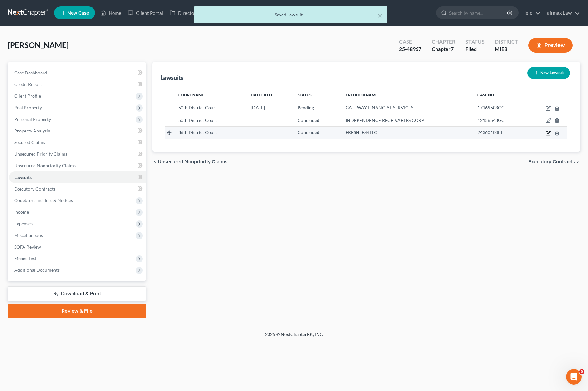
select select "2"
select select "4"
select select "50"
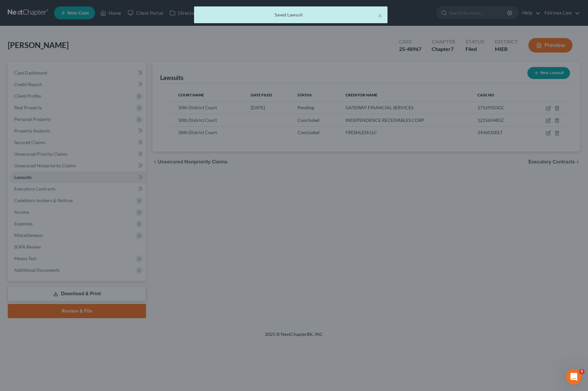
click at [496, 231] on div "New Lawsuit × Court name * [GEOGRAPHIC_DATA] [GEOGRAPHIC_DATA] [US_STATE] AK AR…" at bounding box center [294, 195] width 588 height 391
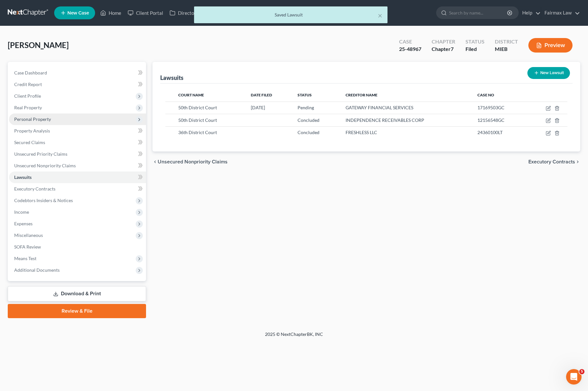
click at [51, 123] on span "Personal Property" at bounding box center [77, 120] width 137 height 12
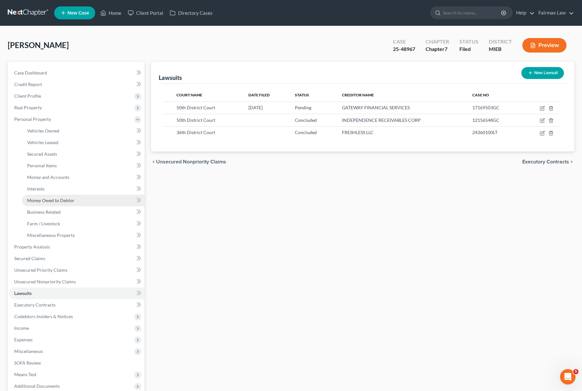
click at [51, 198] on span "Money Owed to Debtor" at bounding box center [50, 200] width 47 height 5
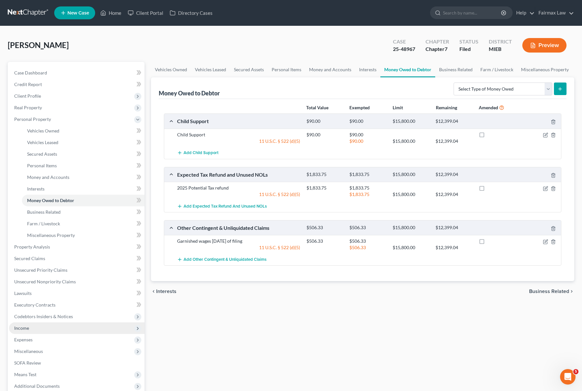
click at [29, 323] on span "Income" at bounding box center [76, 329] width 135 height 12
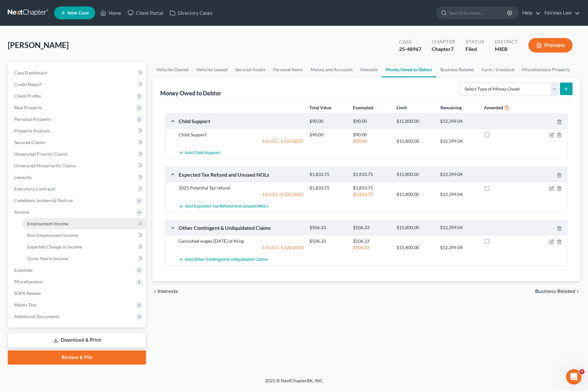
click at [54, 225] on span "Employment Income" at bounding box center [47, 223] width 41 height 5
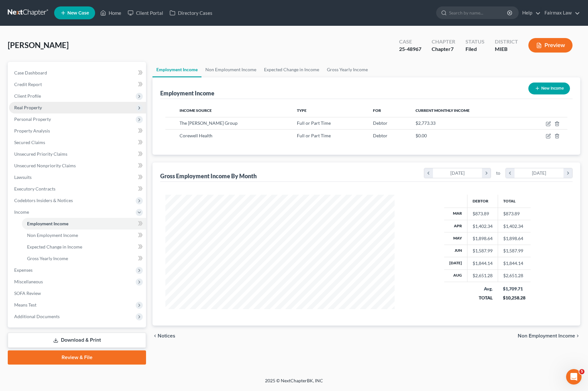
scroll to position [322425, 322299]
click at [53, 101] on span "Client Profile" at bounding box center [77, 96] width 137 height 12
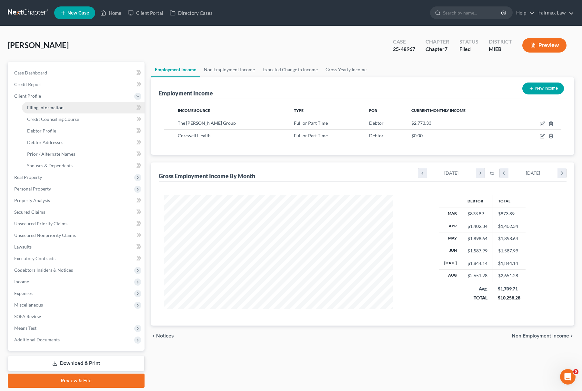
scroll to position [322425, 322301]
click at [53, 107] on span "Filing Information" at bounding box center [45, 107] width 36 height 5
select select "1"
select select "0"
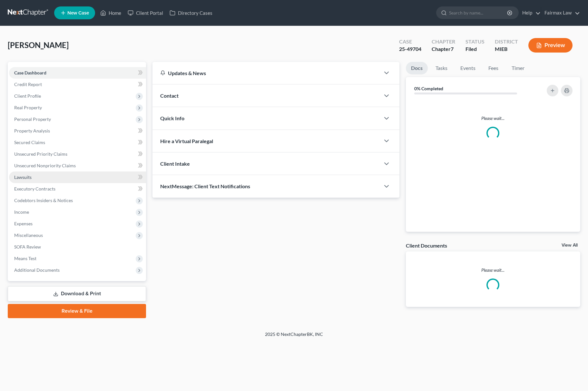
click at [31, 179] on link "Lawsuits" at bounding box center [77, 178] width 137 height 12
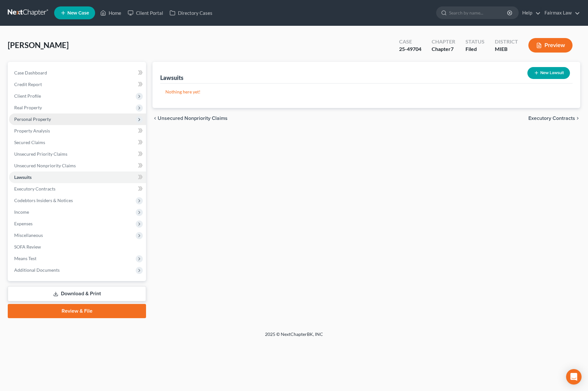
click at [48, 117] on span "Personal Property" at bounding box center [32, 118] width 37 height 5
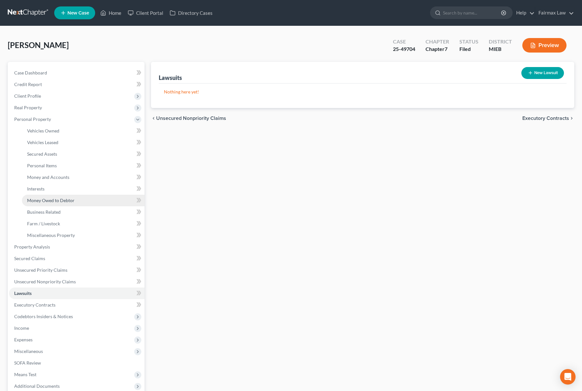
click at [69, 201] on span "Money Owed to Debtor" at bounding box center [50, 200] width 47 height 5
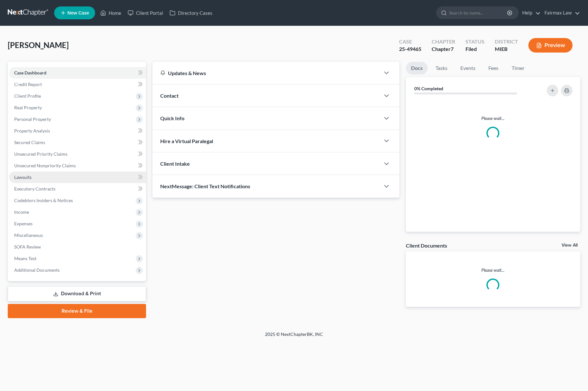
click at [80, 175] on link "Lawsuits" at bounding box center [77, 178] width 137 height 12
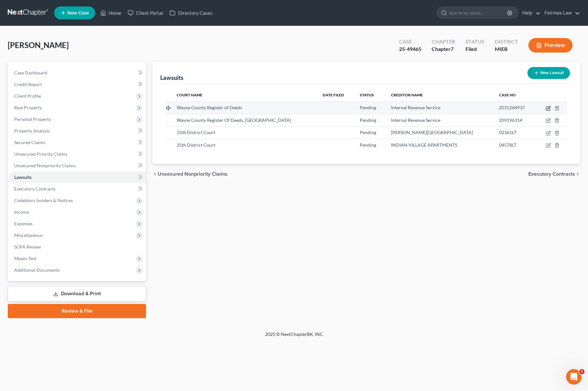
click at [548, 109] on icon "button" at bounding box center [549, 107] width 3 height 3
select select "23"
select select "0"
select select "3"
select select "39"
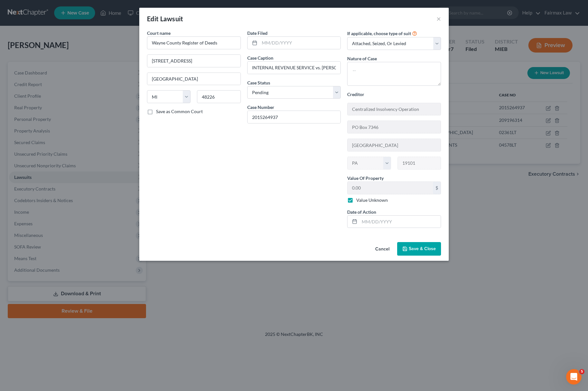
click at [427, 252] on span "Save & Close" at bounding box center [422, 248] width 27 height 5
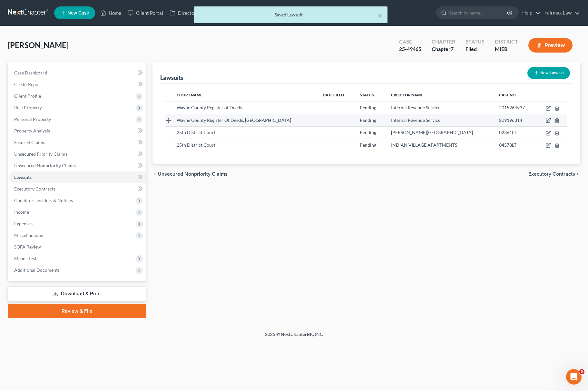
click at [549, 119] on icon "button" at bounding box center [548, 120] width 5 height 5
select select "23"
select select "0"
select select "3"
select select "39"
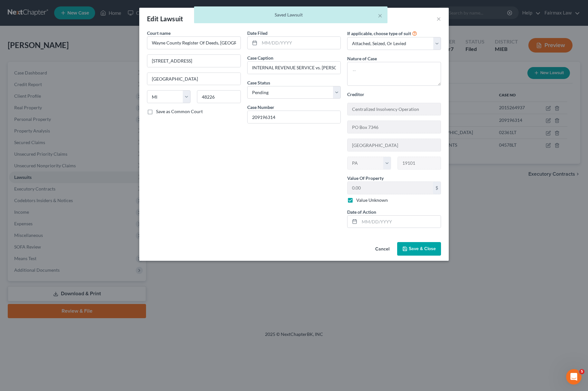
drag, startPoint x: 423, startPoint y: 254, endPoint x: 581, endPoint y: 277, distance: 160.0
click at [432, 261] on div "Cancel Save & Close" at bounding box center [294, 250] width 310 height 21
click at [436, 255] on button "Save & Close" at bounding box center [419, 249] width 44 height 14
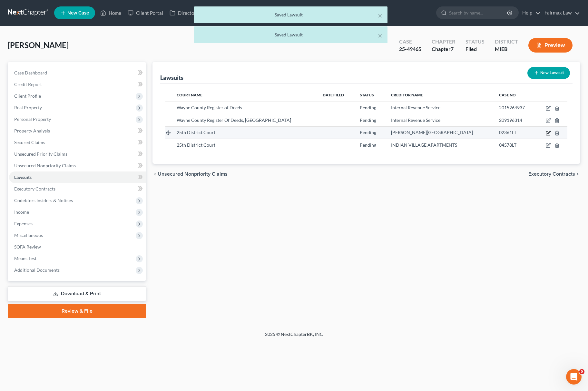
click at [547, 134] on icon "button" at bounding box center [548, 133] width 5 height 5
select select "23"
select select "0"
select select "3"
select select "23"
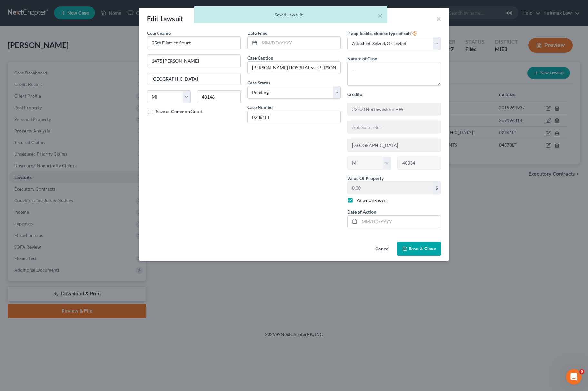
click at [431, 256] on button "Save & Close" at bounding box center [419, 249] width 44 height 14
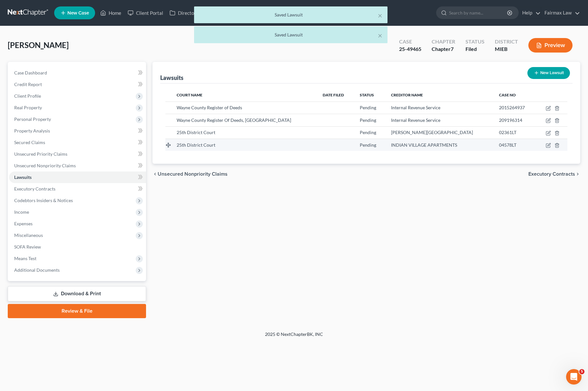
click at [551, 144] on td at bounding box center [551, 145] width 31 height 12
click at [545, 151] on div "Court Name Date Filed Status Creditor Name Case No Wayne County Register of Dee…" at bounding box center [366, 124] width 413 height 81
click at [551, 146] on td at bounding box center [551, 145] width 31 height 12
click at [550, 146] on icon "button" at bounding box center [548, 145] width 5 height 5
select select "23"
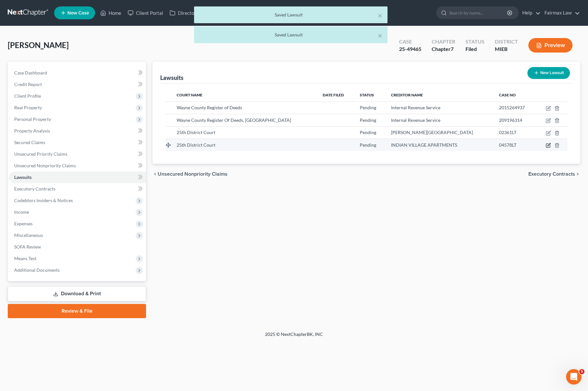
select select "0"
select select "3"
select select "50"
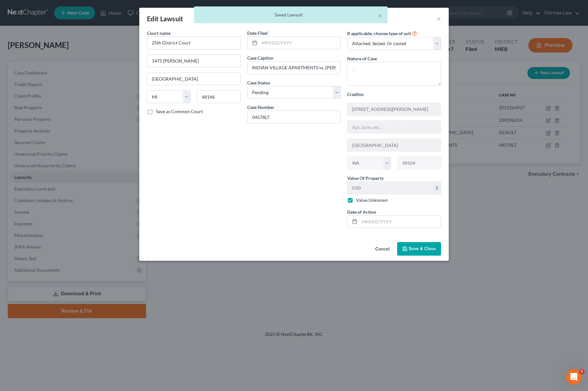
click at [426, 252] on span "Save & Close" at bounding box center [422, 248] width 27 height 5
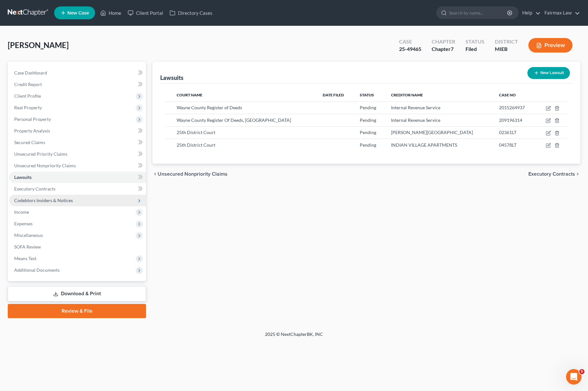
click at [68, 195] on span "Codebtors Insiders & Notices" at bounding box center [77, 201] width 137 height 12
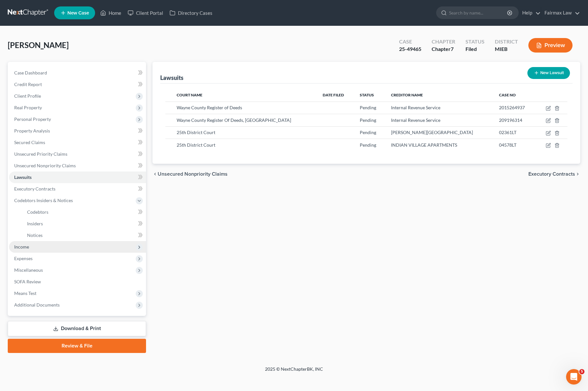
drag, startPoint x: 52, startPoint y: 249, endPoint x: 56, endPoint y: 248, distance: 4.0
click at [52, 249] on span "Income" at bounding box center [77, 247] width 137 height 12
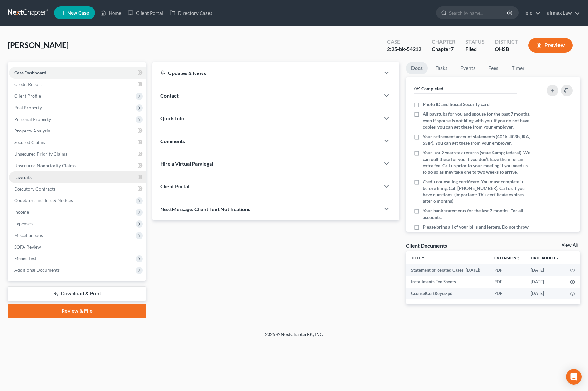
click at [39, 177] on link "Lawsuits" at bounding box center [77, 178] width 137 height 12
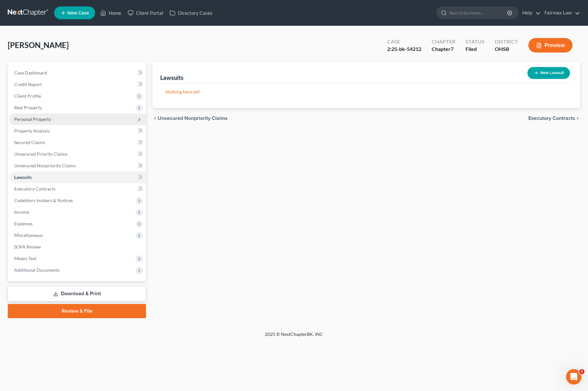
click at [74, 117] on span "Personal Property" at bounding box center [77, 120] width 137 height 12
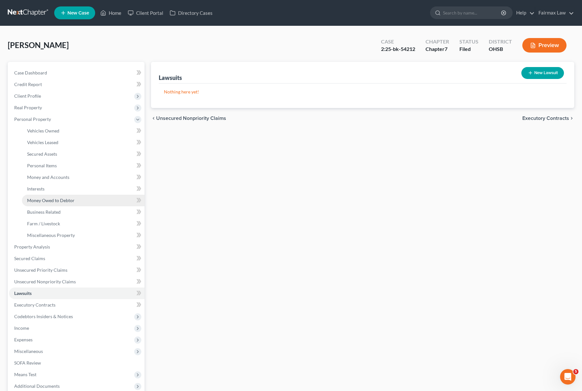
click at [61, 195] on link "Money Owed to Debtor" at bounding box center [83, 201] width 123 height 12
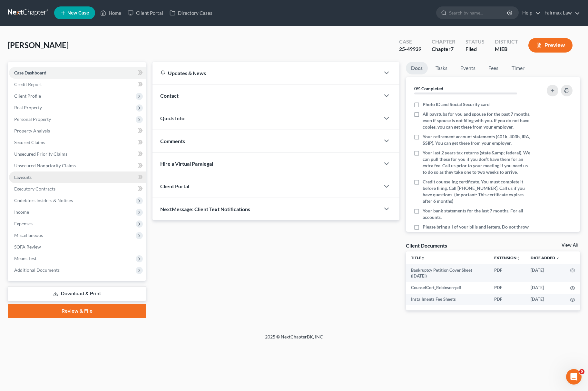
click at [78, 173] on link "Lawsuits" at bounding box center [77, 178] width 137 height 12
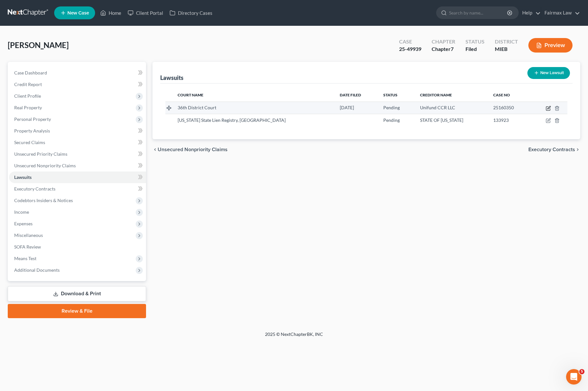
click at [549, 109] on icon "button" at bounding box center [548, 108] width 5 height 5
select select "23"
select select "0"
select select "4"
select select "36"
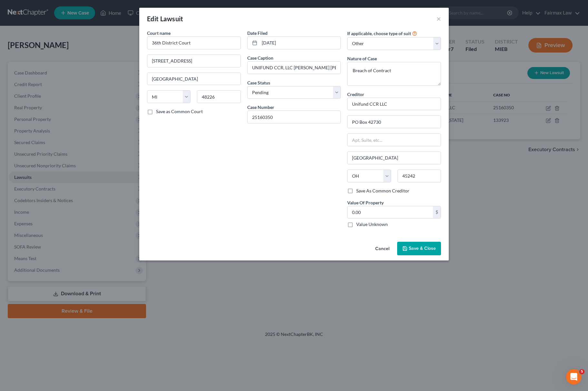
click at [417, 248] on span "Save & Close" at bounding box center [422, 248] width 27 height 5
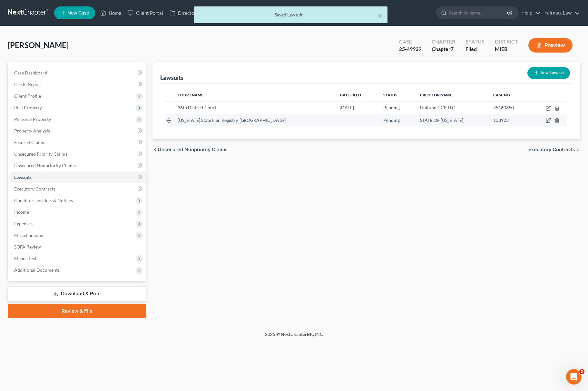
click at [546, 123] on icon "button" at bounding box center [548, 121] width 4 height 4
select select "14"
select select "0"
select select "3"
select select "14"
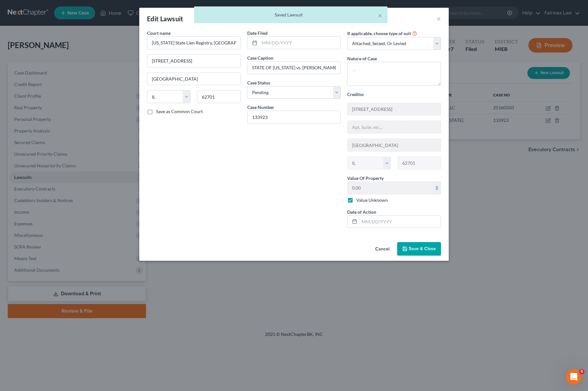
click at [419, 256] on button "Save & Close" at bounding box center [419, 249] width 44 height 14
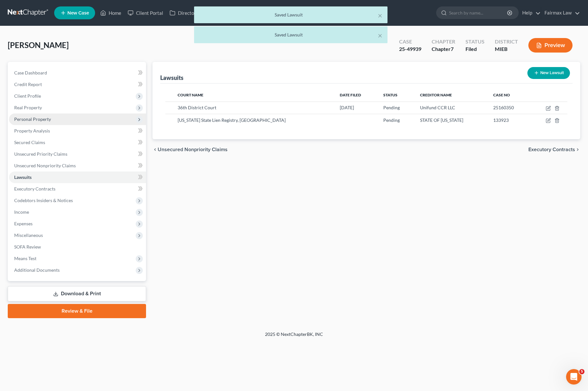
click at [93, 118] on span "Personal Property" at bounding box center [77, 120] width 137 height 12
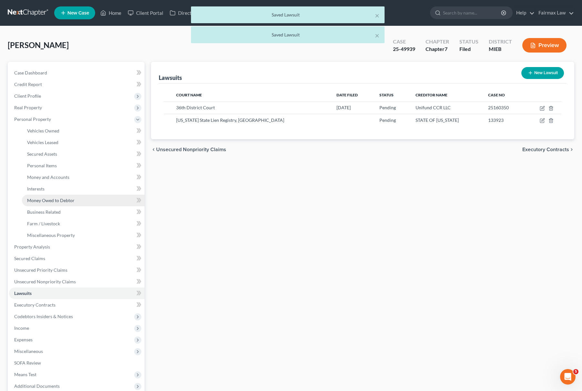
click at [65, 199] on span "Money Owed to Debtor" at bounding box center [50, 200] width 47 height 5
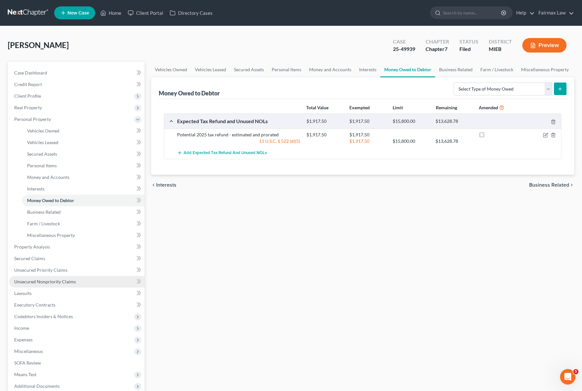
click at [78, 284] on link "Unsecured Nonpriority Claims" at bounding box center [76, 282] width 135 height 12
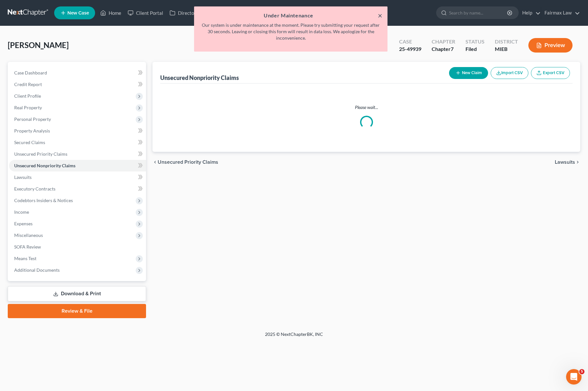
click at [382, 13] on button "×" at bounding box center [380, 16] width 5 height 8
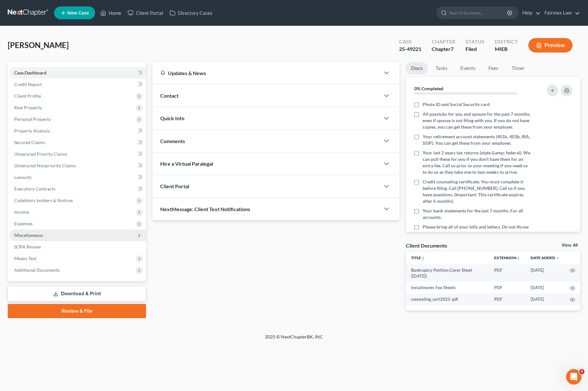
click at [28, 236] on span "Miscellaneous" at bounding box center [28, 235] width 29 height 5
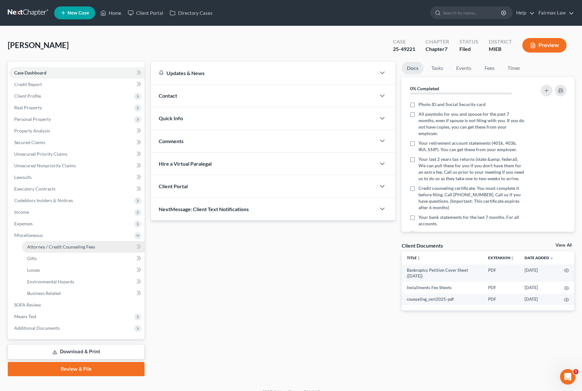
click at [51, 248] on span "Attorney / Credit Counseling Fees" at bounding box center [61, 246] width 68 height 5
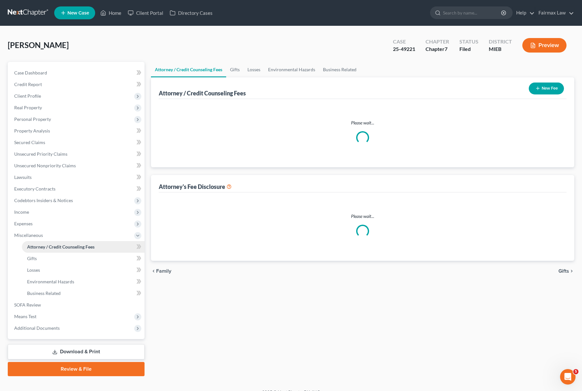
select select "2"
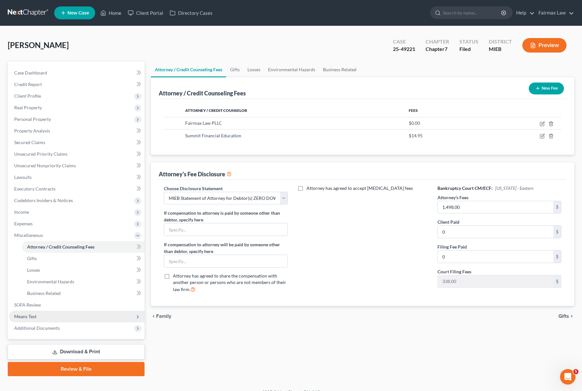
click at [45, 318] on span "Means Test" at bounding box center [76, 317] width 135 height 12
click at [64, 318] on span "Calculation and Presumption" at bounding box center [56, 316] width 59 height 5
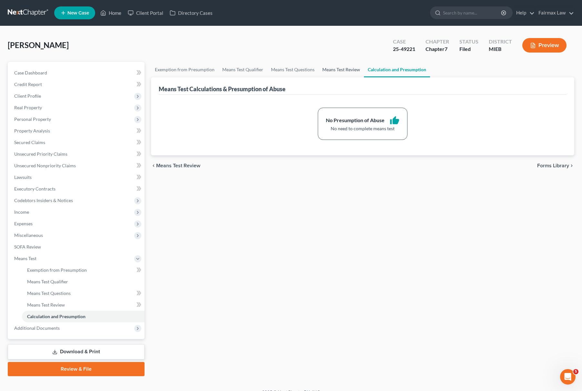
click at [340, 70] on link "Means Test Review" at bounding box center [340, 69] width 45 height 15
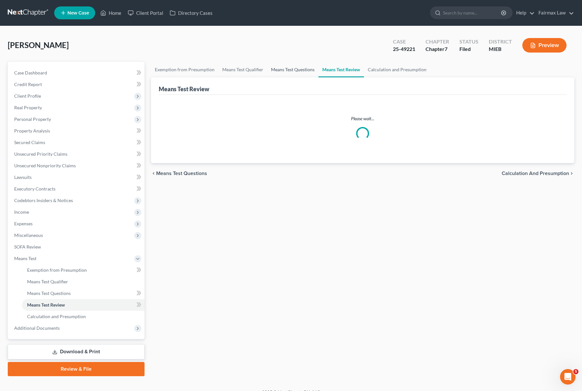
click at [304, 66] on link "Means Test Questions" at bounding box center [292, 69] width 51 height 15
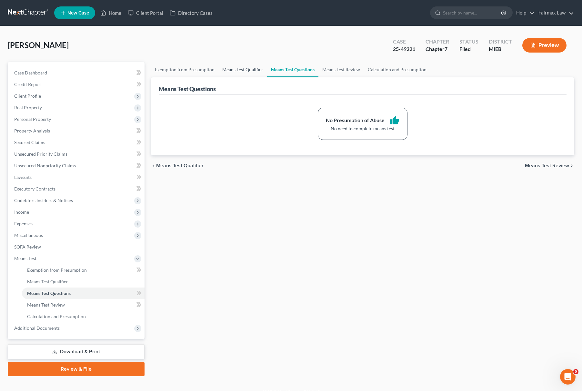
click at [243, 66] on link "Means Test Qualifier" at bounding box center [242, 69] width 49 height 15
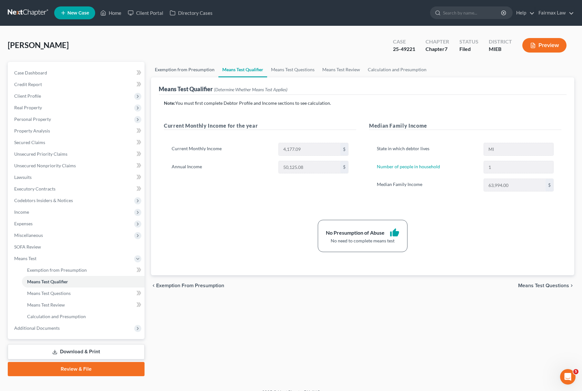
click at [195, 69] on link "Exemption from Presumption" at bounding box center [184, 69] width 67 height 15
click at [204, 69] on link "Exemption from Presumption" at bounding box center [184, 69] width 67 height 15
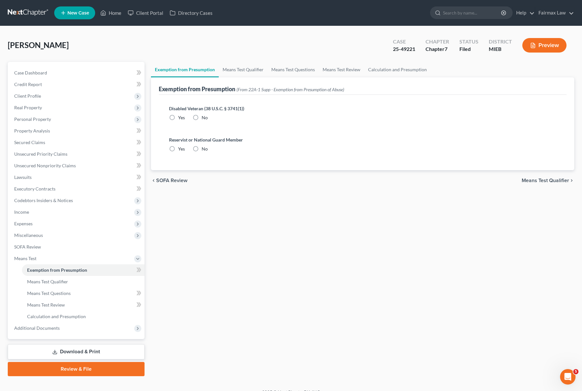
radio input "true"
click at [195, 71] on link "Exemption from Presumption" at bounding box center [185, 69] width 68 height 15
click at [68, 135] on link "Property Analysis" at bounding box center [76, 131] width 135 height 12
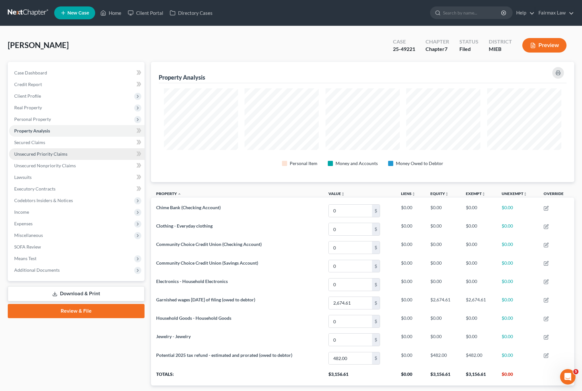
scroll to position [120, 423]
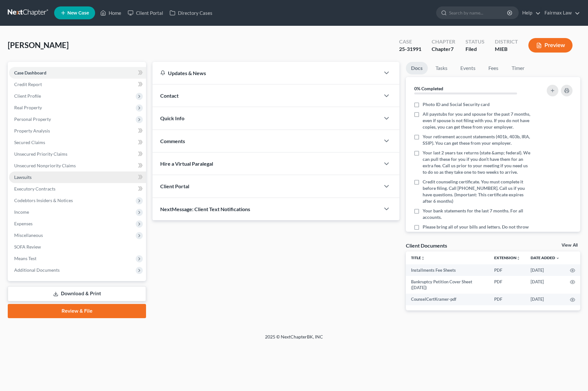
drag, startPoint x: 48, startPoint y: 177, endPoint x: 20, endPoint y: 181, distance: 28.6
click at [48, 177] on link "Lawsuits" at bounding box center [77, 178] width 137 height 12
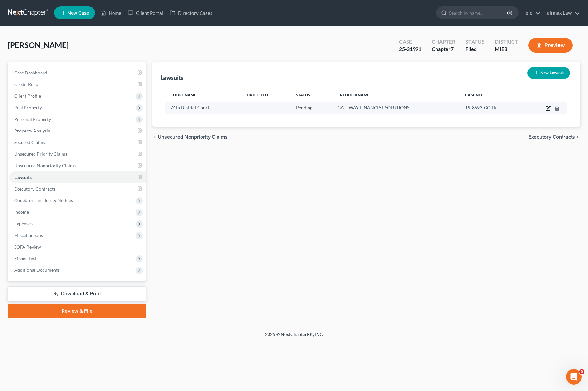
click at [546, 106] on icon "button" at bounding box center [548, 108] width 5 height 5
select select "23"
select select "0"
select select "1"
select select "23"
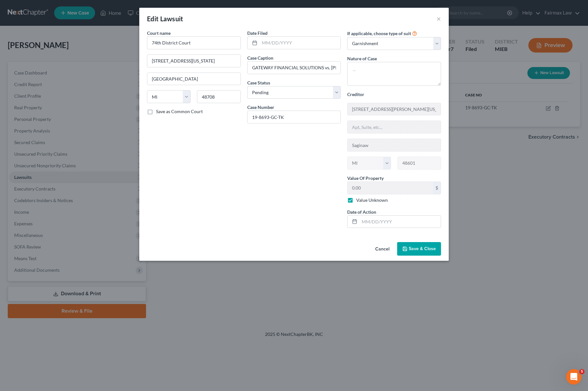
click at [436, 254] on button "Save & Close" at bounding box center [419, 249] width 44 height 14
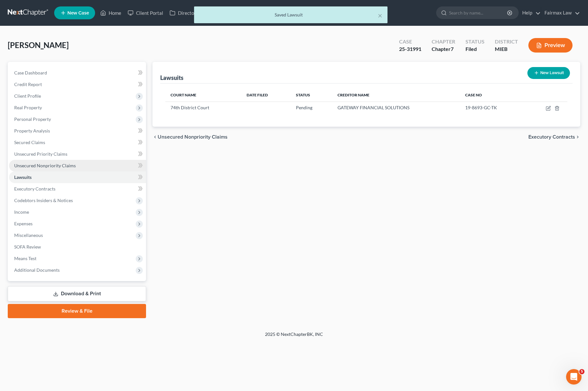
click at [85, 168] on link "Unsecured Nonpriority Claims" at bounding box center [77, 166] width 137 height 12
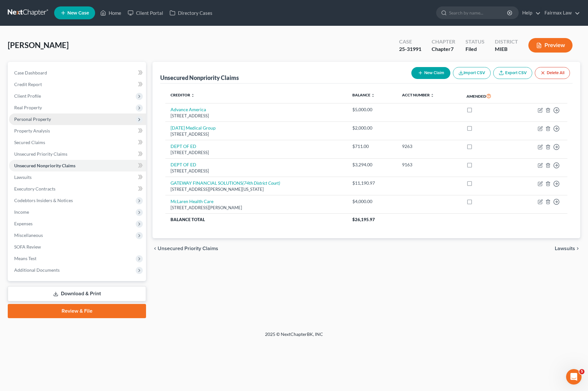
click at [64, 117] on span "Personal Property" at bounding box center [77, 120] width 137 height 12
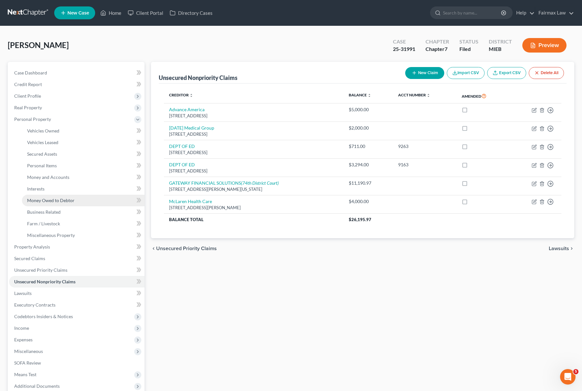
click at [66, 202] on span "Money Owed to Debtor" at bounding box center [50, 200] width 47 height 5
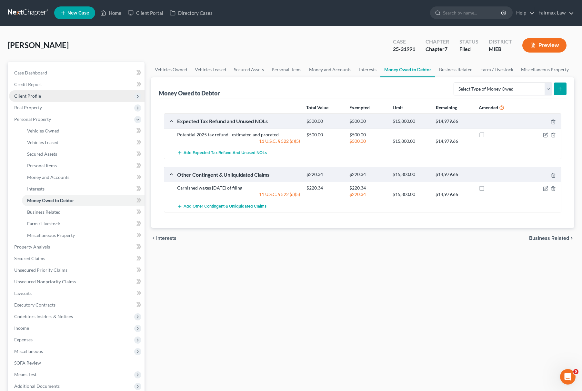
click at [23, 94] on span "Client Profile" at bounding box center [27, 95] width 27 height 5
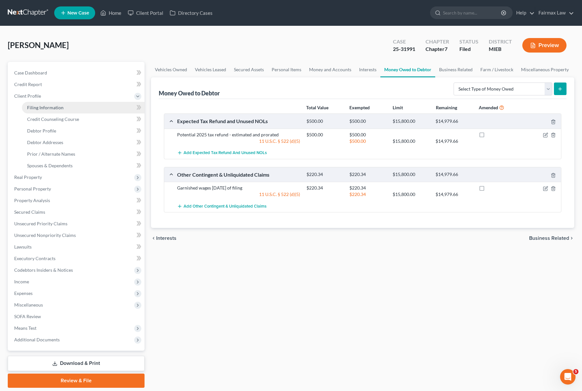
click at [34, 107] on span "Filing Information" at bounding box center [45, 107] width 36 height 5
select select "1"
select select "0"
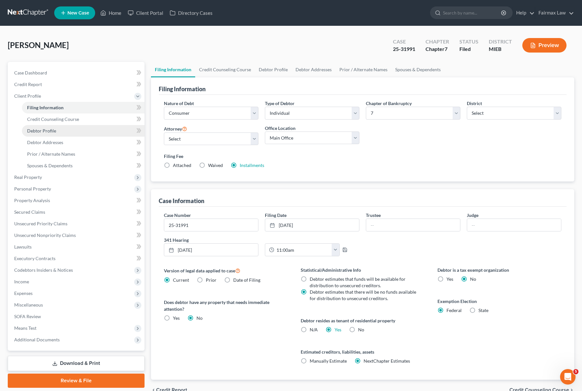
click at [43, 128] on span "Debtor Profile" at bounding box center [41, 130] width 29 height 5
select select "0"
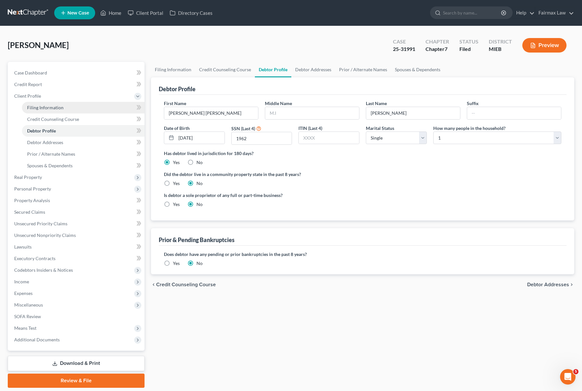
click at [52, 109] on span "Filing Information" at bounding box center [45, 107] width 36 height 5
select select "1"
select select "0"
select select "40"
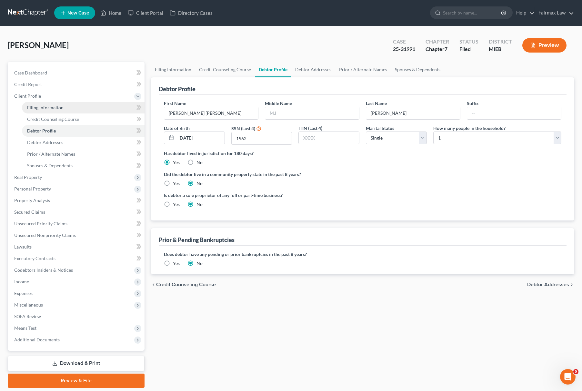
select select "0"
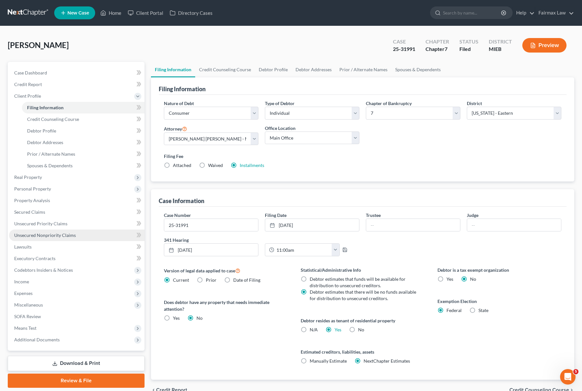
click at [51, 234] on span "Unsecured Nonpriority Claims" at bounding box center [45, 235] width 62 height 5
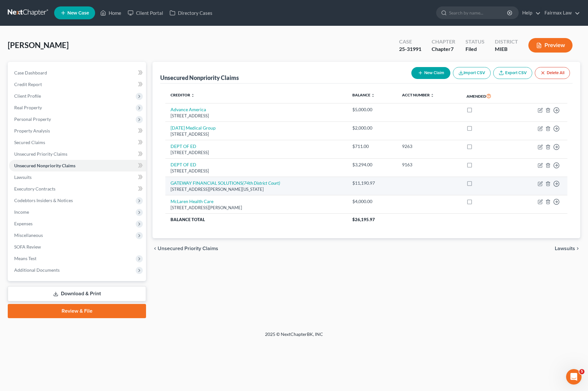
click at [543, 183] on td "Move to D Move to E Move to G Move to Notice Only" at bounding box center [541, 186] width 53 height 18
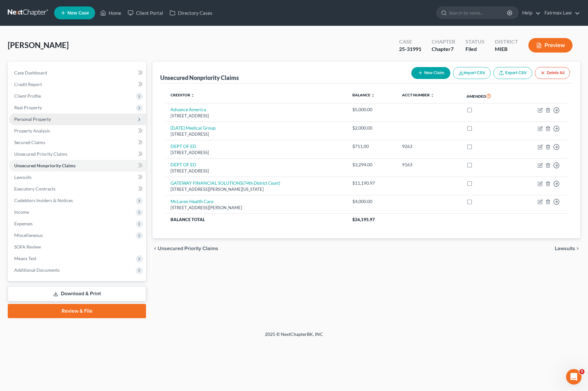
click at [48, 118] on span "Personal Property" at bounding box center [32, 118] width 37 height 5
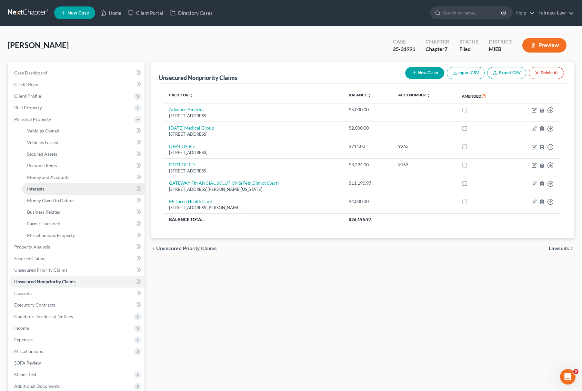
click at [57, 193] on link "Interests" at bounding box center [83, 189] width 123 height 12
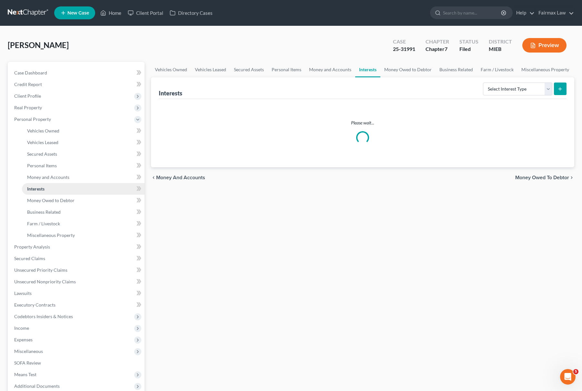
drag, startPoint x: 57, startPoint y: 193, endPoint x: 62, endPoint y: 202, distance: 10.1
click at [57, 194] on link "Interests" at bounding box center [83, 189] width 123 height 12
click at [62, 202] on span "Money Owed to Debtor" at bounding box center [50, 200] width 47 height 5
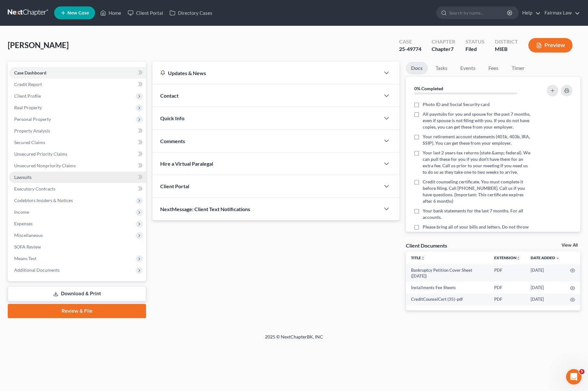
click at [12, 178] on link "Lawsuits" at bounding box center [77, 178] width 137 height 12
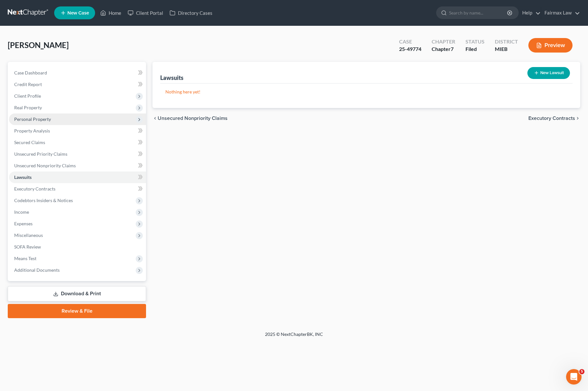
click at [64, 121] on span "Personal Property" at bounding box center [77, 120] width 137 height 12
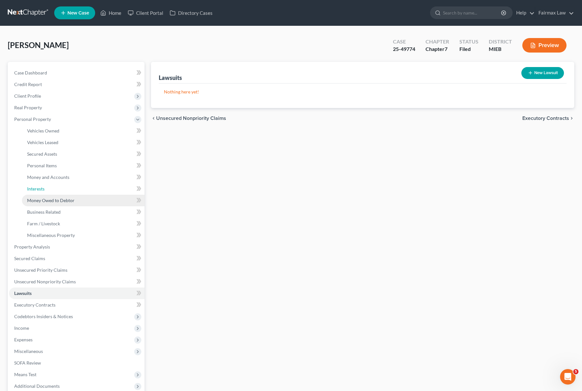
click at [66, 192] on link "Interests" at bounding box center [83, 189] width 123 height 12
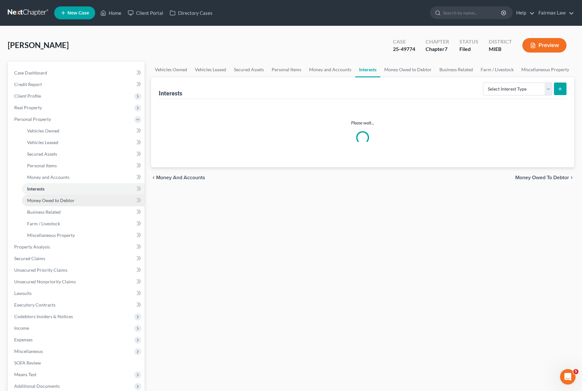
click at [67, 200] on span "Money Owed to Debtor" at bounding box center [50, 200] width 47 height 5
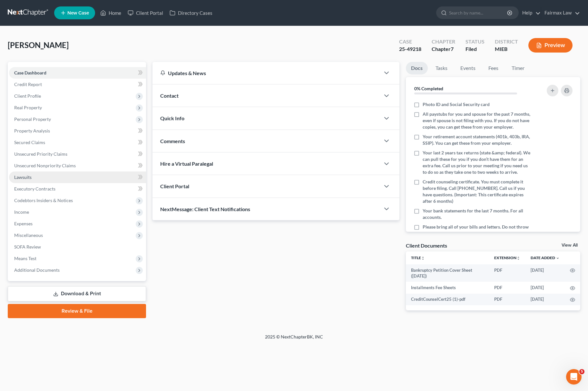
click at [61, 179] on link "Lawsuits" at bounding box center [77, 178] width 137 height 12
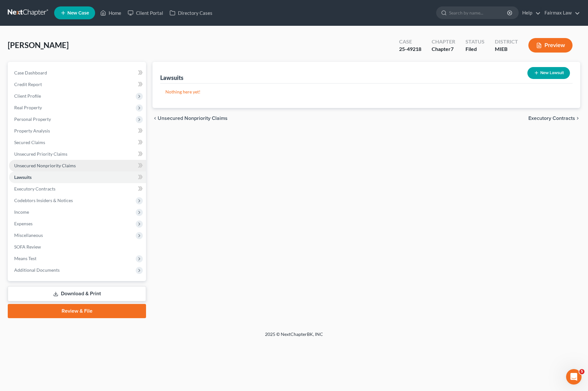
click at [85, 168] on link "Unsecured Nonpriority Claims" at bounding box center [77, 166] width 137 height 12
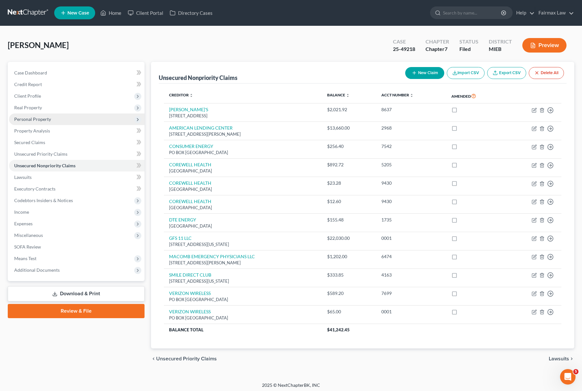
click at [50, 119] on span "Personal Property" at bounding box center [76, 120] width 135 height 12
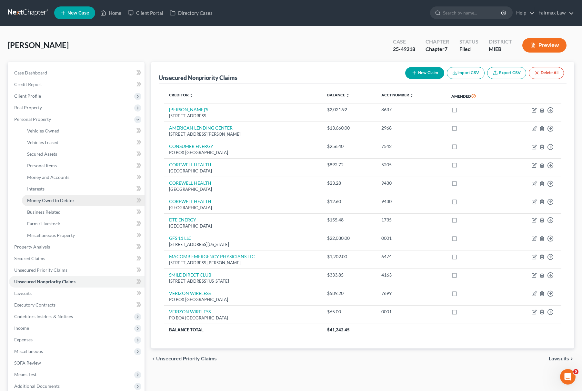
click at [69, 200] on span "Money Owed to Debtor" at bounding box center [50, 200] width 47 height 5
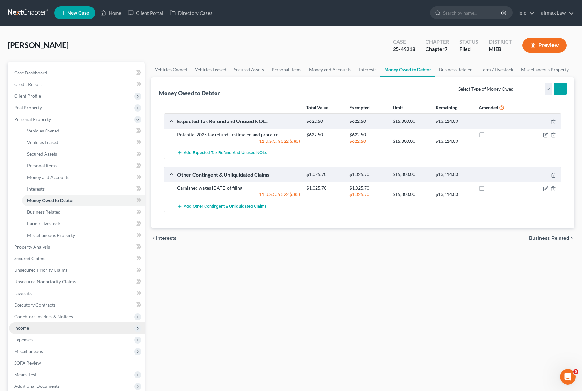
scroll to position [43, 0]
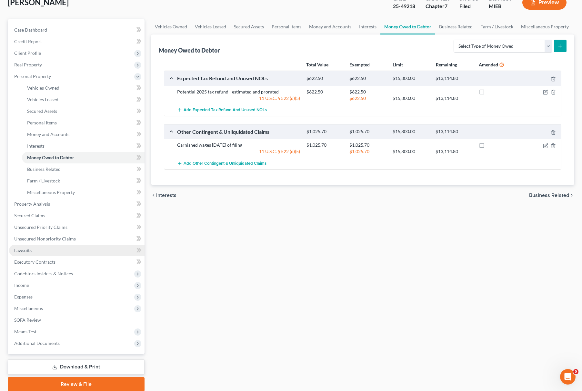
click at [49, 247] on link "Lawsuits" at bounding box center [76, 251] width 135 height 12
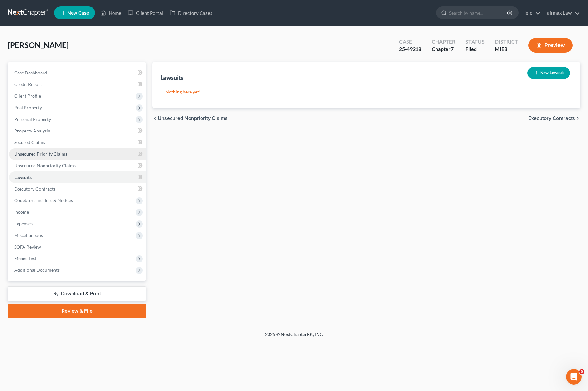
click at [72, 159] on link "Unsecured Priority Claims" at bounding box center [77, 154] width 137 height 12
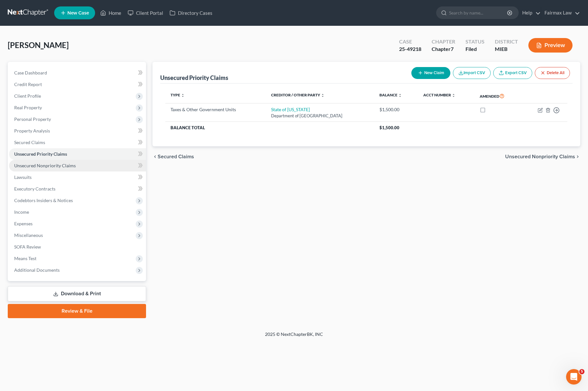
click at [74, 165] on span "Unsecured Nonpriority Claims" at bounding box center [45, 165] width 62 height 5
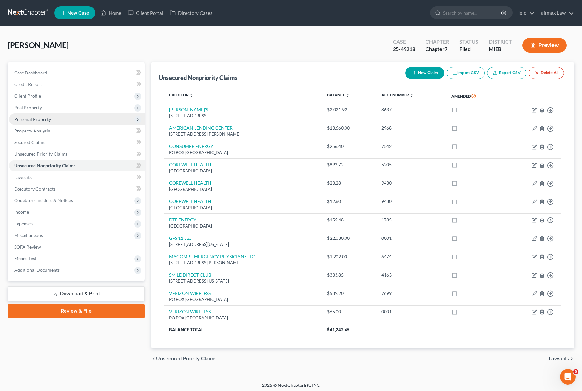
click at [61, 116] on span "Personal Property" at bounding box center [76, 120] width 135 height 12
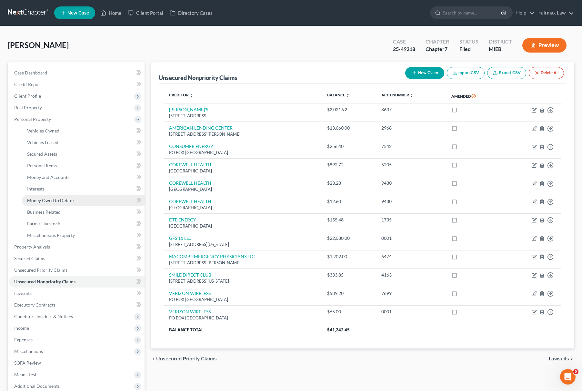
click at [62, 199] on span "Money Owed to Debtor" at bounding box center [50, 200] width 47 height 5
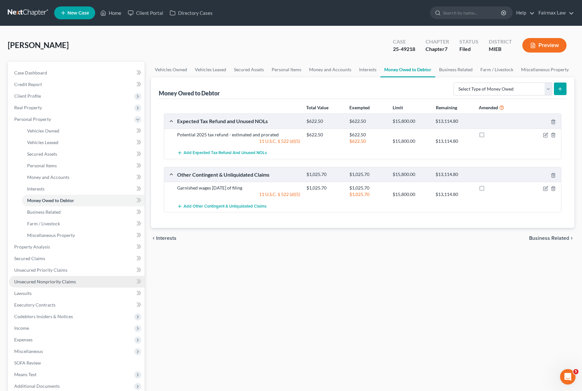
click at [82, 283] on link "Unsecured Nonpriority Claims" at bounding box center [76, 282] width 135 height 12
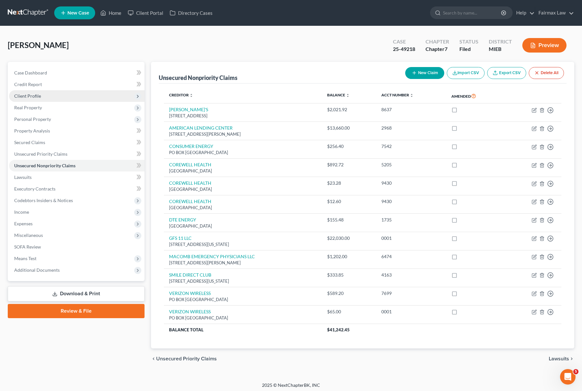
click at [34, 92] on span "Client Profile" at bounding box center [76, 96] width 135 height 12
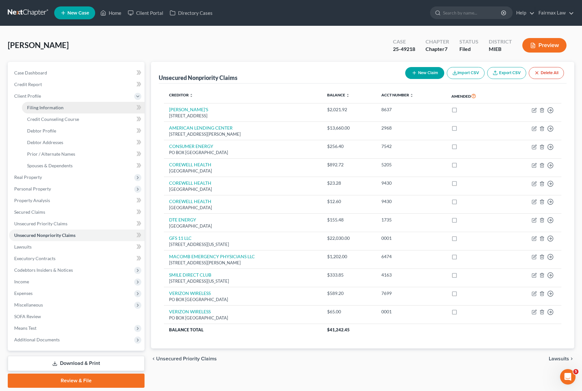
click at [33, 105] on span "Filing Information" at bounding box center [45, 107] width 36 height 5
select select "1"
select select "0"
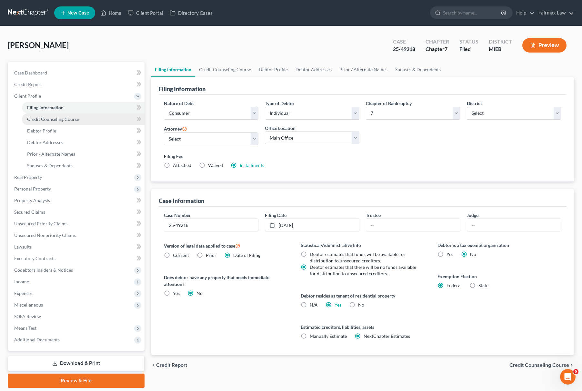
click at [55, 122] on link "Credit Counseling Course" at bounding box center [83, 120] width 123 height 12
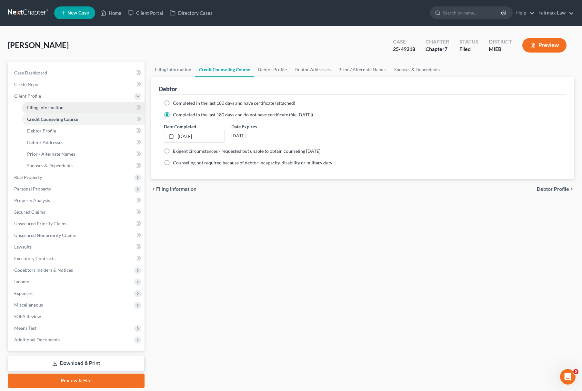
click at [61, 111] on link "Filing Information" at bounding box center [83, 108] width 123 height 12
select select "1"
select select "0"
select select "40"
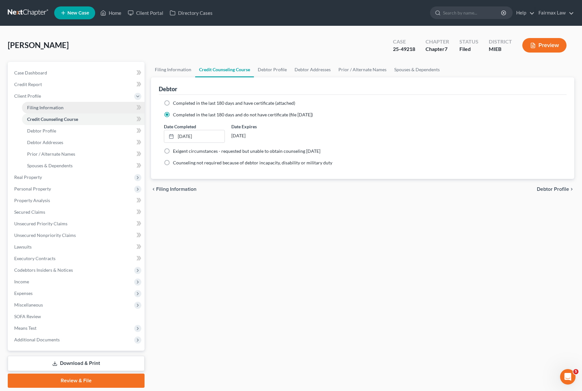
select select "0"
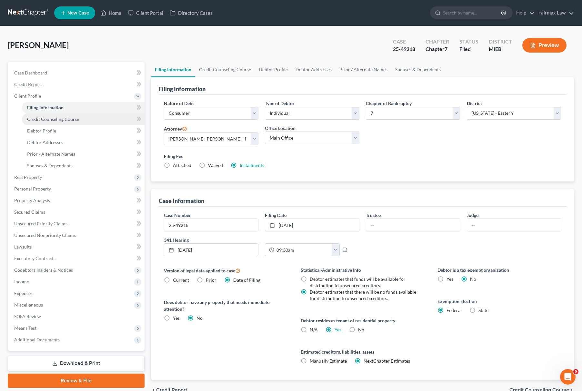
click at [92, 123] on link "Credit Counseling Course" at bounding box center [83, 120] width 123 height 12
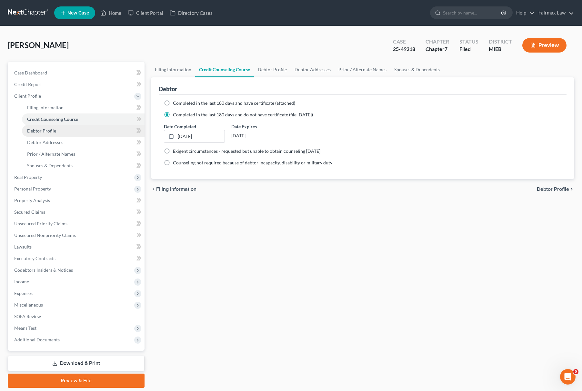
click at [58, 134] on link "Debtor Profile" at bounding box center [83, 131] width 123 height 12
select select "0"
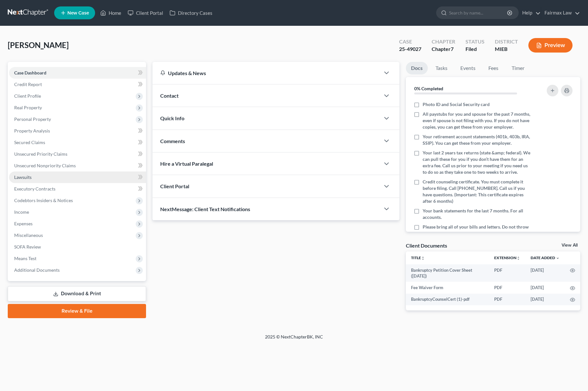
click at [38, 182] on link "Lawsuits" at bounding box center [77, 178] width 137 height 12
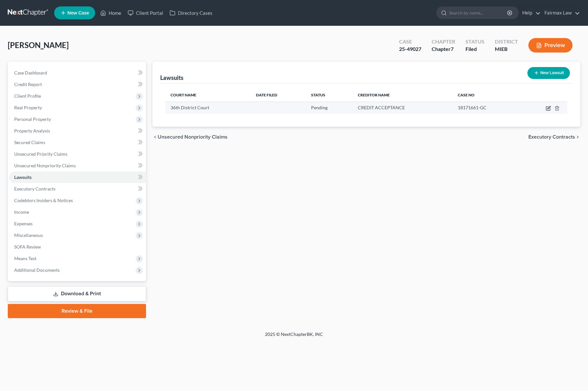
click at [550, 106] on icon "button" at bounding box center [548, 108] width 5 height 5
select select "23"
select select "0"
select select "1"
select select "23"
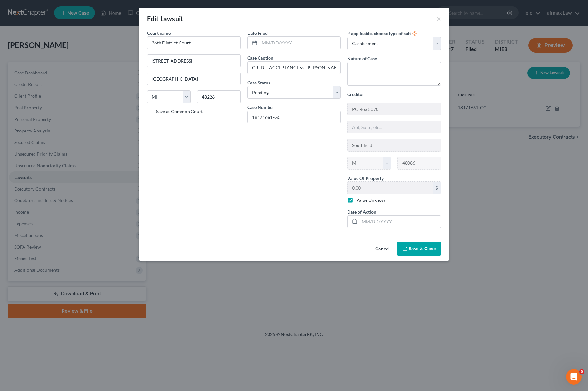
click at [355, 318] on div "Edit Lawsuit × Court name * [GEOGRAPHIC_DATA] [GEOGRAPHIC_DATA] [US_STATE] AK A…" at bounding box center [294, 195] width 588 height 391
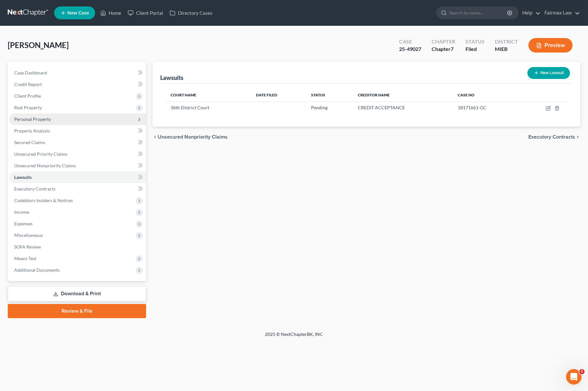
click at [89, 123] on span "Personal Property" at bounding box center [77, 120] width 137 height 12
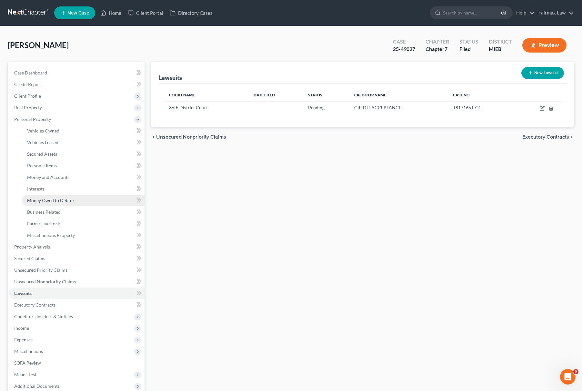
click at [70, 203] on link "Money Owed to Debtor" at bounding box center [83, 201] width 123 height 12
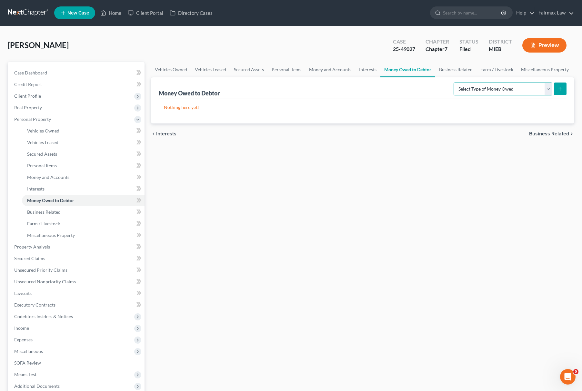
click at [501, 86] on select "Select Type of Money Owed Accounts Receivable Alimony Child Support Claims Agai…" at bounding box center [502, 89] width 99 height 13
select select "expected_tax_refund"
click at [454, 83] on select "Select Type of Money Owed Accounts Receivable Alimony Child Support Claims Agai…" at bounding box center [502, 89] width 99 height 13
click at [565, 91] on button "submit" at bounding box center [560, 89] width 13 height 13
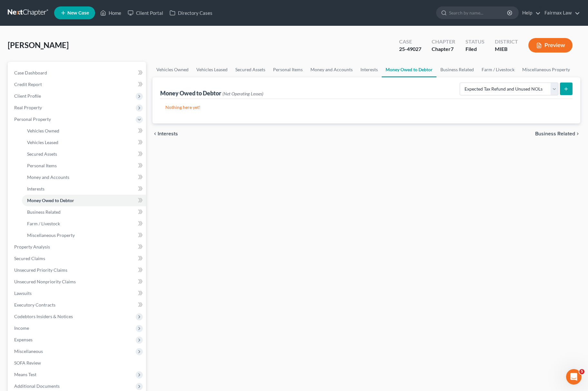
select select "0"
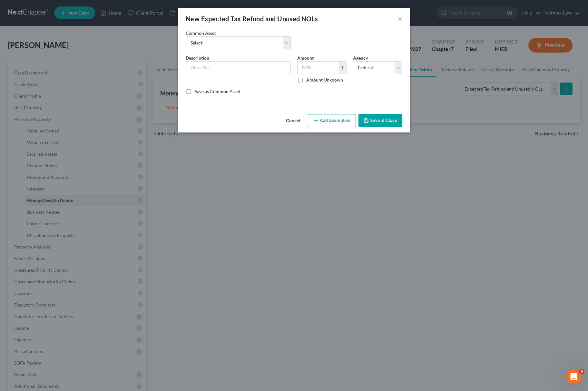
click at [505, 85] on div "New Expected Tax Refund and Unused NOLs × An exemption set must first be select…" at bounding box center [294, 195] width 588 height 391
click at [285, 118] on button "Cancel" at bounding box center [293, 121] width 25 height 13
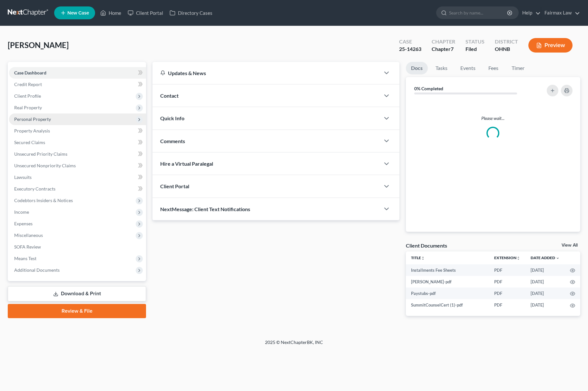
click at [54, 123] on span "Personal Property" at bounding box center [77, 120] width 137 height 12
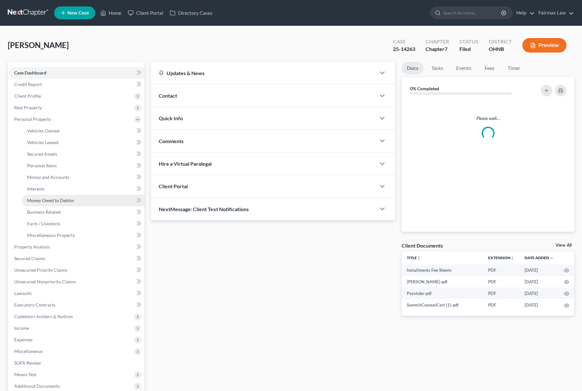
click at [58, 197] on link "Money Owed to Debtor" at bounding box center [83, 201] width 123 height 12
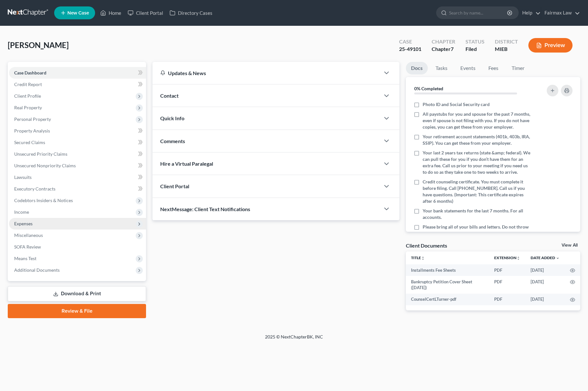
click at [34, 218] on span "Expenses" at bounding box center [77, 224] width 137 height 12
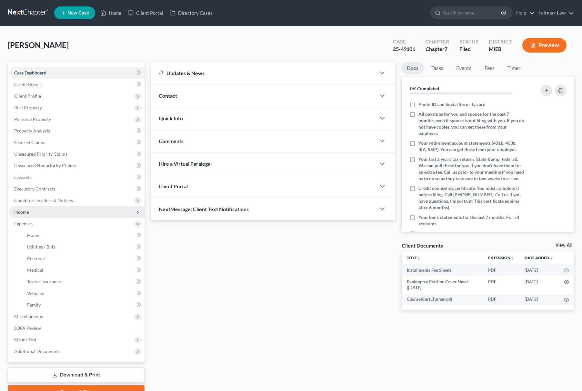
click at [43, 212] on span "Income" at bounding box center [76, 212] width 135 height 12
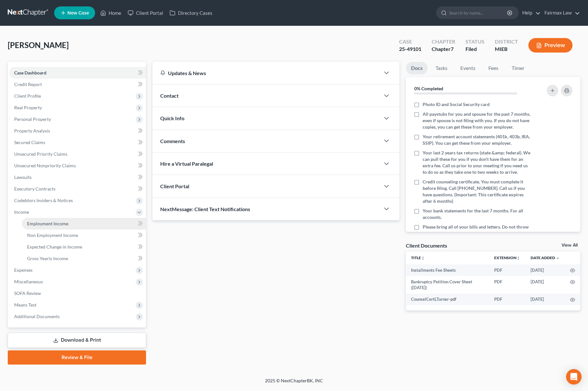
click at [46, 221] on span "Employment Income" at bounding box center [47, 223] width 41 height 5
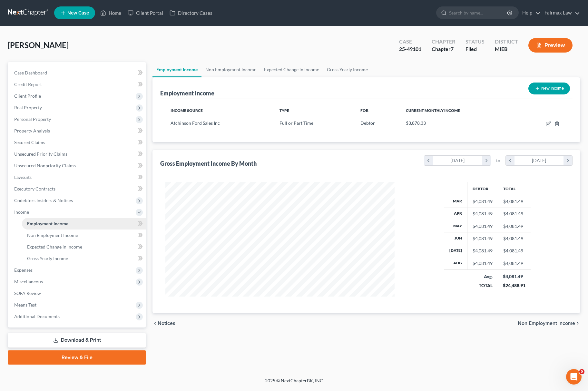
scroll to position [116, 242]
click at [547, 123] on icon "button" at bounding box center [548, 123] width 5 height 5
select select "0"
select select "23"
select select "2"
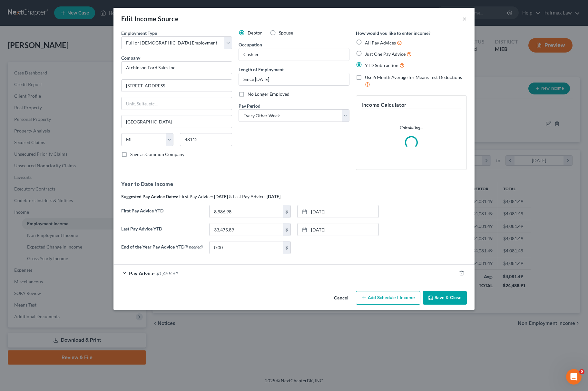
click at [486, 346] on div "Edit Income Source × Employment Type * Select Full or [DEMOGRAPHIC_DATA] Employ…" at bounding box center [294, 195] width 588 height 391
click at [341, 303] on button "Cancel" at bounding box center [341, 298] width 25 height 13
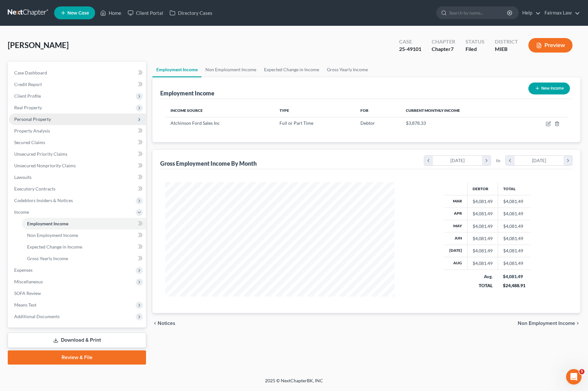
click at [59, 117] on span "Personal Property" at bounding box center [77, 120] width 137 height 12
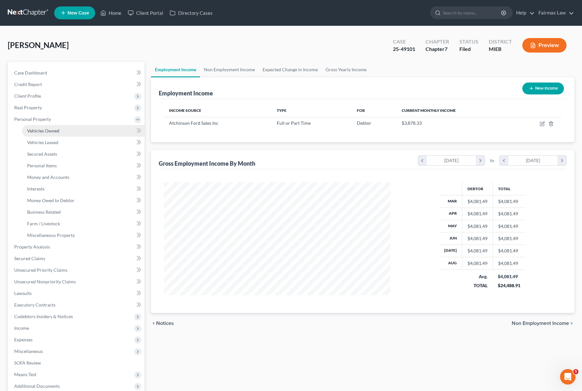
click at [65, 133] on link "Vehicles Owned" at bounding box center [83, 131] width 123 height 12
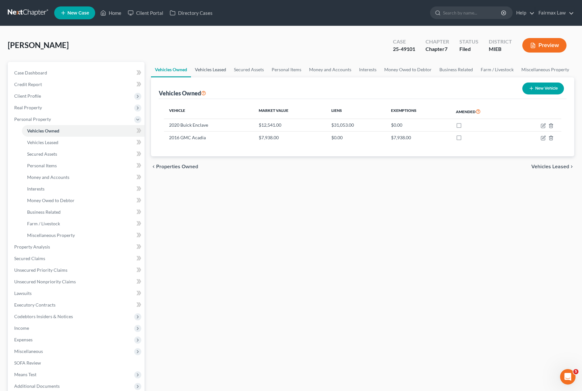
click at [206, 70] on link "Vehicles Leased" at bounding box center [210, 69] width 39 height 15
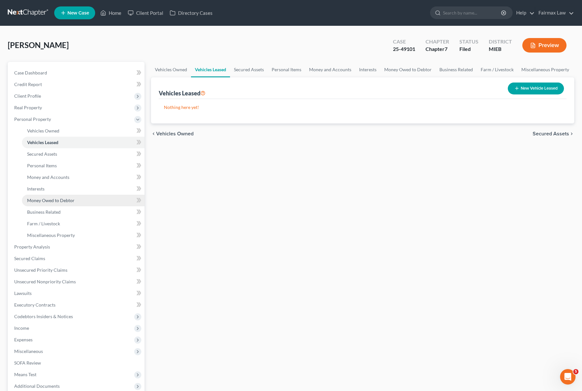
click at [94, 204] on link "Money Owed to Debtor" at bounding box center [83, 201] width 123 height 12
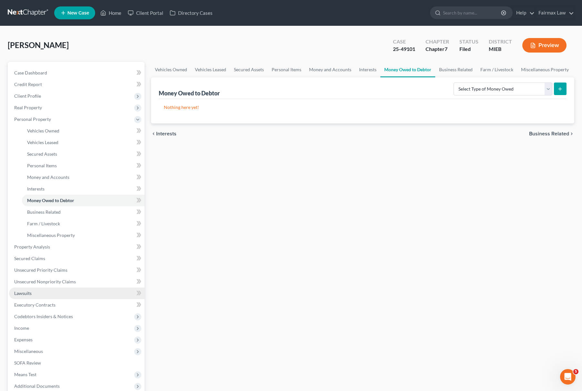
click at [45, 297] on link "Lawsuits" at bounding box center [76, 294] width 135 height 12
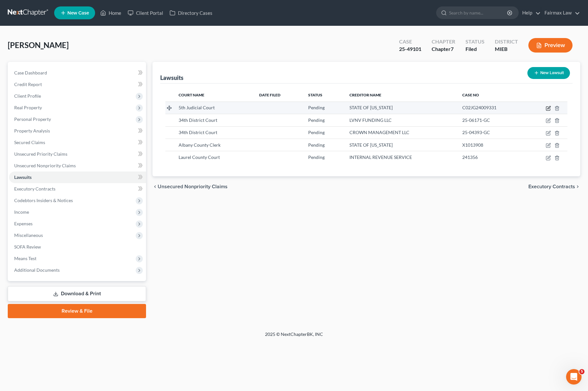
click at [546, 107] on icon "button" at bounding box center [548, 108] width 5 height 5
select select "9"
select select "0"
select select "3"
select select "21"
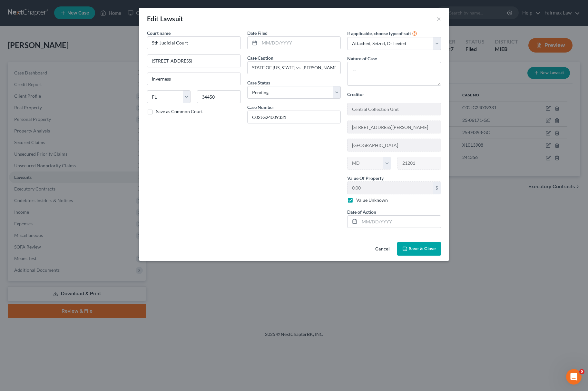
click at [413, 243] on div "Cancel Save & Close" at bounding box center [294, 250] width 310 height 21
click at [411, 252] on span "Save & Close" at bounding box center [422, 248] width 27 height 5
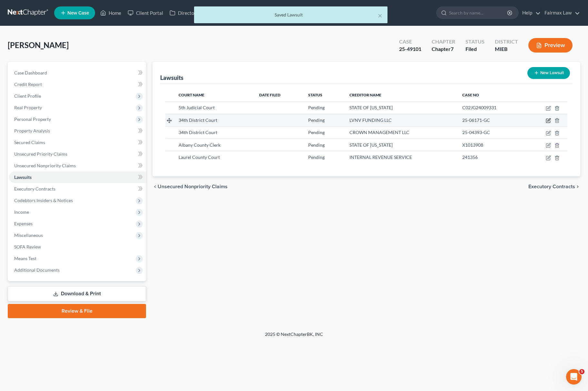
click at [546, 123] on icon "button" at bounding box center [548, 120] width 5 height 5
select select "23"
select select "0"
select select "3"
select select "42"
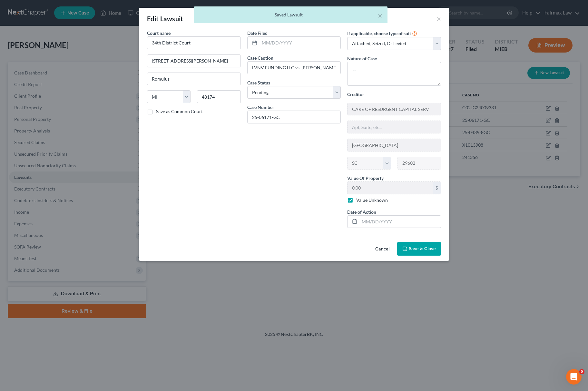
click at [423, 259] on div "Cancel Save & Close" at bounding box center [294, 250] width 310 height 21
click at [434, 248] on span "Save & Close" at bounding box center [422, 248] width 27 height 5
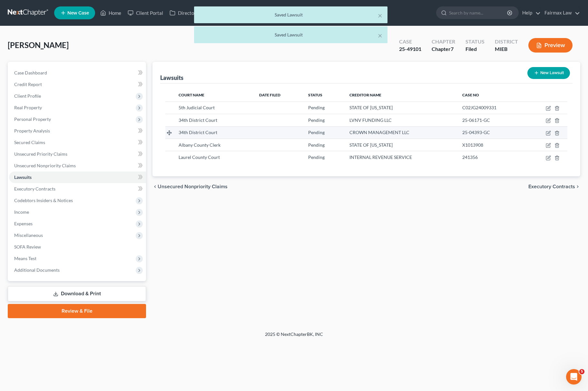
click at [554, 130] on td at bounding box center [546, 132] width 41 height 12
click at [552, 137] on td at bounding box center [546, 132] width 41 height 12
click at [549, 133] on icon "button" at bounding box center [549, 132] width 3 height 3
select select "23"
select select "0"
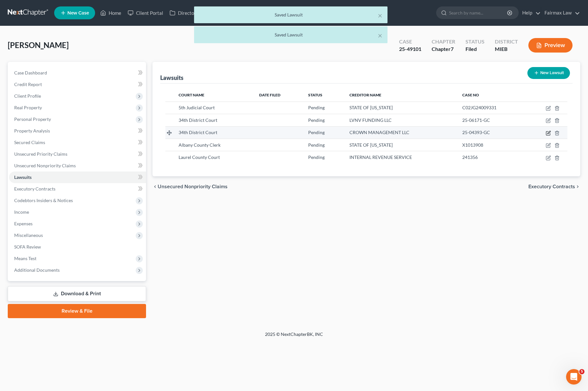
select select "3"
select select "23"
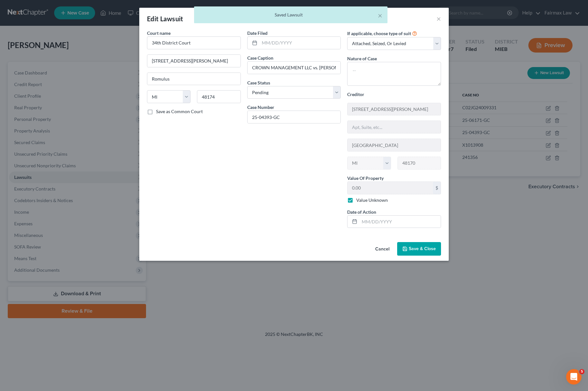
click at [542, 209] on div "Edit Lawsuit × Court name * 34th District Court [GEOGRAPHIC_DATA][PERSON_NAME][…" at bounding box center [294, 195] width 588 height 391
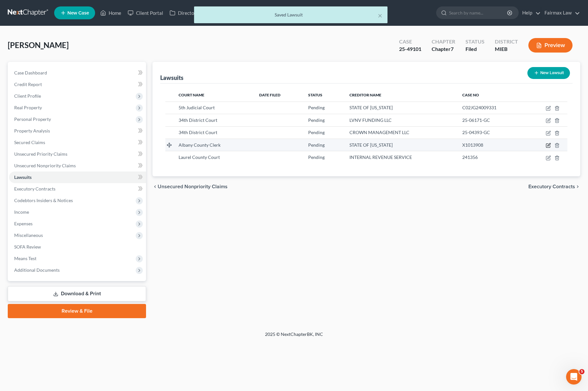
click at [550, 145] on icon "button" at bounding box center [548, 145] width 5 height 5
select select "35"
select select "0"
select select "3"
select select "35"
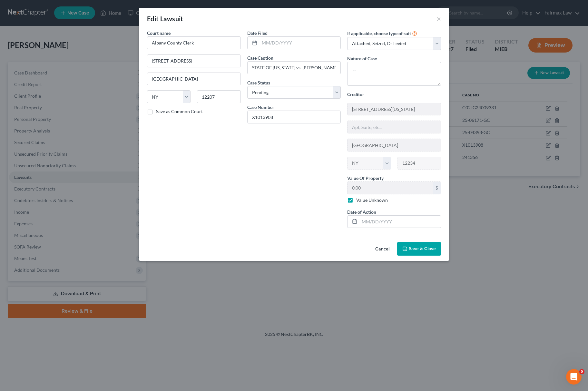
click at [438, 254] on button "Save & Close" at bounding box center [419, 249] width 44 height 14
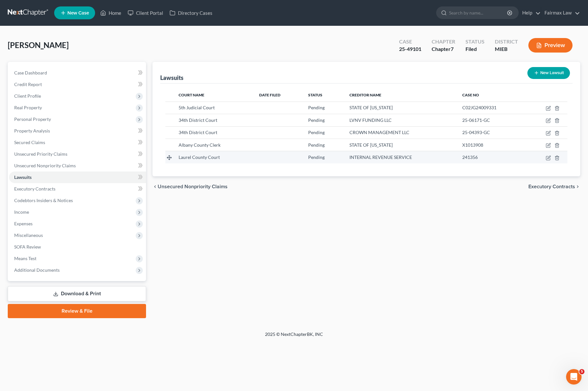
click at [549, 154] on td at bounding box center [546, 157] width 41 height 12
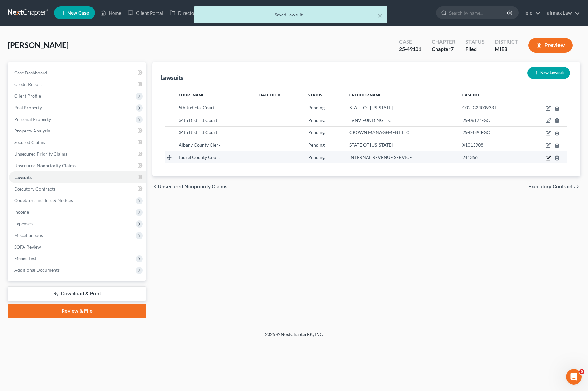
click at [546, 159] on icon "button" at bounding box center [548, 157] width 5 height 5
select select "17"
select select "0"
select select "3"
select select "39"
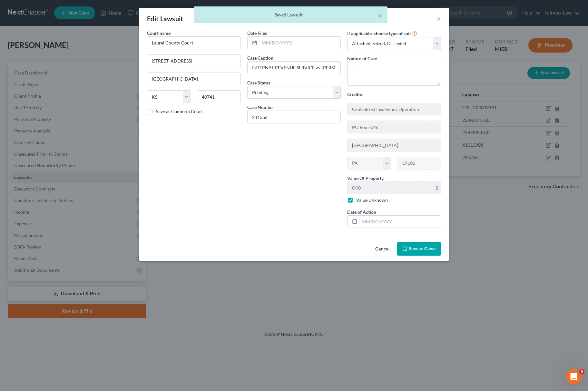
click at [424, 244] on button "Save & Close" at bounding box center [419, 249] width 44 height 14
